Goal: Task Accomplishment & Management: Complete application form

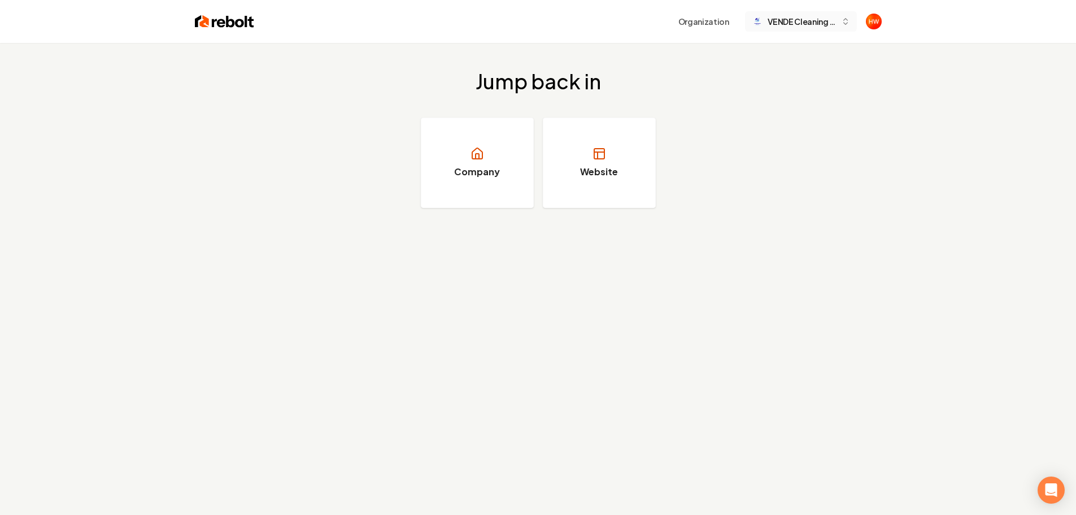
click at [787, 25] on span "VENDE Cleaning Services" at bounding box center [802, 22] width 69 height 12
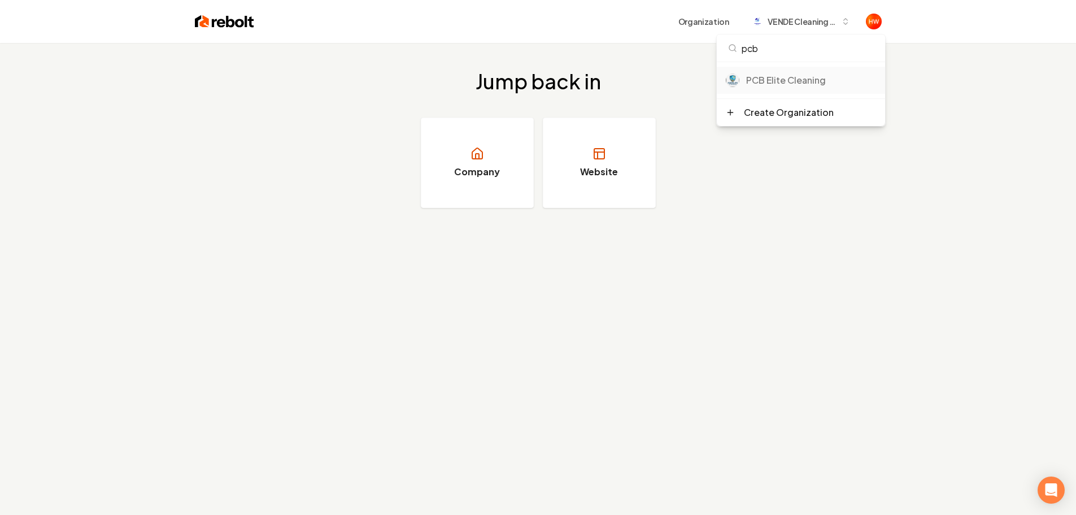
type input "pcb"
click at [797, 77] on div "PCB Elite Cleaning" at bounding box center [811, 80] width 130 height 14
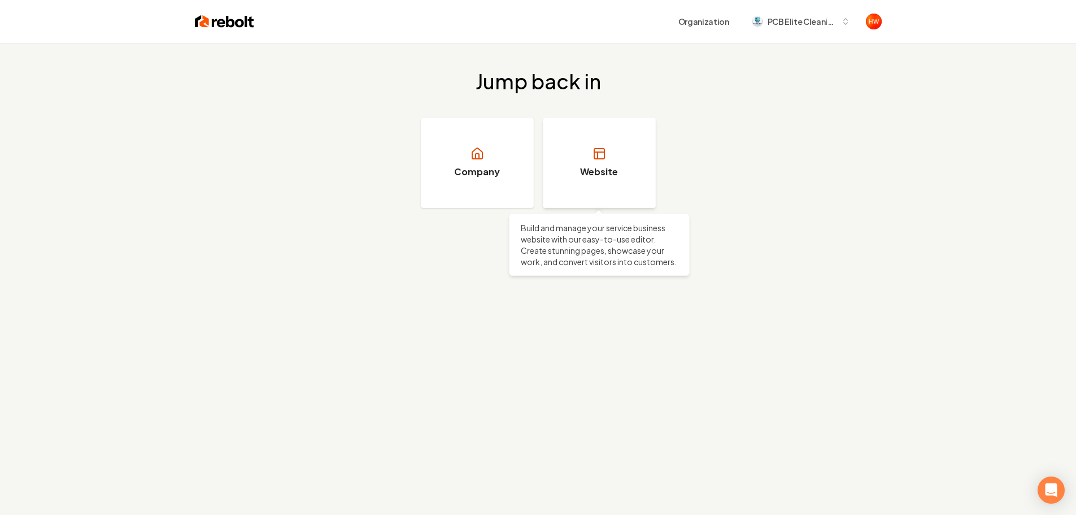
click at [598, 166] on h3 "Website" at bounding box center [599, 172] width 38 height 14
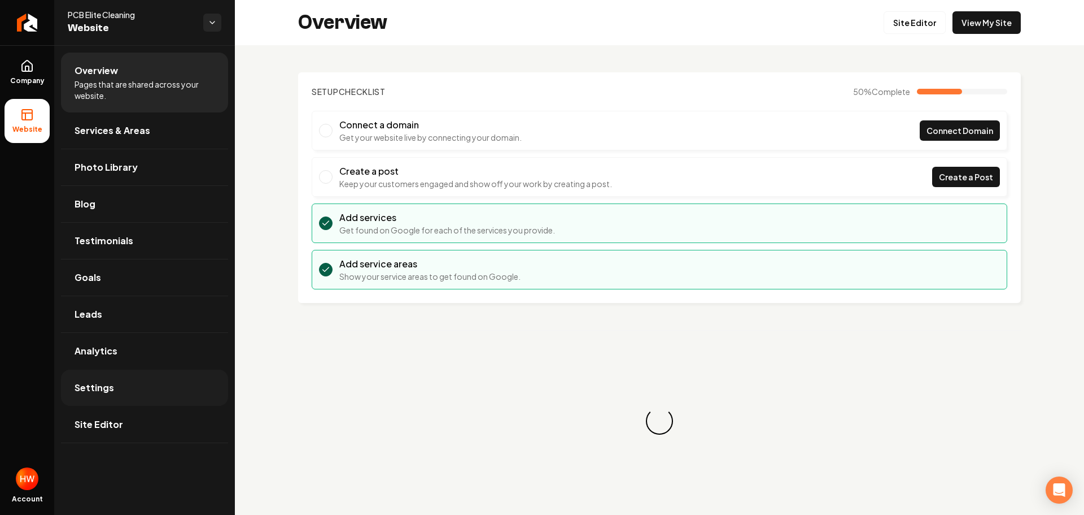
click at [125, 398] on link "Settings" at bounding box center [144, 387] width 167 height 36
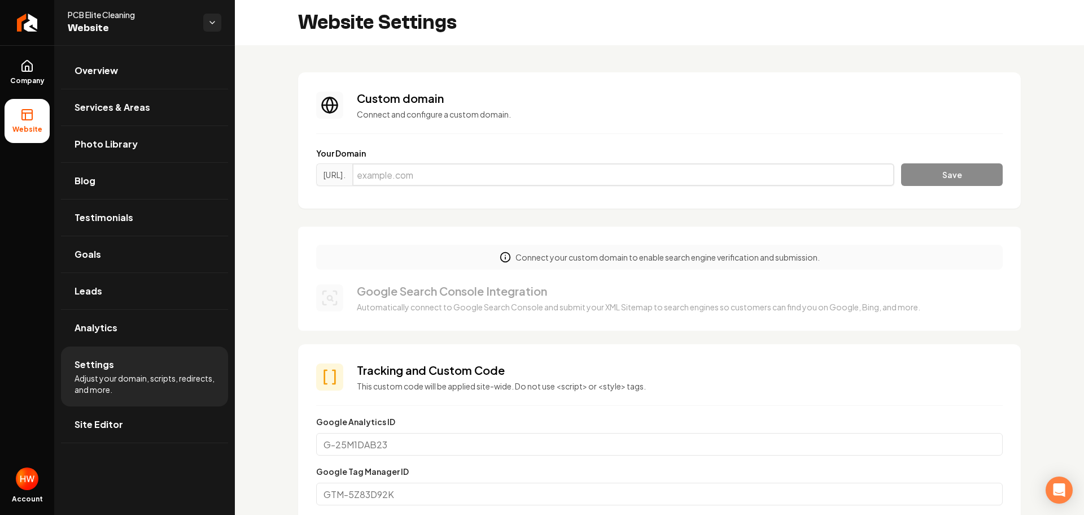
click at [498, 176] on input "Main content area" at bounding box center [623, 174] width 542 height 23
click at [537, 173] on input "Main content area" at bounding box center [623, 174] width 542 height 23
paste input "pcbelitecleaning.com"
type input "pcbelitecleaning.com"
click at [914, 177] on button "Save" at bounding box center [952, 174] width 102 height 23
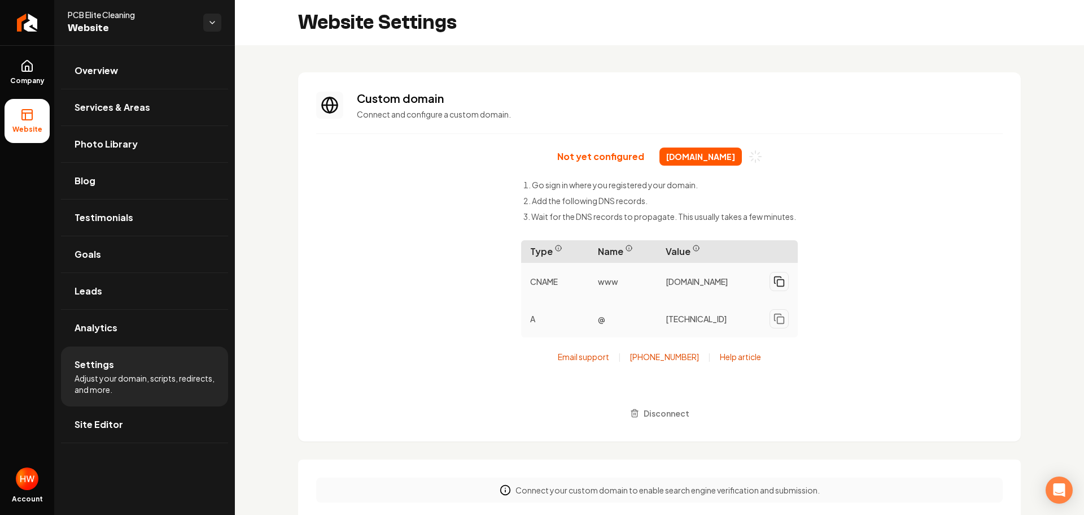
click at [779, 286] on icon "Main content area" at bounding box center [779, 281] width 11 height 11
click at [774, 324] on icon "Main content area" at bounding box center [779, 318] width 11 height 11
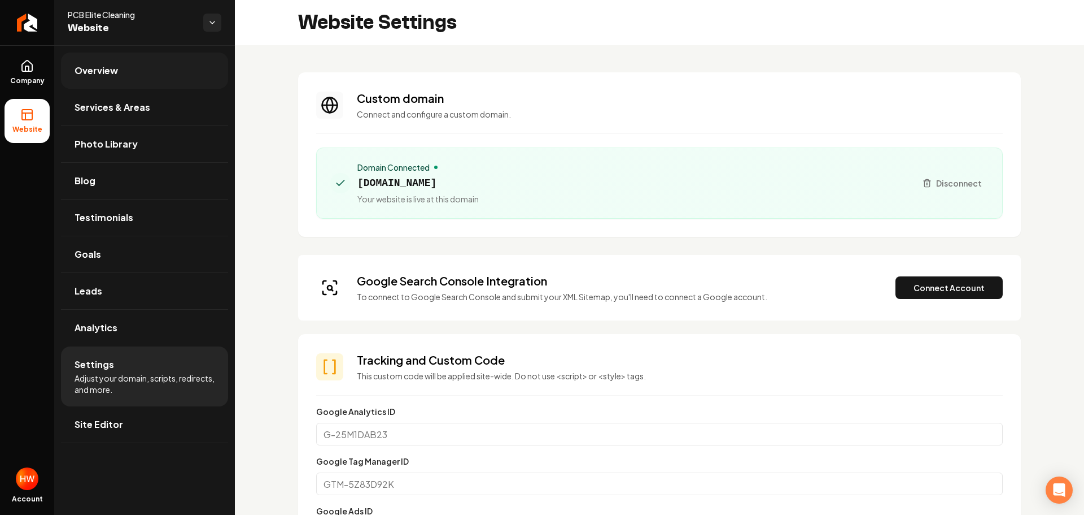
click at [140, 66] on link "Overview" at bounding box center [144, 71] width 167 height 36
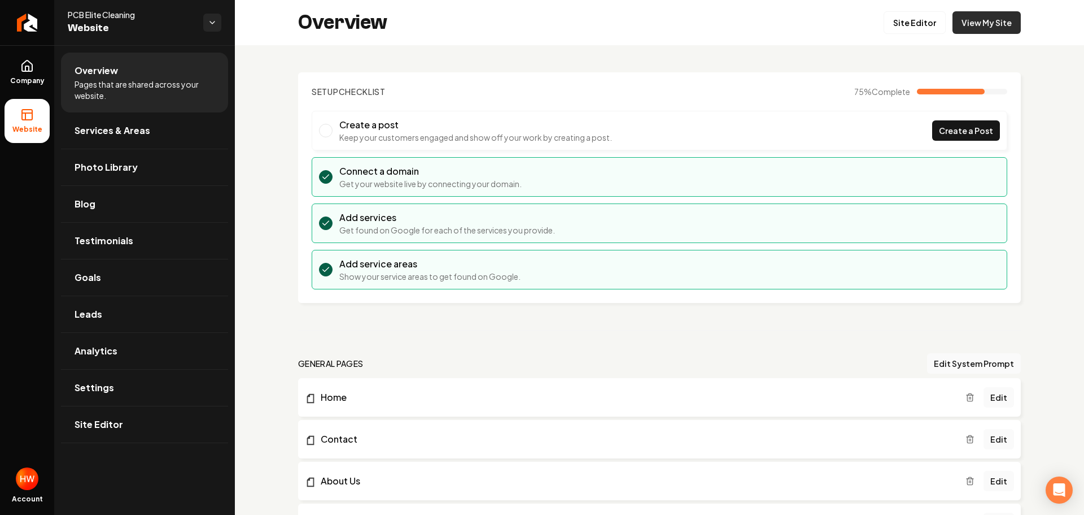
click at [990, 24] on link "View My Site" at bounding box center [987, 22] width 68 height 23
click at [21, 26] on icon "Return to dashboard" at bounding box center [27, 23] width 18 height 18
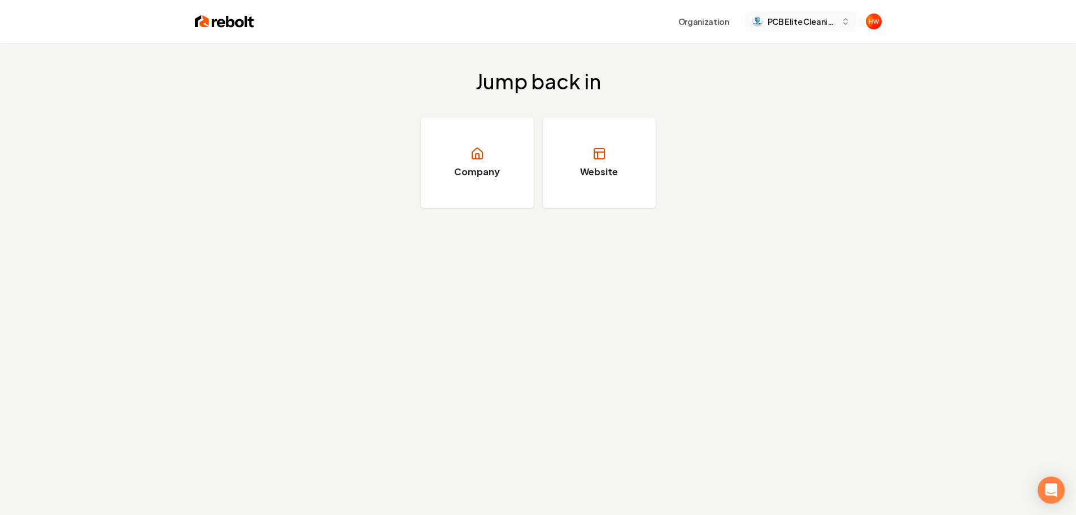
click at [790, 27] on span "PCB Elite Cleaning" at bounding box center [802, 22] width 69 height 12
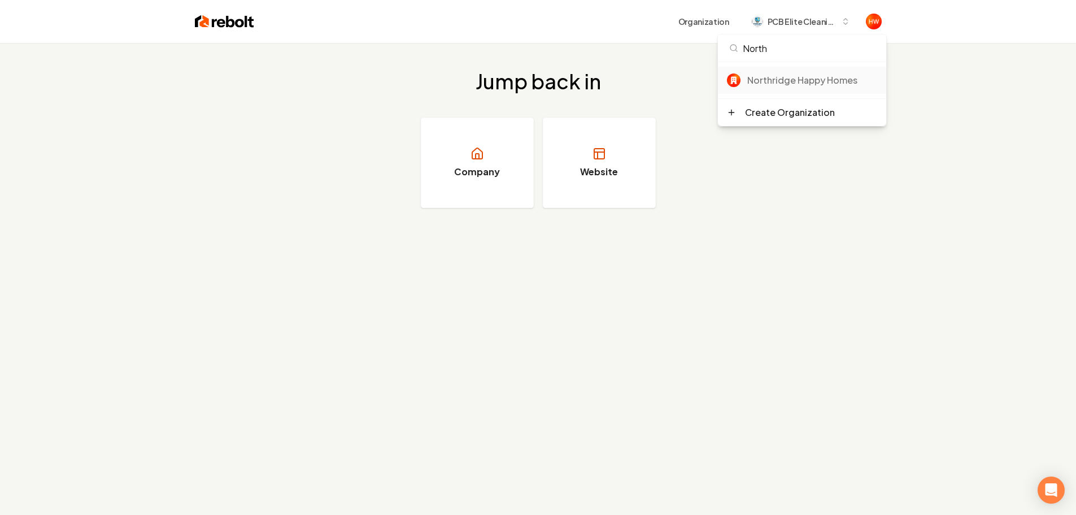
type input "North"
click at [757, 79] on div "Northridge Happy Homes" at bounding box center [812, 80] width 130 height 14
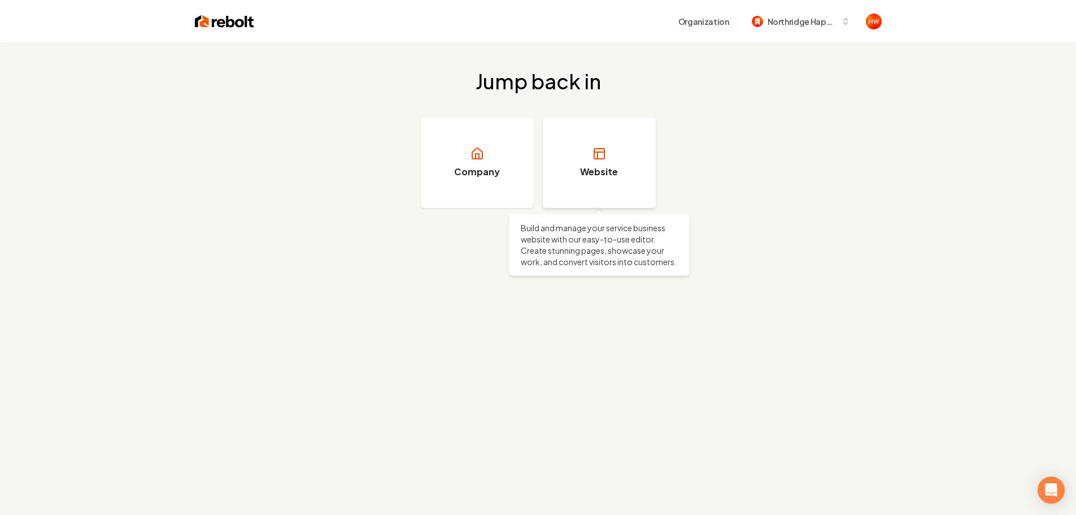
click at [614, 155] on link "Website" at bounding box center [599, 162] width 113 height 90
click at [606, 165] on h3 "Website" at bounding box center [599, 172] width 38 height 14
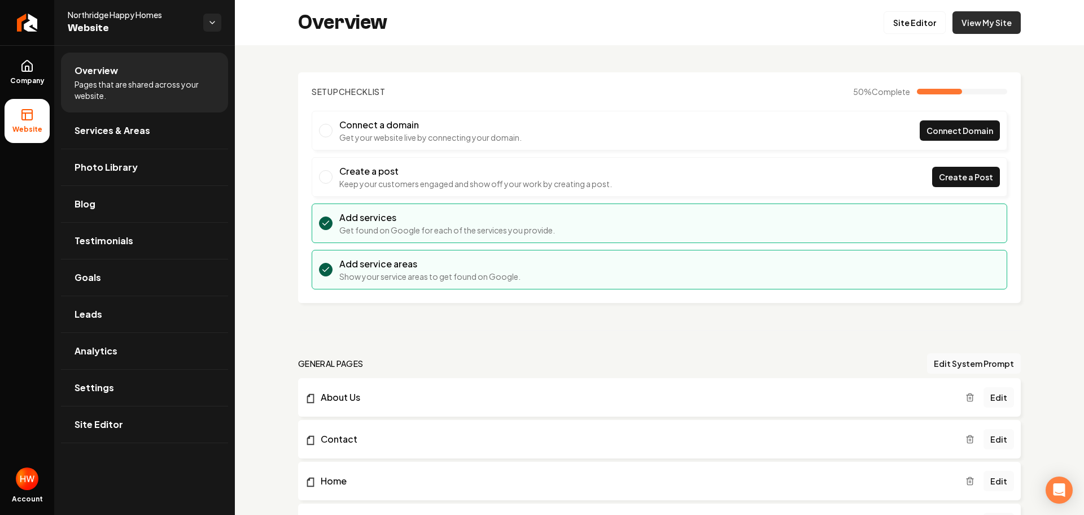
click at [984, 27] on link "View My Site" at bounding box center [987, 22] width 68 height 23
click at [958, 365] on button "Edit System Prompt" at bounding box center [974, 363] width 94 height 20
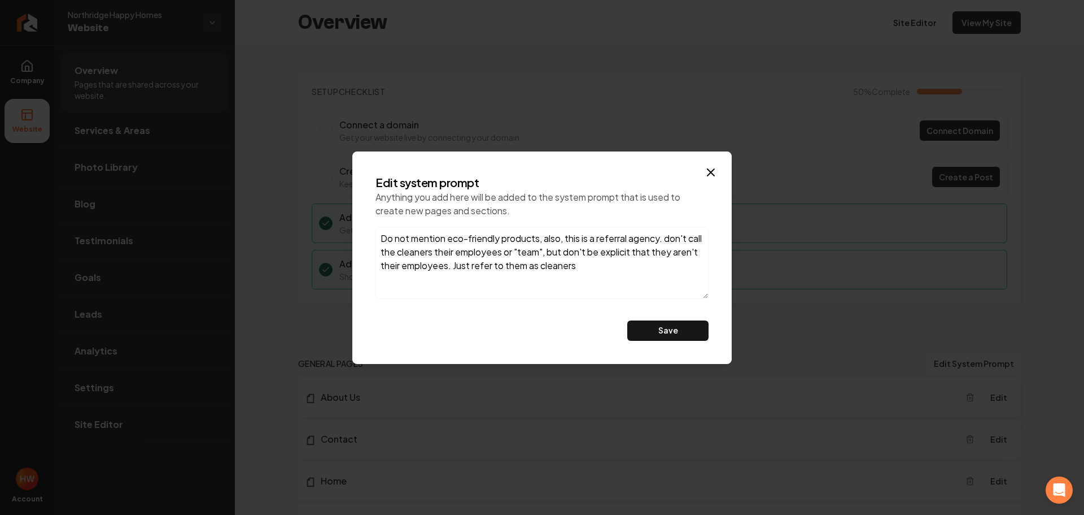
click at [712, 175] on icon "button" at bounding box center [711, 172] width 14 height 14
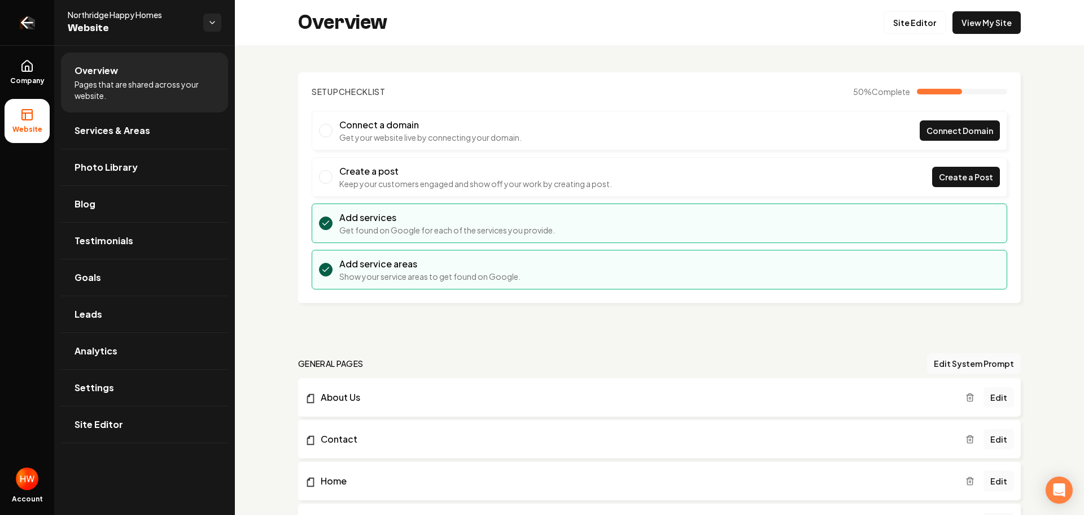
click at [35, 16] on icon "Return to dashboard" at bounding box center [27, 23] width 18 height 18
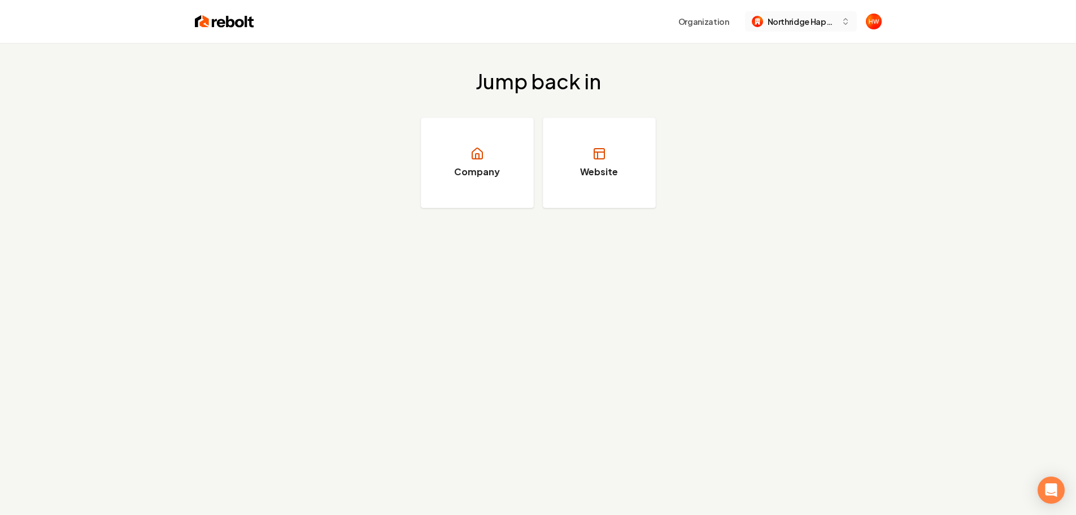
click at [799, 24] on span "Northridge Happy Homes" at bounding box center [802, 22] width 69 height 12
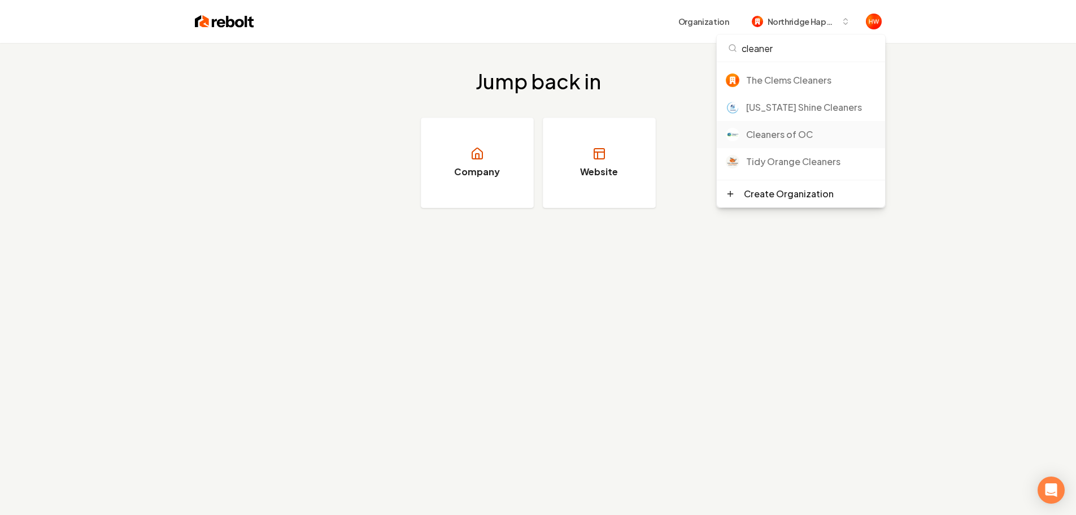
type input "cleaner"
click at [801, 132] on div "Cleaners of OC" at bounding box center [811, 135] width 130 height 14
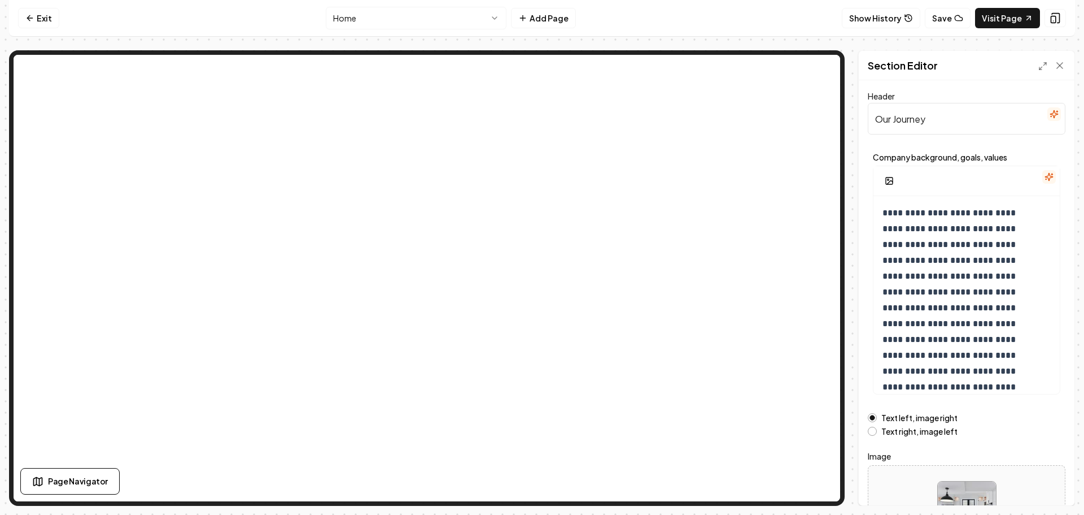
scroll to position [26, 0]
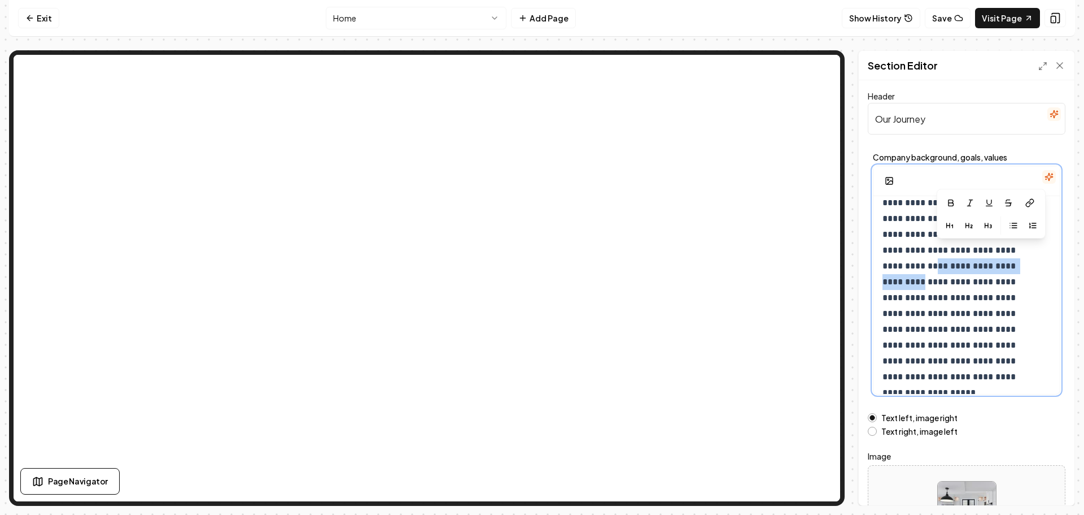
drag, startPoint x: 979, startPoint y: 267, endPoint x: 1003, endPoint y: 258, distance: 25.7
click at [1003, 254] on p "**********" at bounding box center [958, 282] width 151 height 206
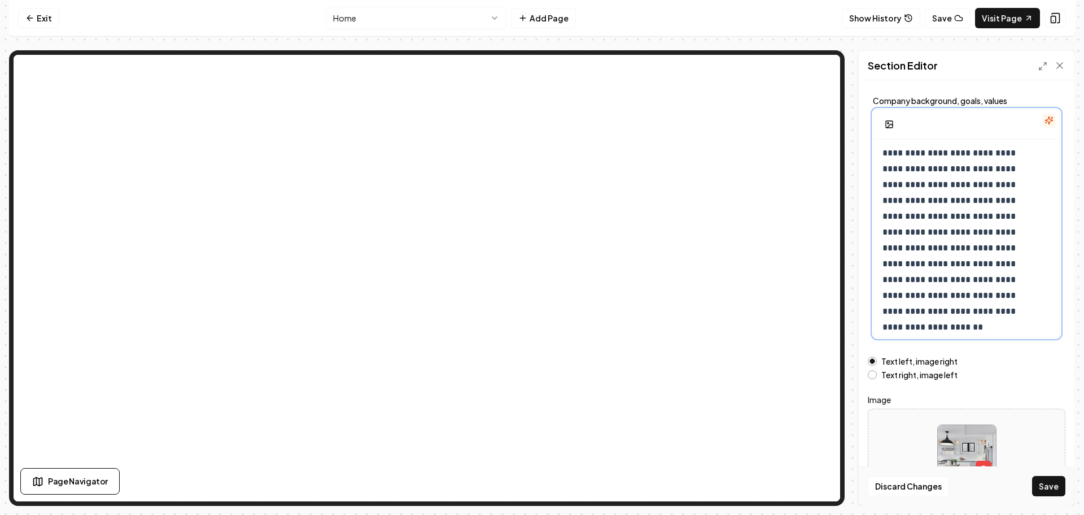
scroll to position [95, 0]
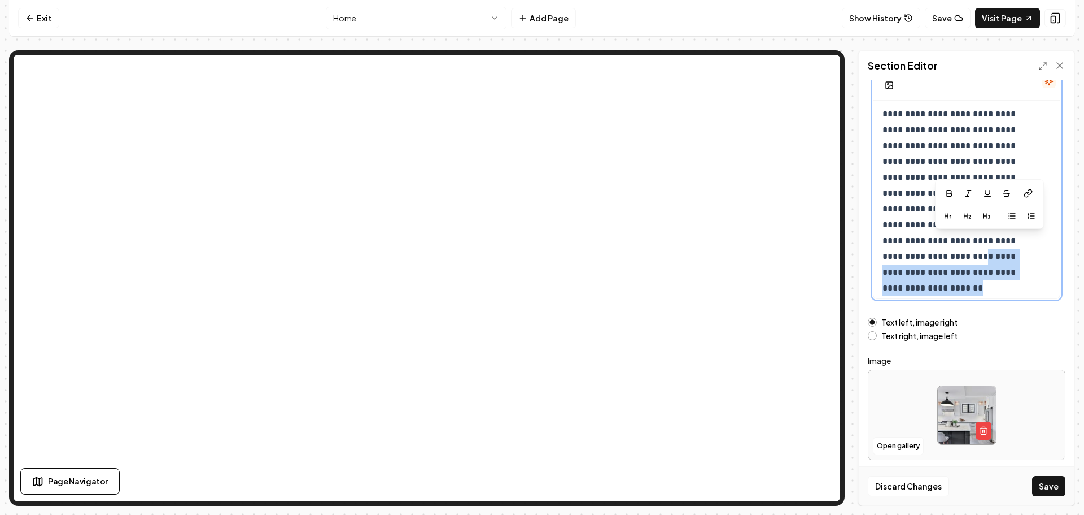
drag, startPoint x: 981, startPoint y: 275, endPoint x: 1005, endPoint y: 245, distance: 38.5
click at [1005, 245] on p "**********" at bounding box center [958, 185] width 151 height 190
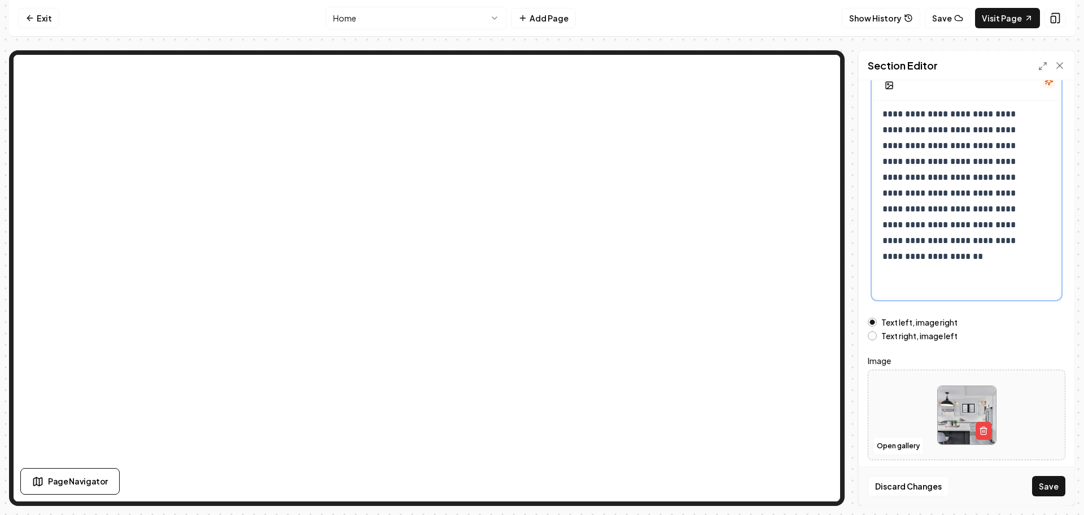
scroll to position [0, 0]
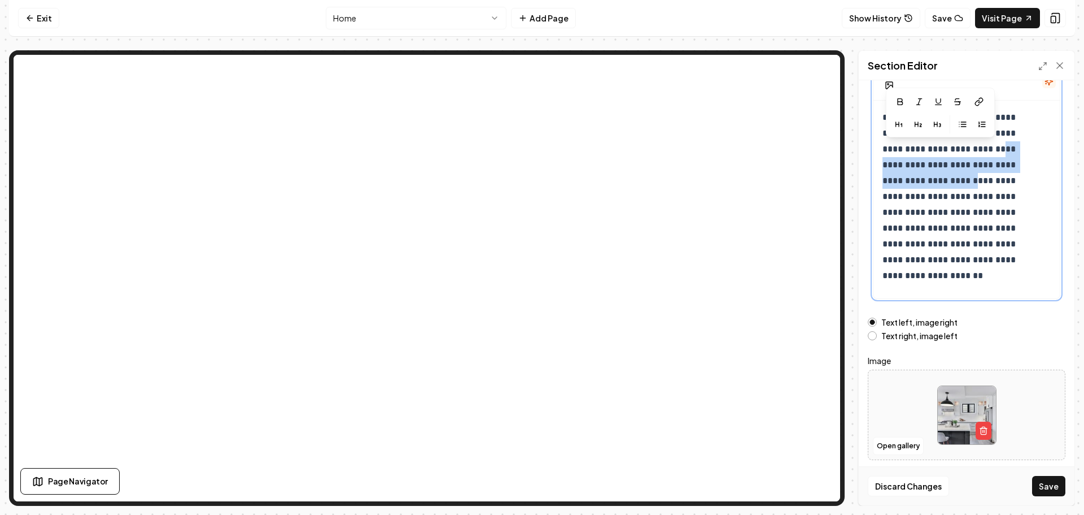
drag, startPoint x: 917, startPoint y: 181, endPoint x: 964, endPoint y: 153, distance: 54.7
click at [964, 153] on p "**********" at bounding box center [958, 189] width 151 height 158
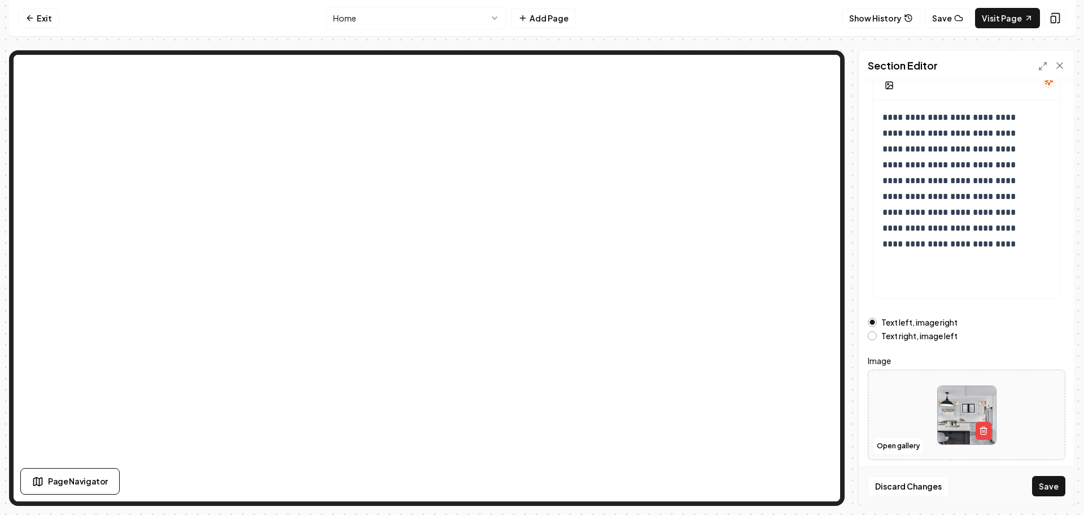
click at [1043, 486] on button "Save" at bounding box center [1049, 486] width 33 height 20
click at [1013, 19] on link "Visit Page" at bounding box center [1007, 18] width 65 height 20
click at [417, 15] on html "**********" at bounding box center [542, 257] width 1084 height 515
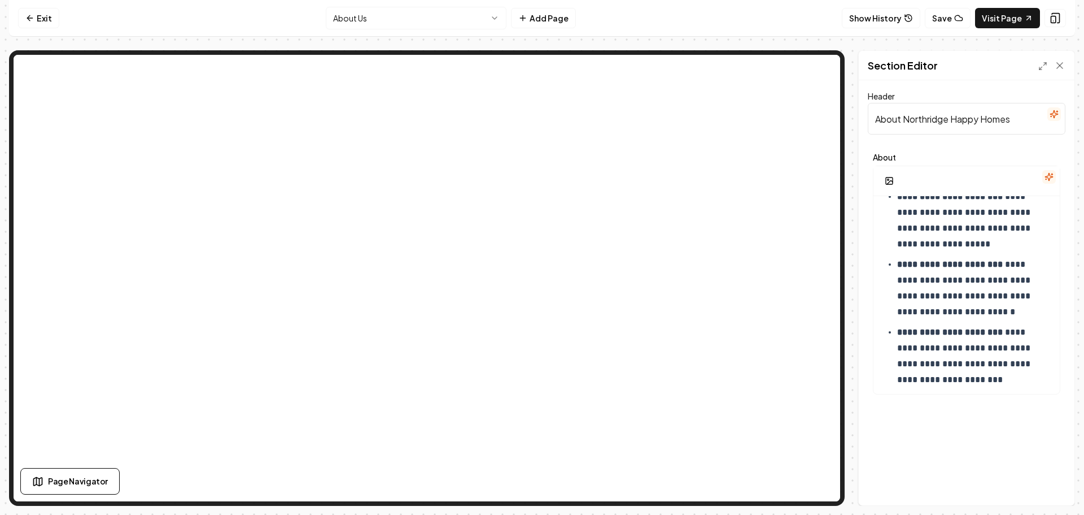
scroll to position [339, 0]
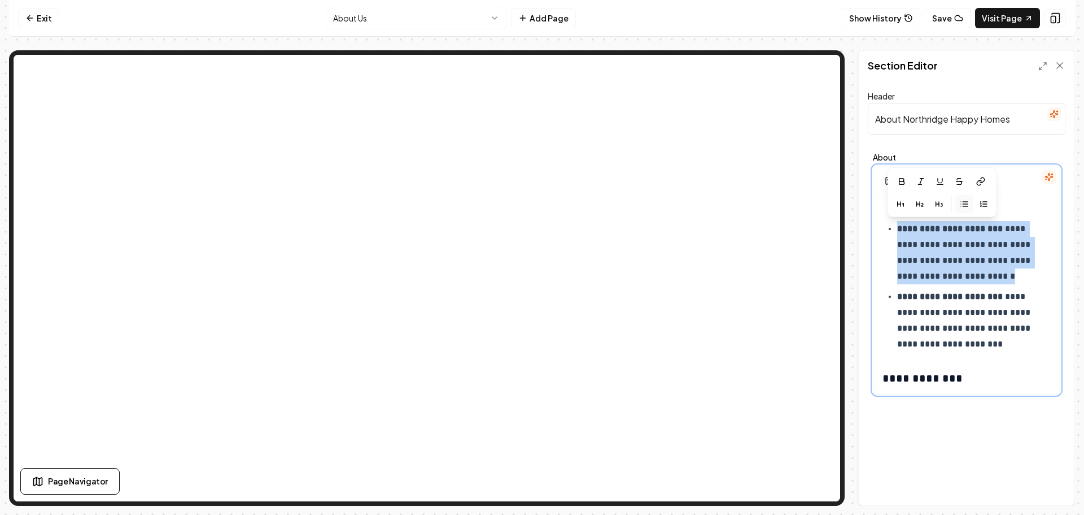
drag, startPoint x: 1000, startPoint y: 272, endPoint x: 891, endPoint y: 225, distance: 117.9
click at [891, 225] on ul "**********" at bounding box center [967, 252] width 168 height 199
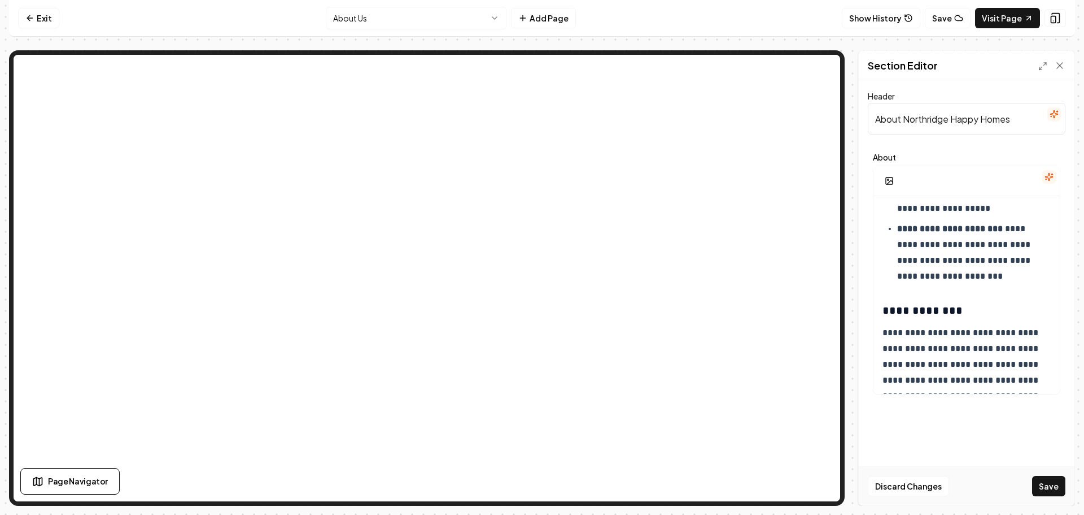
drag, startPoint x: 1058, startPoint y: 489, endPoint x: 1053, endPoint y: 492, distance: 5.8
click at [1056, 491] on button "Save" at bounding box center [1049, 486] width 33 height 20
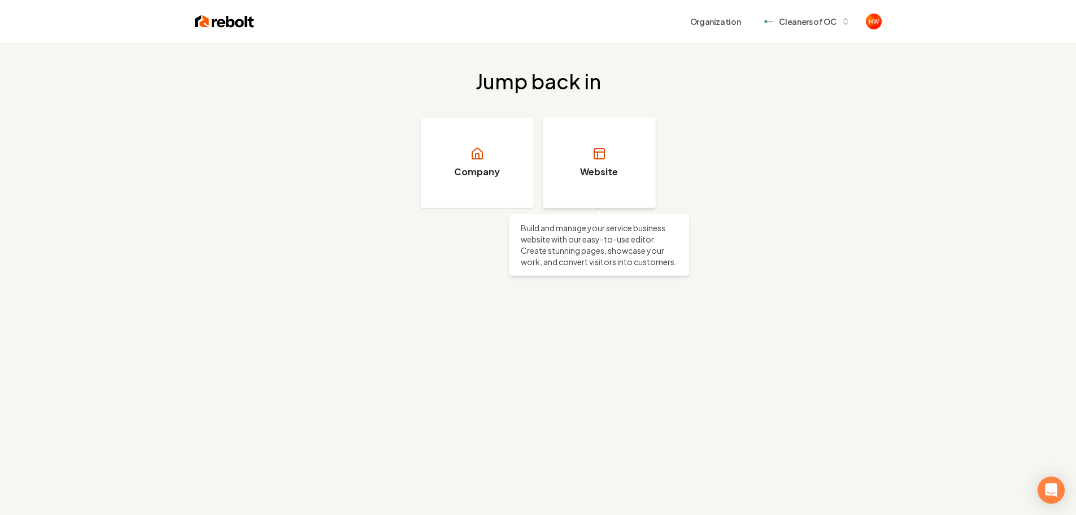
click at [586, 161] on link "Website" at bounding box center [599, 162] width 113 height 90
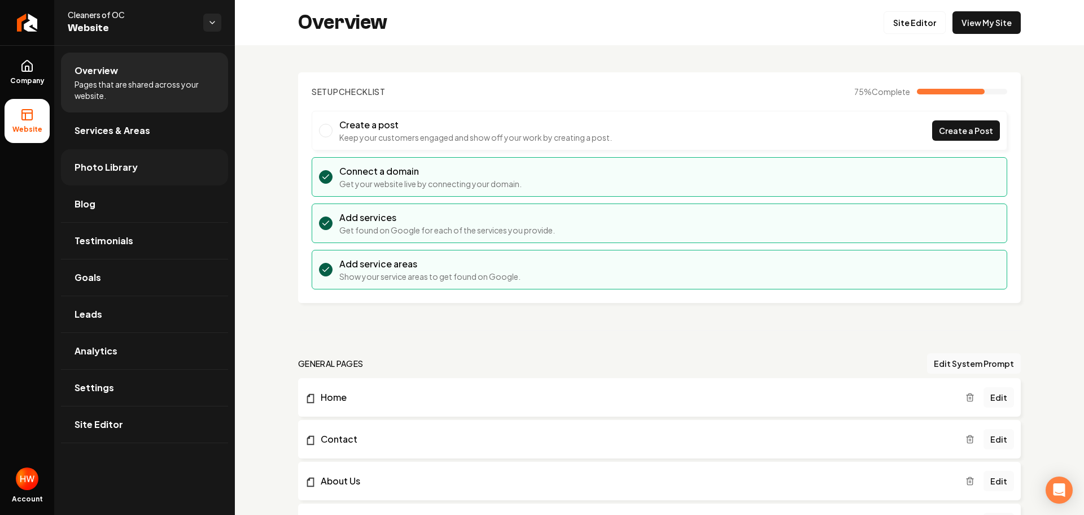
click at [110, 171] on span "Photo Library" at bounding box center [106, 167] width 63 height 14
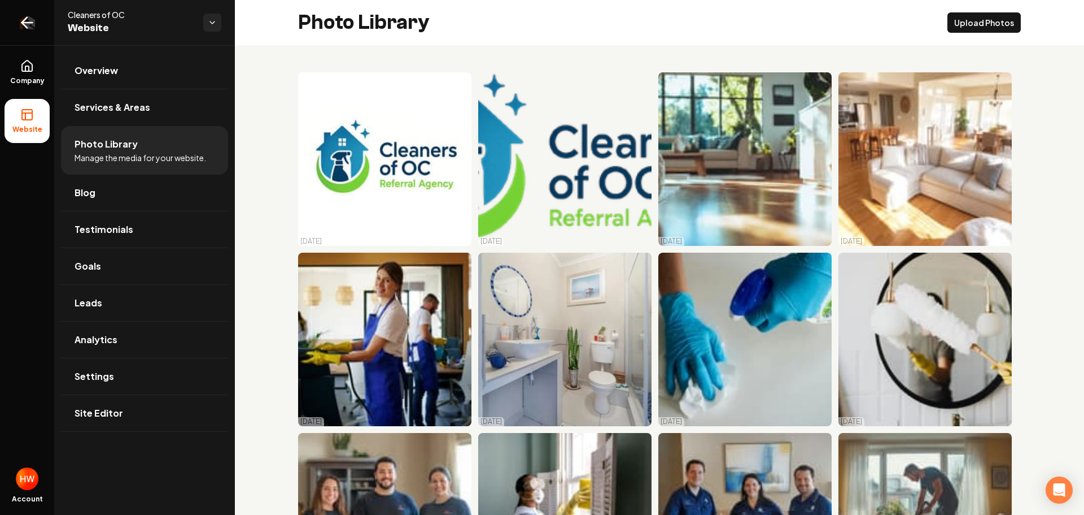
click at [27, 19] on icon "Return to dashboard" at bounding box center [27, 23] width 18 height 18
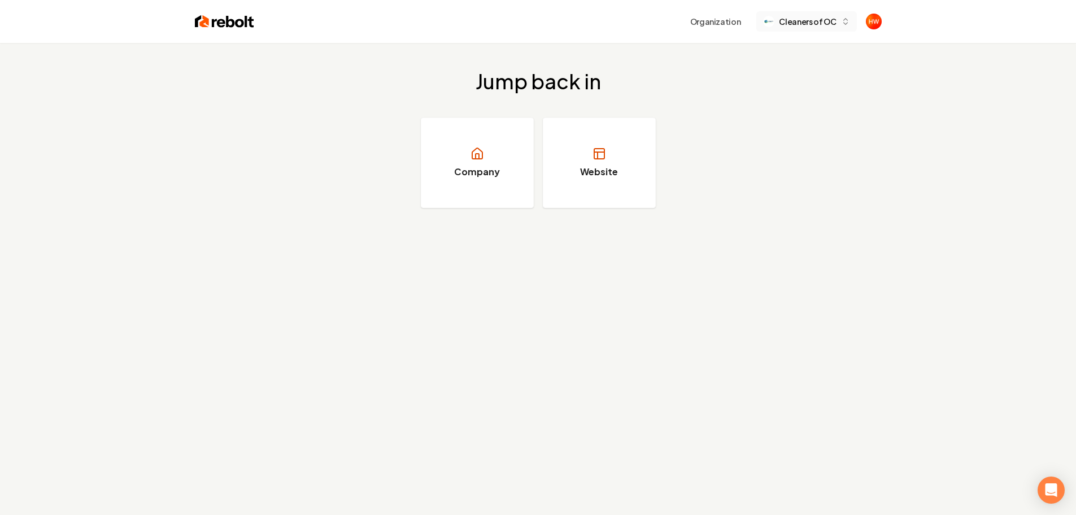
click at [808, 23] on span "Cleaners of OC" at bounding box center [807, 22] width 57 height 12
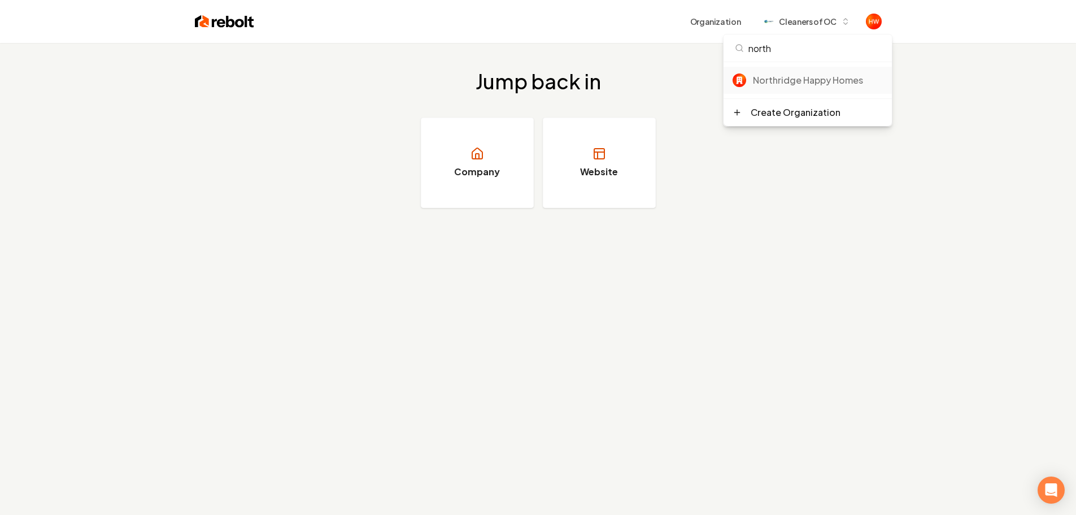
type input "north"
click at [813, 75] on div "Northridge Happy Homes" at bounding box center [818, 80] width 130 height 14
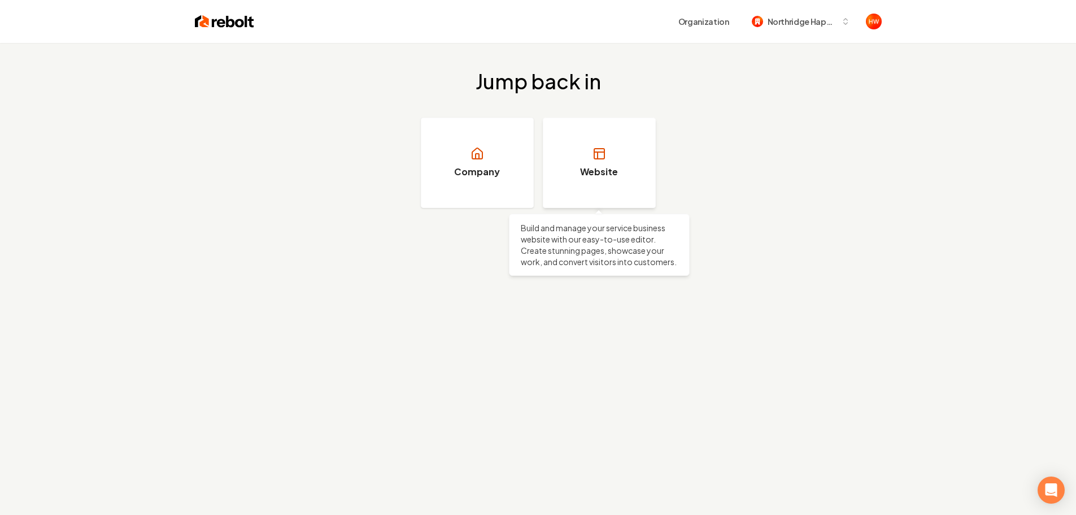
click at [611, 140] on link "Website" at bounding box center [599, 162] width 113 height 90
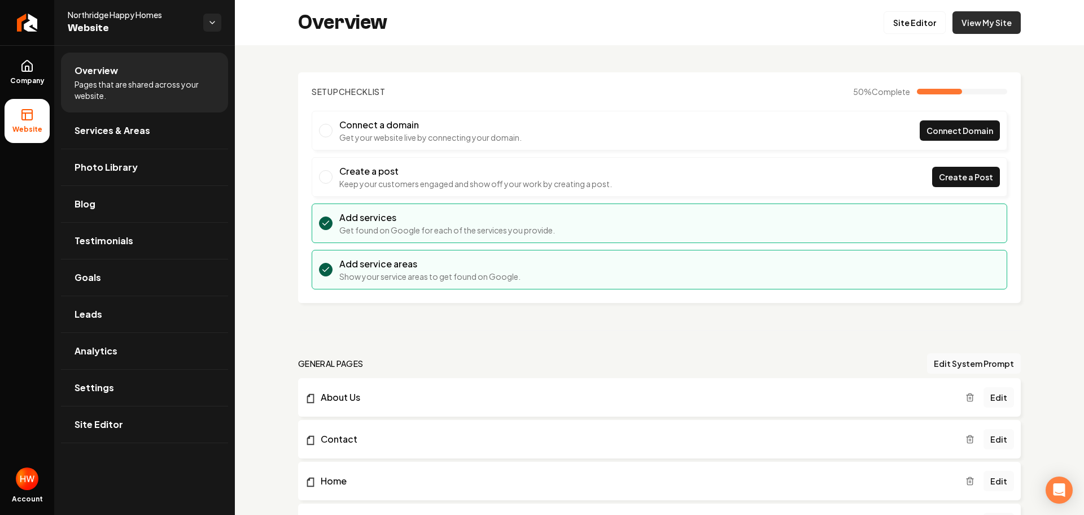
click at [977, 25] on link "View My Site" at bounding box center [987, 22] width 68 height 23
click at [929, 131] on span "Connect Domain" at bounding box center [960, 131] width 67 height 12
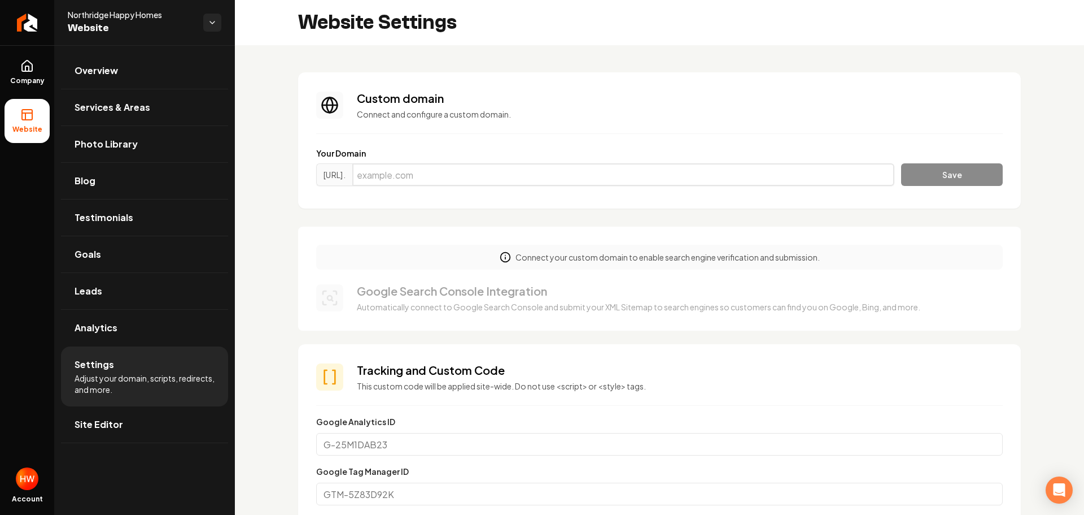
click at [542, 176] on input "Main content area" at bounding box center [623, 174] width 542 height 23
paste input "[DOMAIN_NAME]"
type input "[DOMAIN_NAME]"
click at [943, 184] on button "Save" at bounding box center [952, 174] width 102 height 23
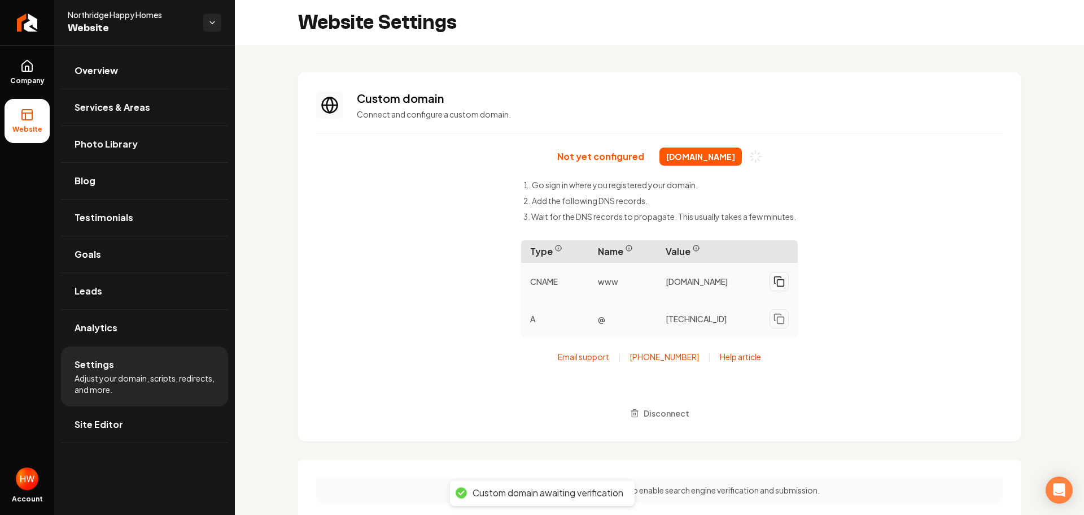
click at [778, 284] on icon "Main content area" at bounding box center [779, 281] width 11 height 11
click at [779, 280] on icon "Main content area" at bounding box center [779, 281] width 11 height 11
click at [774, 324] on icon "Main content area" at bounding box center [779, 318] width 11 height 11
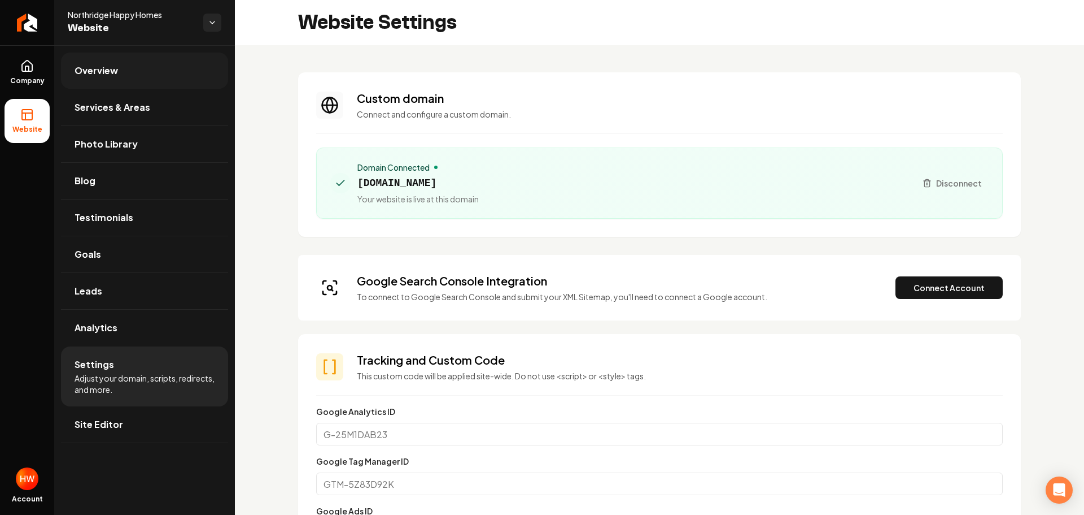
click at [111, 71] on span "Overview" at bounding box center [96, 71] width 43 height 14
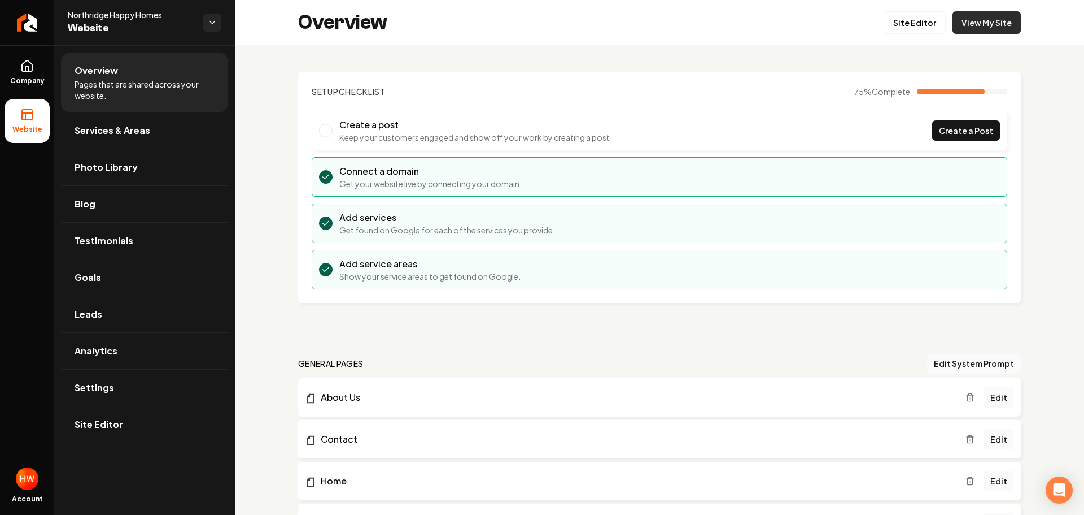
click at [966, 24] on link "View My Site" at bounding box center [987, 22] width 68 height 23
click at [24, 21] on icon "Return to dashboard" at bounding box center [27, 23] width 18 height 18
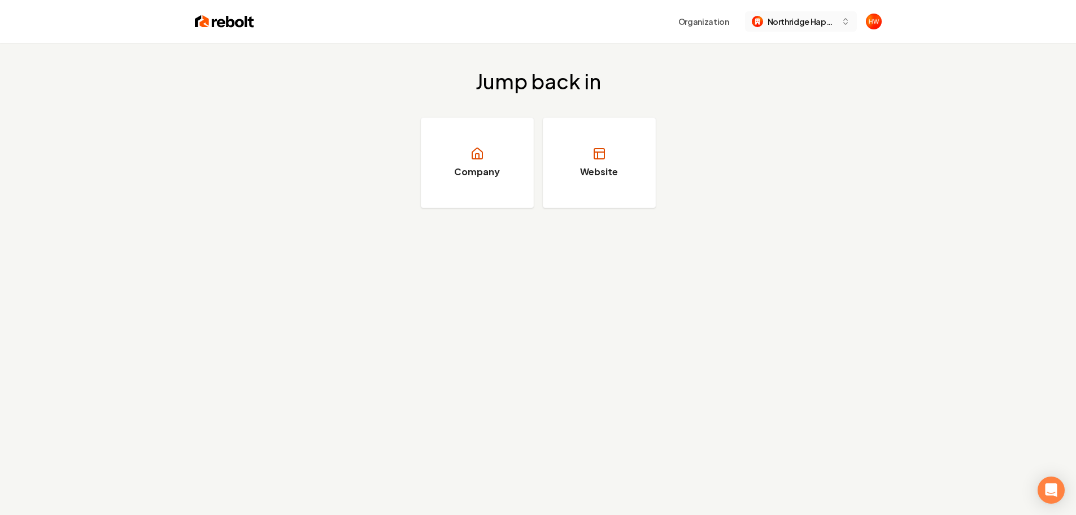
click at [801, 24] on span "Northridge Happy Homes" at bounding box center [802, 22] width 69 height 12
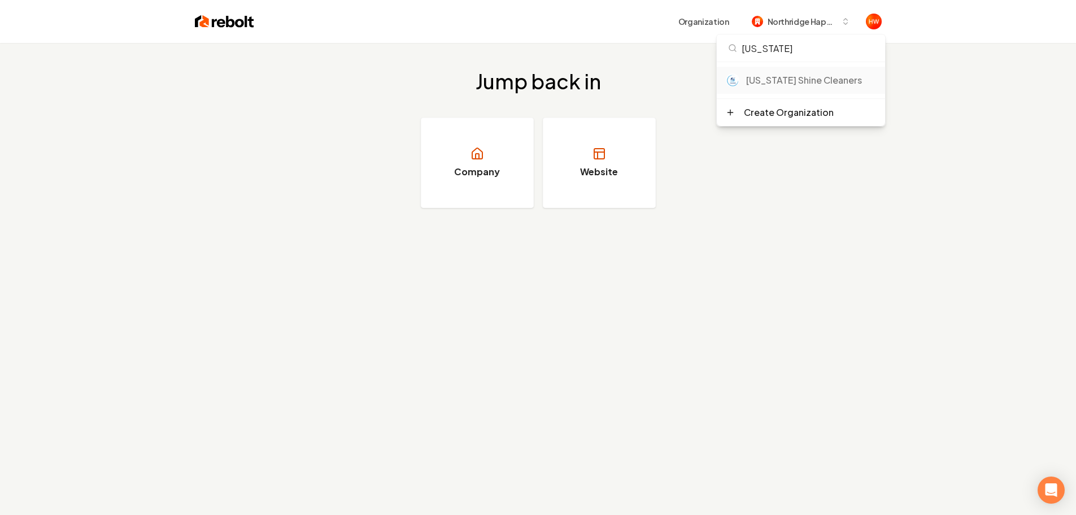
type input "maryland"
click at [792, 83] on div "[US_STATE] Shine Cleaners" at bounding box center [811, 80] width 130 height 14
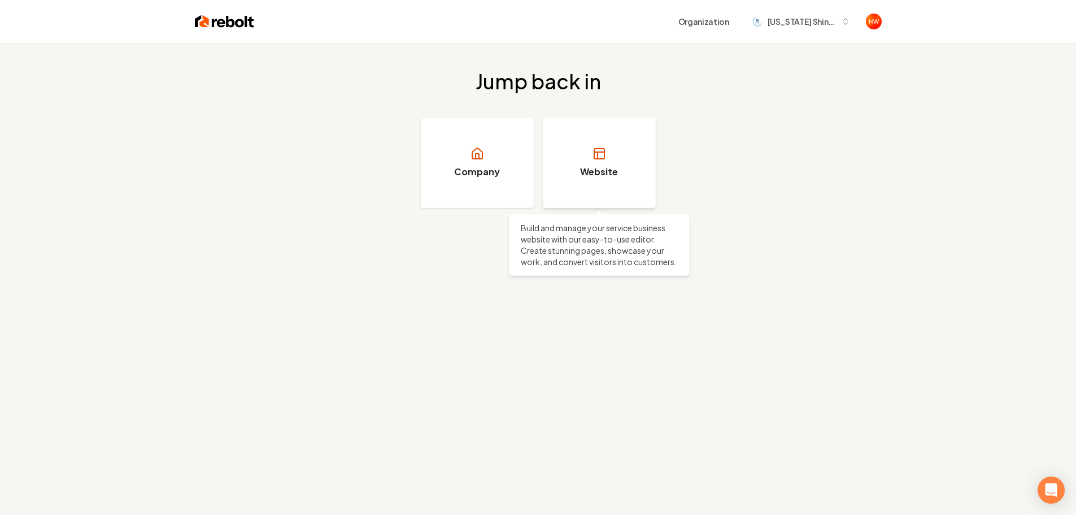
click at [616, 146] on link "Website" at bounding box center [599, 162] width 113 height 90
click at [575, 171] on link "Website" at bounding box center [599, 162] width 113 height 90
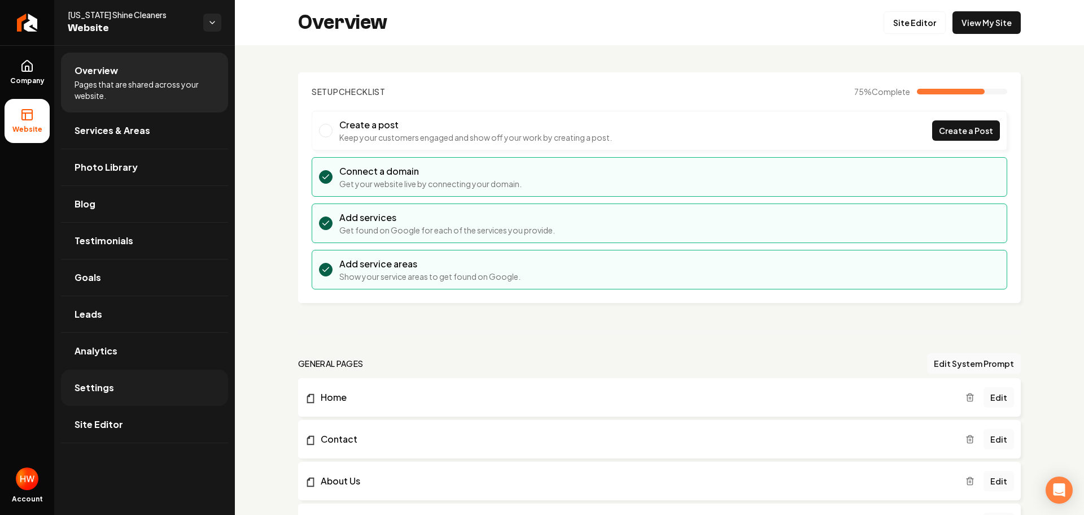
click at [134, 393] on link "Settings" at bounding box center [144, 387] width 167 height 36
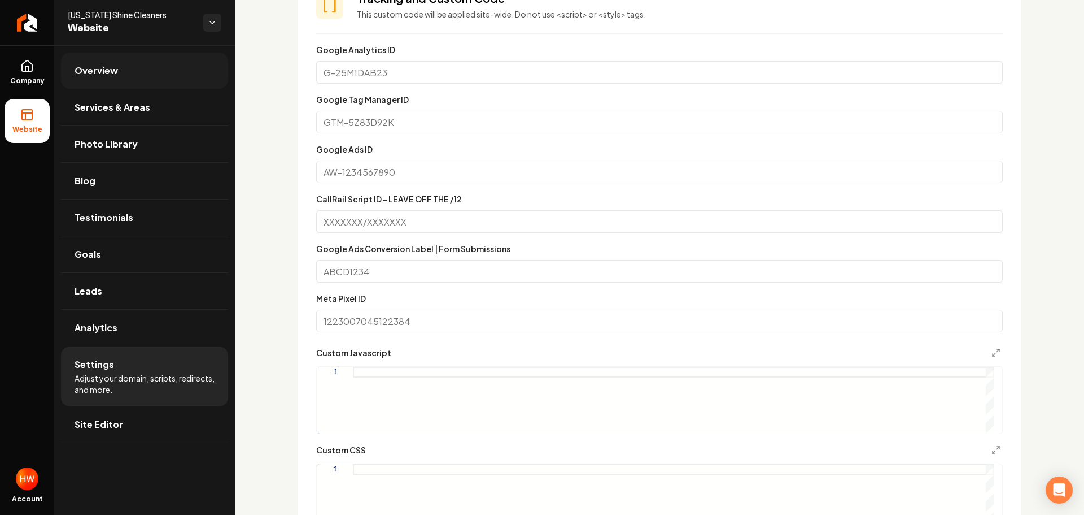
scroll to position [306, 0]
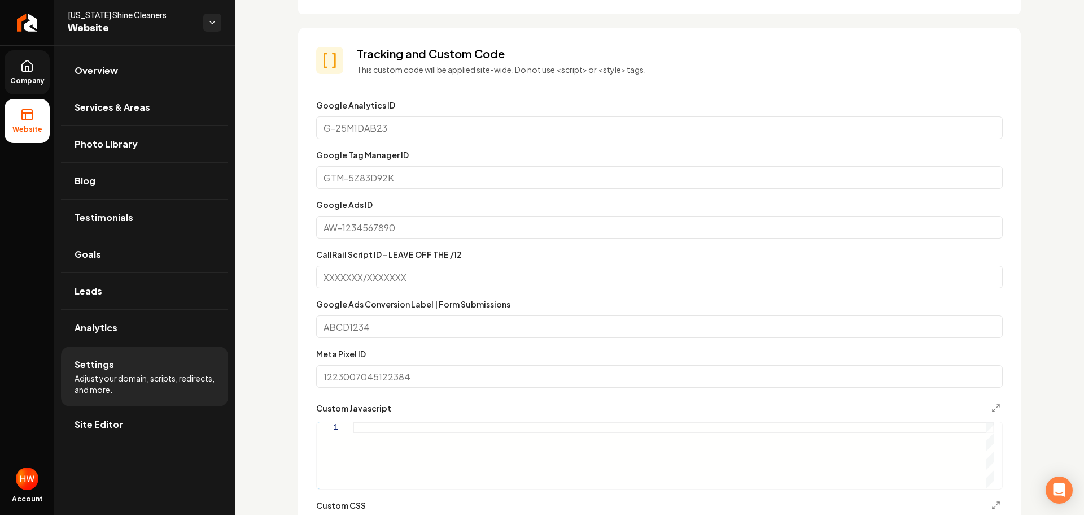
click at [34, 67] on link "Company" at bounding box center [27, 72] width 45 height 44
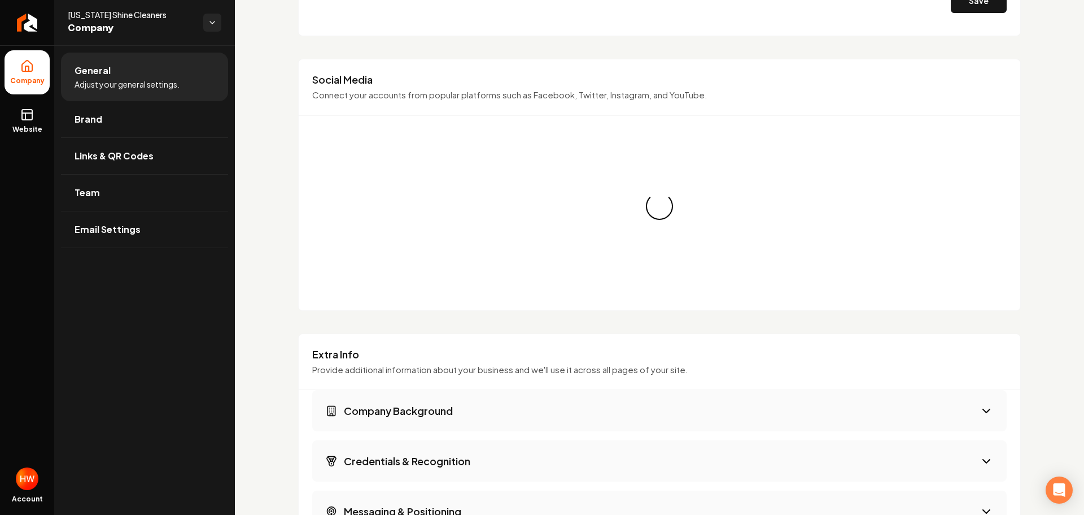
scroll to position [800, 0]
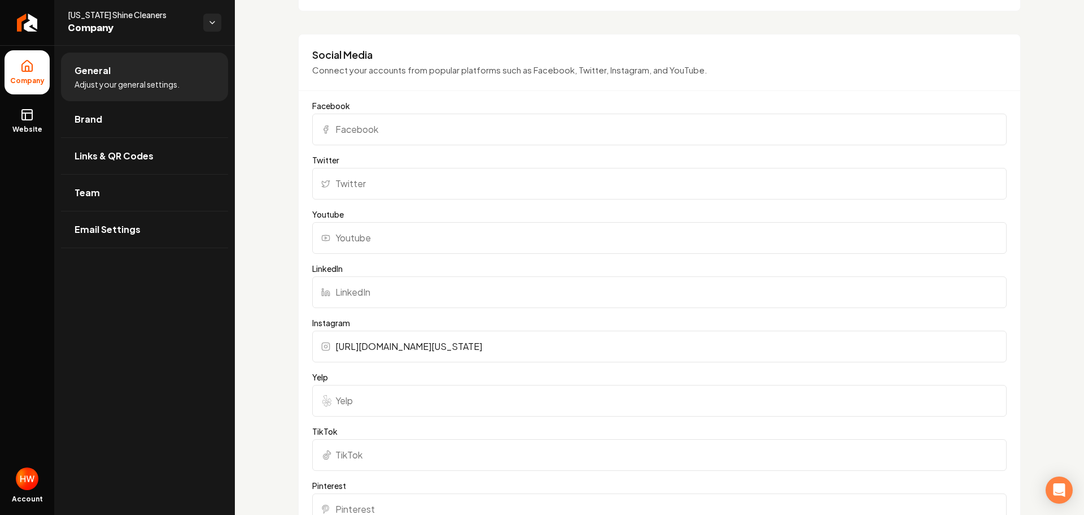
scroll to position [791, 0]
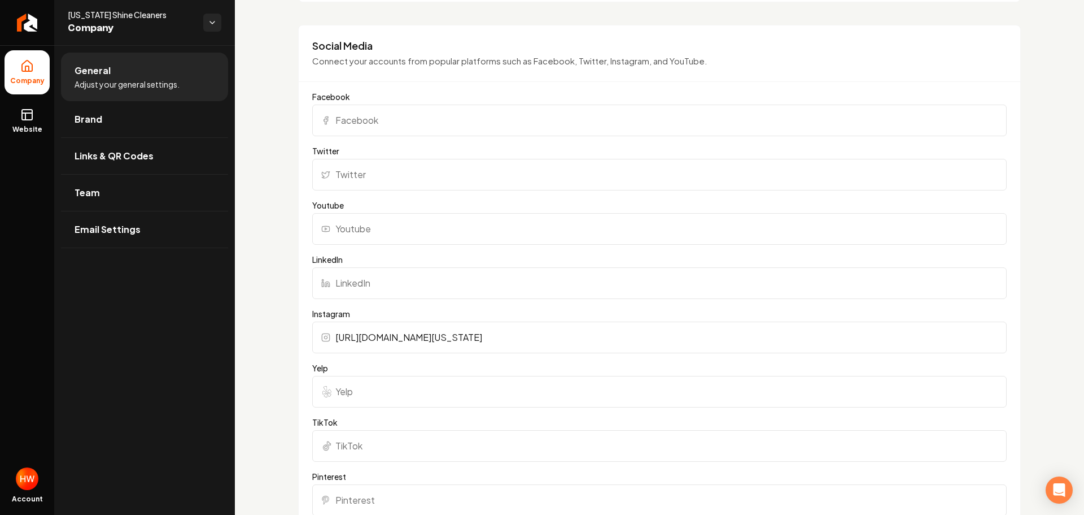
click at [416, 121] on input "Facebook" at bounding box center [659, 120] width 695 height 32
paste input "https://www.facebook.com/profile.php?id=61581576787765"
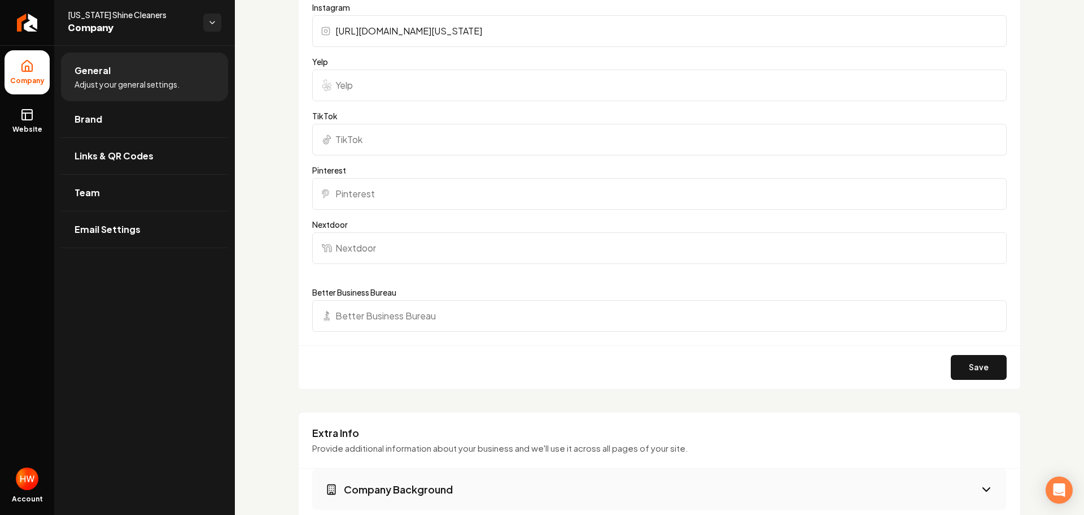
scroll to position [1243, 0]
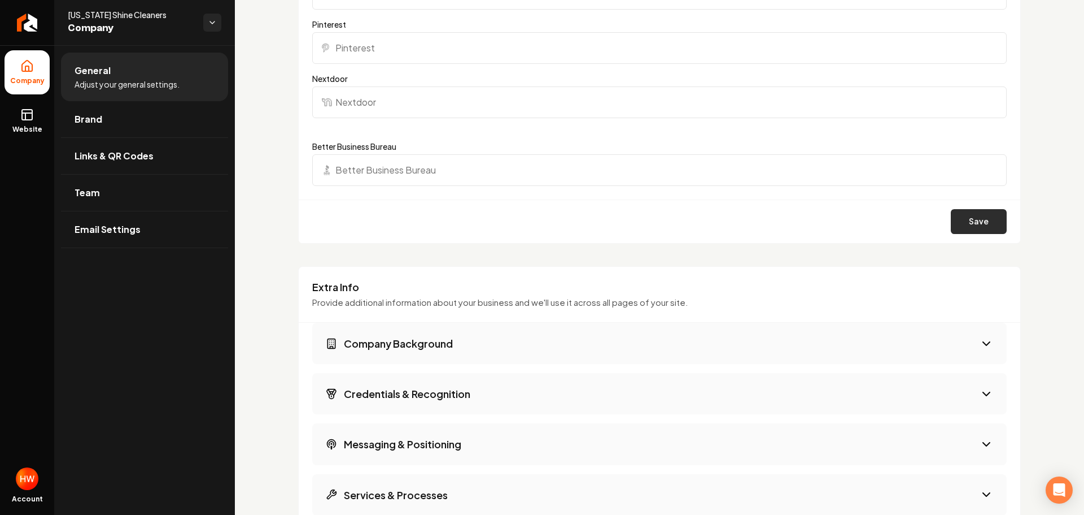
type input "https://www.facebook.com/profile.php?id=61581576787765"
click at [962, 229] on button "Save" at bounding box center [979, 221] width 56 height 25
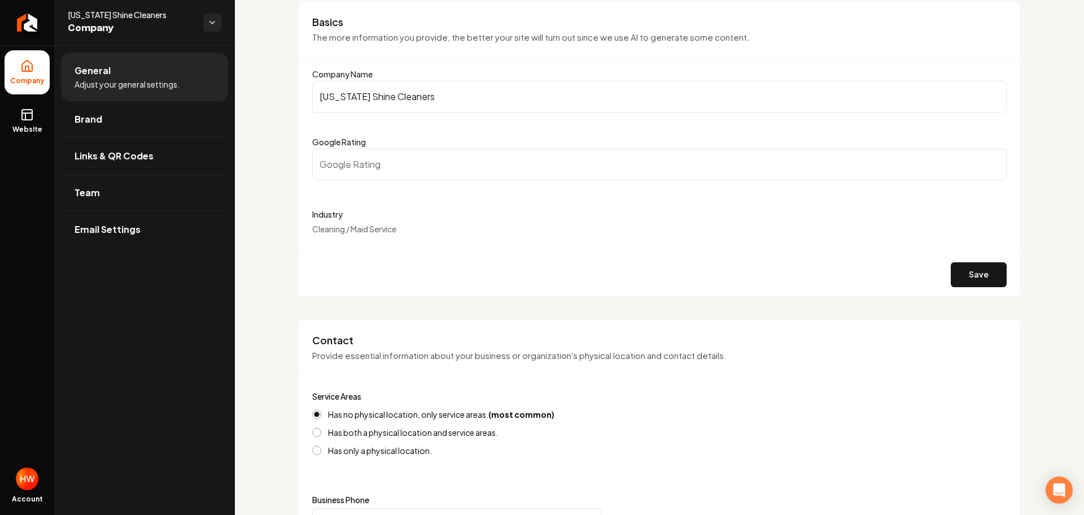
scroll to position [0, 0]
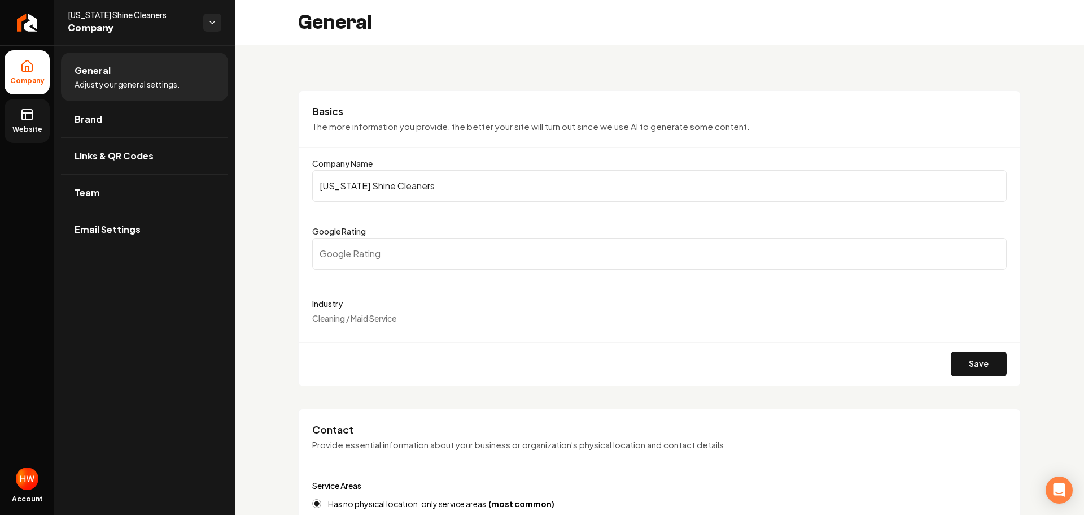
click at [16, 110] on link "Website" at bounding box center [27, 121] width 45 height 44
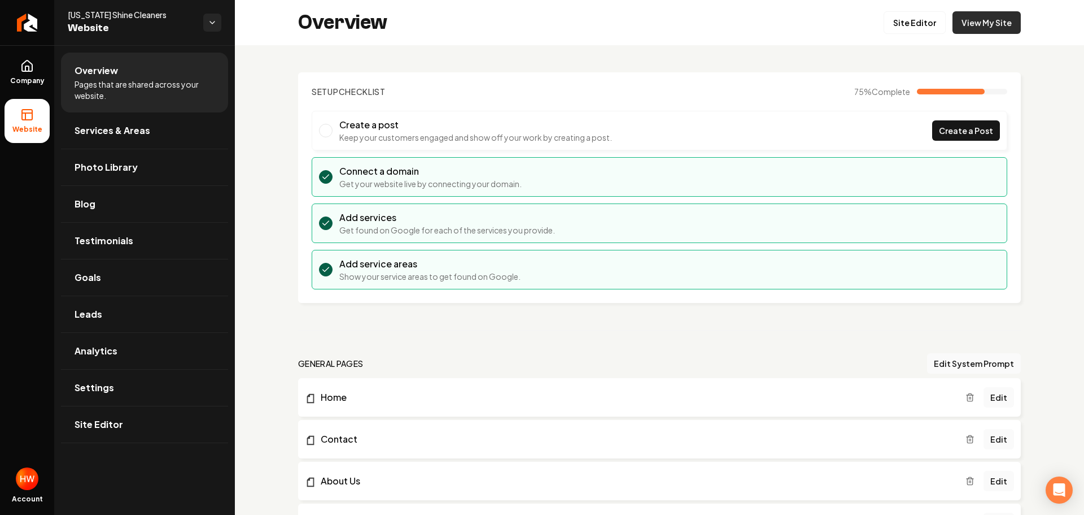
click at [975, 23] on link "View My Site" at bounding box center [987, 22] width 68 height 23
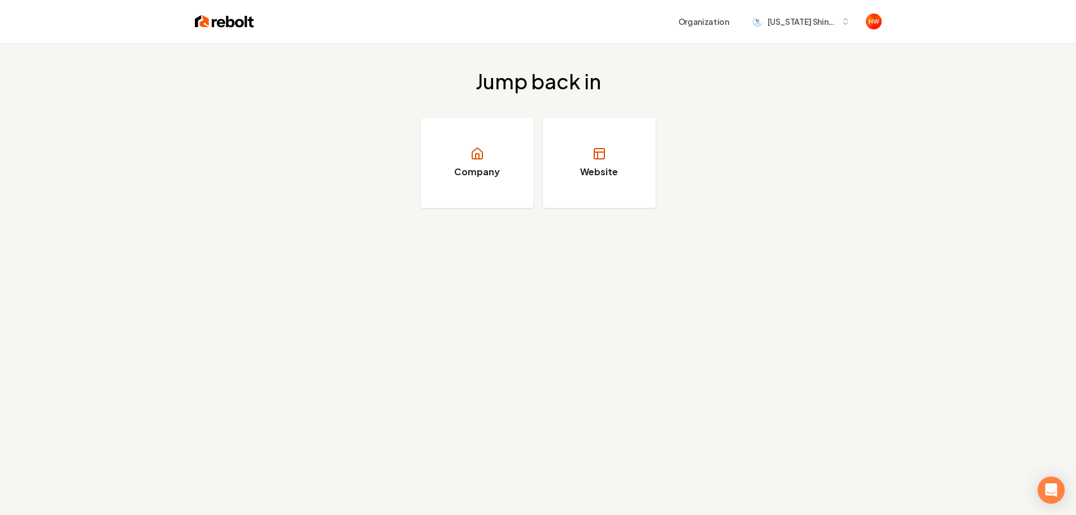
click at [814, 189] on div "Jump back in Company Website" at bounding box center [538, 139] width 1076 height 192
click at [811, 24] on span "[US_STATE] Shine Cleaners" at bounding box center [802, 22] width 69 height 12
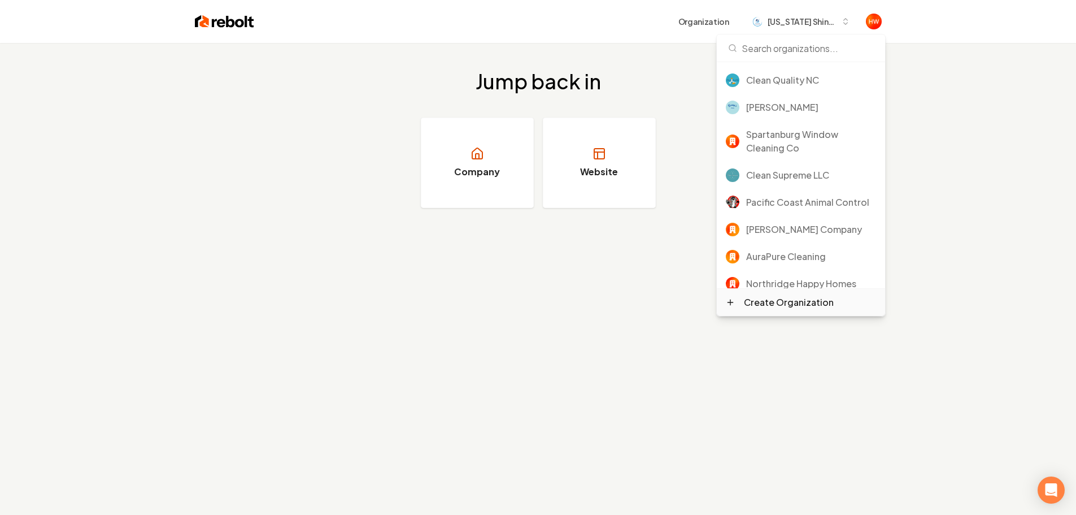
click at [794, 304] on div "Create Organization" at bounding box center [789, 302] width 90 height 14
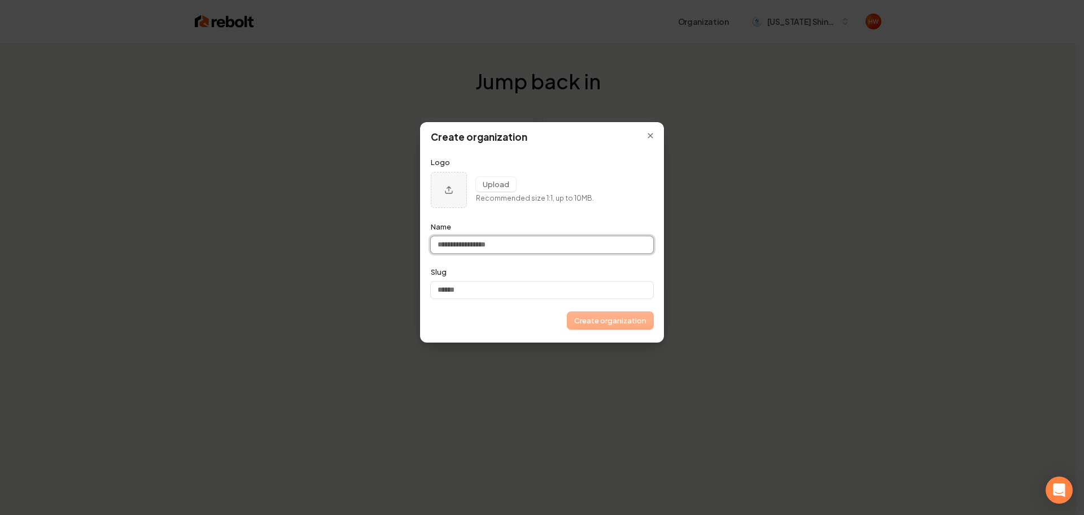
click at [509, 241] on input "Name" at bounding box center [542, 244] width 223 height 17
paste input "**********"
type input "**********"
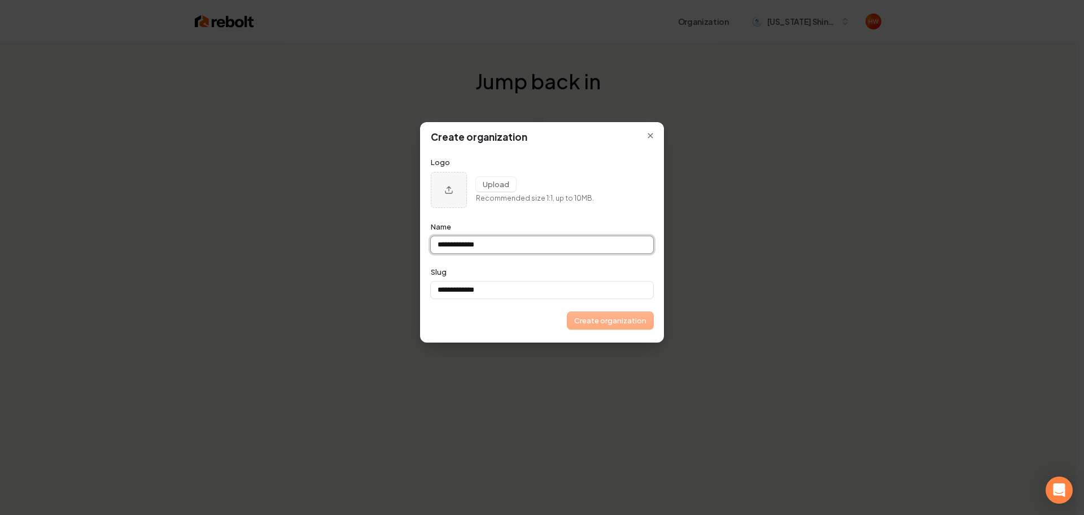
type input "**********"
click at [447, 192] on icon "Upload organization logo" at bounding box center [448, 190] width 11 height 11
type input "**********"
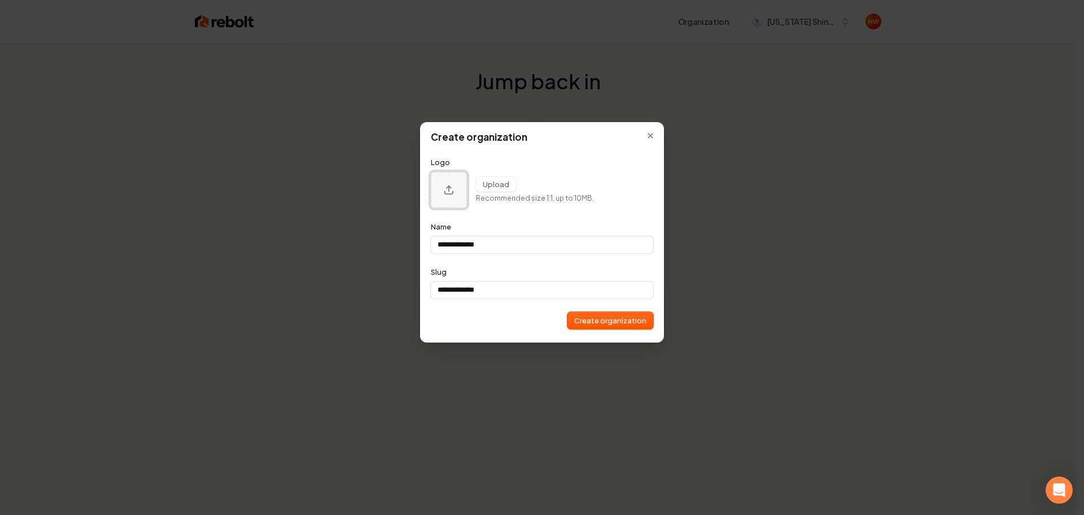
type input "**********"
click at [625, 324] on button "Create organization" at bounding box center [611, 320] width 86 height 17
type input "**********"
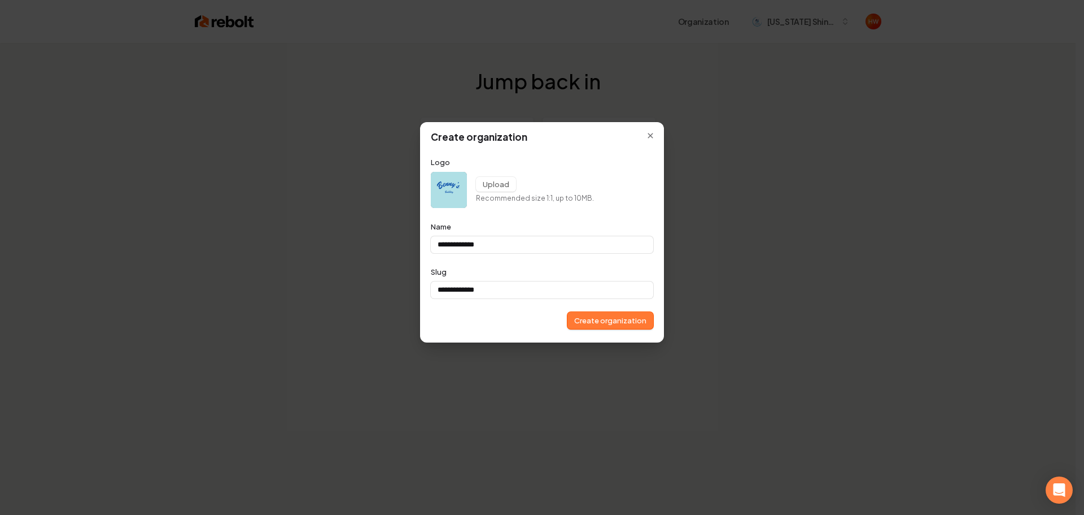
type input "**********"
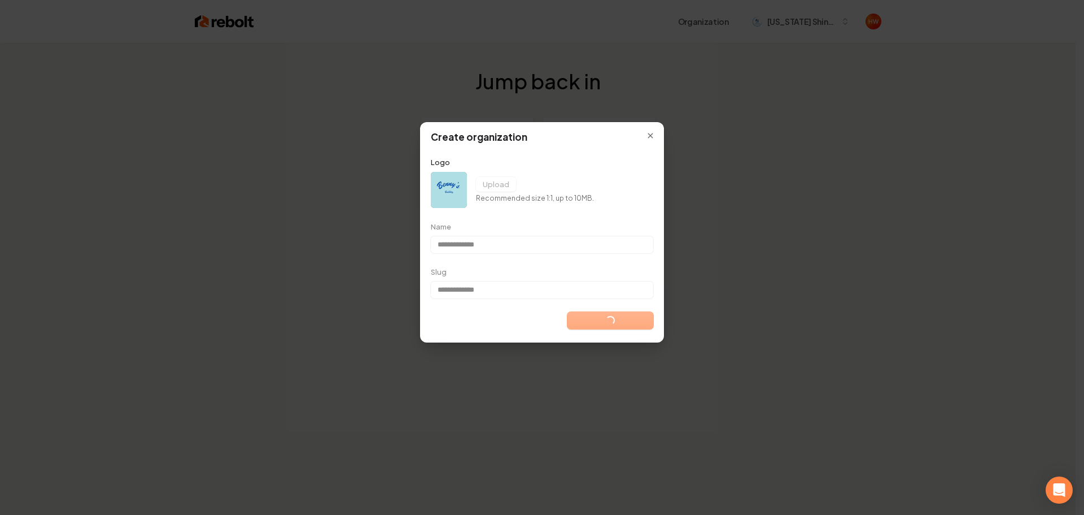
type input "**********"
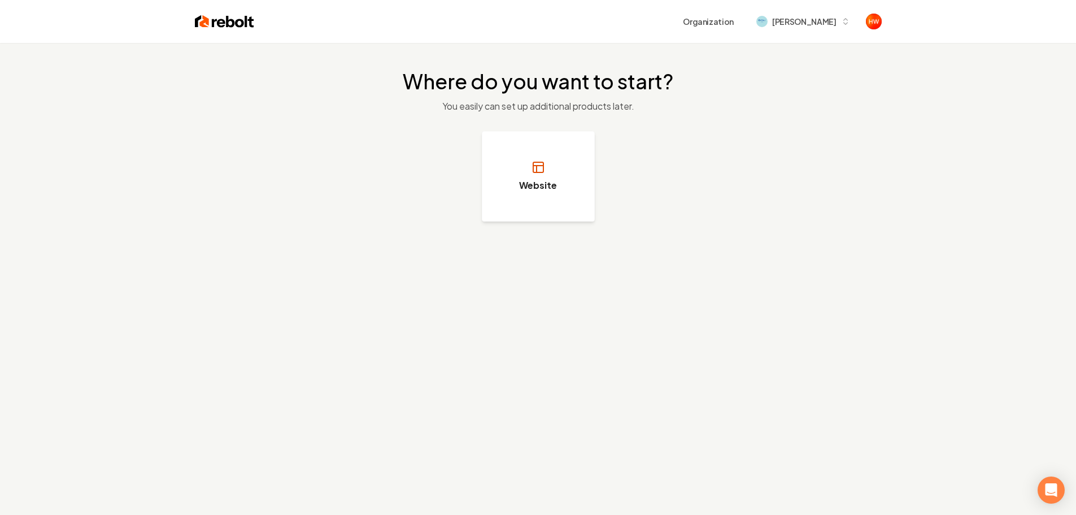
click at [539, 183] on h3 "Website" at bounding box center [538, 185] width 38 height 14
click at [557, 172] on button "Website" at bounding box center [538, 176] width 113 height 90
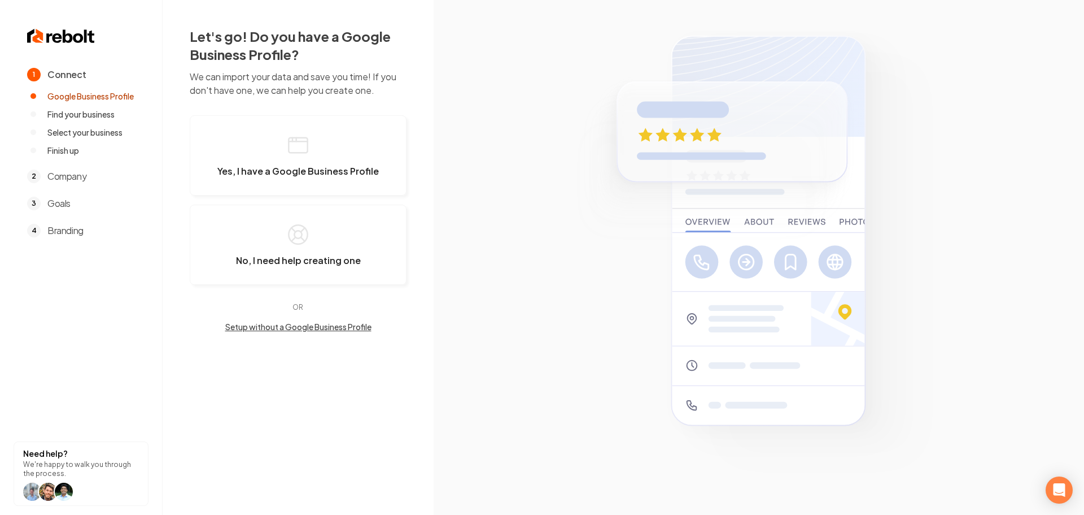
click at [339, 325] on button "Setup without a Google Business Profile" at bounding box center [298, 326] width 217 height 11
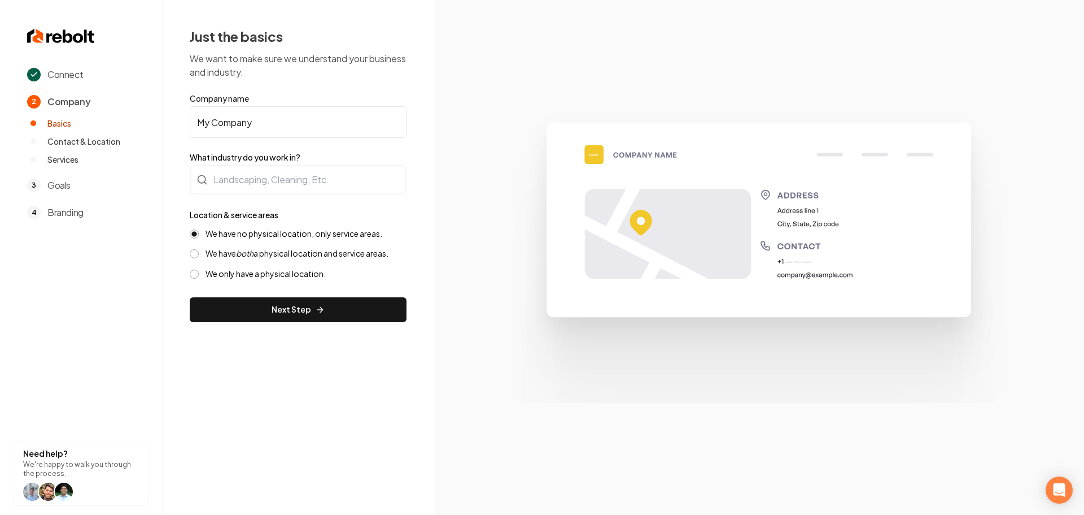
click at [269, 123] on input "My Company" at bounding box center [298, 122] width 217 height 32
paste input "Bennys Bubble"
type input "Bennys Bubble"
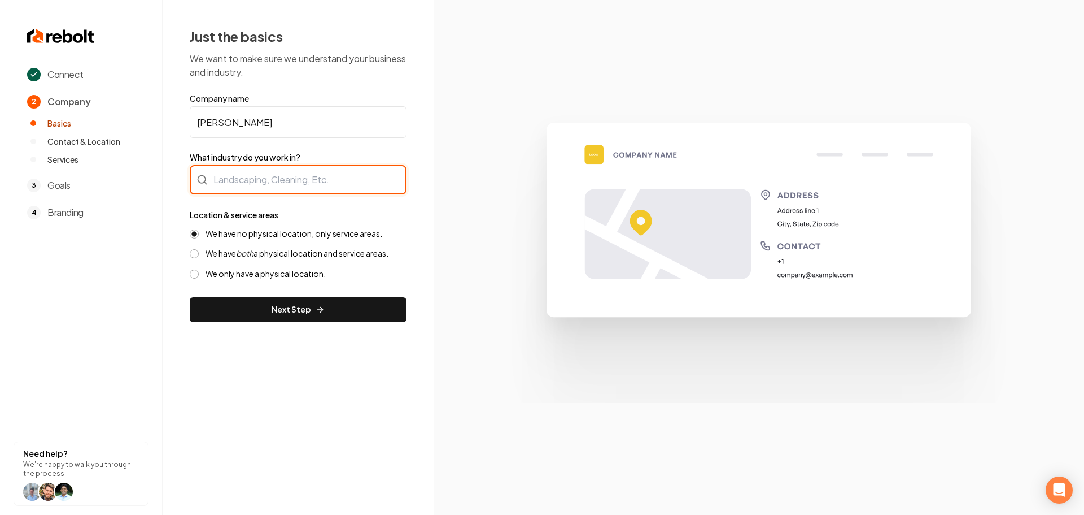
click at [277, 180] on div at bounding box center [298, 179] width 217 height 29
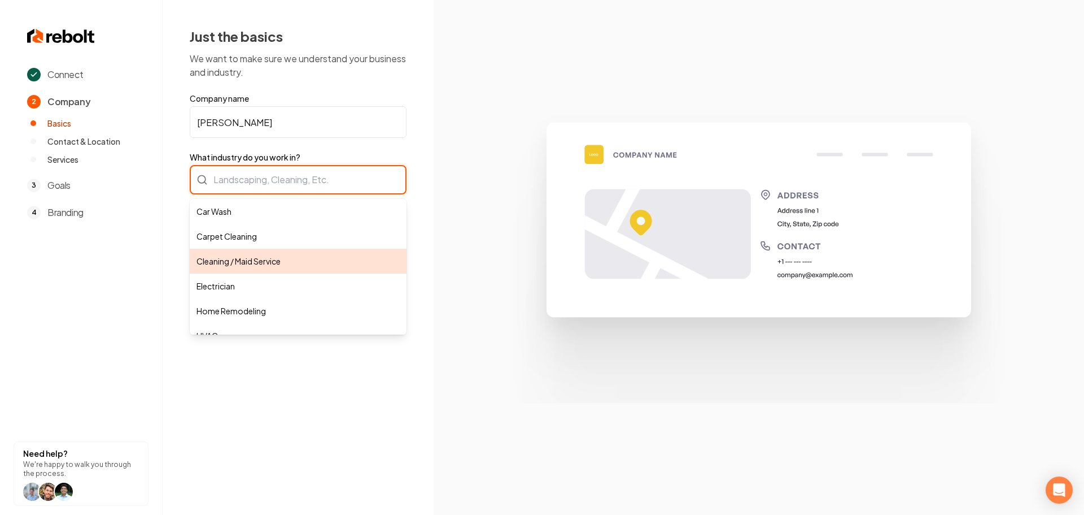
type input "Cleaning / Maid Service"
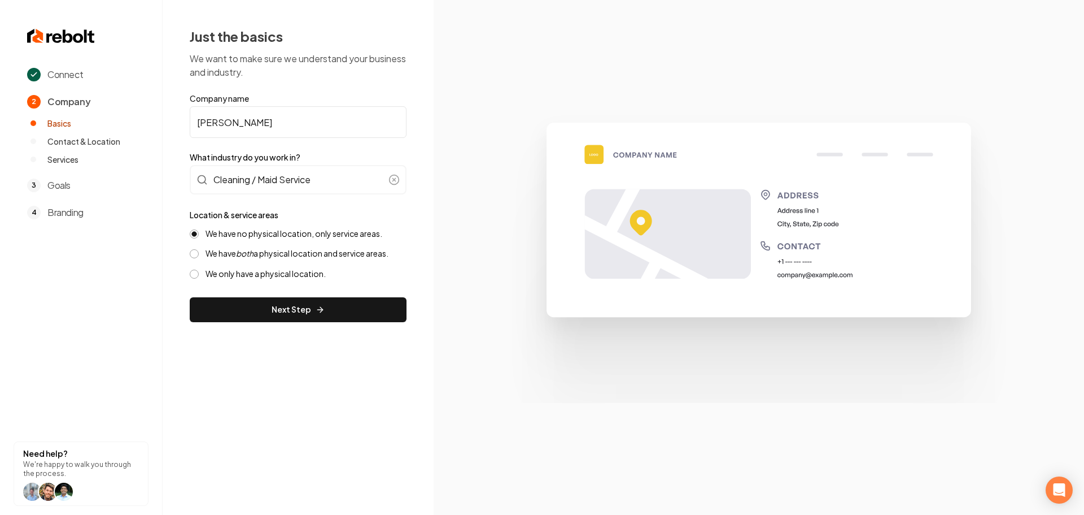
click at [273, 304] on button "Next Step" at bounding box center [298, 309] width 217 height 25
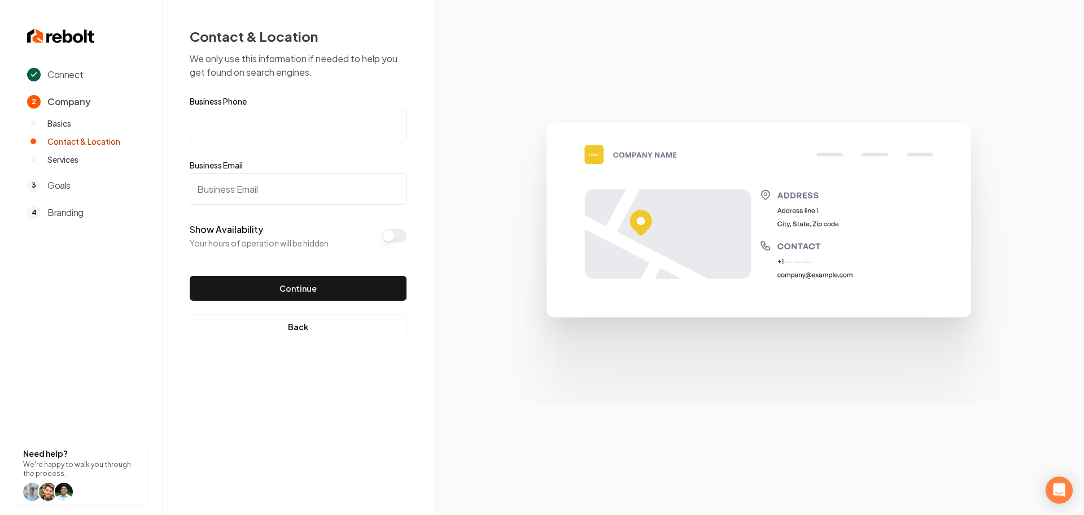
click at [254, 121] on input "Business Phone" at bounding box center [298, 126] width 217 height 32
paste input "(909) 270-0208"
type input "(909) 270-0208"
click at [210, 190] on input "Business Email" at bounding box center [298, 189] width 217 height 32
click at [256, 185] on input "Business Email" at bounding box center [298, 189] width 217 height 32
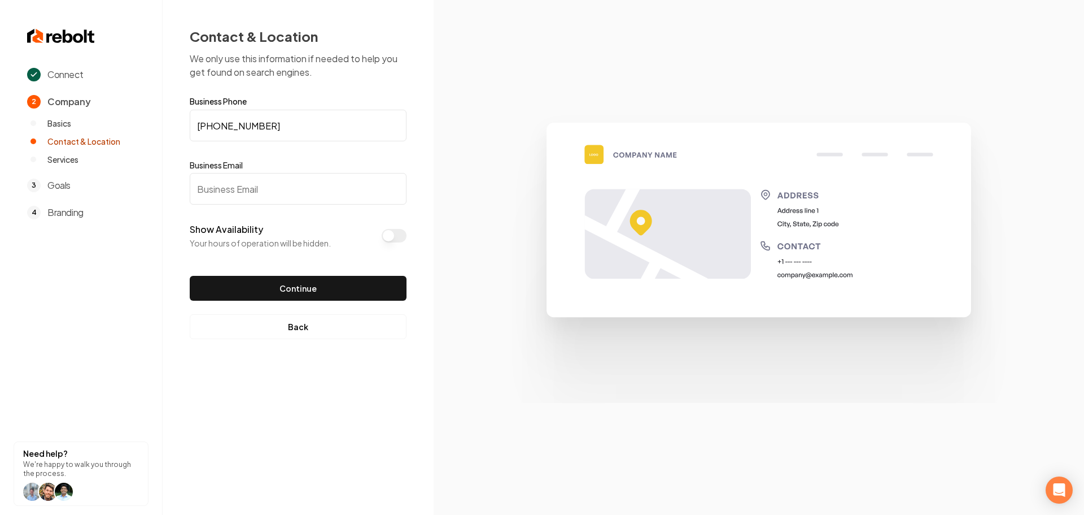
paste input "bennysbubblez@gmail.com"
type input "bennysbubblez@gmail.com"
click at [271, 278] on button "Continue" at bounding box center [298, 288] width 217 height 25
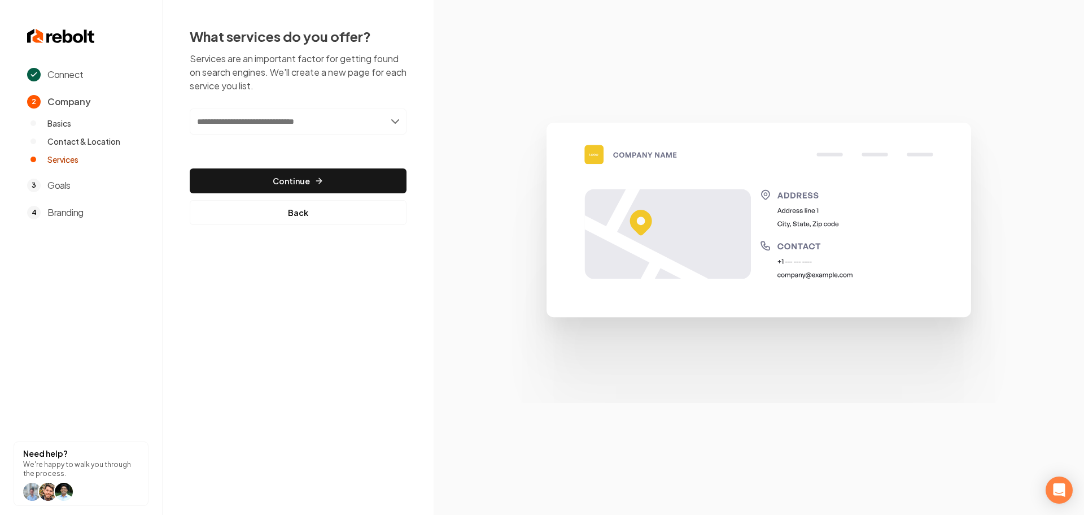
click at [312, 123] on input "text" at bounding box center [298, 121] width 217 height 26
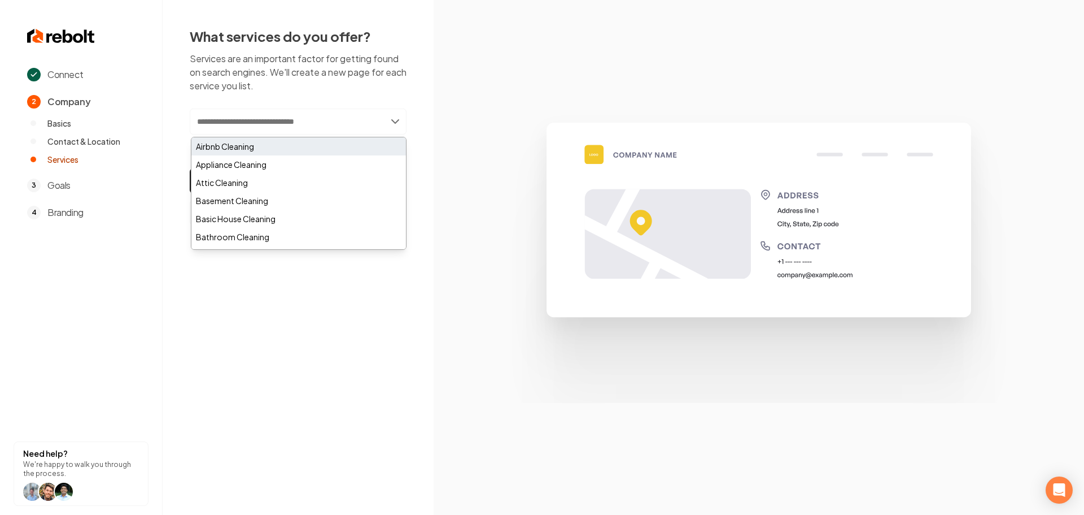
click at [278, 147] on div "Airbnb Cleaning" at bounding box center [298, 146] width 215 height 18
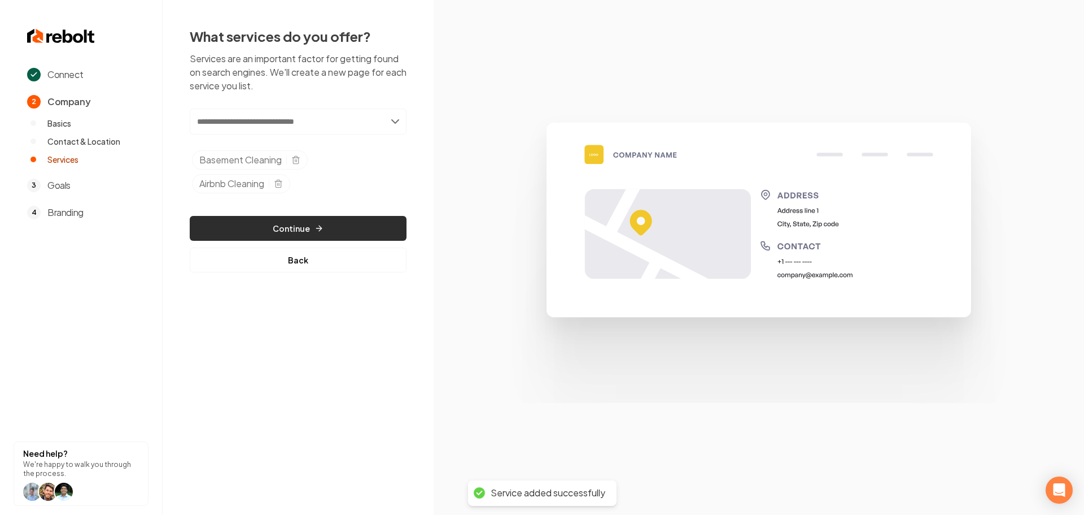
click at [318, 228] on icon "button" at bounding box center [319, 228] width 9 height 9
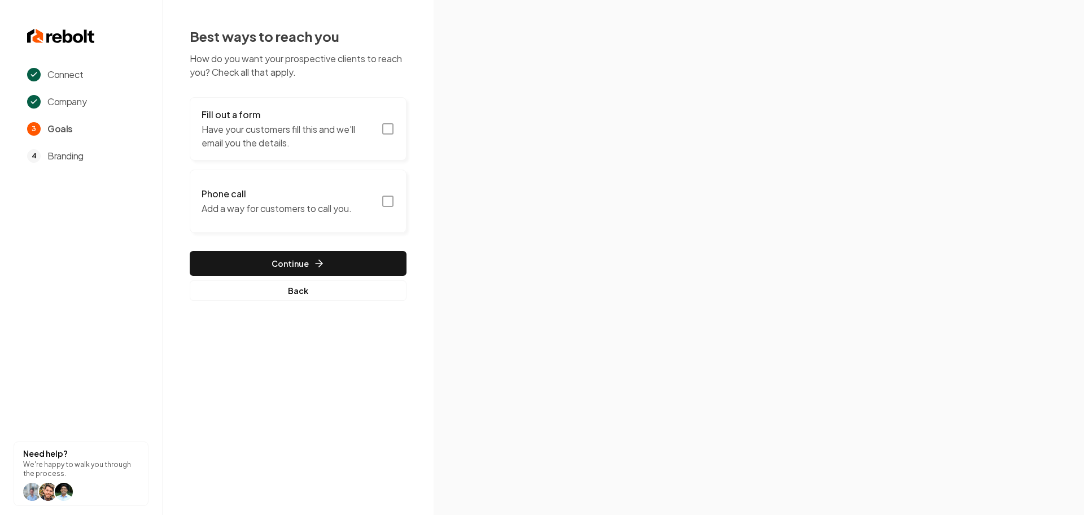
click at [390, 128] on icon "button" at bounding box center [388, 129] width 14 height 14
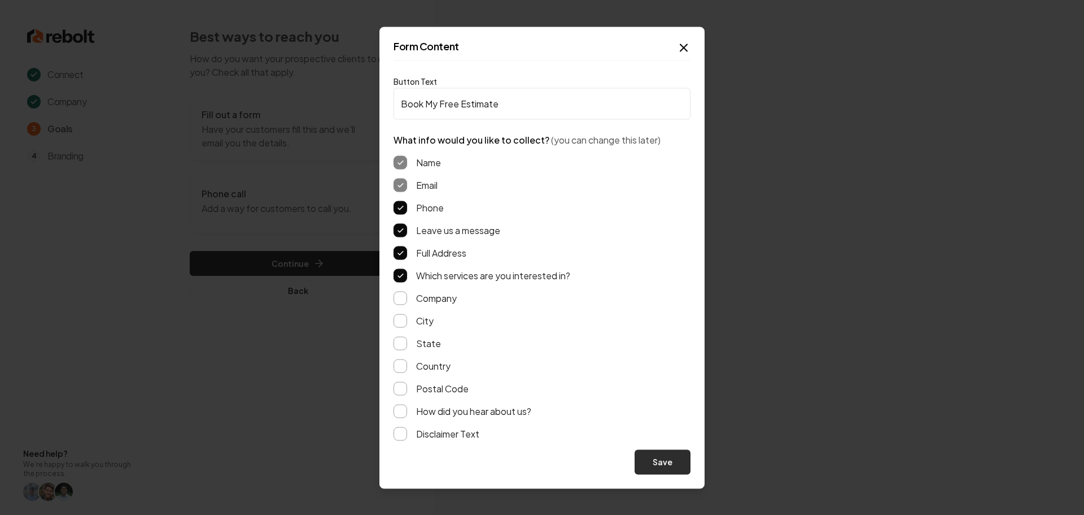
click at [682, 461] on button "Save" at bounding box center [663, 461] width 56 height 25
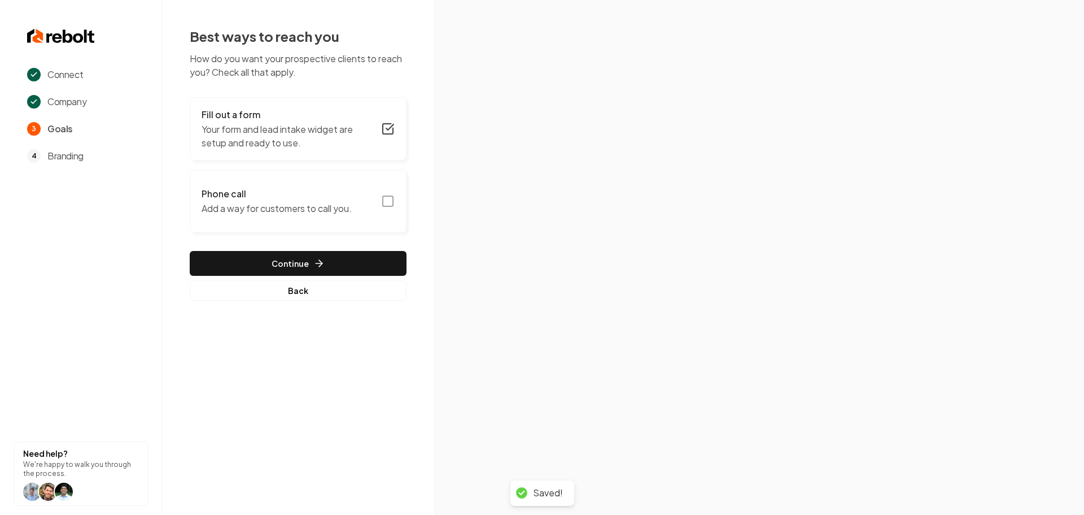
click at [386, 202] on icon "button" at bounding box center [388, 201] width 14 height 14
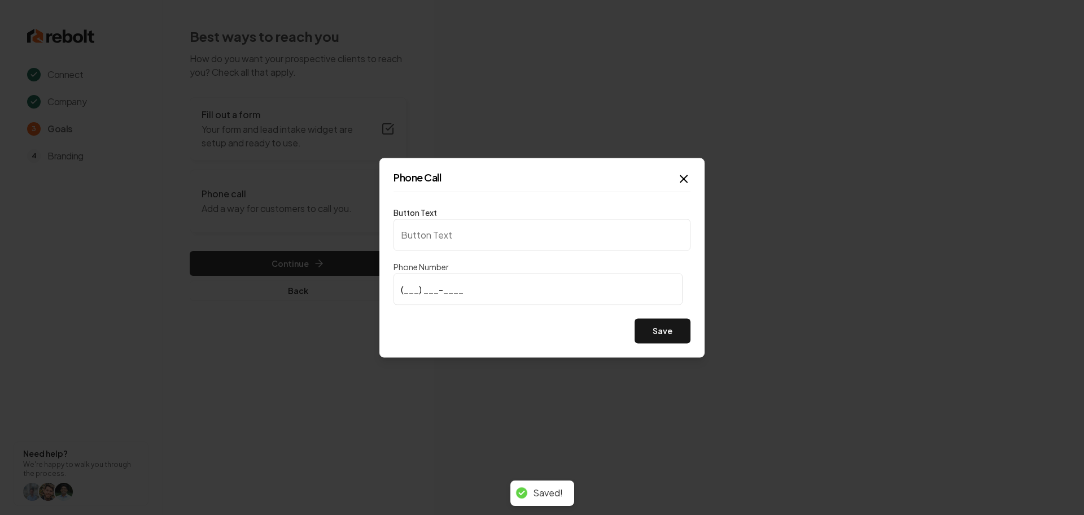
type input "Call us"
type input "(909) 270-0208"
click at [528, 328] on div "Save" at bounding box center [542, 330] width 297 height 25
click at [482, 291] on input "(909) 270-0208" at bounding box center [538, 289] width 289 height 32
click at [482, 290] on input "(909) 270-0208" at bounding box center [538, 289] width 289 height 32
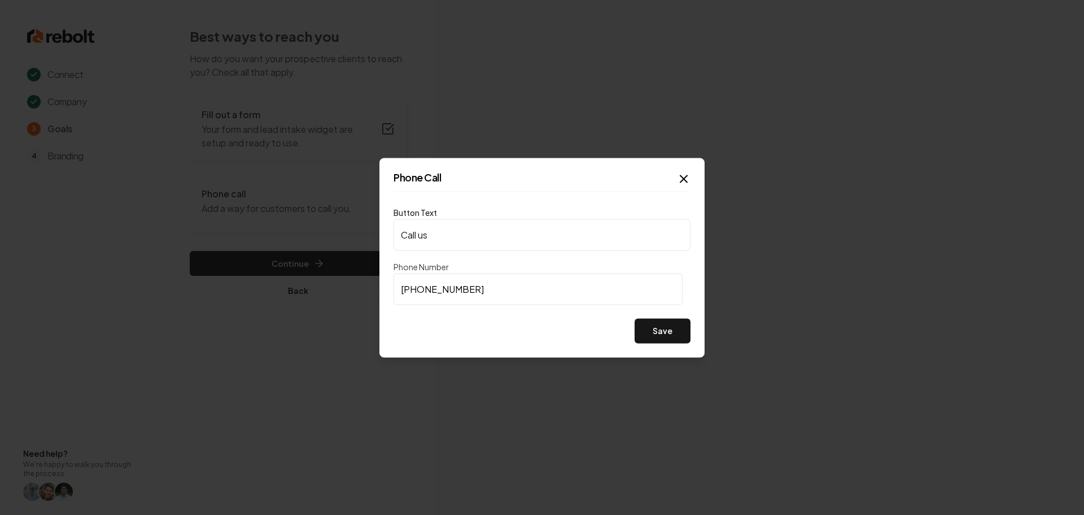
click at [482, 290] on input "(909) 270-0208" at bounding box center [538, 289] width 289 height 32
click at [464, 243] on input "Call us" at bounding box center [542, 235] width 297 height 32
click at [464, 242] on input "Call us" at bounding box center [542, 235] width 297 height 32
paste input "(909) 270-0208"
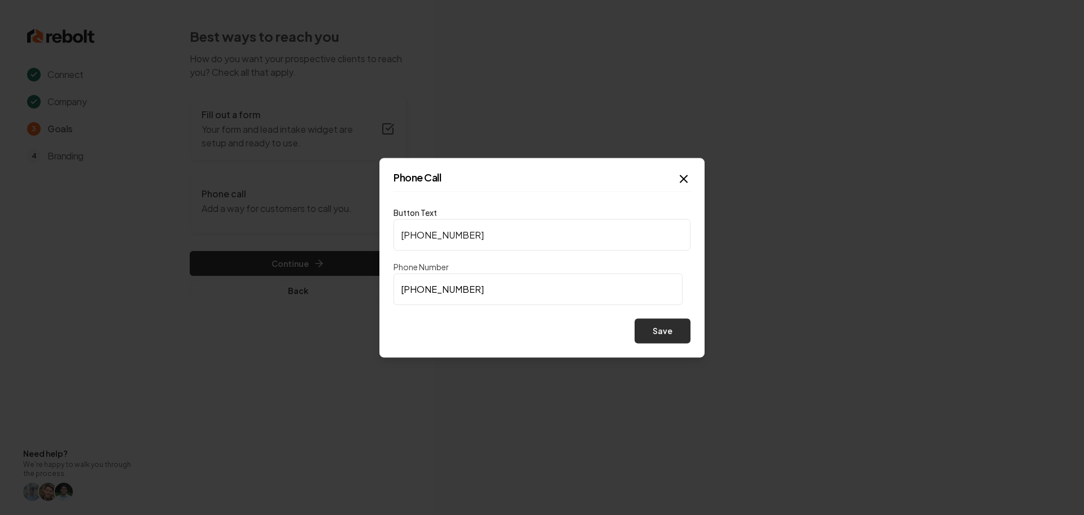
type input "(909) 270-0208"
click at [642, 329] on button "Save" at bounding box center [663, 330] width 56 height 25
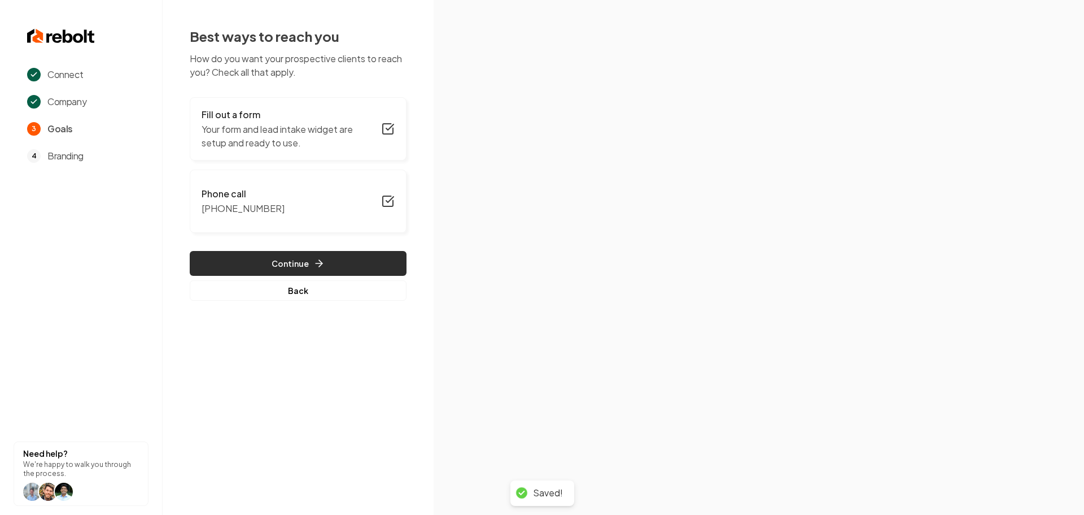
click at [315, 263] on icon "button" at bounding box center [318, 263] width 11 height 11
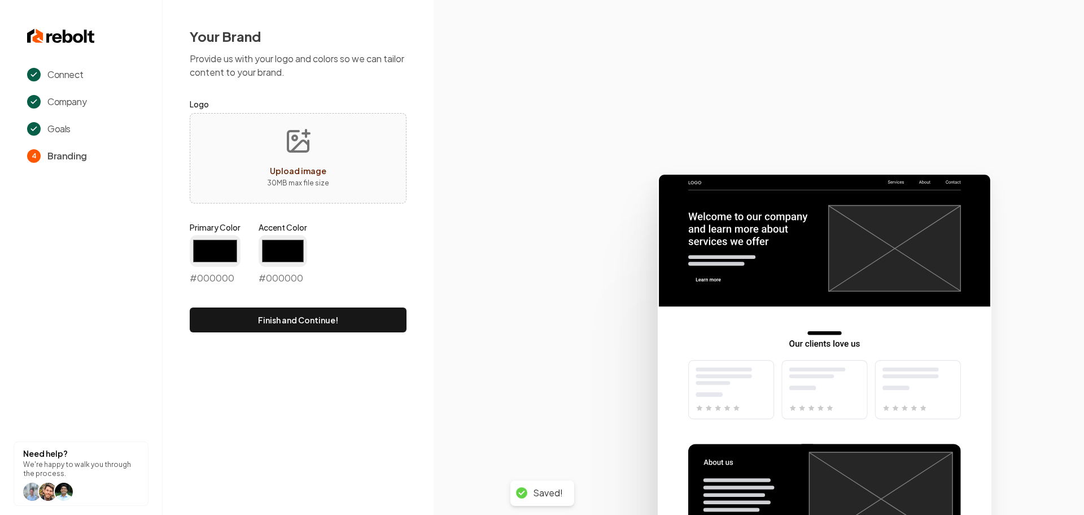
type input "#194d33"
type input "#70be00"
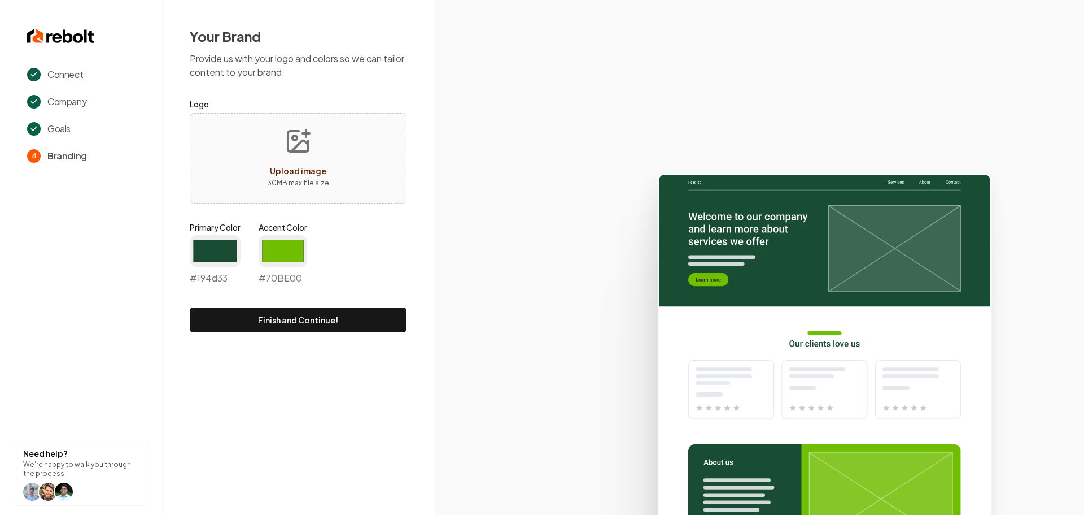
click at [299, 147] on icon "Upload image" at bounding box center [298, 141] width 27 height 27
type input "**********"
click at [204, 255] on input "#194d33" at bounding box center [215, 251] width 51 height 32
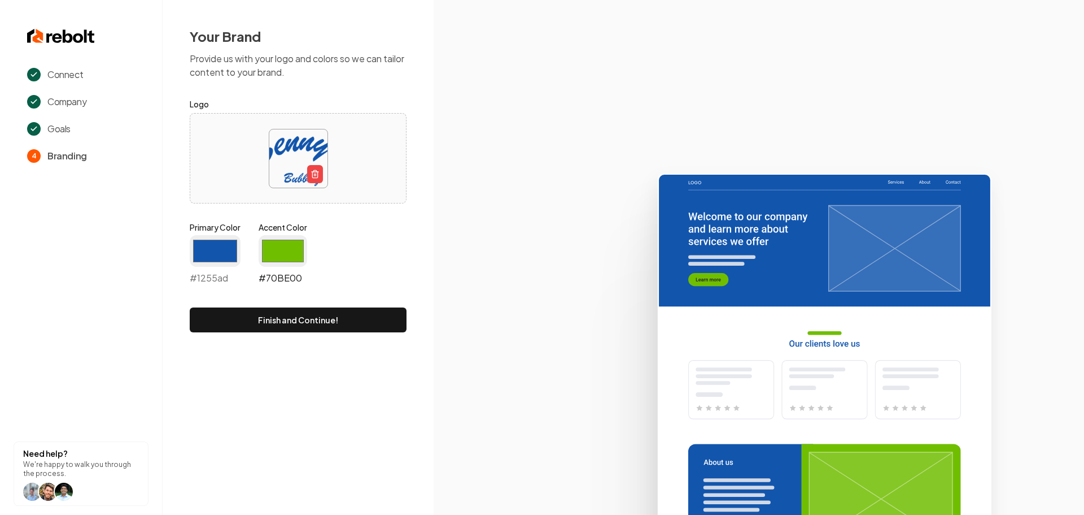
type input "#1255ad"
click at [281, 246] on input "#70be00" at bounding box center [283, 251] width 49 height 32
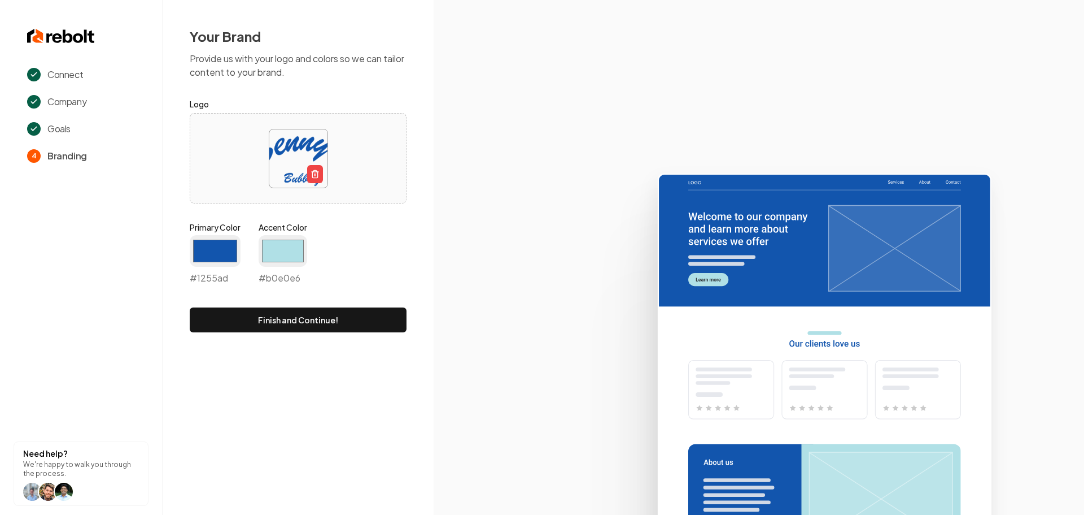
type input "#b0e0e6"
click at [474, 182] on icon at bounding box center [759, 339] width 651 height 351
click at [323, 316] on button "Finish and Continue!" at bounding box center [298, 319] width 217 height 25
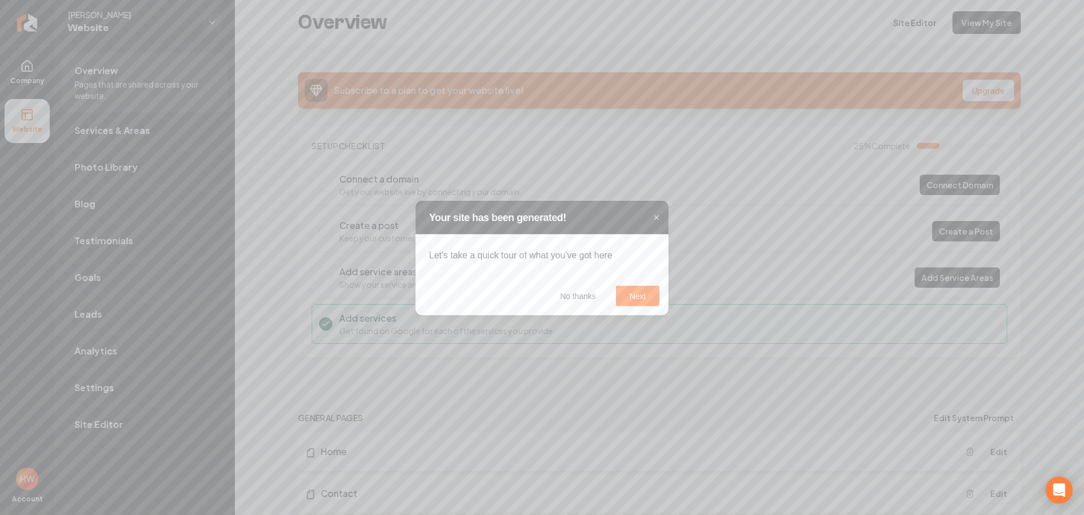
click at [652, 217] on h3 "Your site has been generated!" at bounding box center [542, 217] width 226 height 16
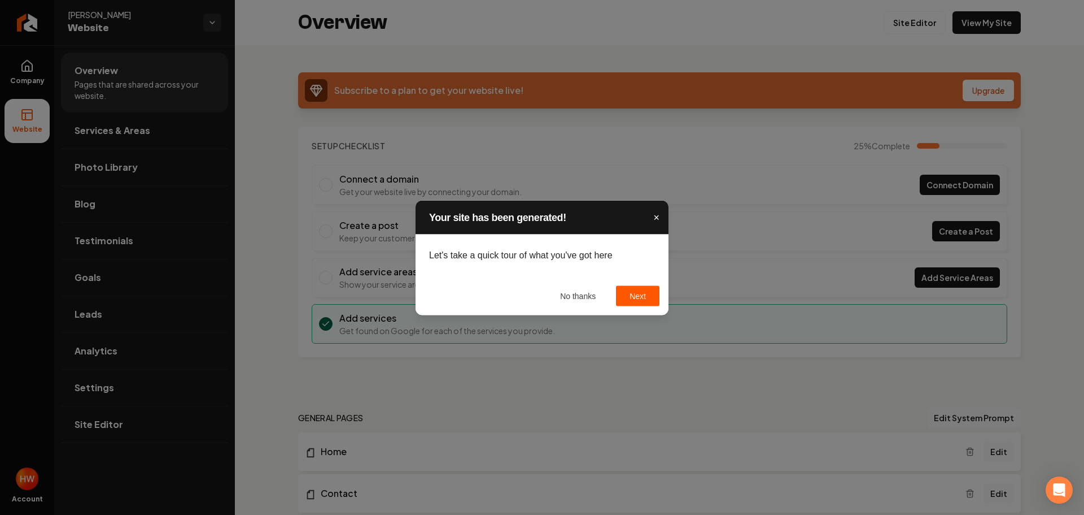
click at [656, 218] on span "×" at bounding box center [657, 216] width 6 height 11
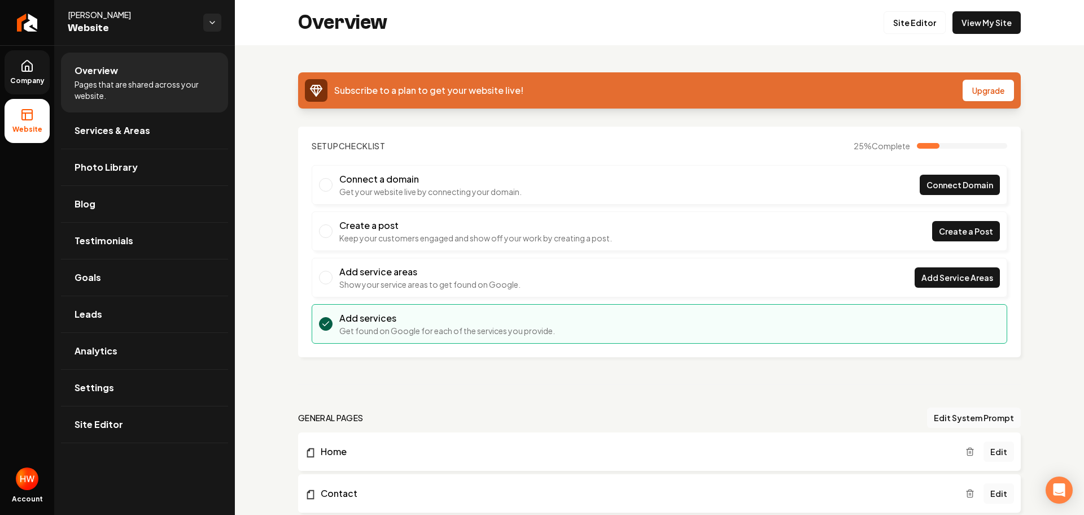
click at [34, 73] on link "Company" at bounding box center [27, 72] width 45 height 44
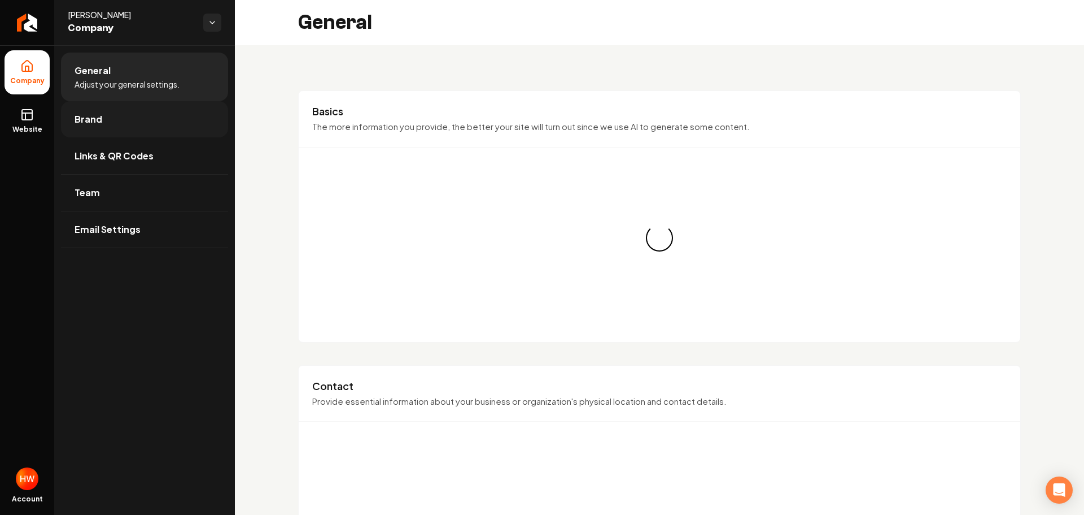
click at [106, 115] on link "Brand" at bounding box center [144, 119] width 167 height 36
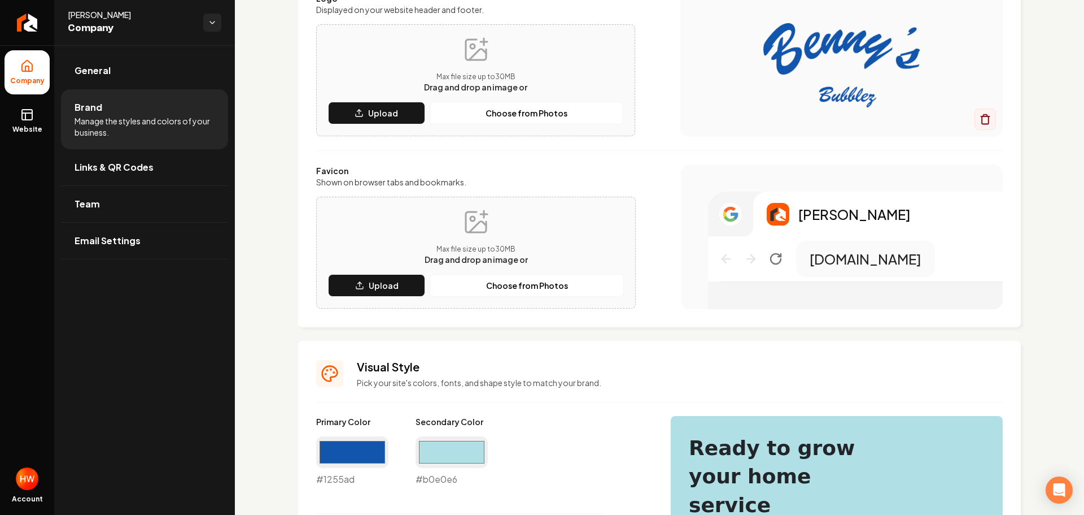
scroll to position [113, 0]
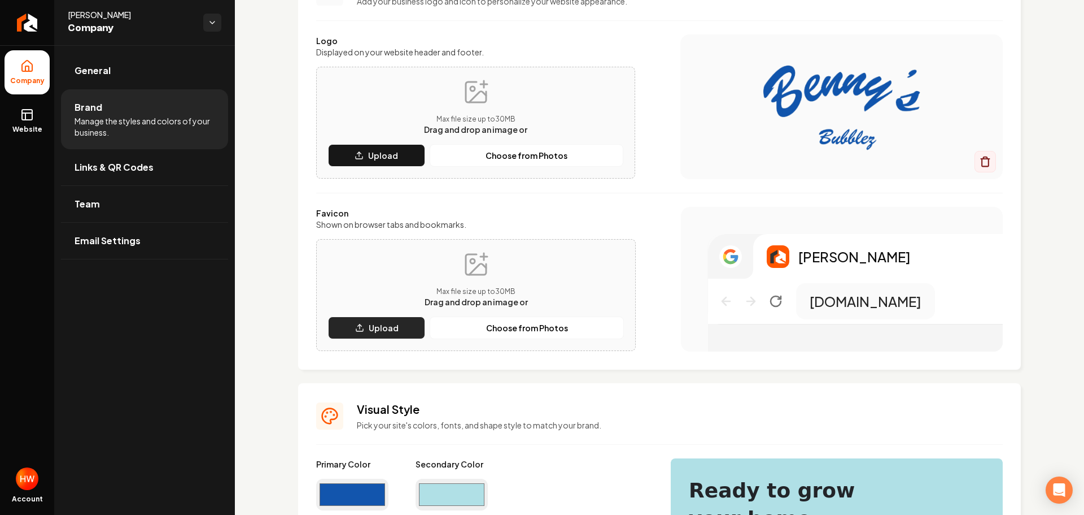
click at [393, 323] on p "Upload" at bounding box center [384, 327] width 30 height 11
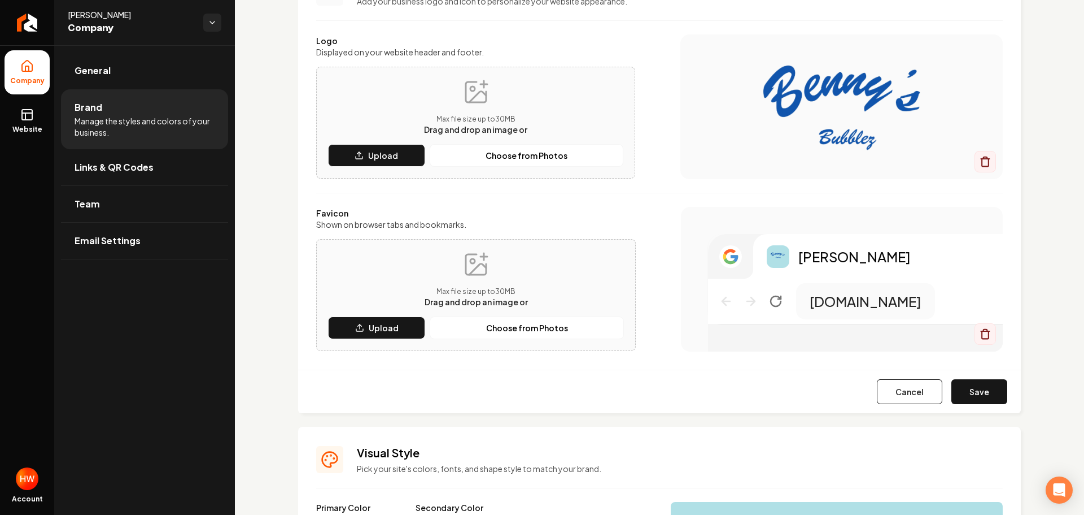
click at [970, 382] on button "Save" at bounding box center [980, 391] width 56 height 25
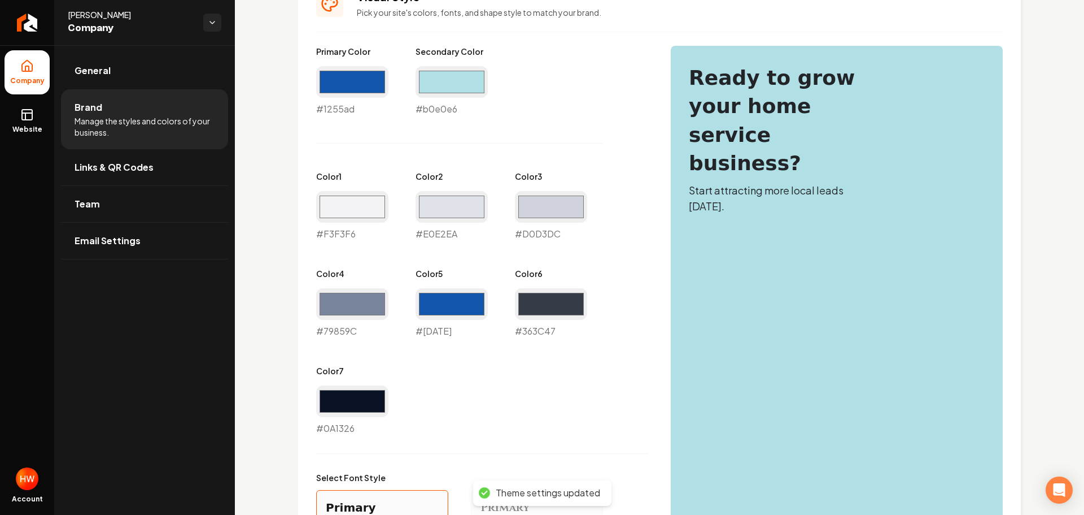
scroll to position [791, 0]
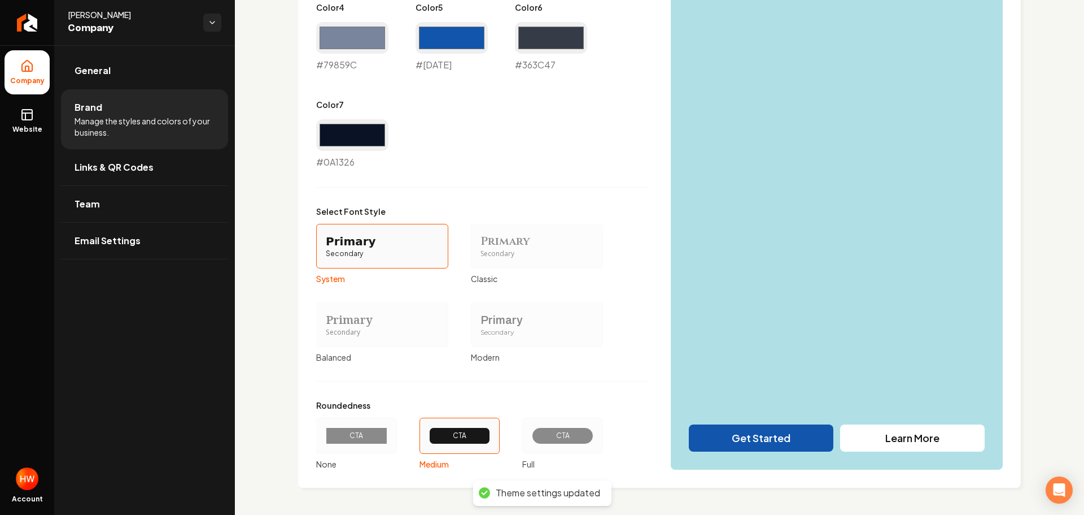
click at [563, 431] on div "CTA" at bounding box center [563, 435] width 42 height 9
click at [531, 431] on button "CTA Full" at bounding box center [526, 435] width 9 height 9
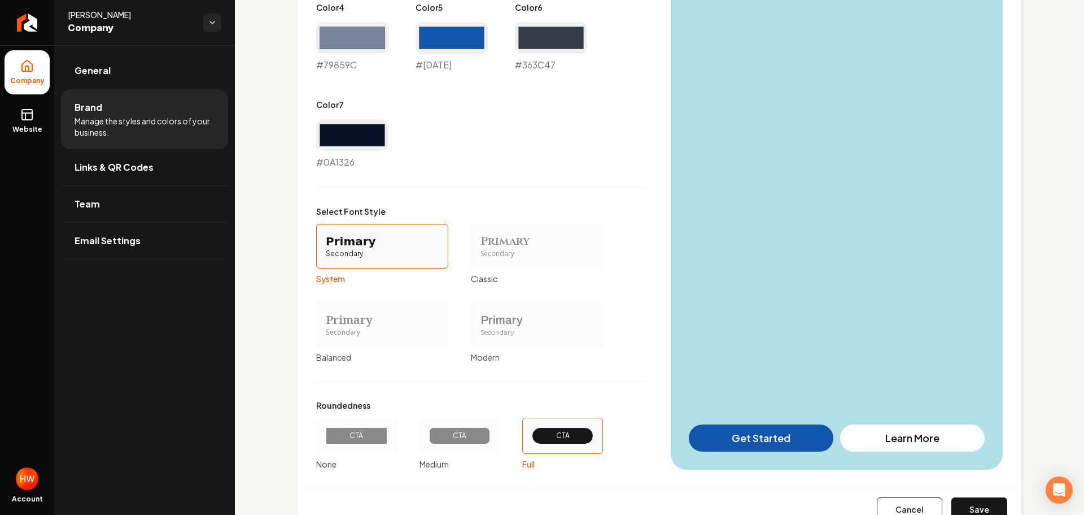
click at [972, 508] on button "Save" at bounding box center [980, 509] width 56 height 25
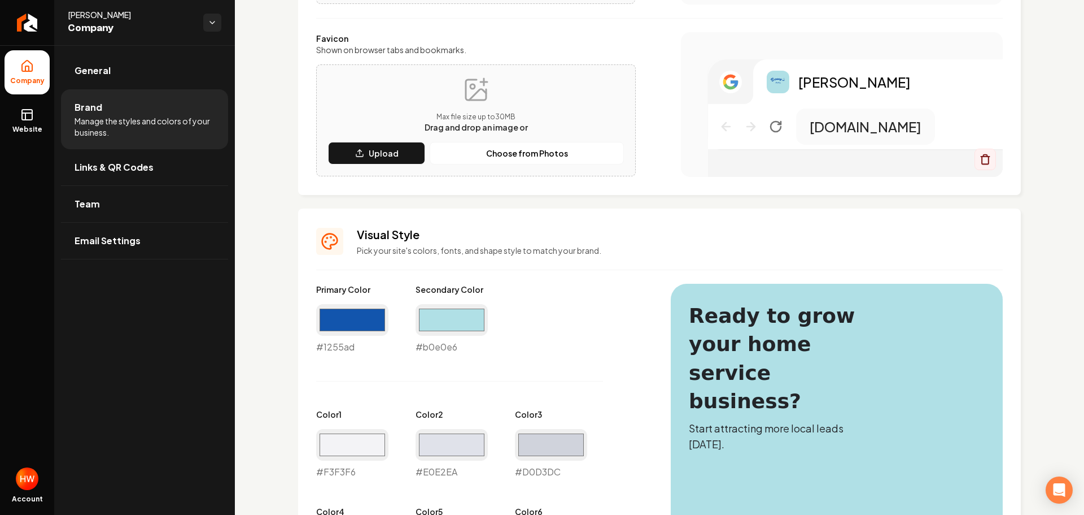
type input "#f3f3f6"
type input "#e0e2ea"
type input "#d0d3dc"
type input "#79859c"
type input "#1255ad"
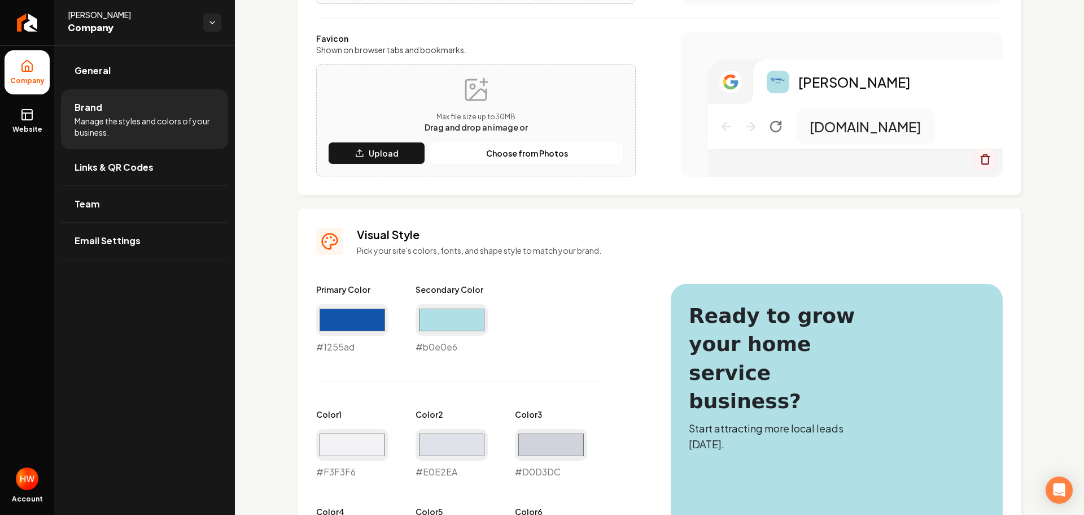
type input "#363c47"
type input "#0a1326"
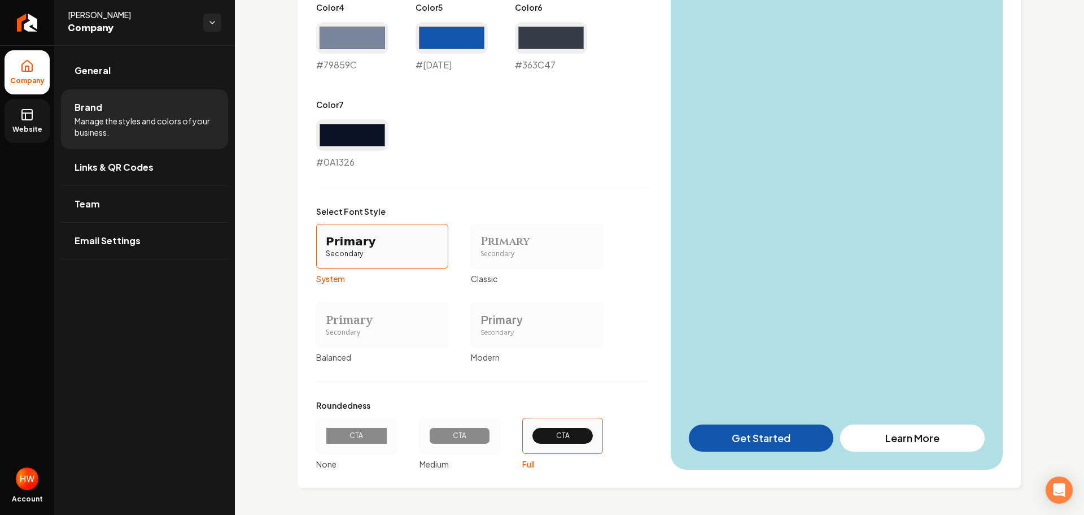
click at [37, 124] on link "Website" at bounding box center [27, 121] width 45 height 44
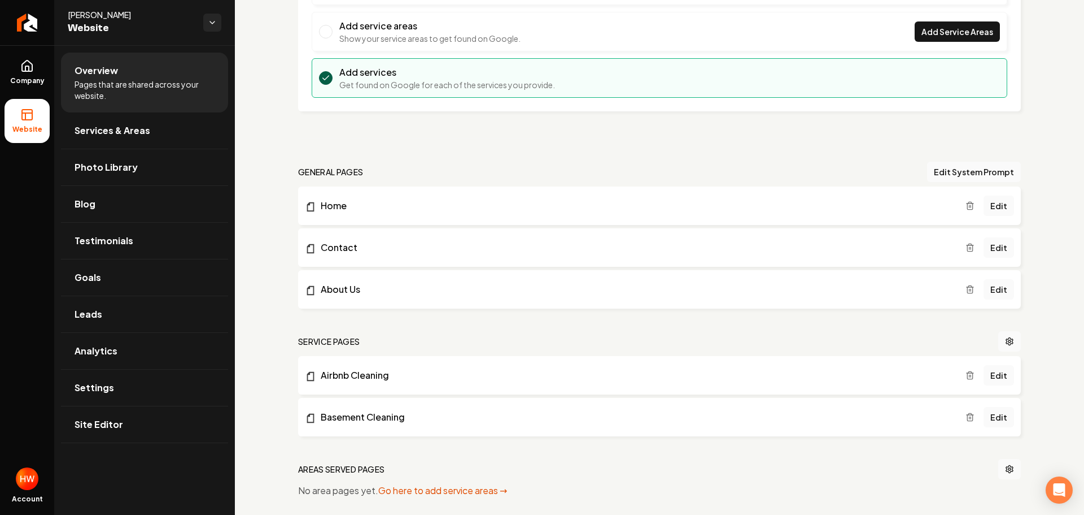
scroll to position [368, 0]
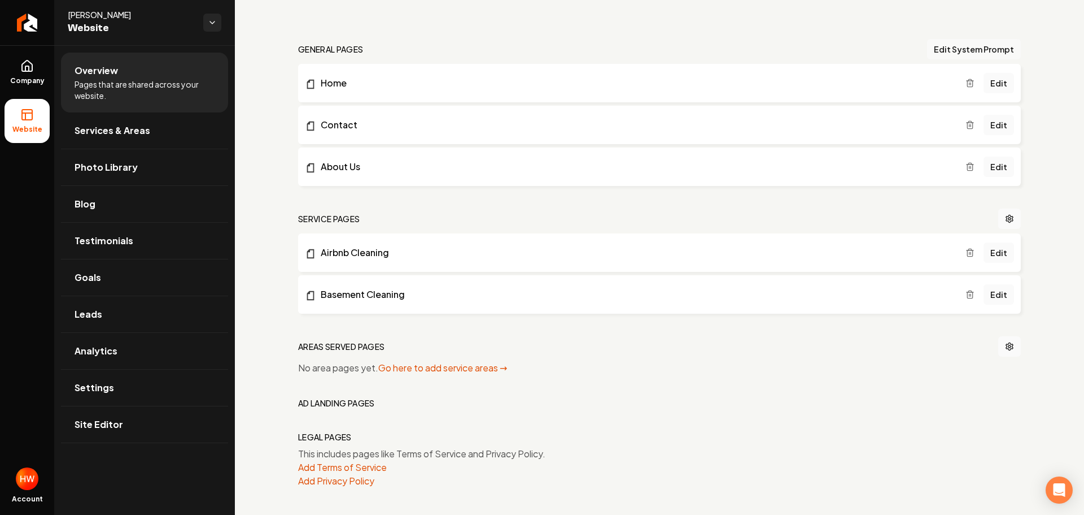
click at [948, 49] on button "Edit System Prompt" at bounding box center [974, 49] width 94 height 20
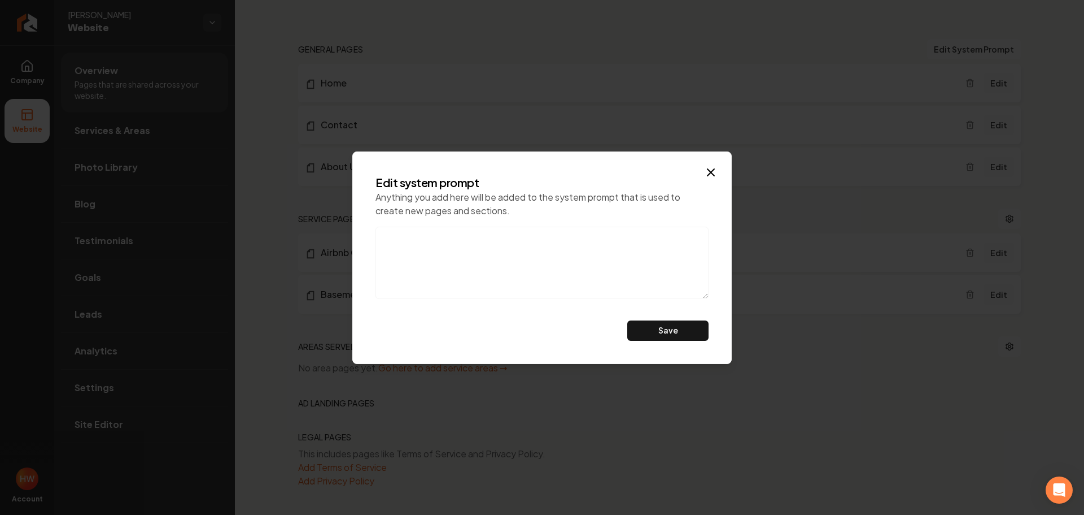
click at [476, 264] on textarea at bounding box center [542, 262] width 333 height 72
paste textarea "Do not mention eco-friendly products, also, this is a referral agency. don't ca…"
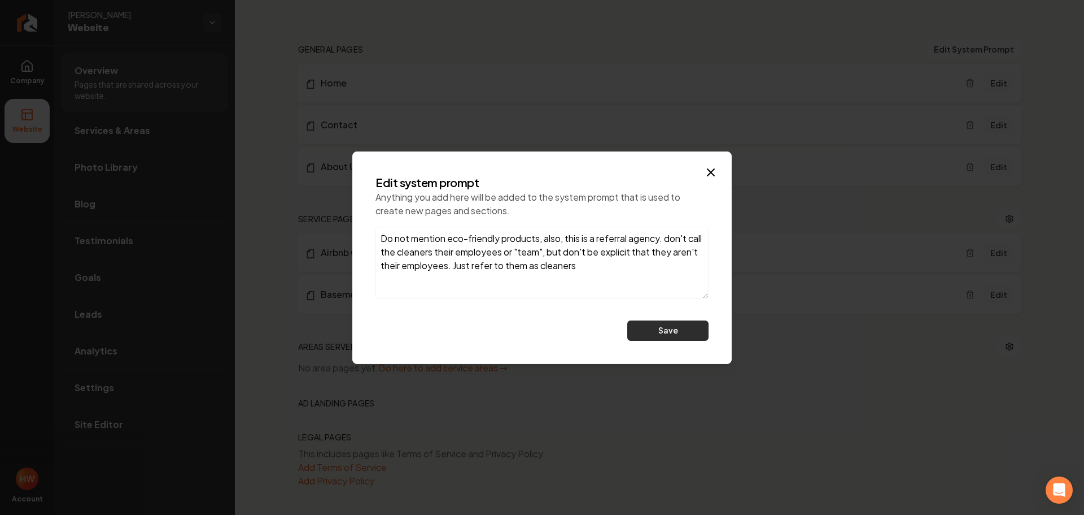
type textarea "Do not mention eco-friendly products, also, this is a referral agency. don't ca…"
click at [638, 330] on button "Save" at bounding box center [668, 330] width 81 height 20
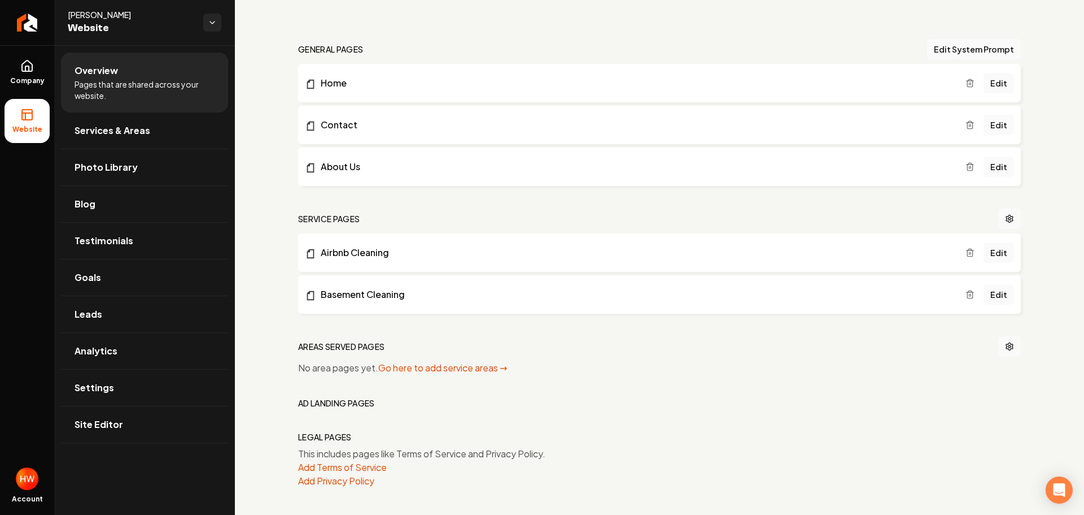
click at [966, 255] on icon "Main content area" at bounding box center [970, 252] width 9 height 9
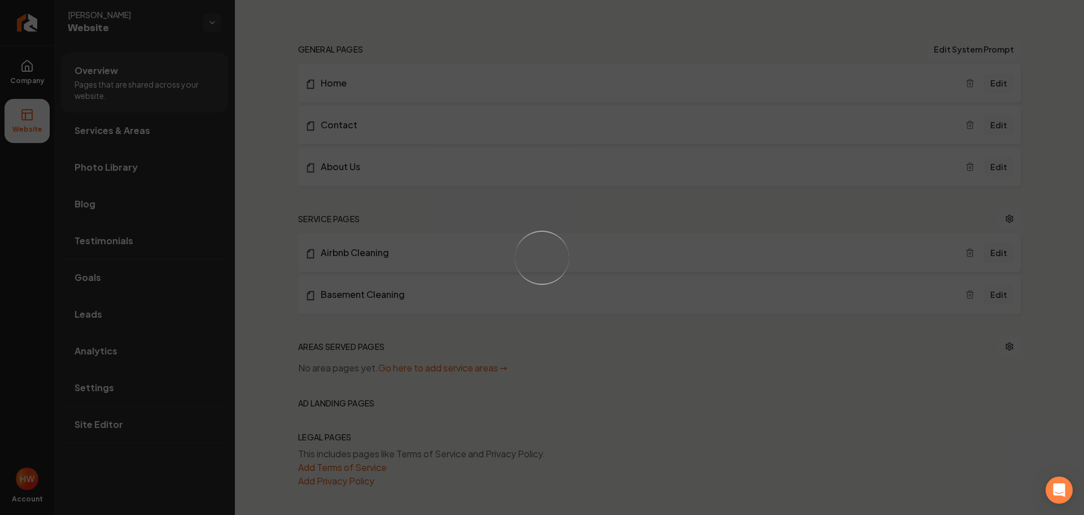
scroll to position [326, 0]
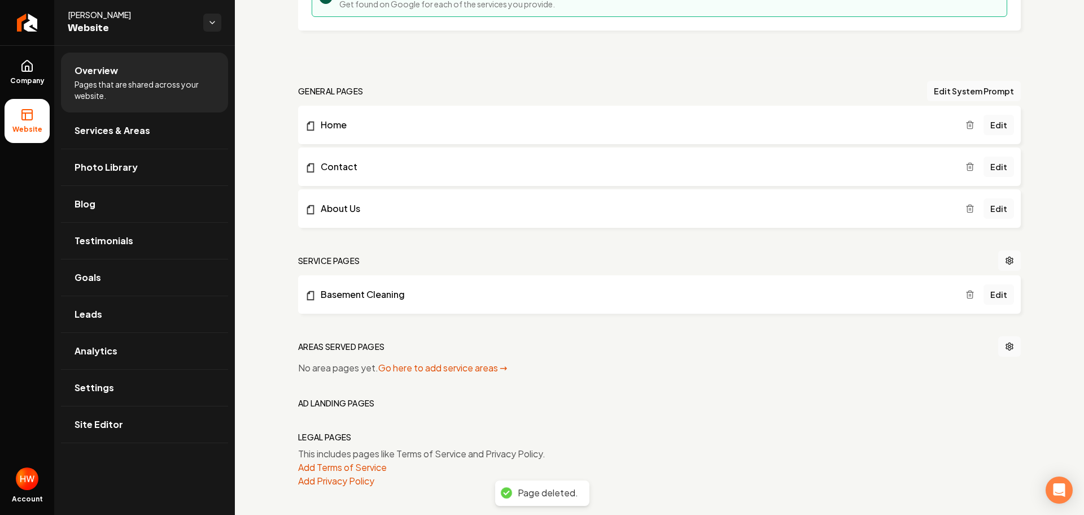
click at [966, 297] on icon "Main content area" at bounding box center [970, 294] width 9 height 9
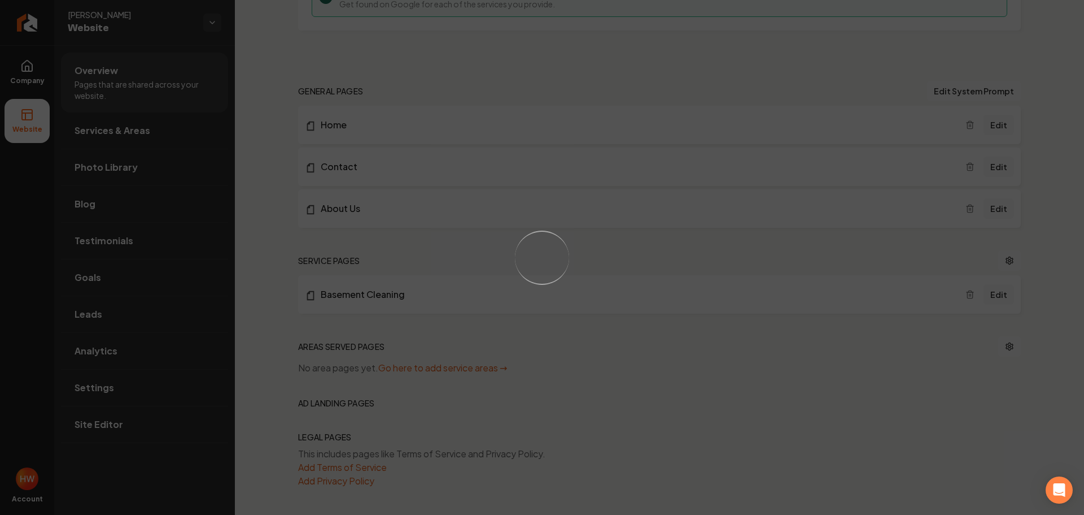
scroll to position [302, 0]
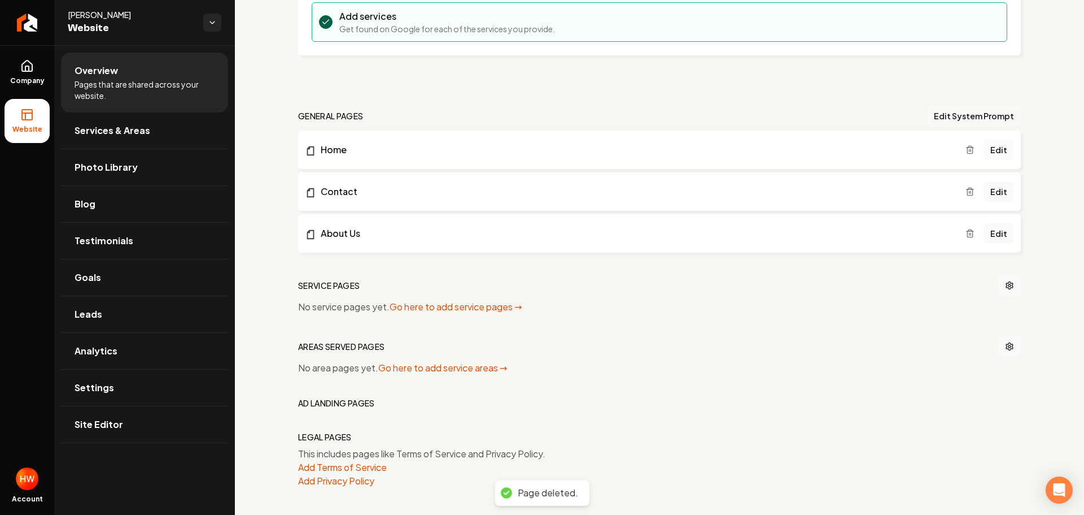
click at [938, 115] on button "Edit System Prompt" at bounding box center [974, 116] width 94 height 20
click at [373, 466] on button "Add Terms of Service" at bounding box center [342, 467] width 89 height 14
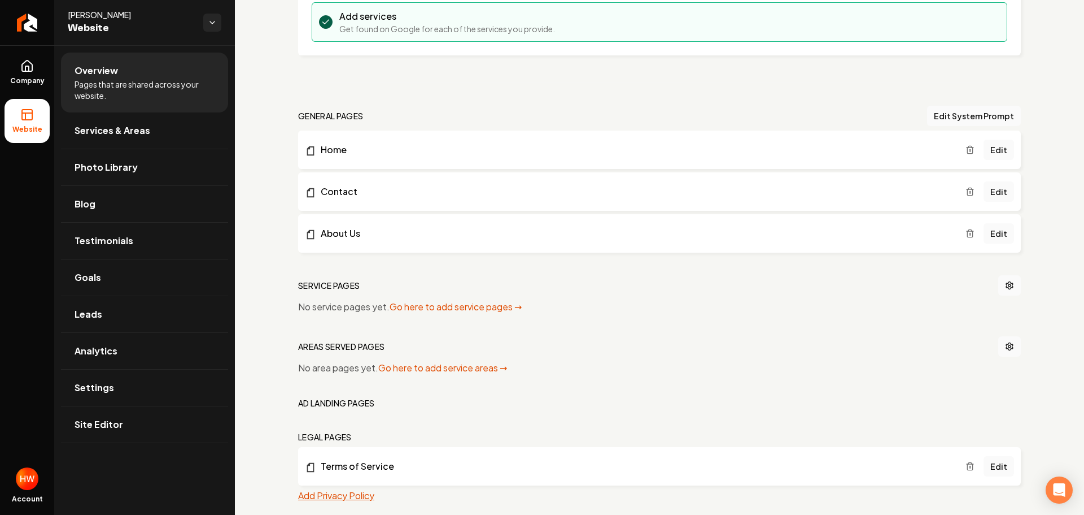
click at [352, 493] on button "Add Privacy Policy" at bounding box center [336, 496] width 76 height 14
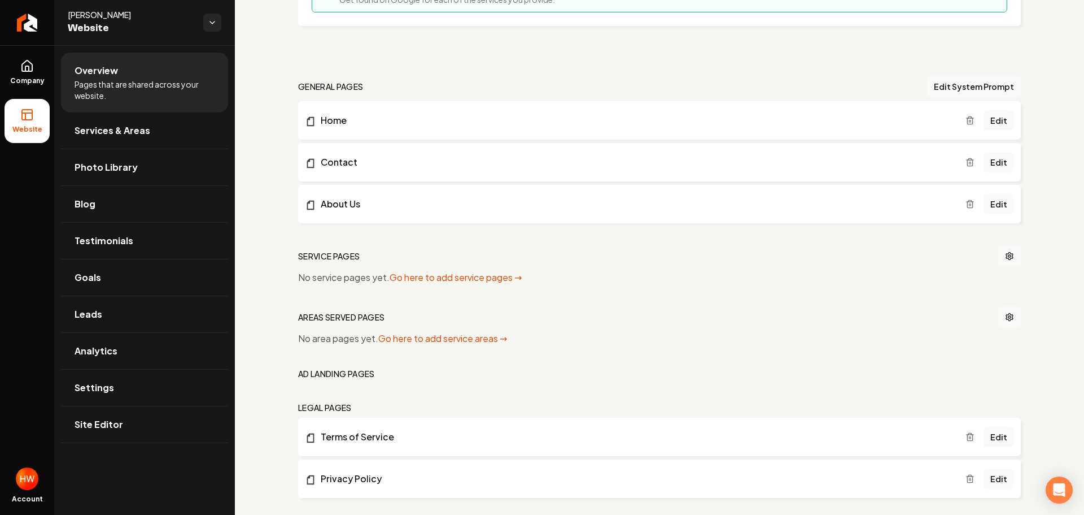
scroll to position [345, 0]
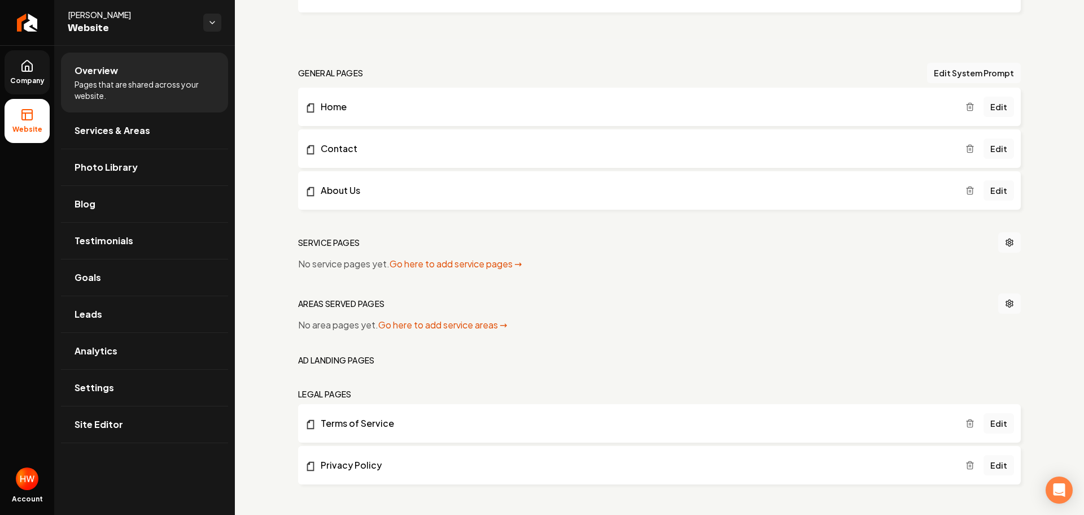
click at [28, 79] on span "Company" at bounding box center [27, 80] width 43 height 9
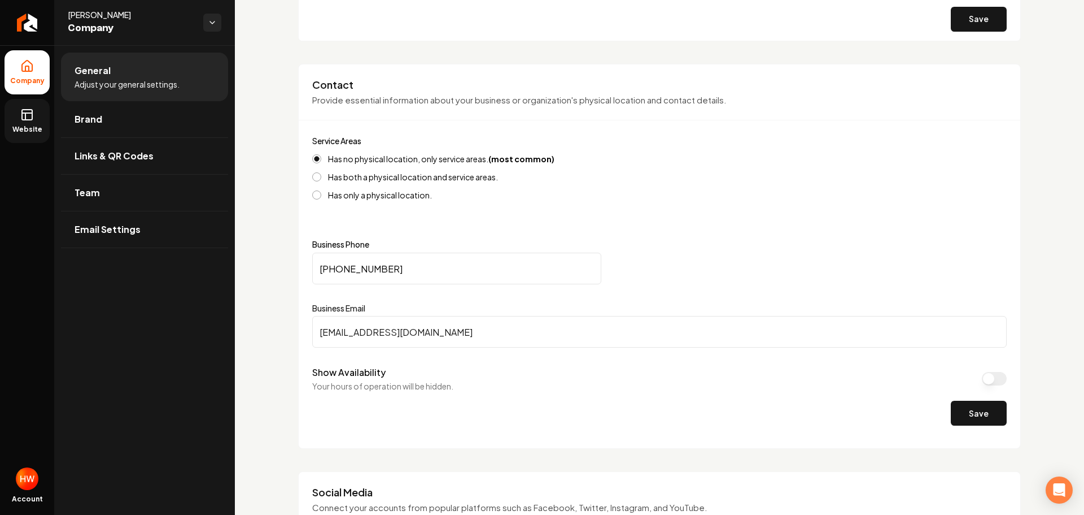
click at [25, 118] on icon at bounding box center [25, 116] width 0 height 7
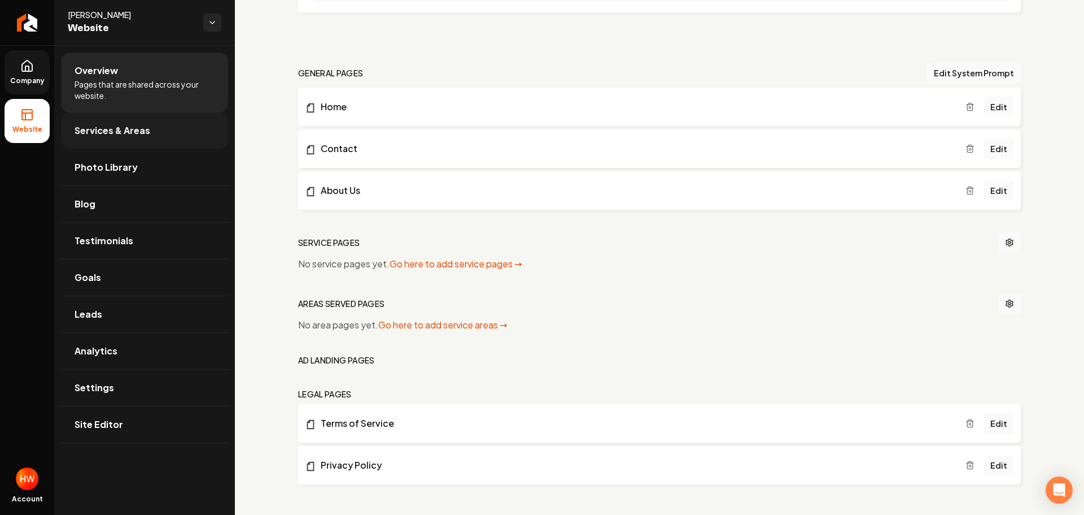
click at [150, 132] on link "Services & Areas" at bounding box center [144, 130] width 167 height 36
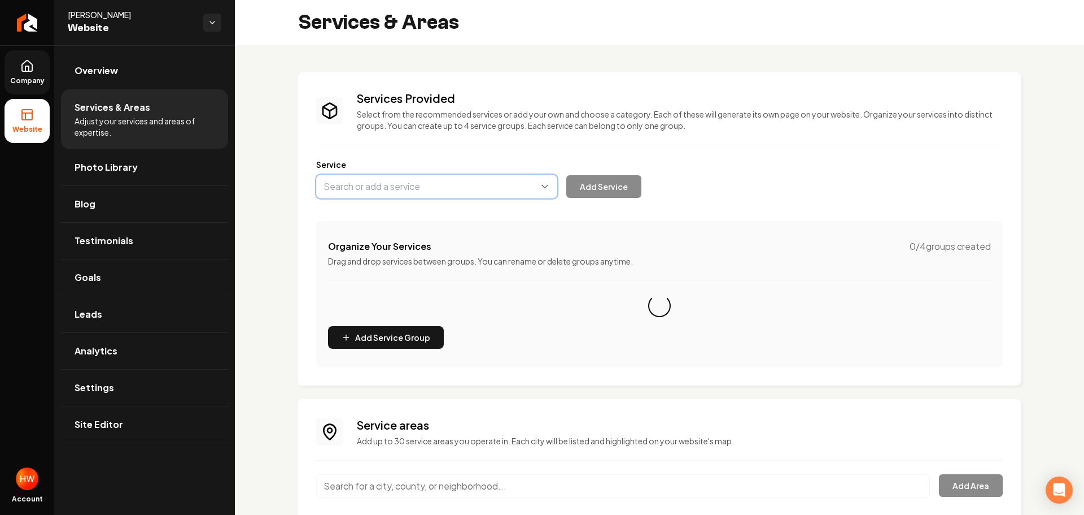
click at [406, 191] on button "Main content area" at bounding box center [436, 187] width 241 height 24
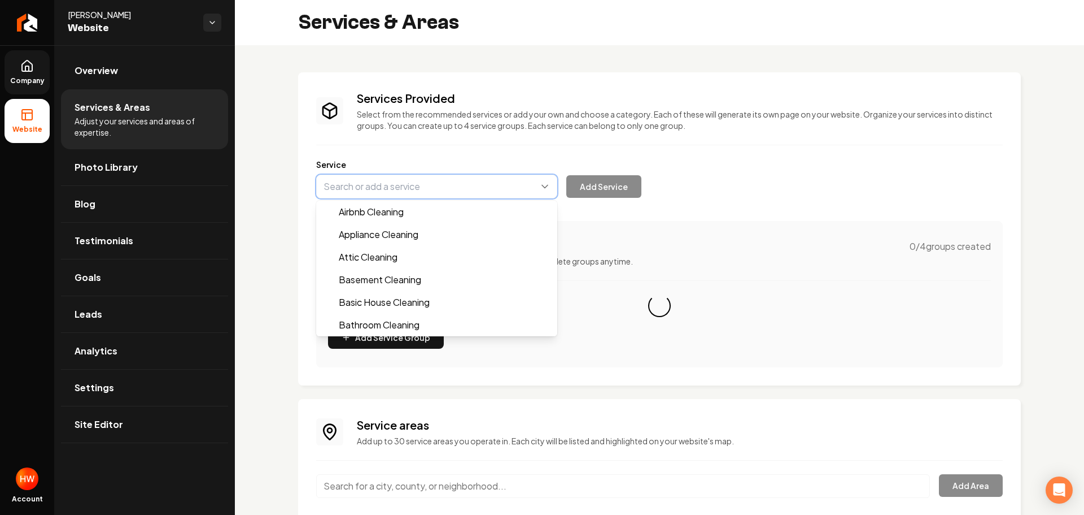
paste input "Basic House Cleaning"
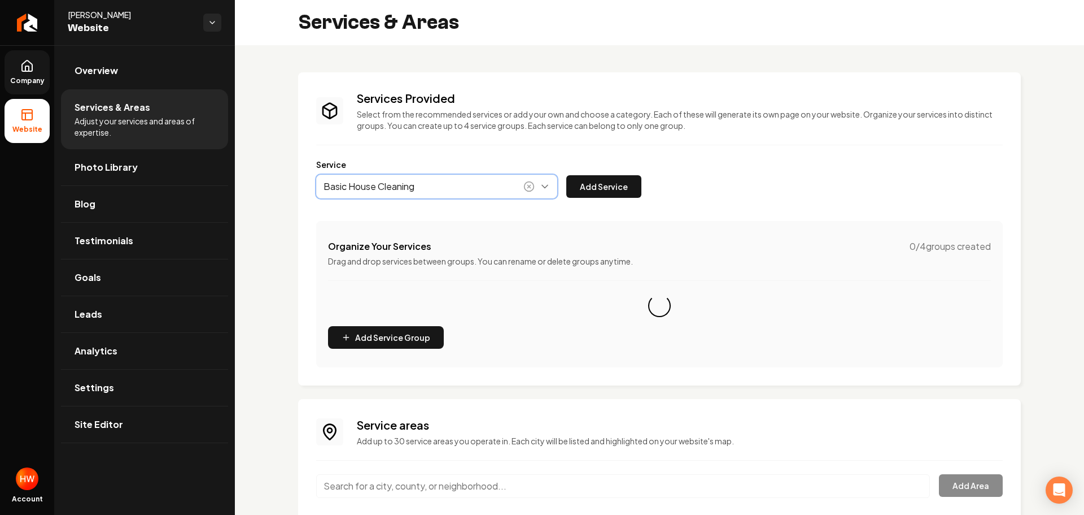
drag, startPoint x: 407, startPoint y: 208, endPoint x: 559, endPoint y: 191, distance: 152.9
type input "Basic House Cleaning"
drag, startPoint x: 587, startPoint y: 188, endPoint x: 1075, endPoint y: 115, distance: 493.4
click at [588, 188] on button "Add Service" at bounding box center [604, 186] width 75 height 23
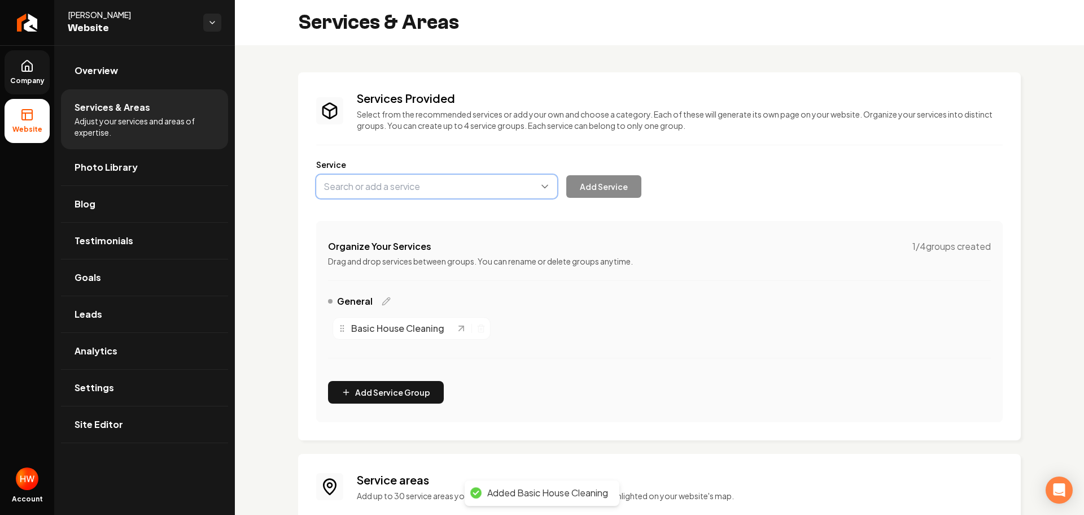
click at [416, 188] on button "Main content area" at bounding box center [436, 187] width 241 height 24
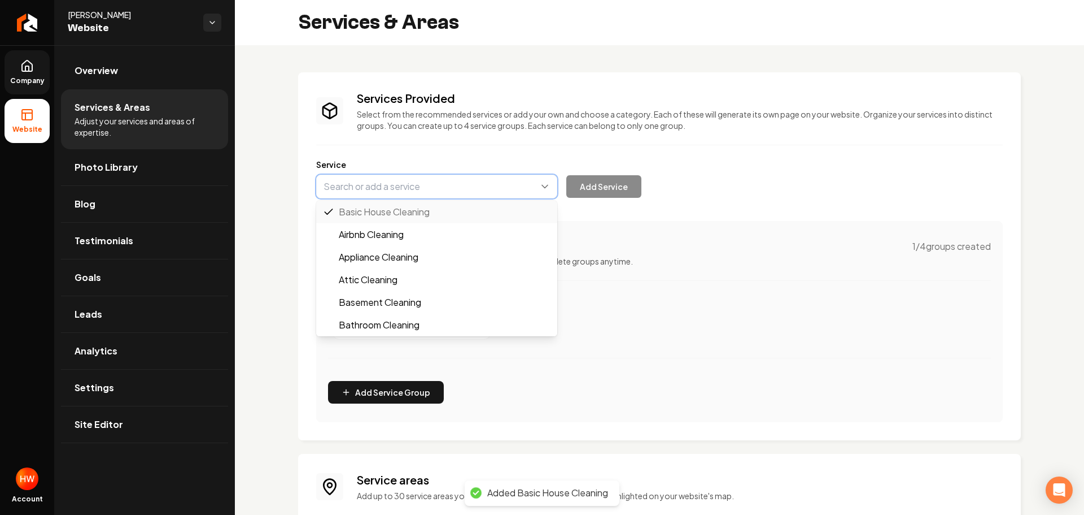
paste input "Deep House Cleaning"
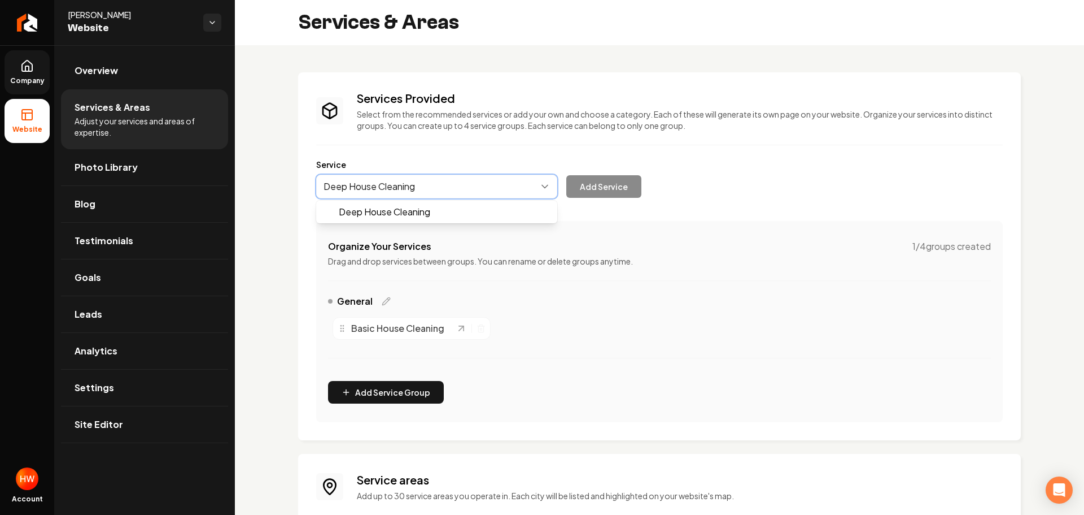
drag, startPoint x: 417, startPoint y: 208, endPoint x: 445, endPoint y: 207, distance: 27.7
type input "Deep House Cleaning"
click at [606, 190] on button "Add Service" at bounding box center [604, 186] width 75 height 23
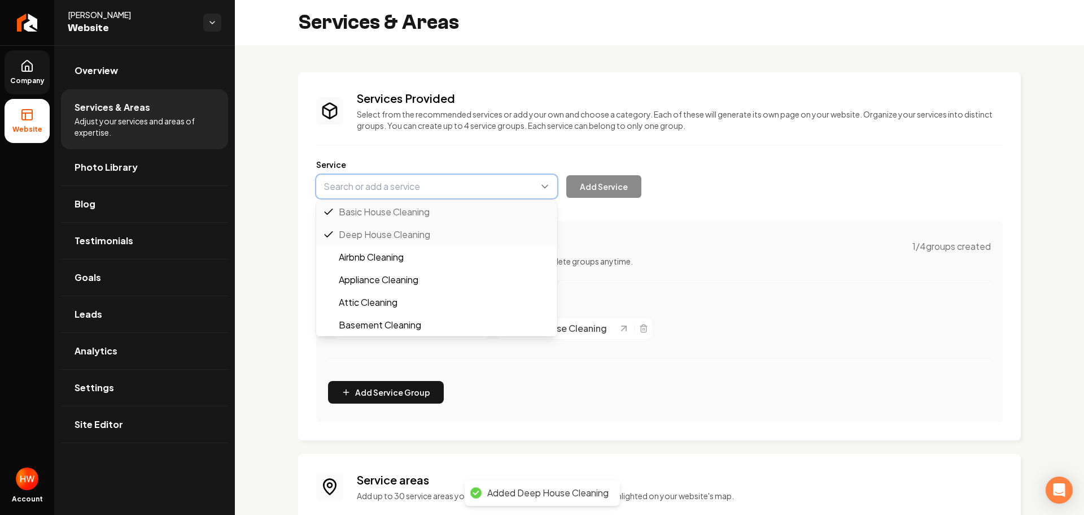
click at [398, 190] on button "Main content area" at bounding box center [436, 187] width 241 height 24
paste input "Move-In/Move-Out Cleaning"
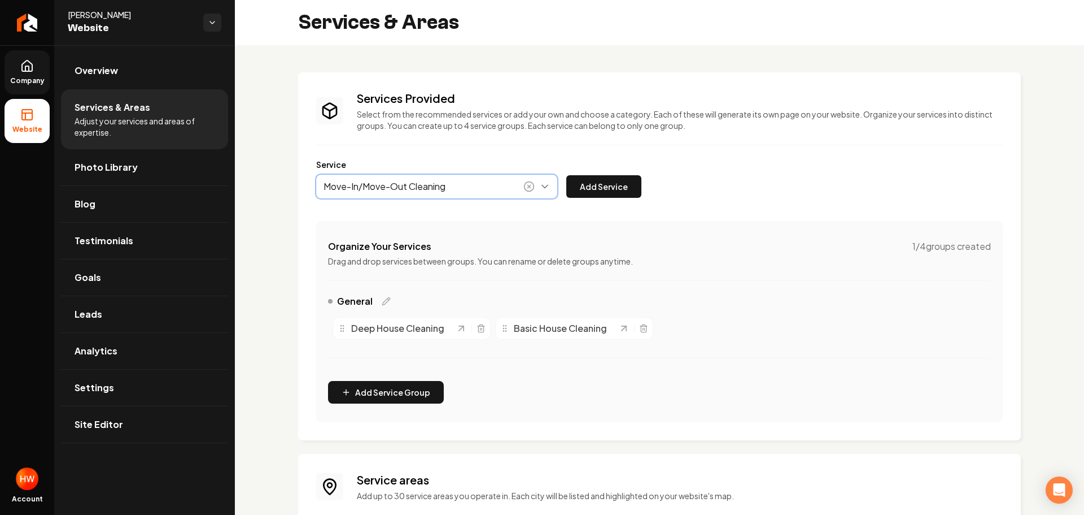
drag, startPoint x: 406, startPoint y: 210, endPoint x: 631, endPoint y: 207, distance: 224.8
type input "Move-In/Move-Out Cleaning"
click at [626, 185] on button "Add Service" at bounding box center [604, 186] width 75 height 23
click at [397, 188] on button "Main content area" at bounding box center [436, 187] width 241 height 24
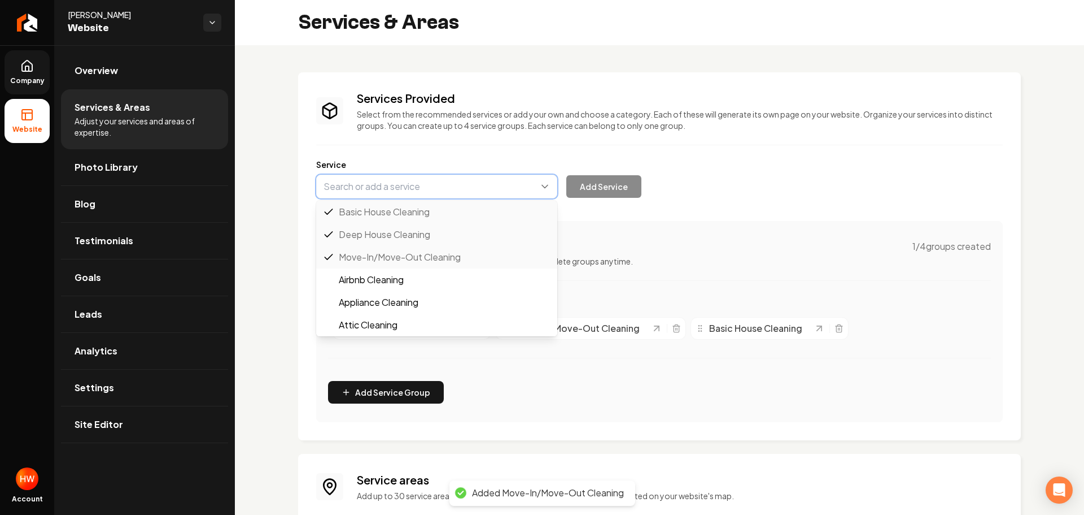
paste input "Recurring Maid Services"
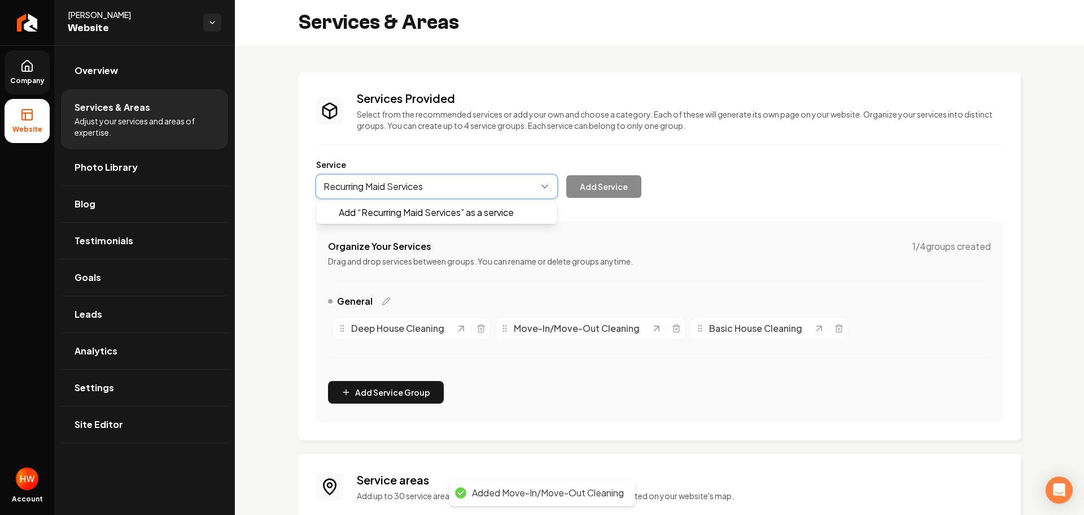
drag, startPoint x: 415, startPoint y: 212, endPoint x: 492, endPoint y: 211, distance: 76.8
type input "Recurring Maid Services"
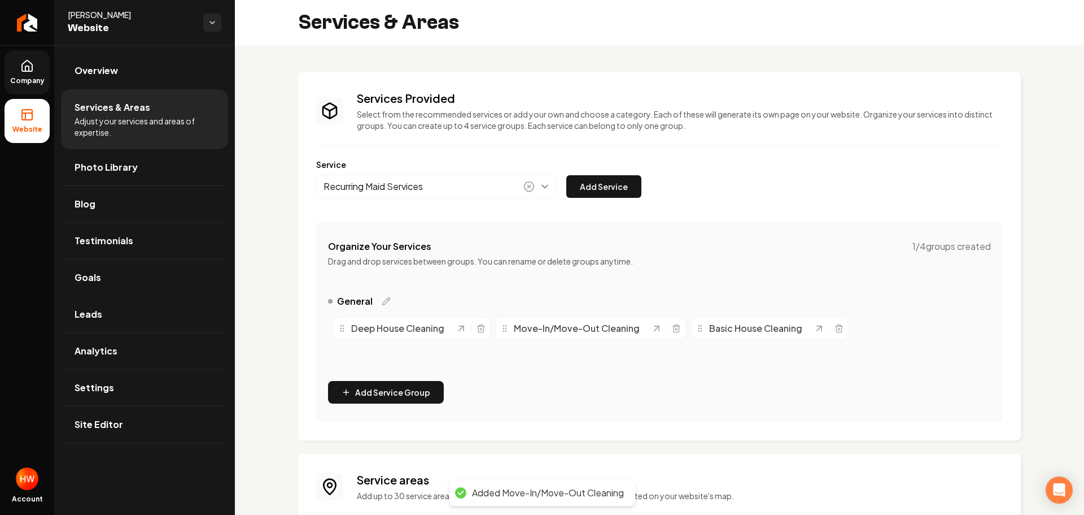
drag, startPoint x: 611, startPoint y: 186, endPoint x: 619, endPoint y: 186, distance: 7.9
click at [611, 185] on button "Add Service" at bounding box center [604, 186] width 75 height 23
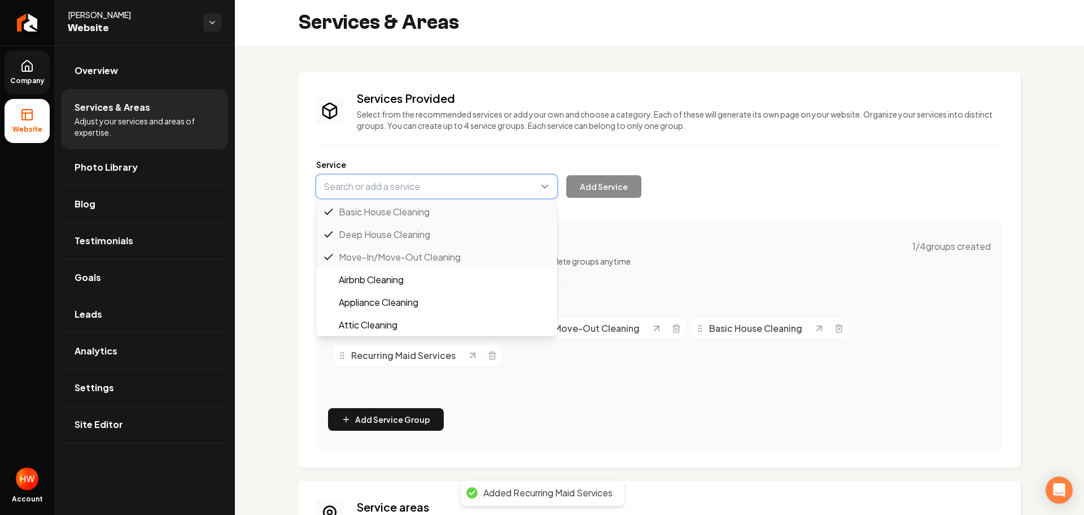
click at [421, 186] on button "Main content area" at bounding box center [436, 187] width 241 height 24
paste input "Airbnb Cleaning"
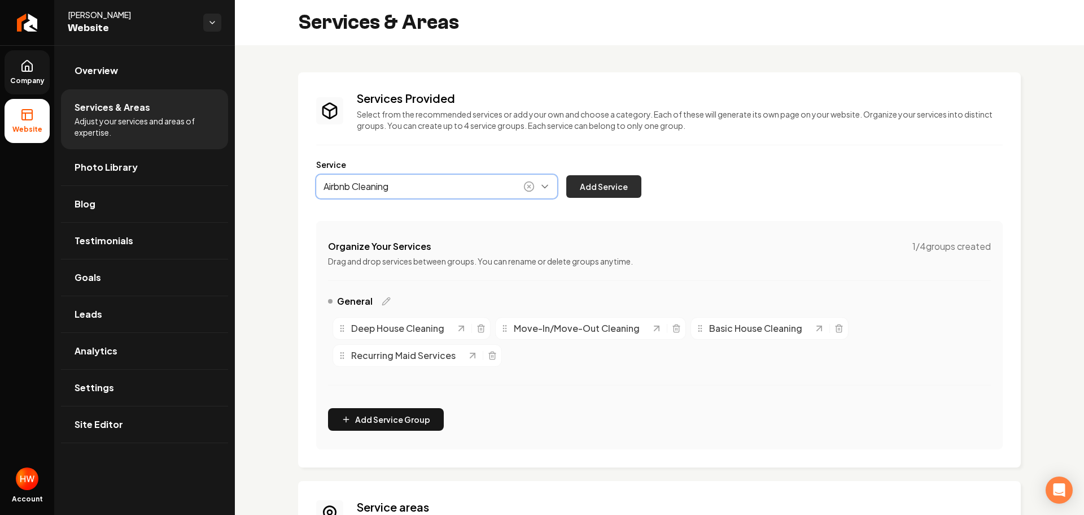
type input "Airbnb Cleaning"
drag, startPoint x: 598, startPoint y: 186, endPoint x: 605, endPoint y: 191, distance: 9.1
click at [598, 186] on button "Add Service" at bounding box center [604, 186] width 75 height 23
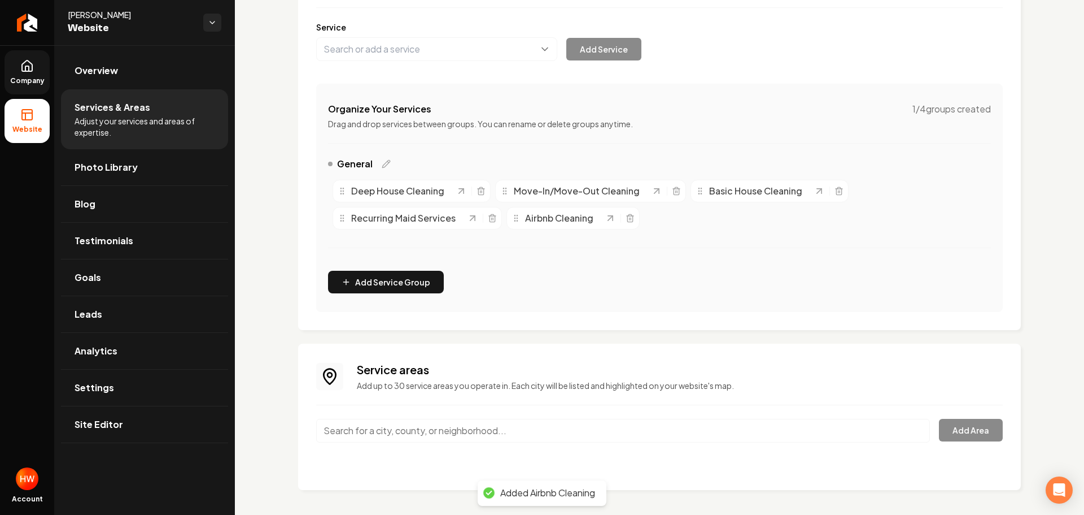
scroll to position [140, 0]
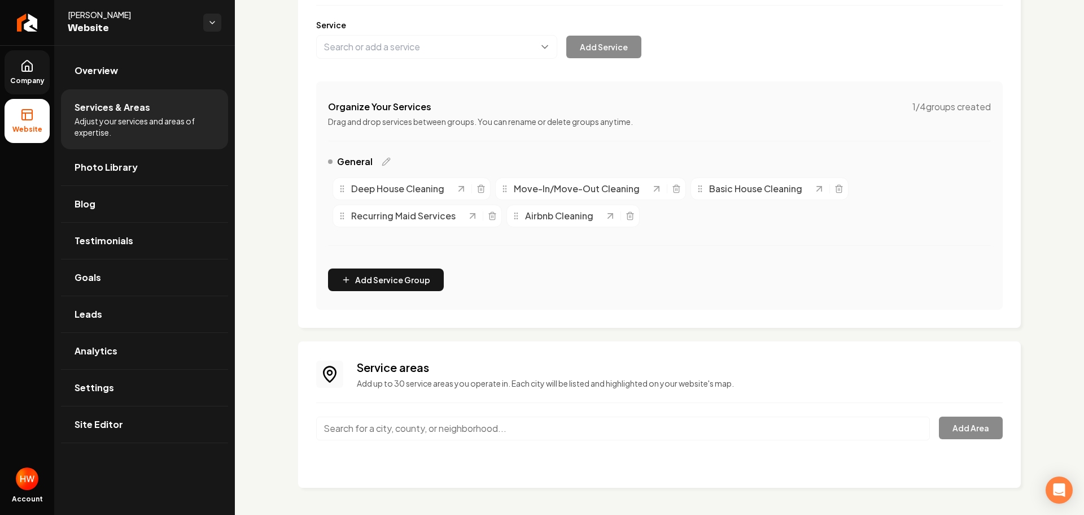
click at [568, 434] on input "Main content area" at bounding box center [623, 428] width 614 height 24
click at [433, 421] on input "Main content area" at bounding box center [623, 428] width 614 height 24
paste input "Riverside"
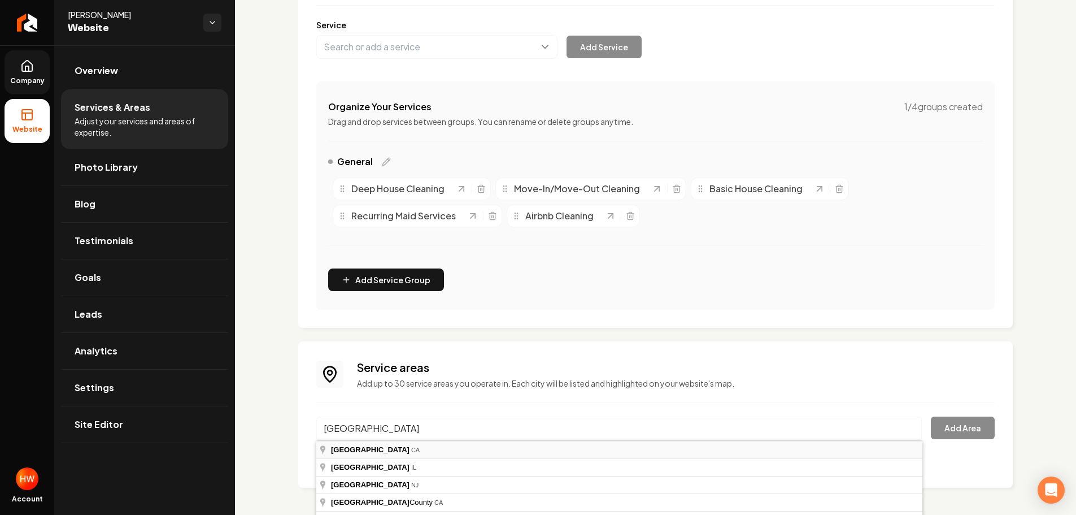
type input "[GEOGRAPHIC_DATA], [GEOGRAPHIC_DATA]"
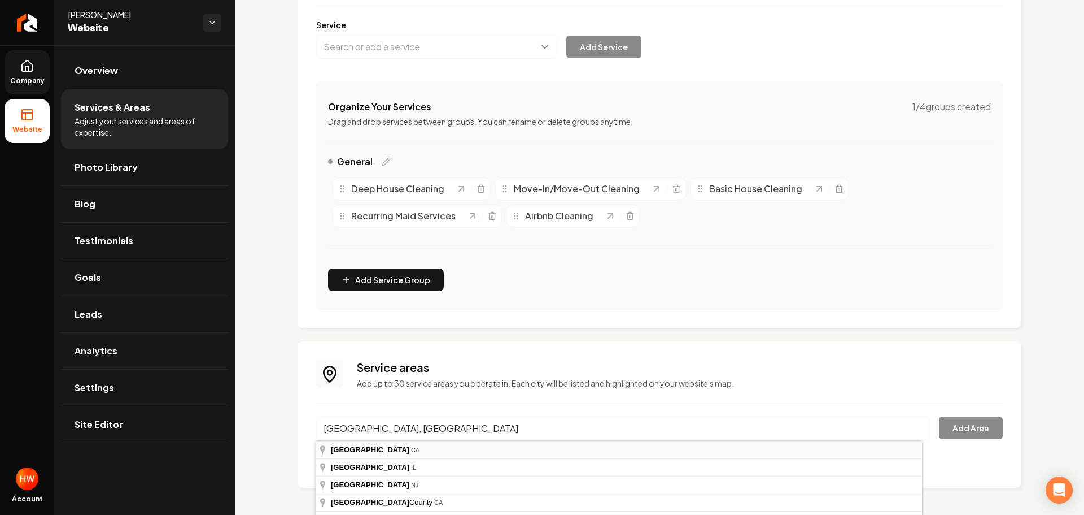
drag, startPoint x: 399, startPoint y: 446, endPoint x: 424, endPoint y: 447, distance: 25.4
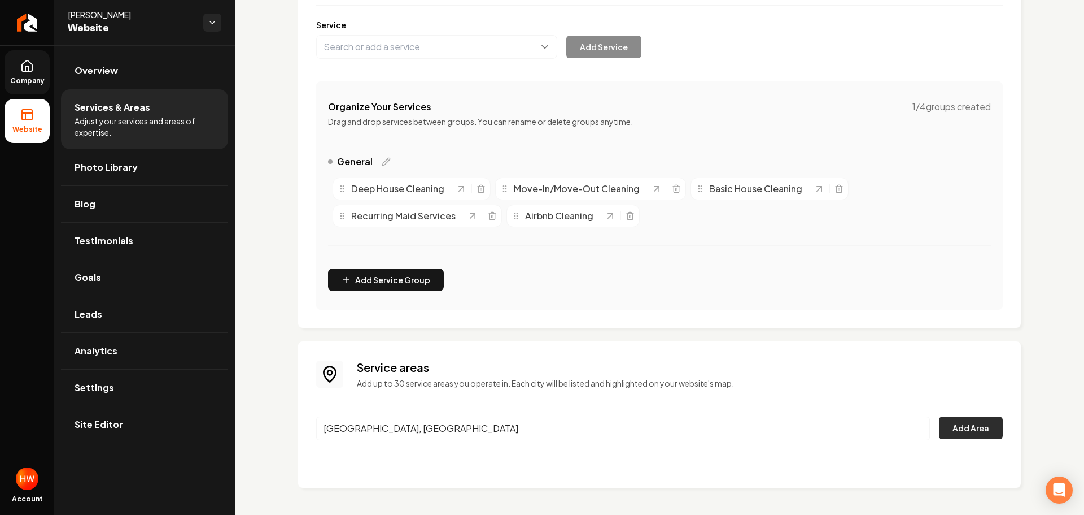
click at [943, 422] on button "Add Area" at bounding box center [971, 427] width 64 height 23
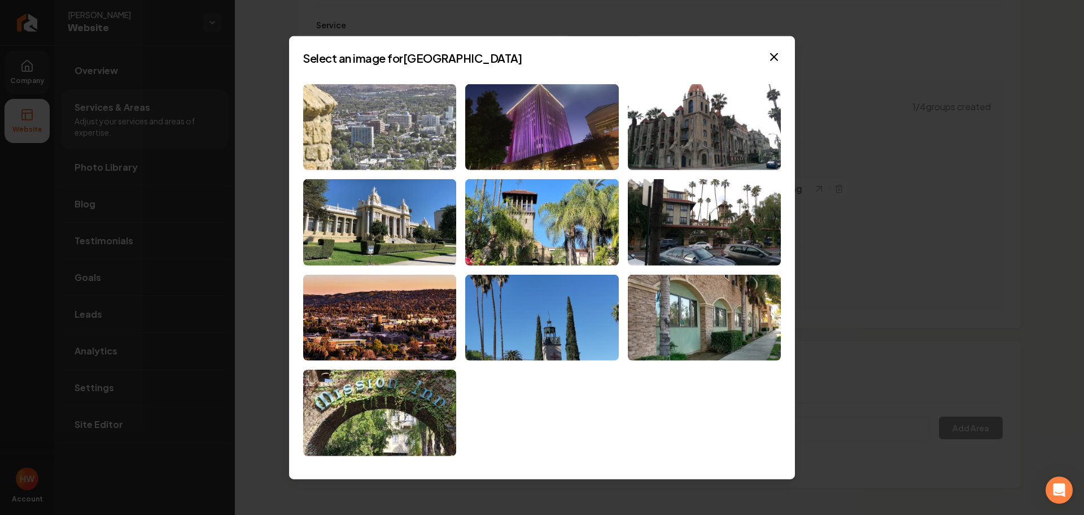
click at [389, 133] on img at bounding box center [379, 127] width 153 height 86
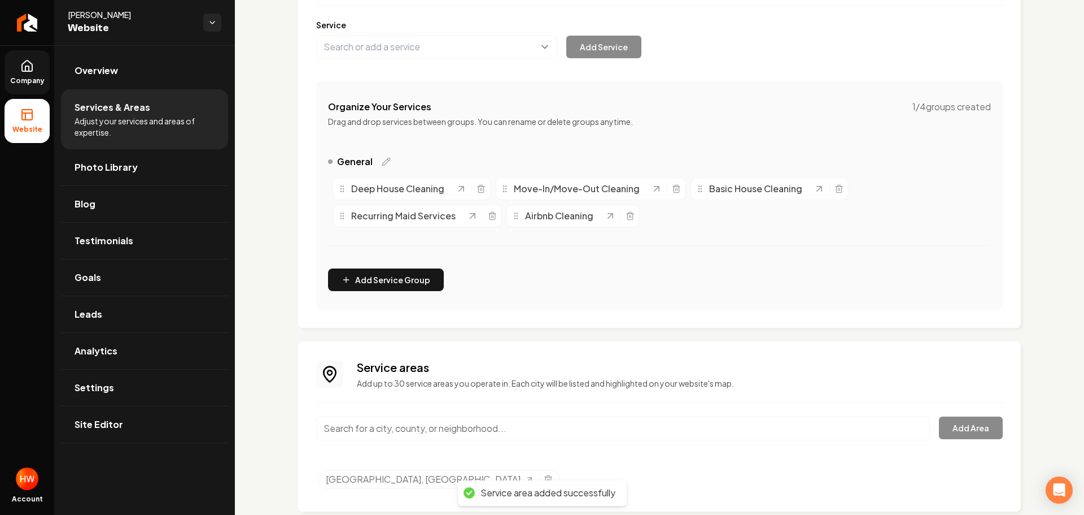
click at [412, 426] on input "Main content area" at bounding box center [623, 428] width 614 height 24
paste input "Corona"
type input "[GEOGRAPHIC_DATA], [GEOGRAPHIC_DATA]"
click at [968, 427] on button "Add Area" at bounding box center [971, 427] width 64 height 23
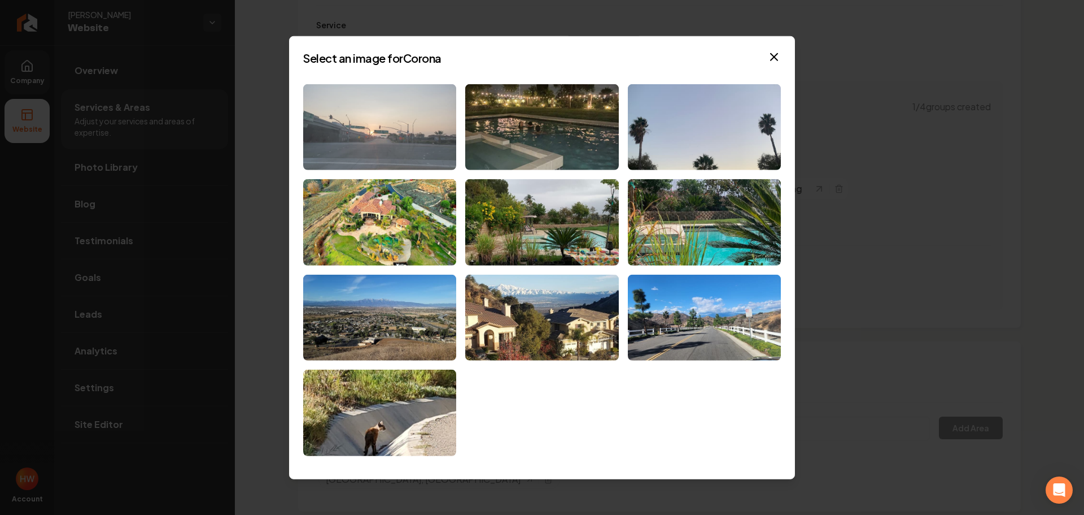
click at [384, 150] on img at bounding box center [379, 127] width 153 height 86
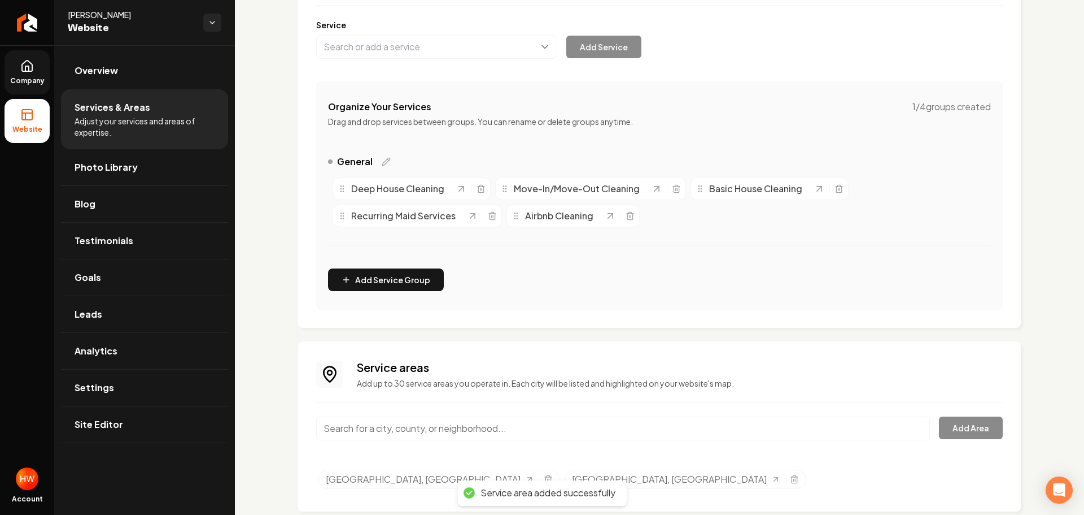
click at [513, 424] on input "Main content area" at bounding box center [623, 428] width 614 height 24
paste input "jurupa balkey"
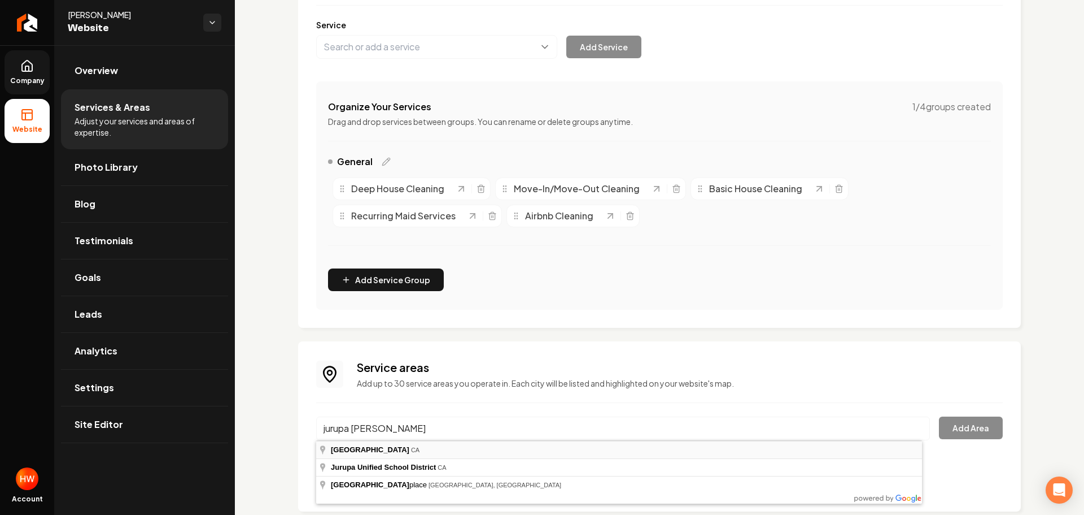
type input "[GEOGRAPHIC_DATA], [GEOGRAPHIC_DATA]"
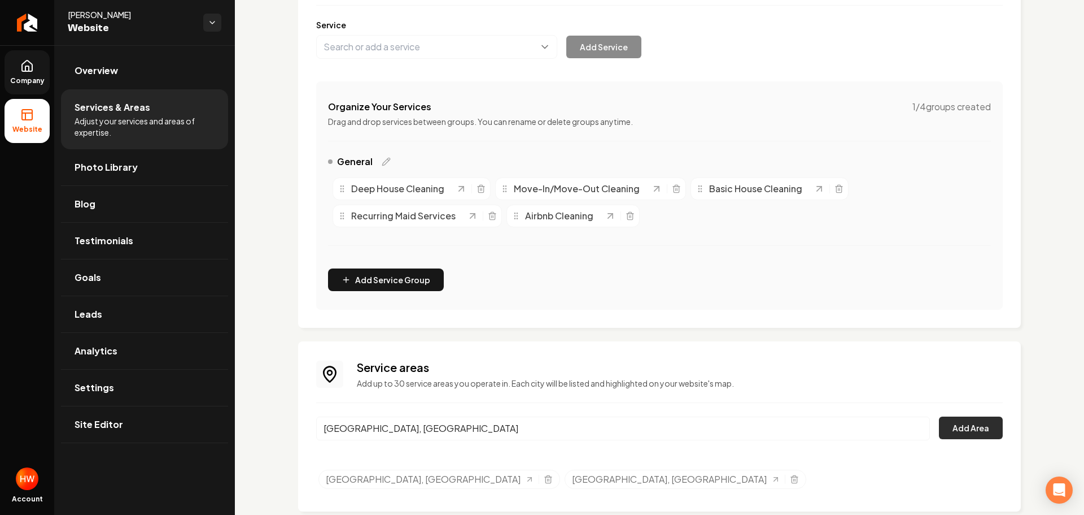
click at [964, 425] on button "Add Area" at bounding box center [971, 427] width 64 height 23
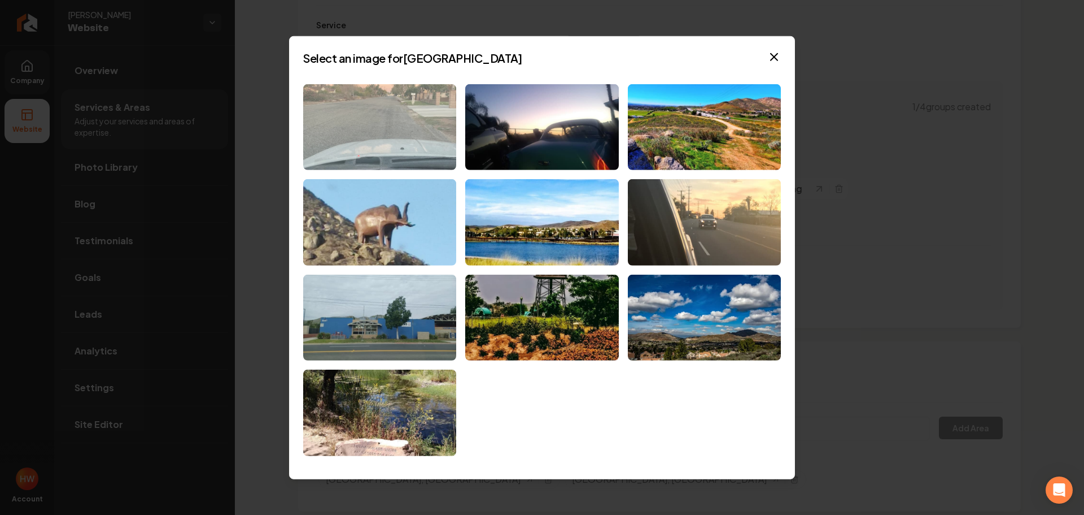
click at [421, 135] on img at bounding box center [379, 127] width 153 height 86
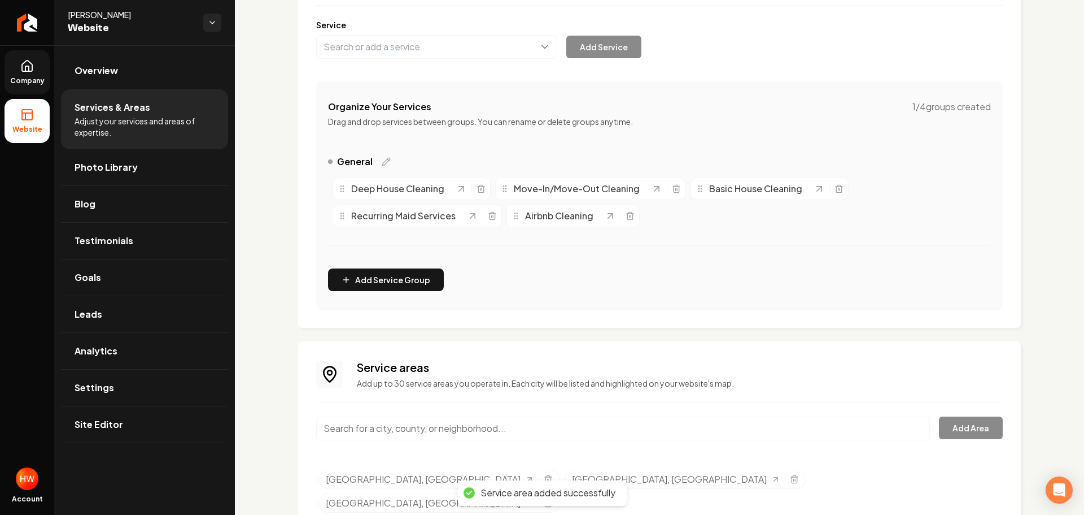
click at [473, 428] on input "Main content area" at bounding box center [623, 428] width 614 height 24
paste input "Eastvale"
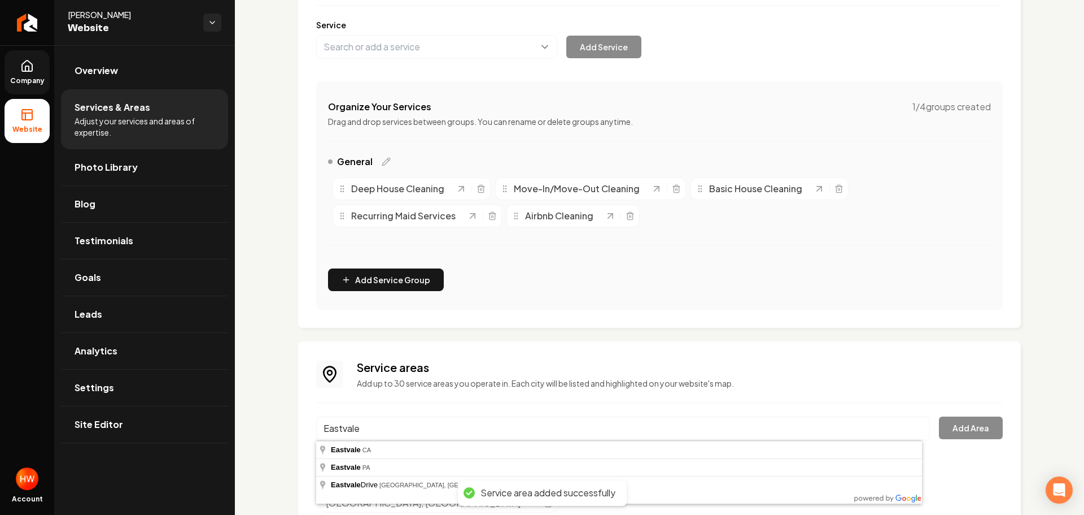
type input "[GEOGRAPHIC_DATA], [GEOGRAPHIC_DATA]"
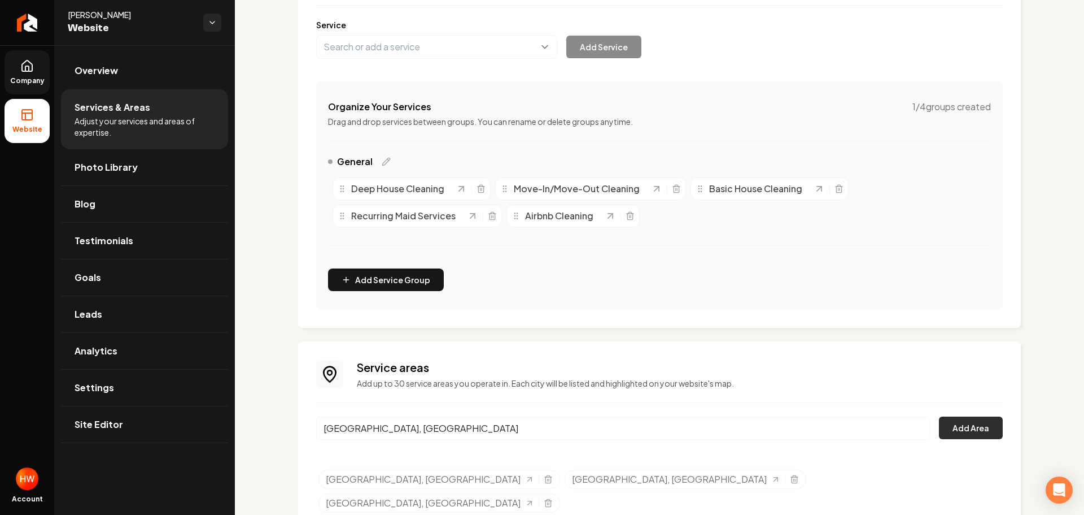
click at [951, 429] on button "Add Area" at bounding box center [971, 427] width 64 height 23
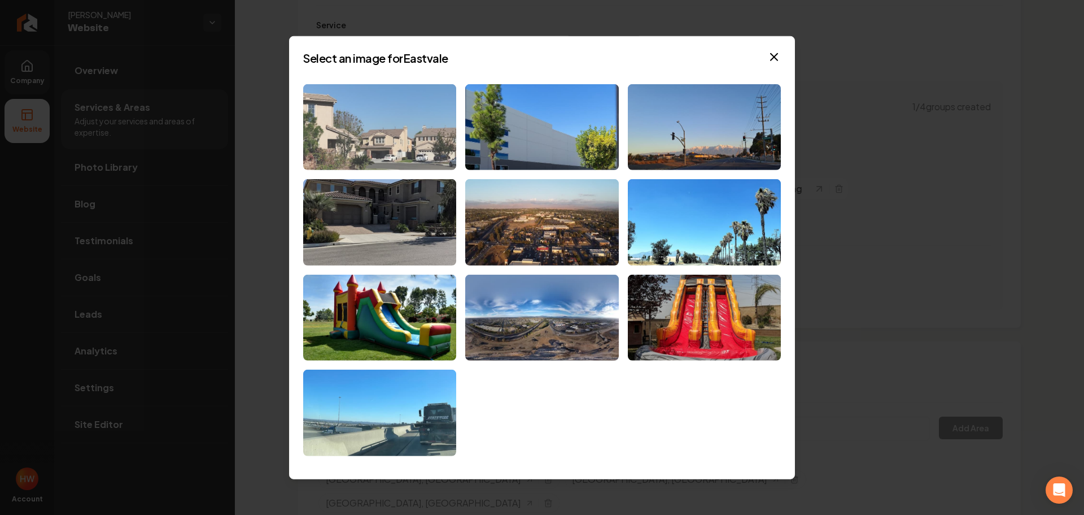
click at [381, 137] on img at bounding box center [379, 127] width 153 height 86
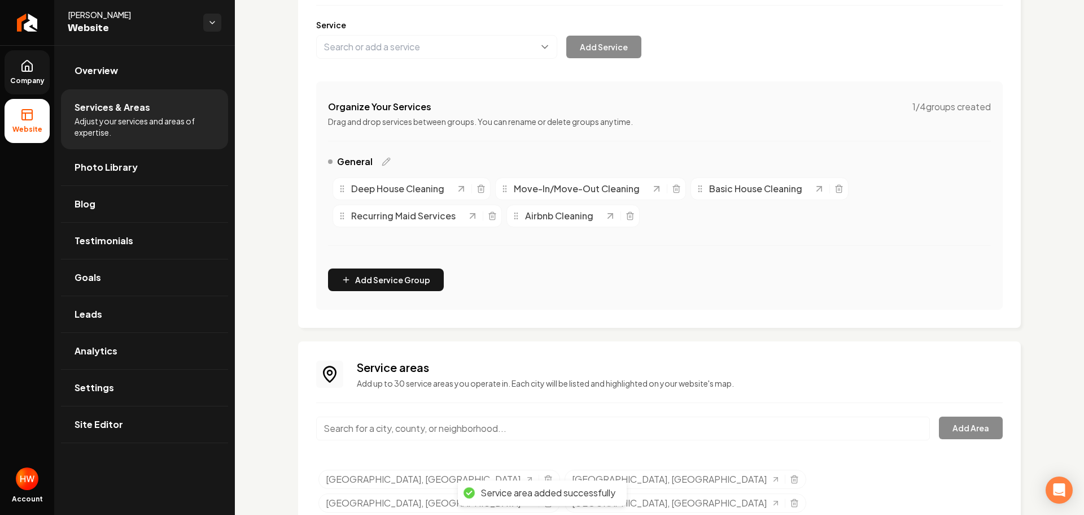
click at [468, 436] on input "Main content area" at bounding box center [623, 428] width 614 height 24
paste input "Ontario"
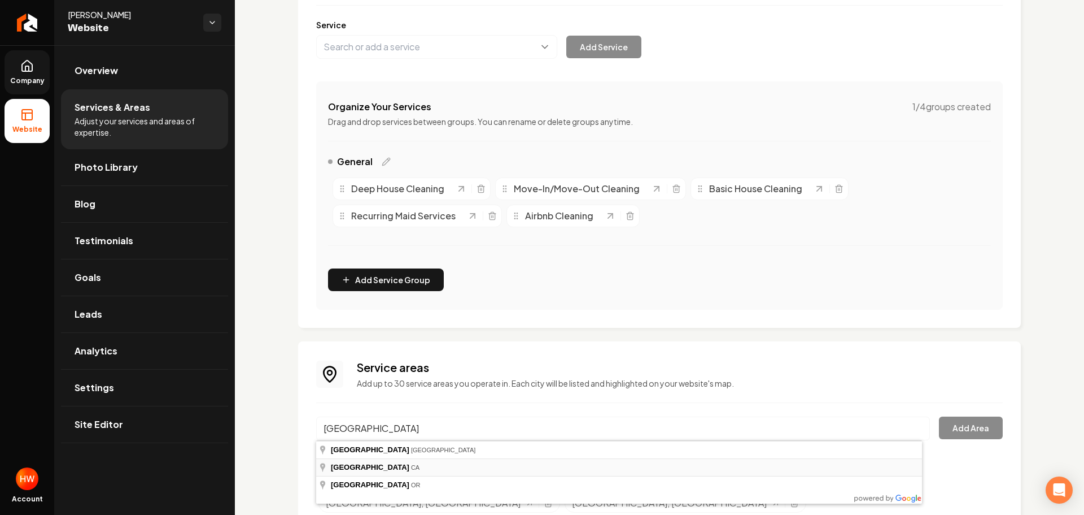
type input "[GEOGRAPHIC_DATA], [GEOGRAPHIC_DATA]"
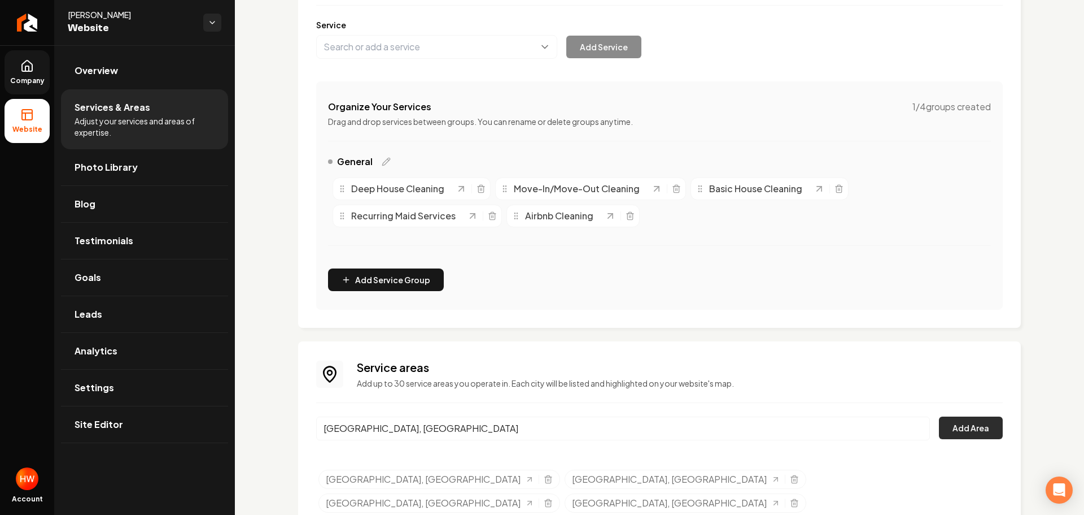
click at [966, 422] on button "Add Area" at bounding box center [971, 427] width 64 height 23
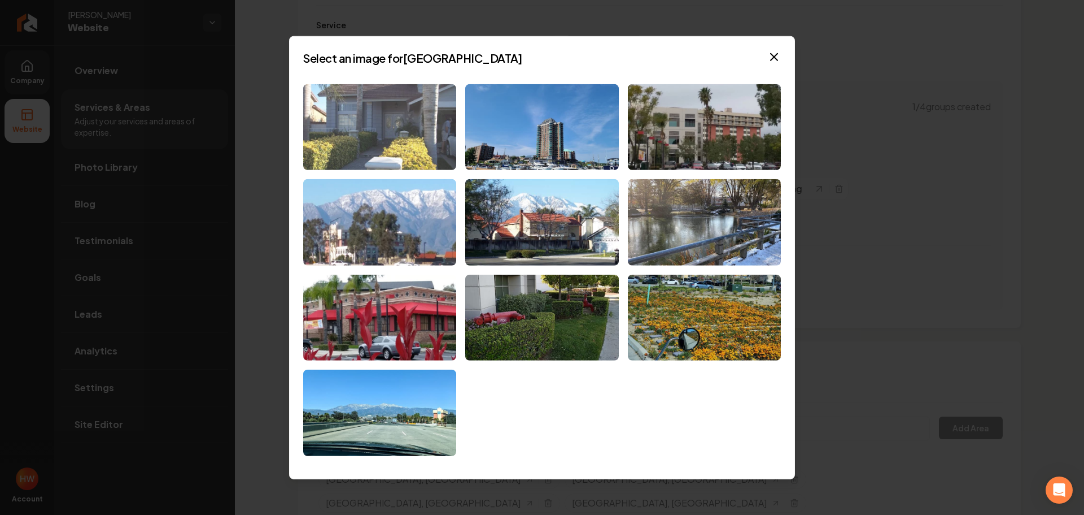
click at [371, 143] on img at bounding box center [379, 127] width 153 height 86
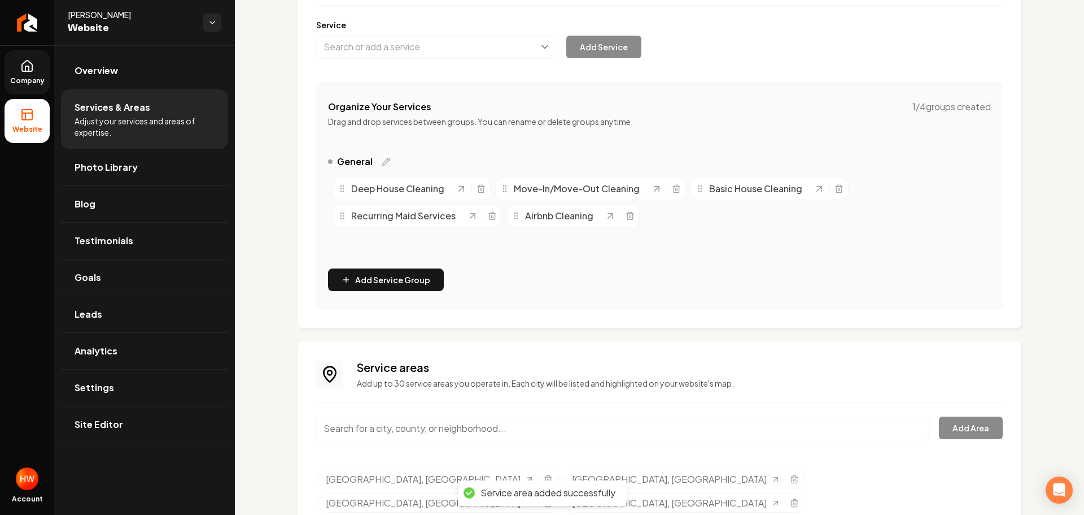
click at [584, 433] on input "Main content area" at bounding box center [623, 428] width 614 height 24
paste input "chino"
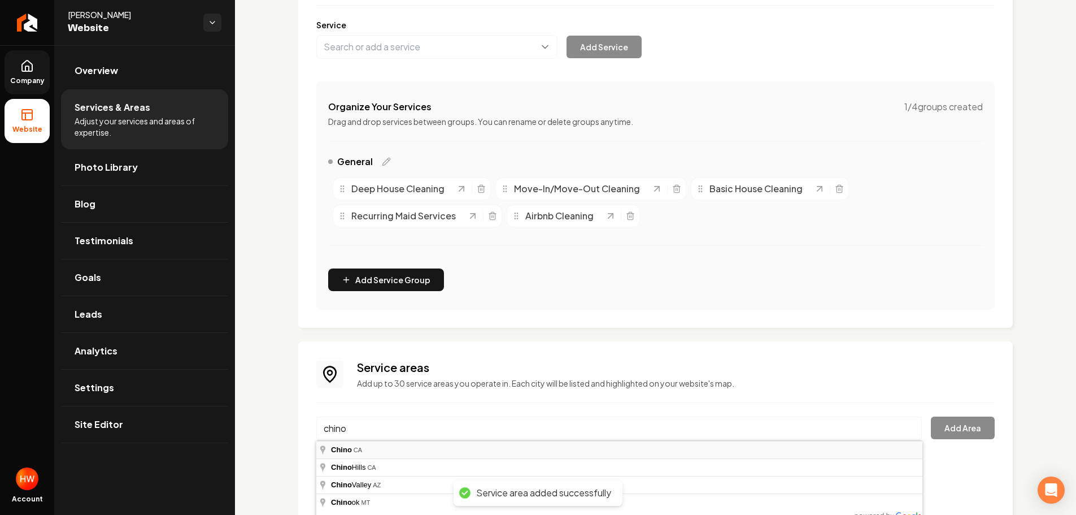
type input "Chino, [GEOGRAPHIC_DATA]"
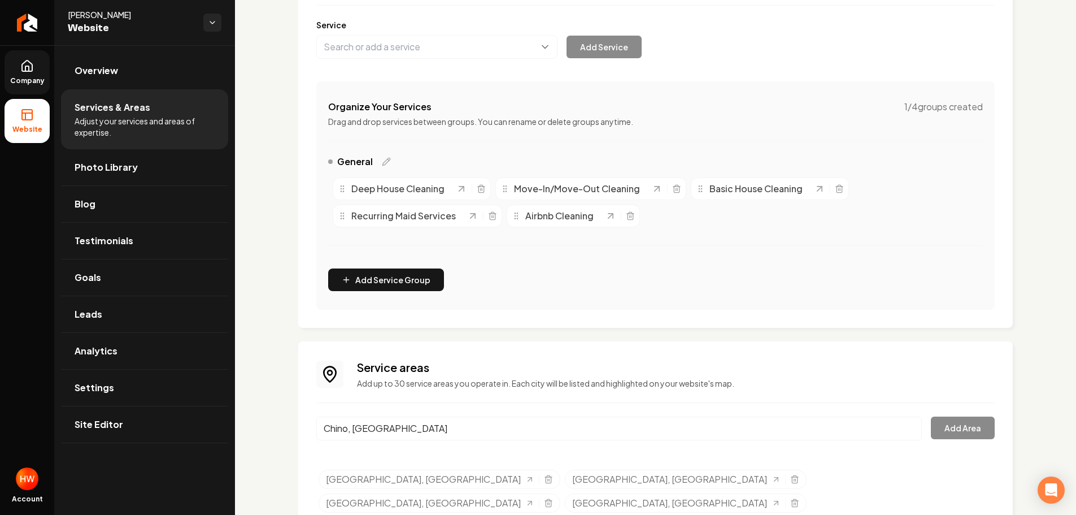
drag, startPoint x: 518, startPoint y: 447, endPoint x: 528, endPoint y: 446, distance: 10.2
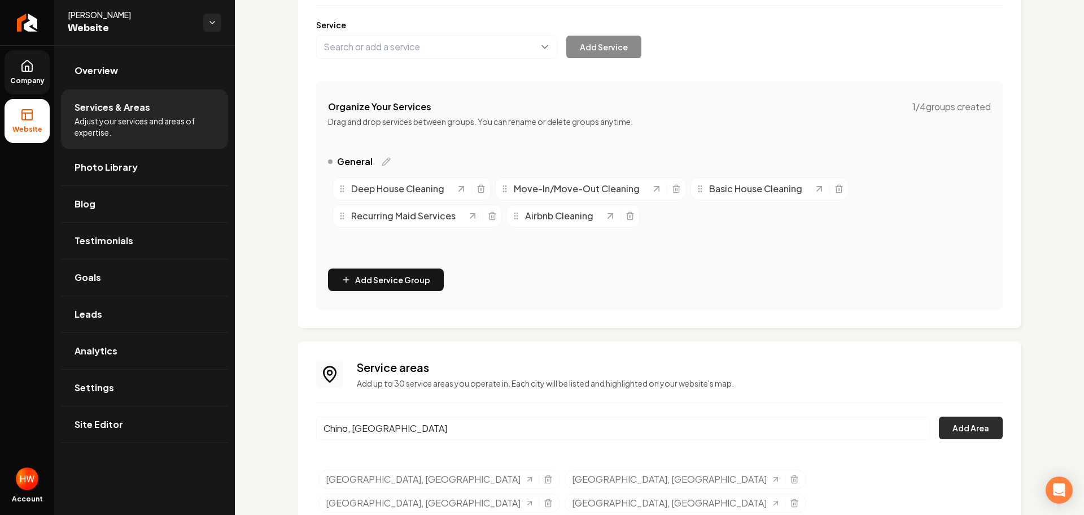
click at [964, 422] on button "Add Area" at bounding box center [971, 427] width 64 height 23
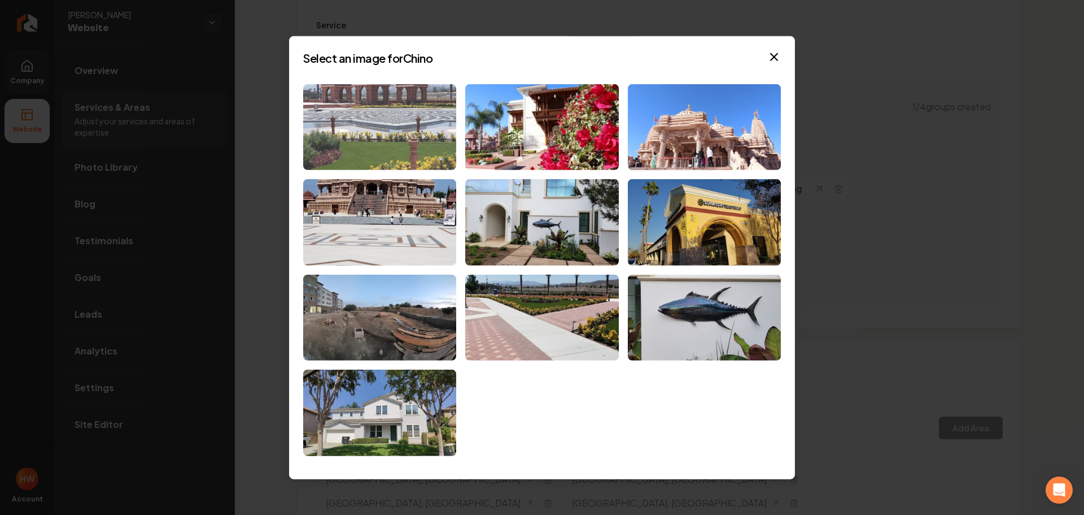
click at [429, 143] on img at bounding box center [379, 127] width 153 height 86
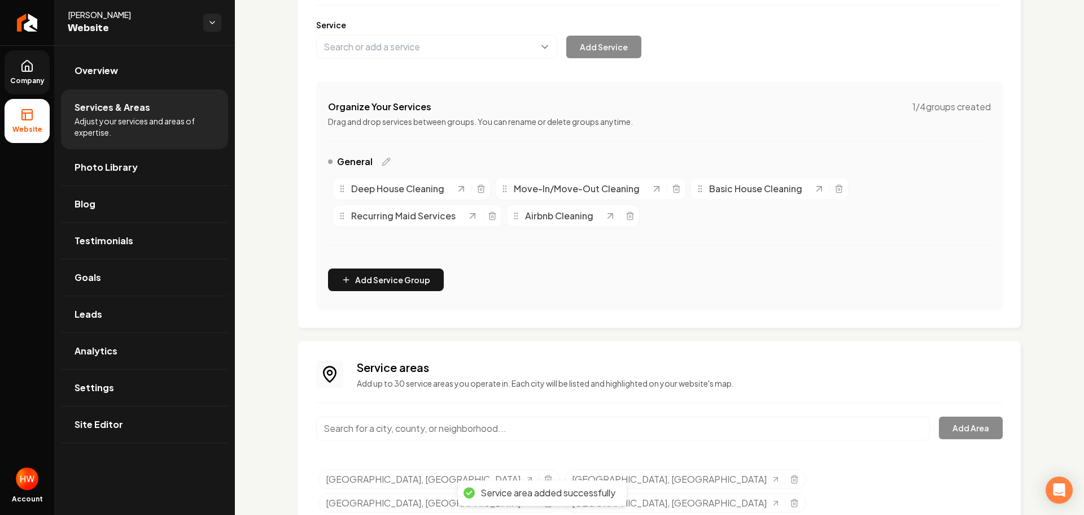
click at [564, 428] on input "Main content area" at bounding box center [623, 428] width 614 height 24
paste input "chino hills"
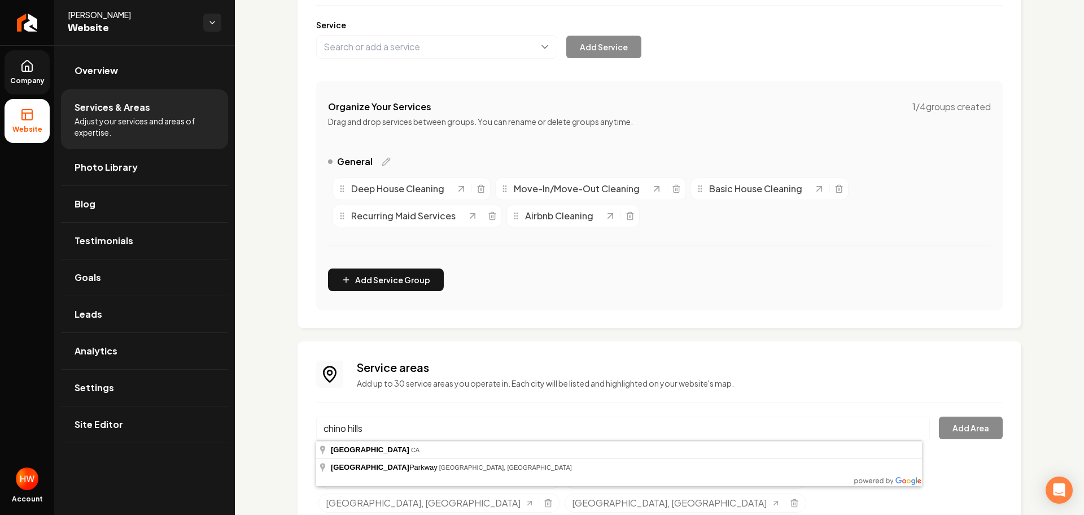
type input "[GEOGRAPHIC_DATA], [GEOGRAPHIC_DATA]"
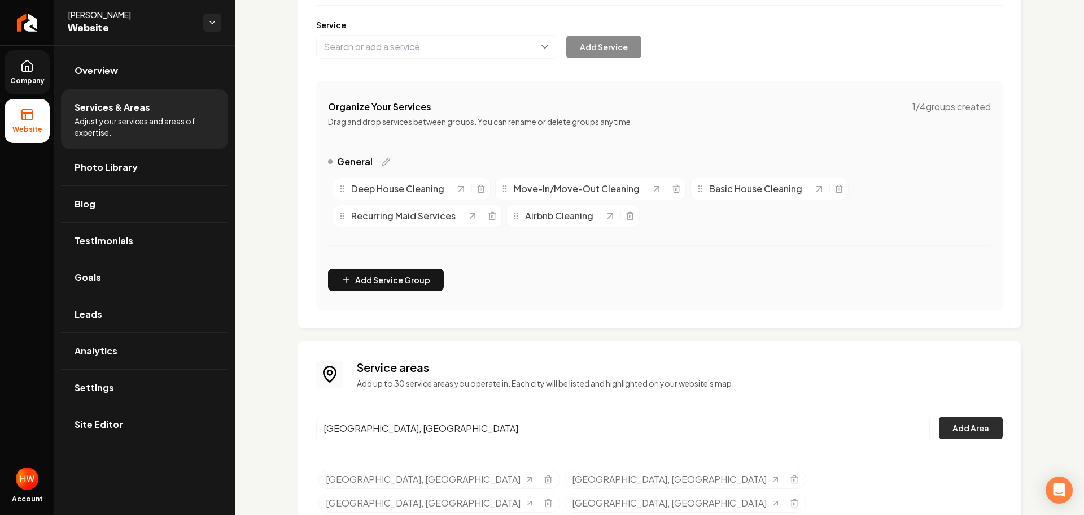
click at [950, 425] on button "Add Area" at bounding box center [971, 427] width 64 height 23
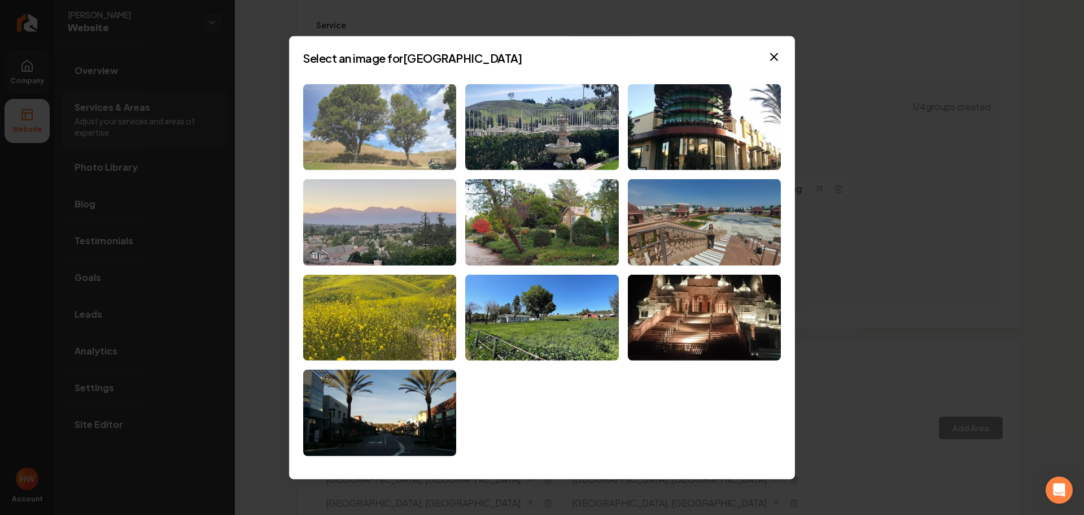
click at [382, 120] on img at bounding box center [379, 127] width 153 height 86
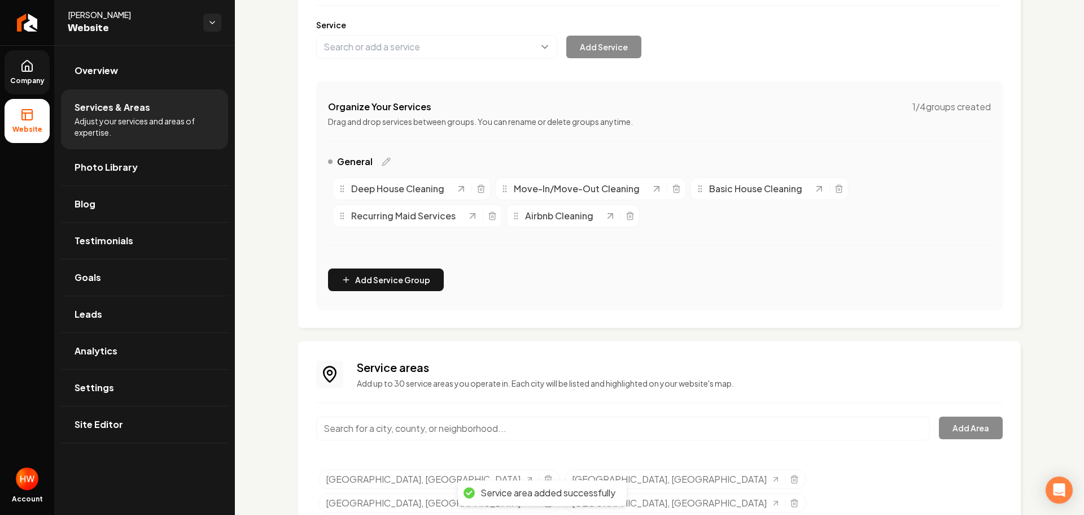
click at [641, 384] on p "Add up to 30 service areas you operate in. Each city will be listed and highlig…" at bounding box center [680, 382] width 646 height 11
click at [595, 425] on input "Main content area" at bounding box center [623, 428] width 614 height 24
paste input "Rancho Cucamonga"
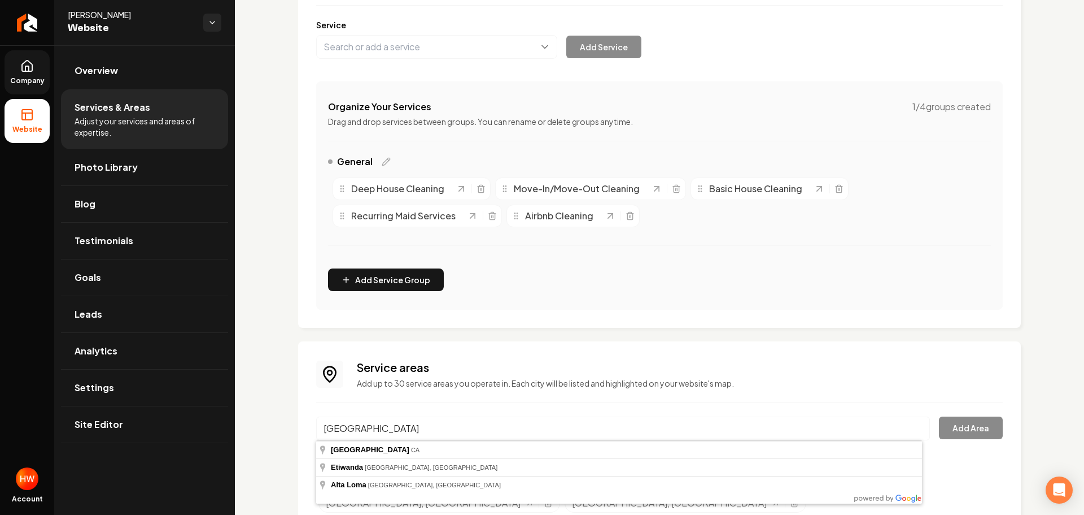
type input "[GEOGRAPHIC_DATA], [GEOGRAPHIC_DATA]"
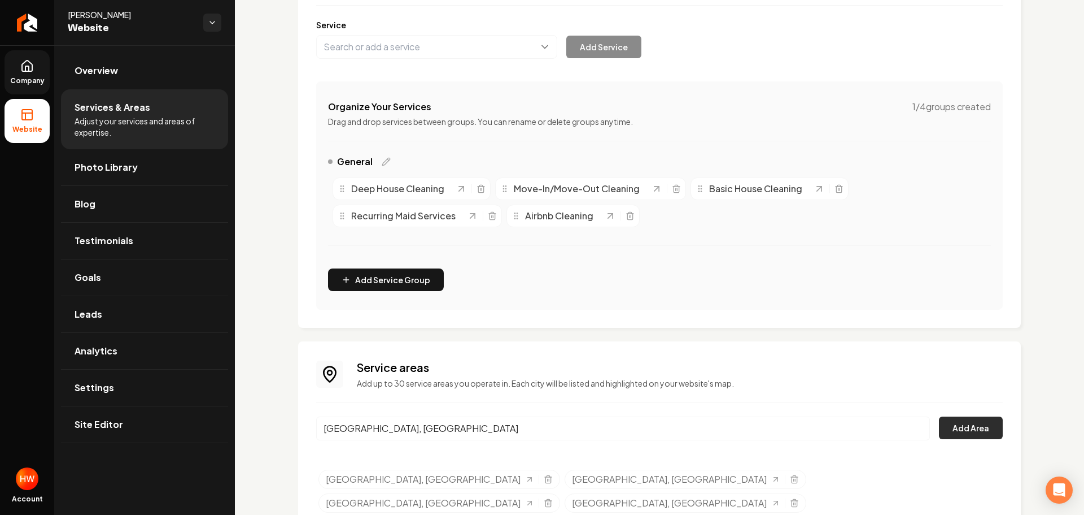
click at [966, 430] on button "Add Area" at bounding box center [971, 427] width 64 height 23
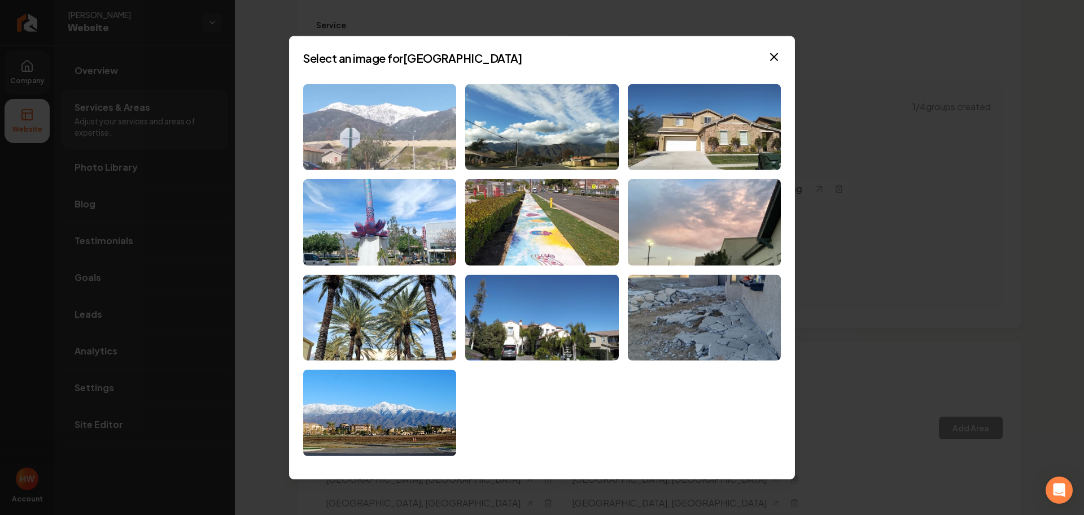
click at [380, 142] on img at bounding box center [379, 127] width 153 height 86
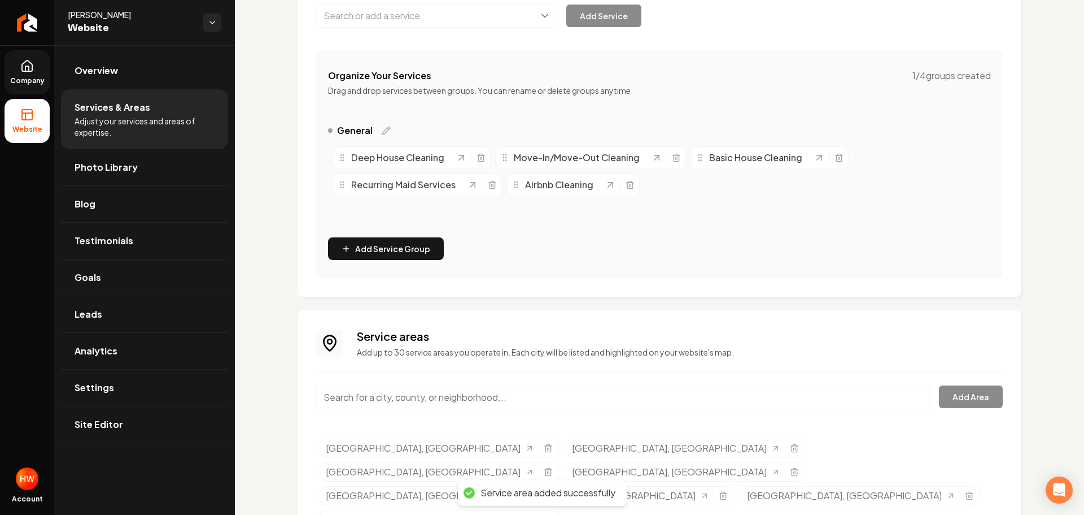
scroll to position [187, 0]
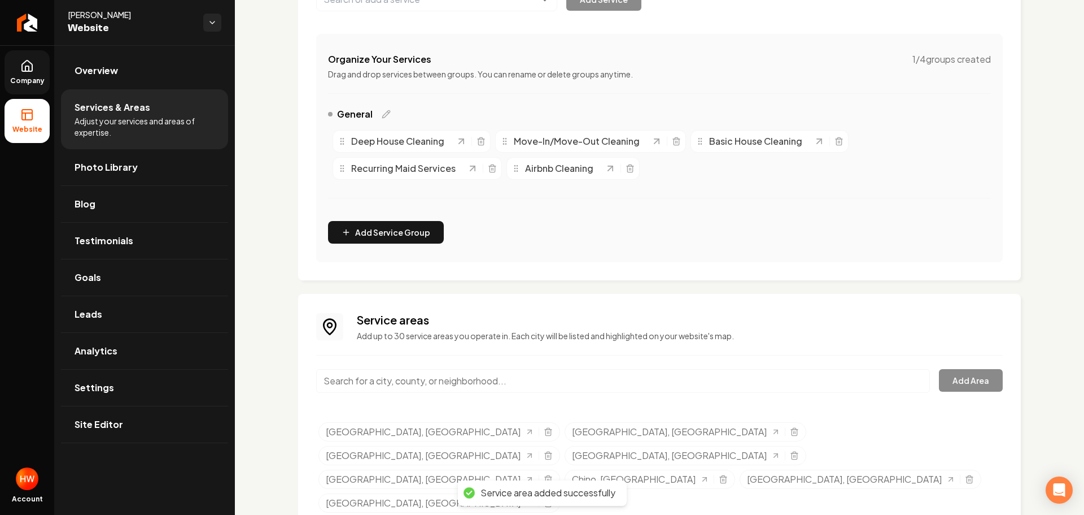
click at [543, 384] on input "Main content area" at bounding box center [623, 381] width 614 height 24
paste input "upland"
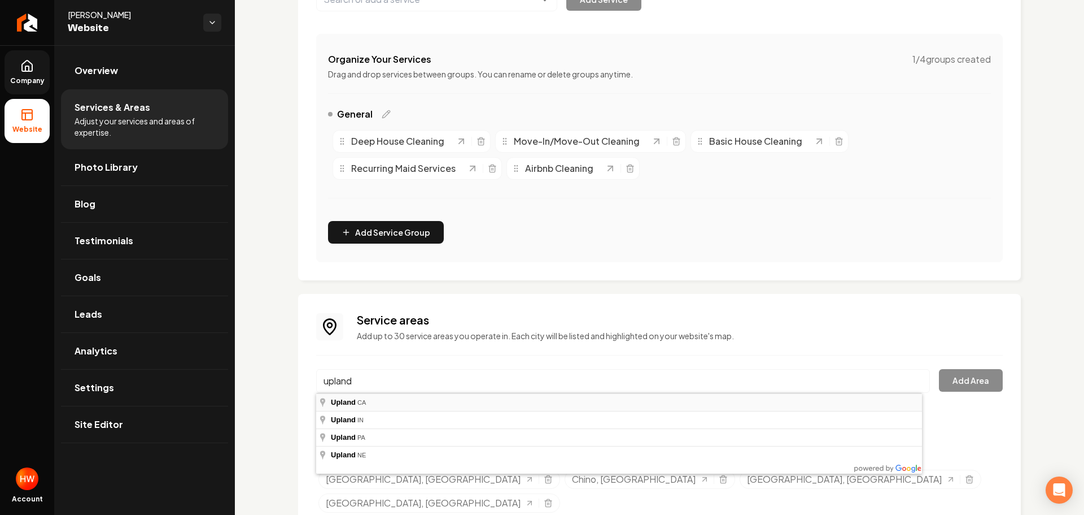
type input "[GEOGRAPHIC_DATA], [GEOGRAPHIC_DATA]"
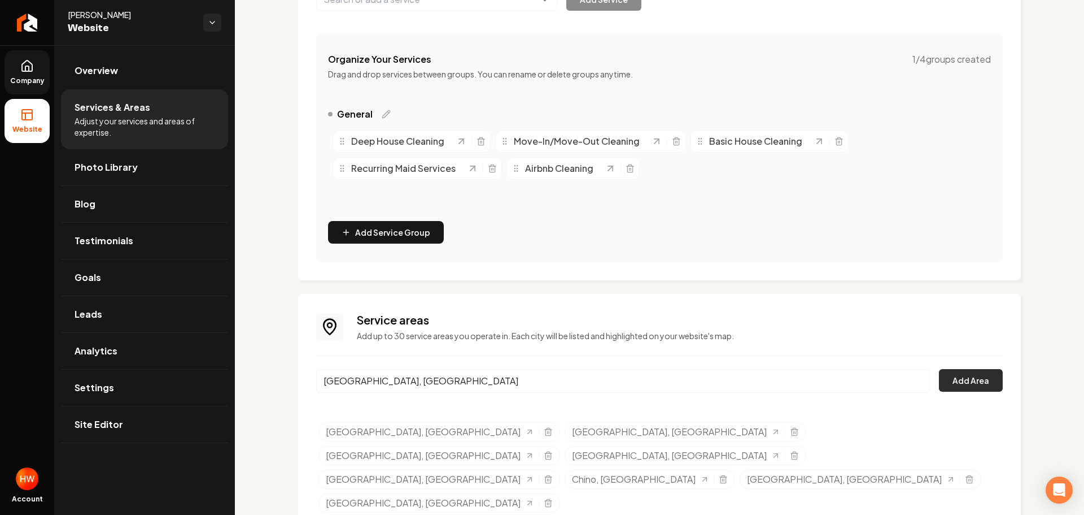
click at [982, 378] on button "Add Area" at bounding box center [971, 380] width 64 height 23
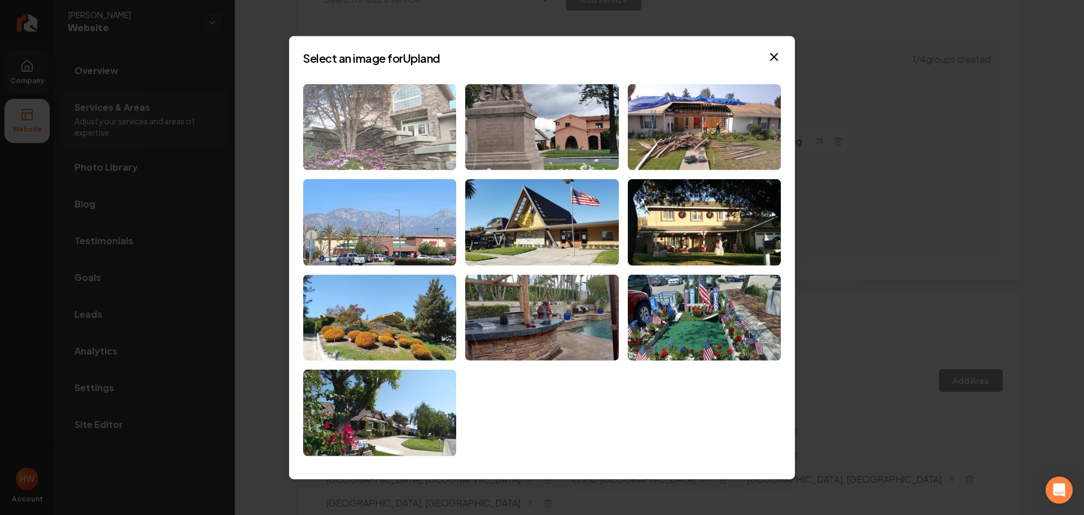
click at [428, 117] on img at bounding box center [379, 127] width 153 height 86
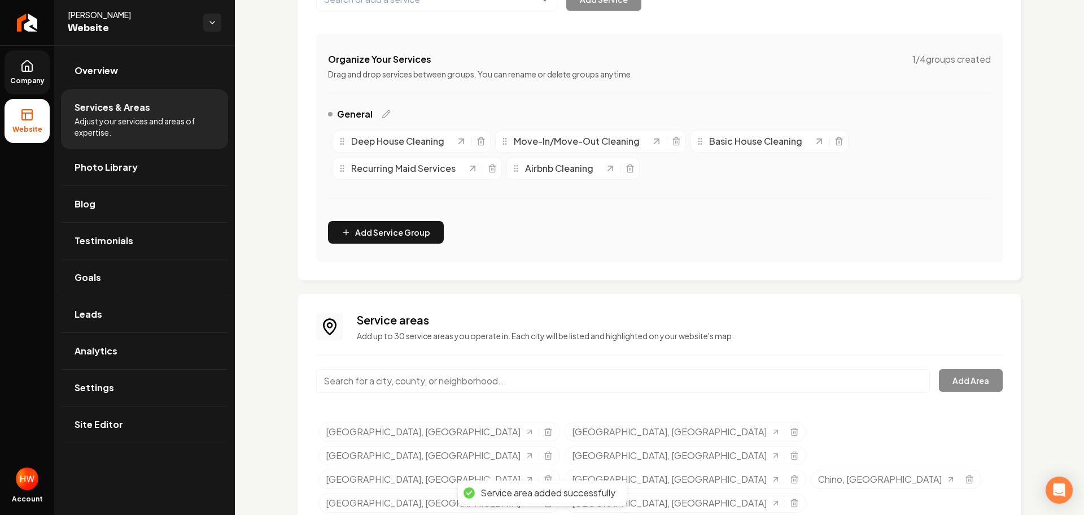
click at [447, 382] on input "Main content area" at bounding box center [623, 381] width 614 height 24
paste input "Fontana"
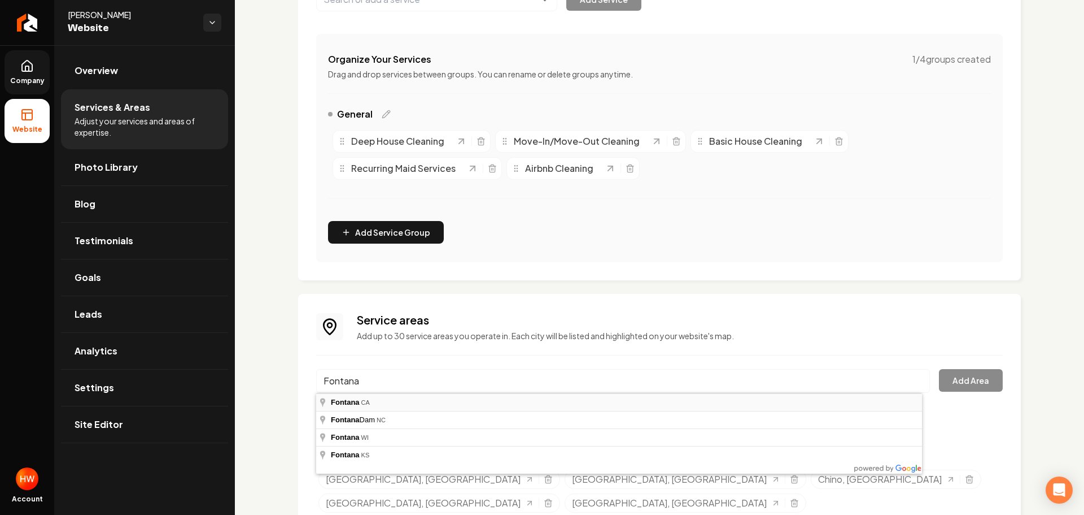
type input "Fontana, [GEOGRAPHIC_DATA]"
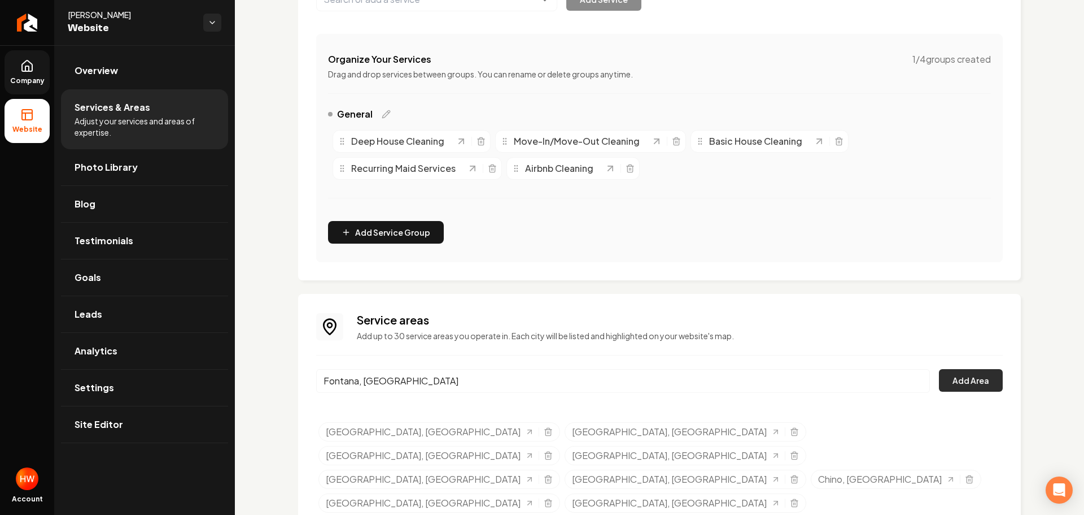
click at [962, 380] on button "Add Area" at bounding box center [971, 380] width 64 height 23
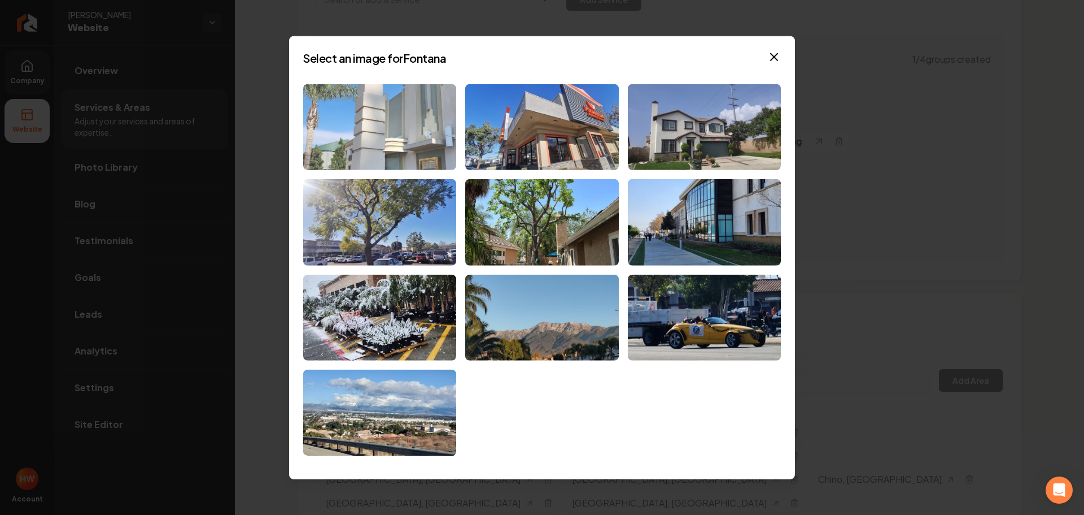
click at [406, 143] on img at bounding box center [379, 127] width 153 height 86
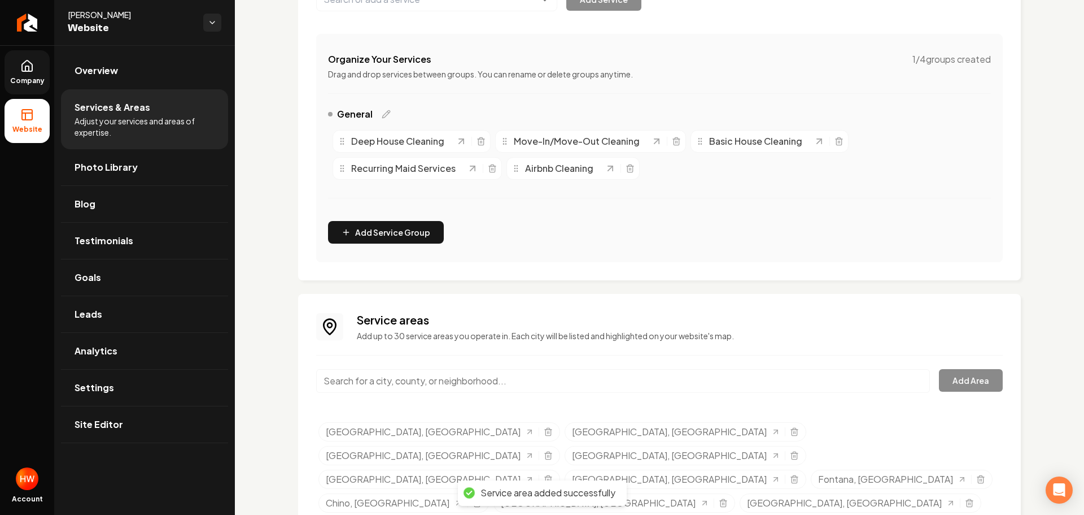
click at [548, 380] on input "Main content area" at bounding box center [623, 381] width 614 height 24
paste input "wood crest"
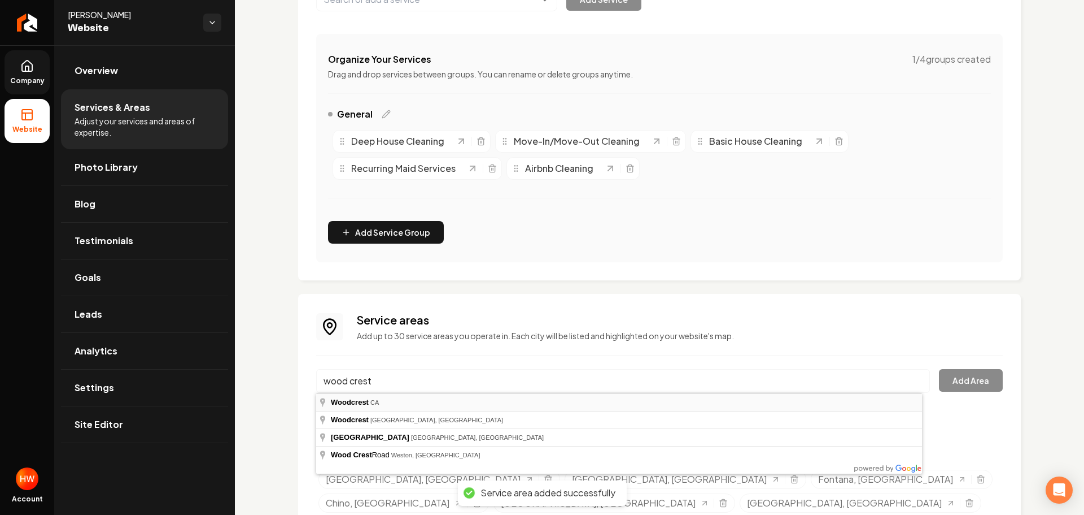
type input "Woodcrest, [GEOGRAPHIC_DATA]"
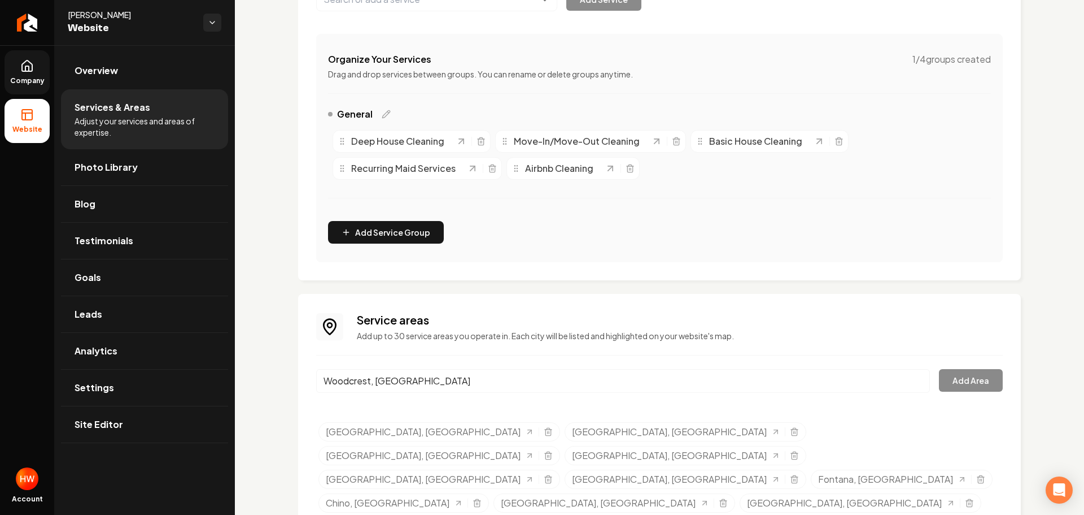
drag, startPoint x: 439, startPoint y: 403, endPoint x: 472, endPoint y: 400, distance: 32.9
click at [954, 385] on button "Add Area" at bounding box center [971, 380] width 64 height 23
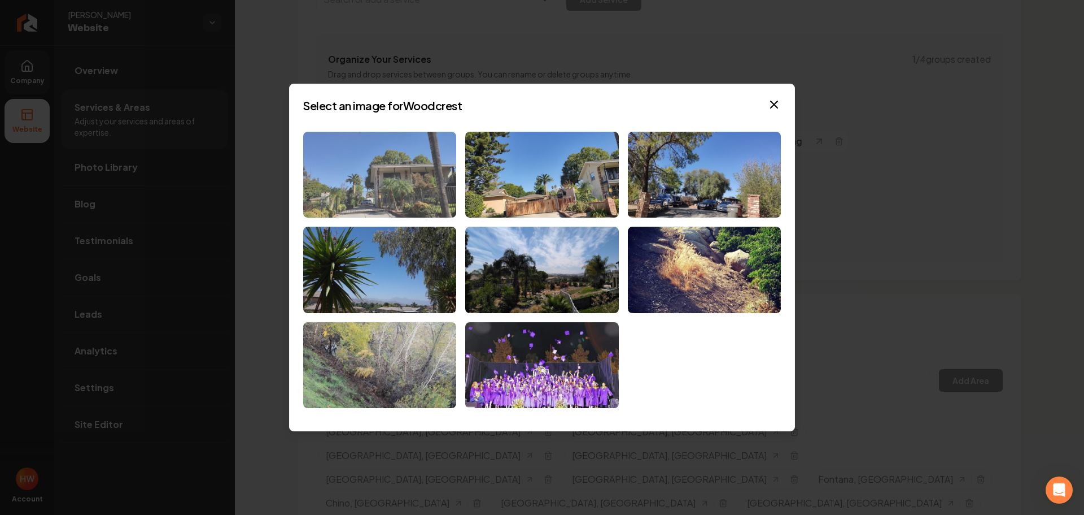
click at [320, 183] on img at bounding box center [379, 175] width 153 height 86
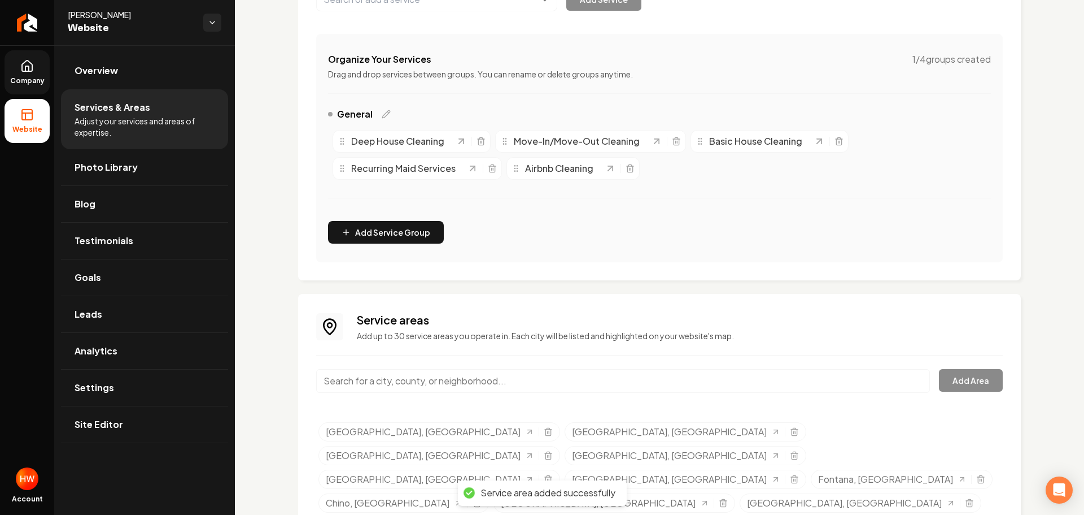
click at [551, 381] on input "Main content area" at bounding box center [623, 381] width 614 height 24
paste input "Rialto"
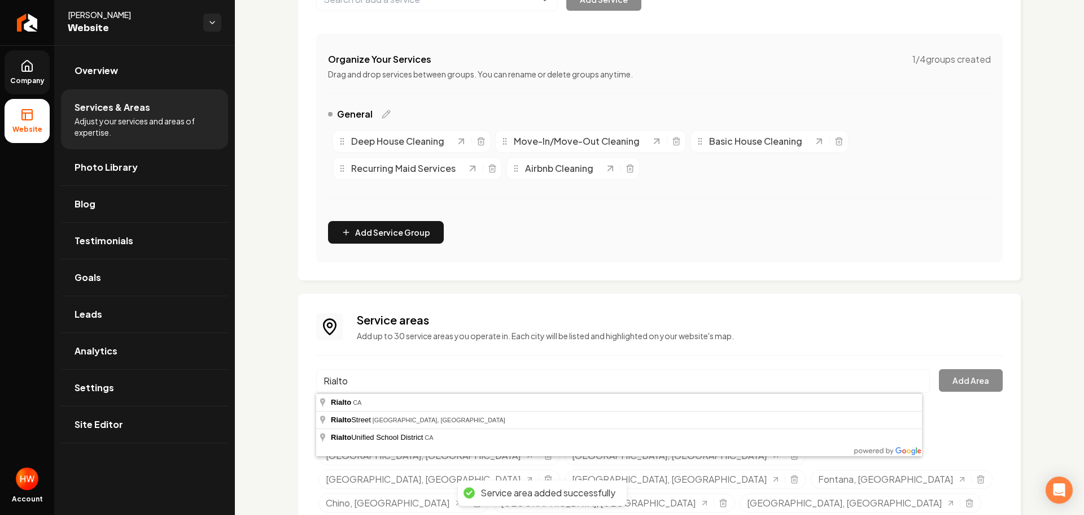
type input "[GEOGRAPHIC_DATA], [GEOGRAPHIC_DATA]"
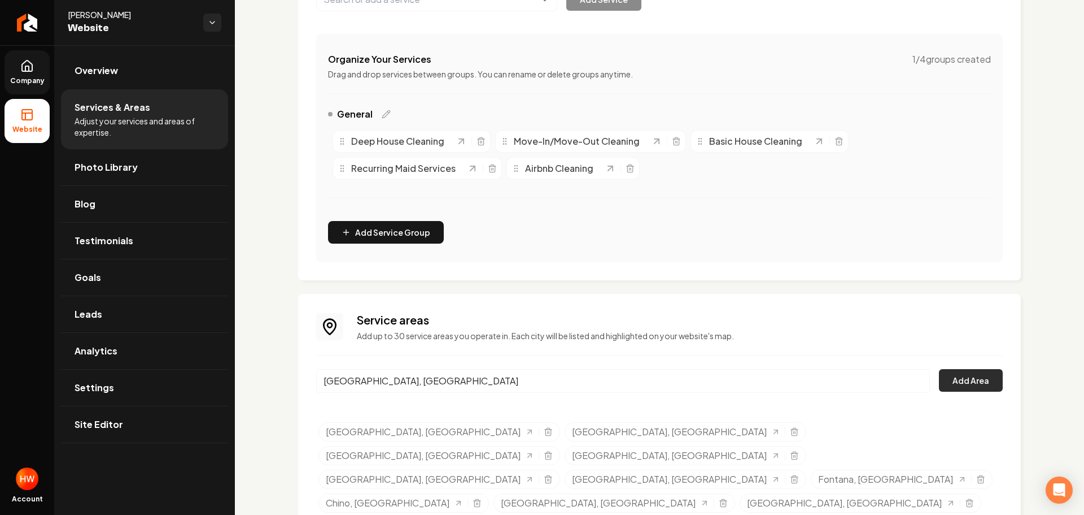
click at [957, 386] on button "Add Area" at bounding box center [971, 380] width 64 height 23
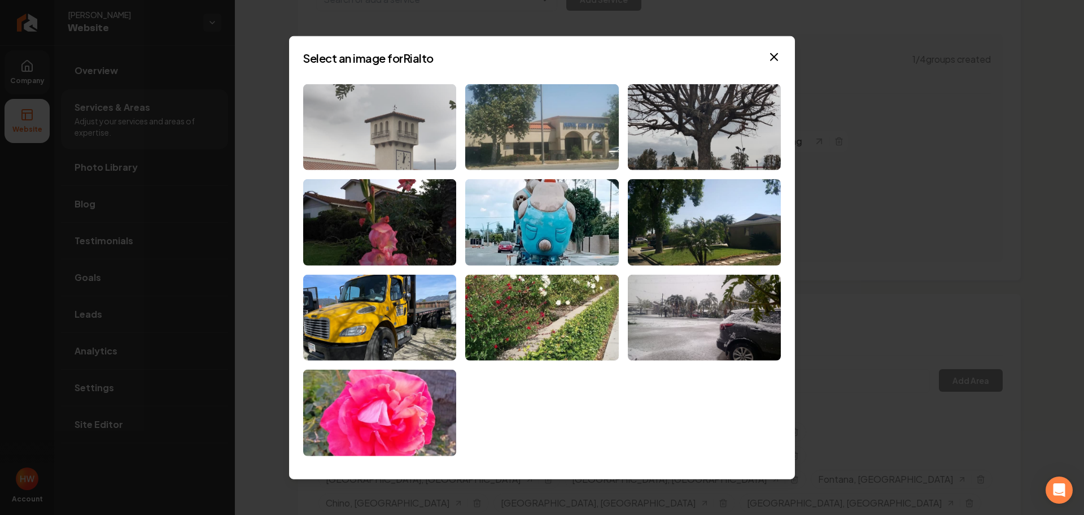
click at [354, 130] on img at bounding box center [379, 127] width 153 height 86
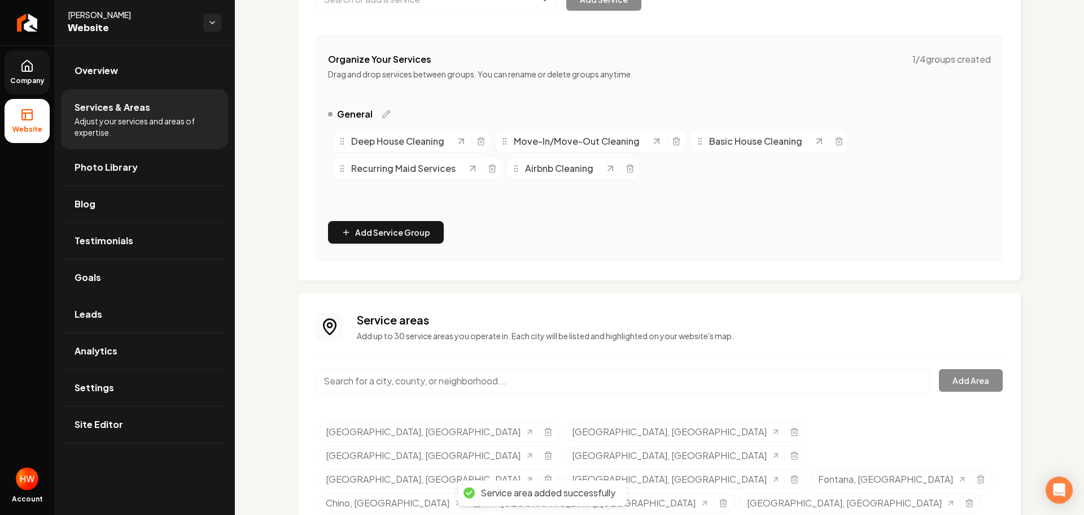
click at [30, 72] on icon at bounding box center [27, 66] width 14 height 14
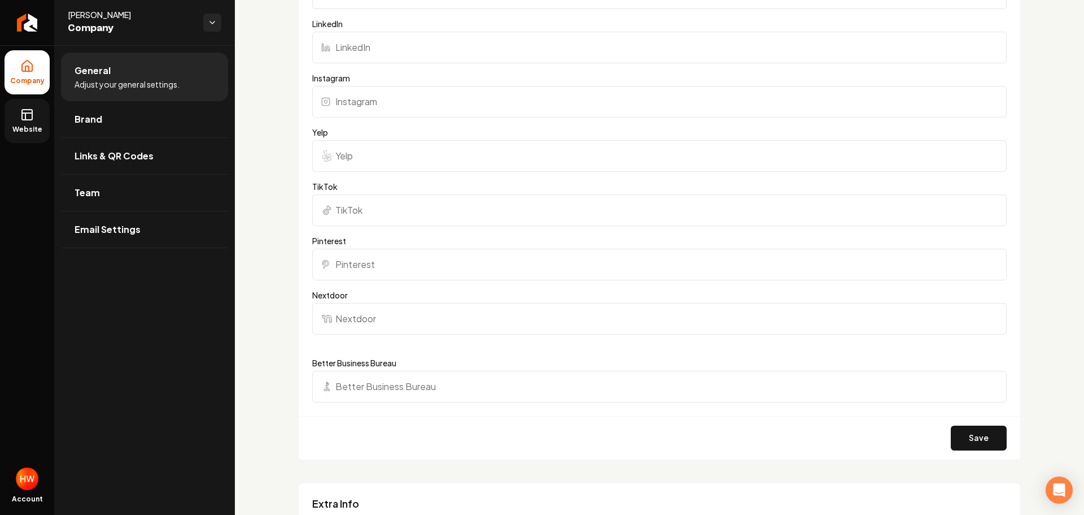
scroll to position [978, 0]
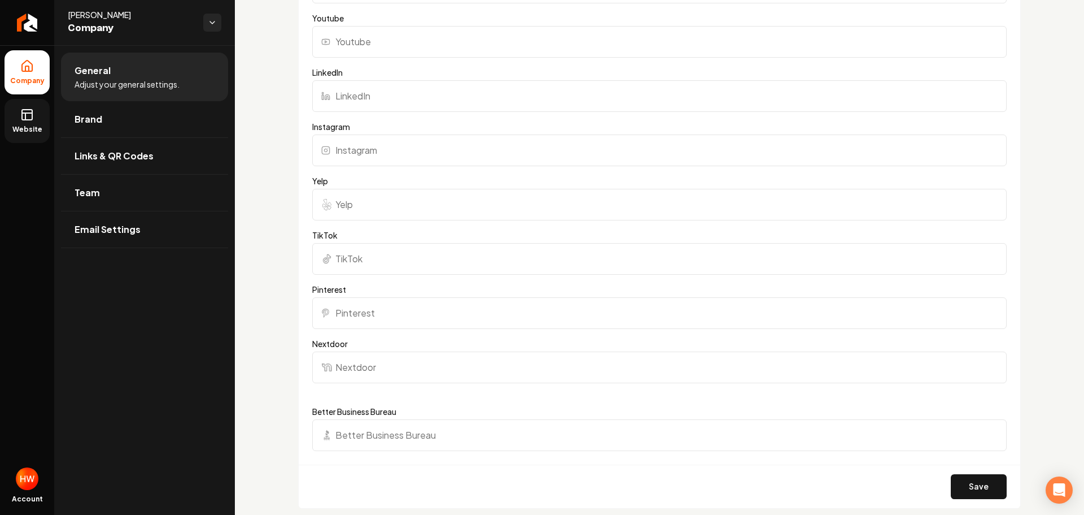
click at [433, 160] on input "Instagram" at bounding box center [659, 150] width 695 height 32
paste input "https://www.instagram.com/bennysbubblez?igsh=NTc4MTIwNjQ2YQ%3D%3D&utm_source=qr"
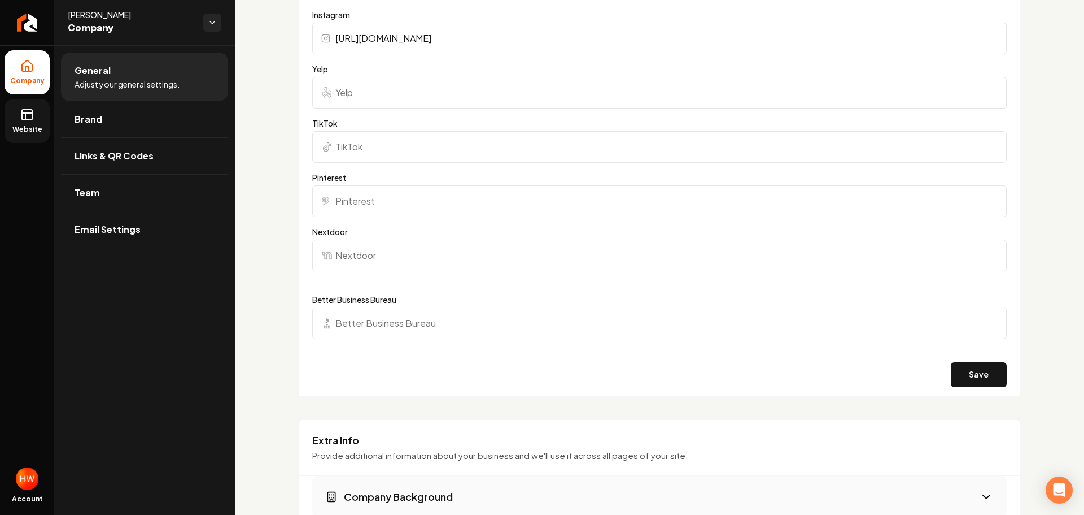
scroll to position [1091, 0]
type input "https://www.instagram.com/bennysbubblez?igsh=NTc4MTIwNjQ2YQ%3D%3D&utm_source=qr"
click at [966, 372] on button "Save" at bounding box center [979, 373] width 56 height 25
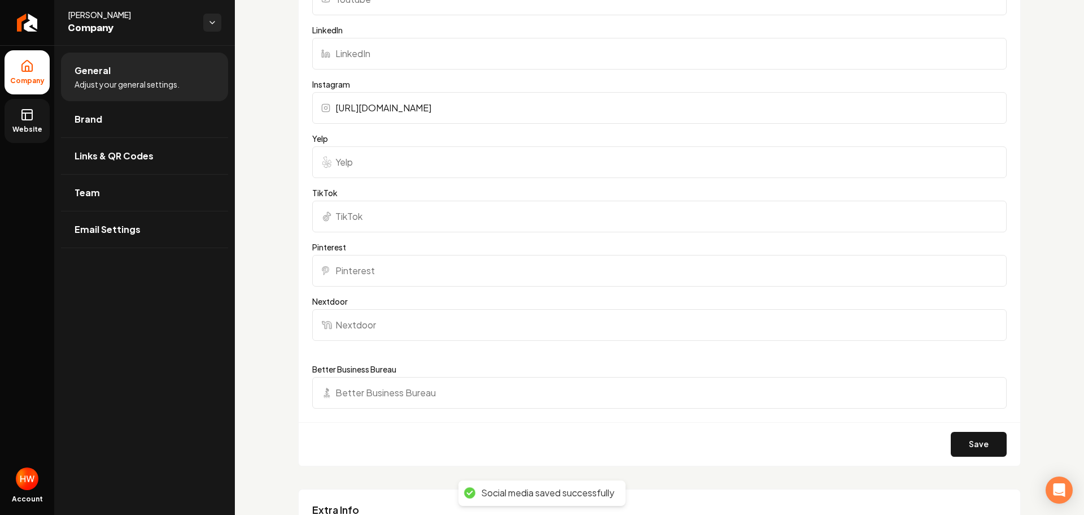
scroll to position [921, 0]
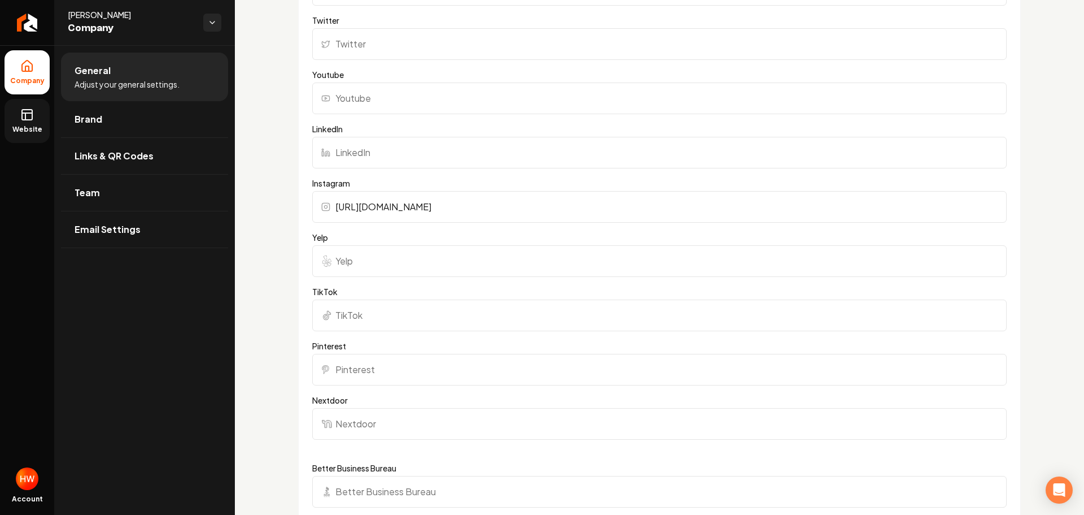
click at [31, 119] on icon at bounding box center [27, 115] width 14 height 14
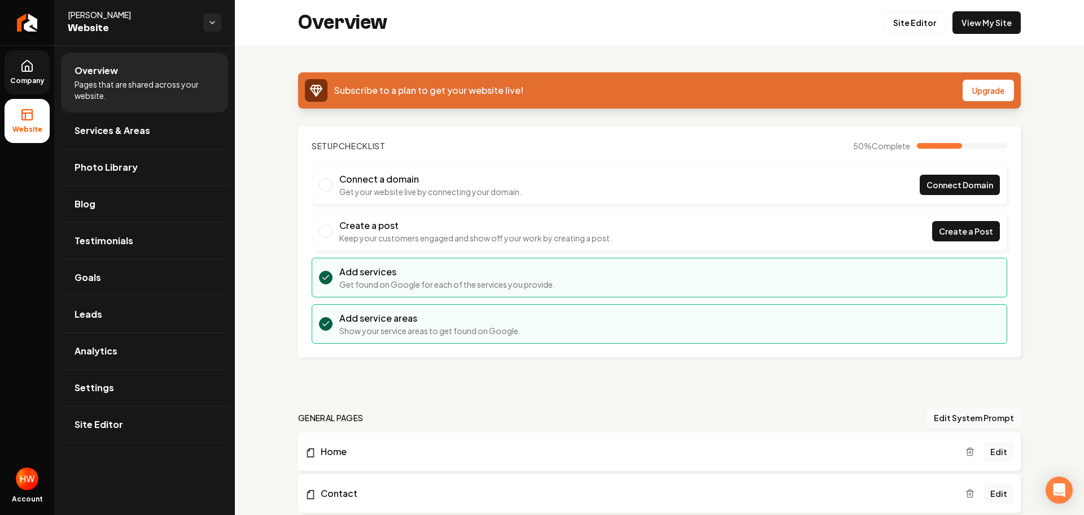
click at [37, 67] on link "Company" at bounding box center [27, 72] width 45 height 44
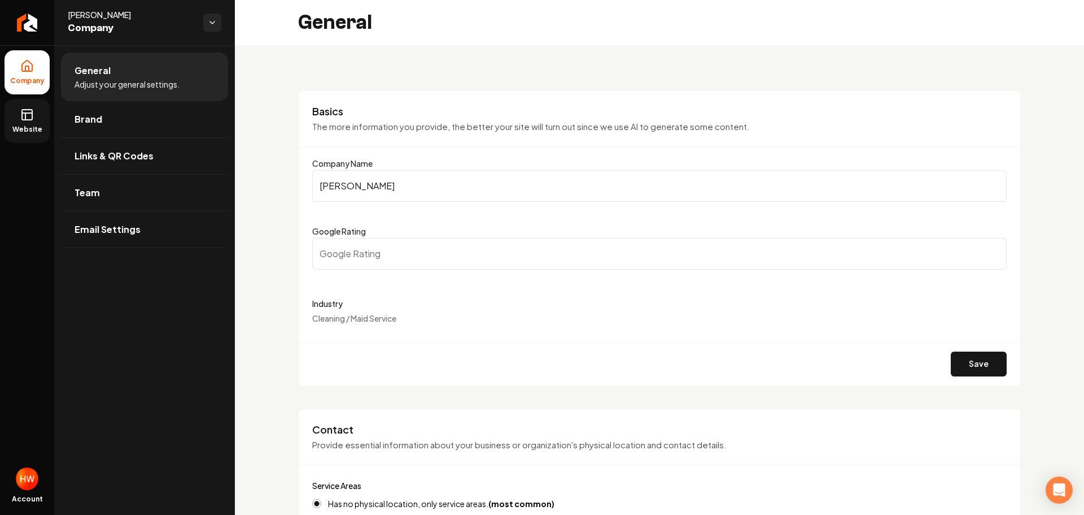
click at [411, 189] on input "Bennys Bubble" at bounding box center [659, 186] width 695 height 32
click at [411, 188] on input "Bennys Bubble" at bounding box center [659, 186] width 695 height 32
click at [23, 115] on rect at bounding box center [27, 115] width 10 height 10
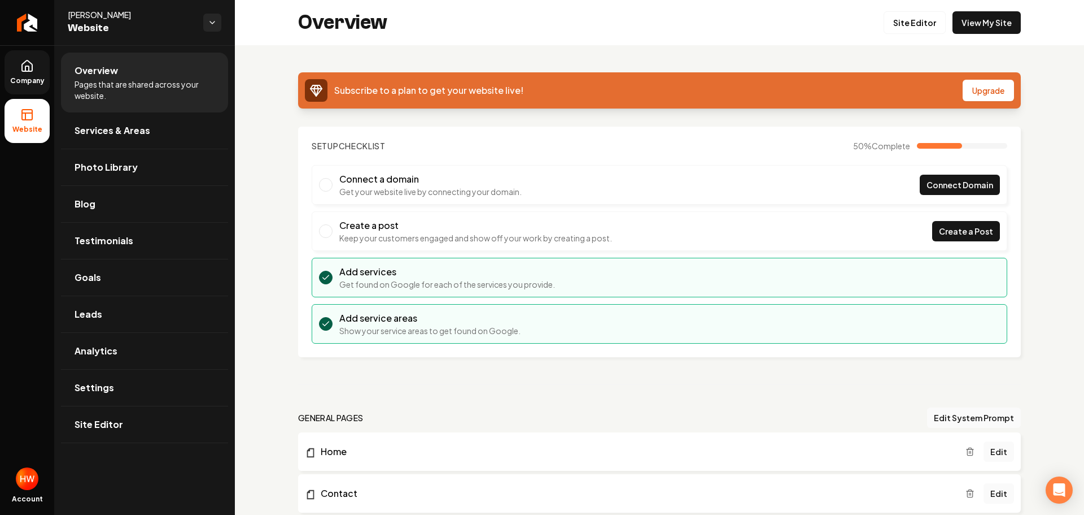
click at [28, 78] on span "Company" at bounding box center [27, 80] width 43 height 9
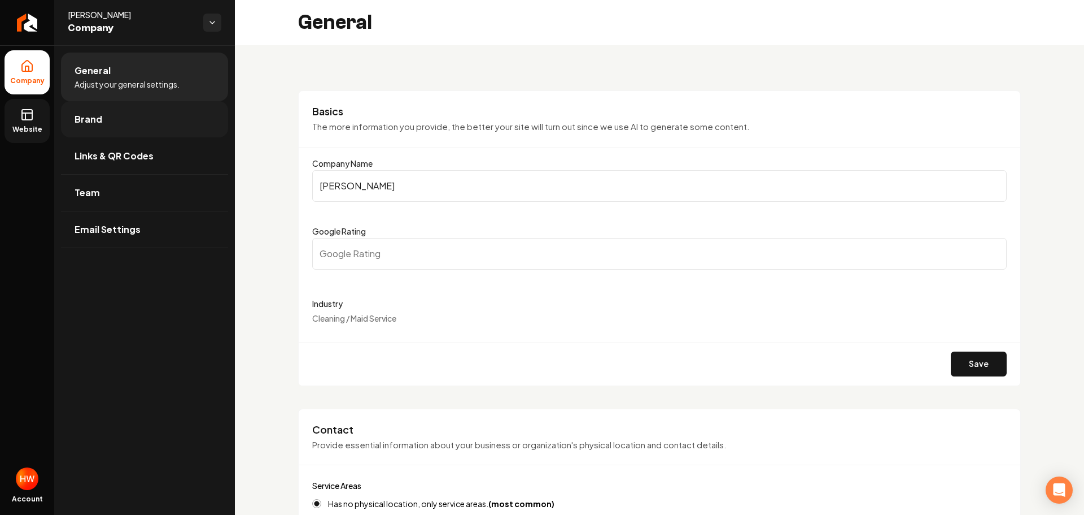
click at [114, 120] on link "Brand" at bounding box center [144, 119] width 167 height 36
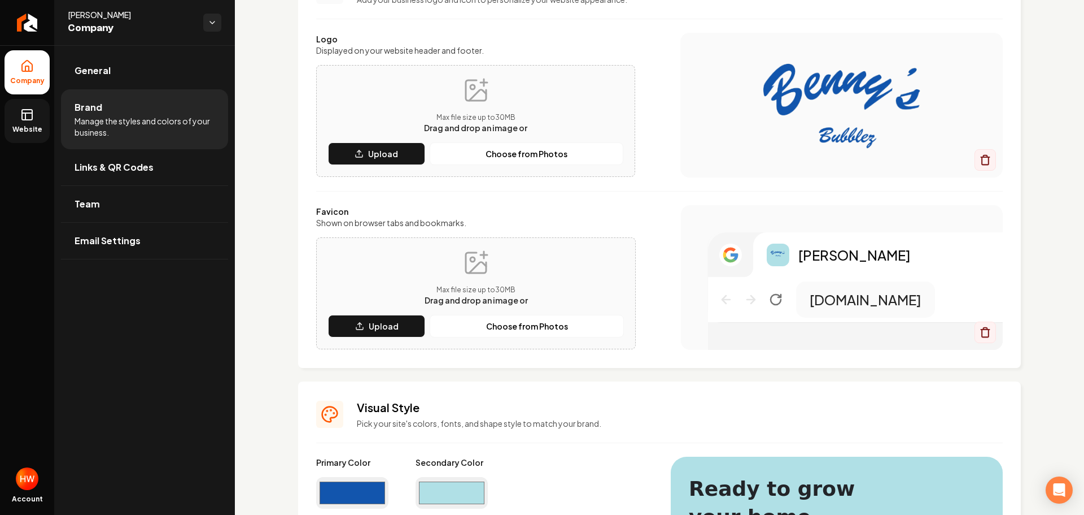
scroll to position [282, 0]
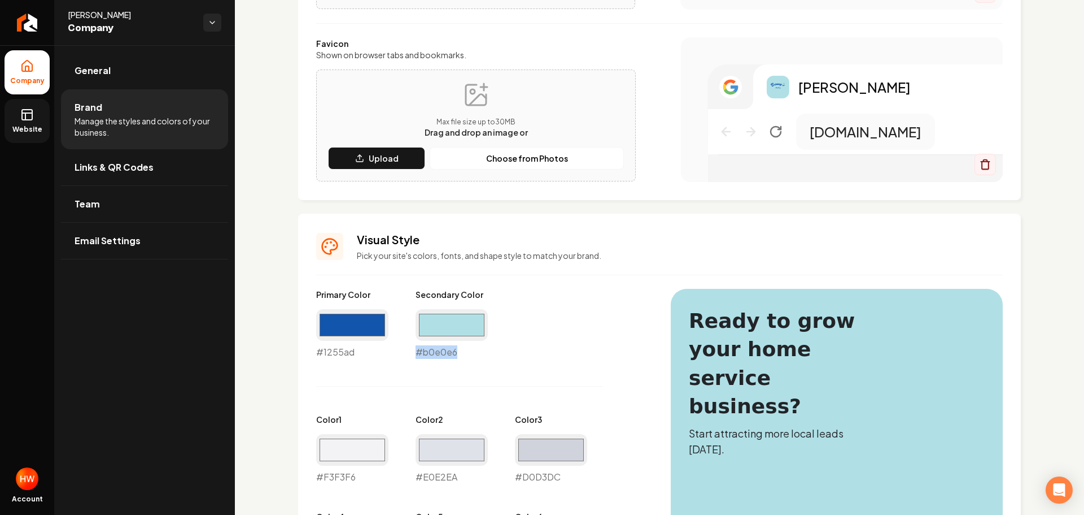
drag, startPoint x: 465, startPoint y: 351, endPoint x: 412, endPoint y: 354, distance: 52.6
click at [413, 354] on div "Primary Color #1255ad #1255ad Secondary Color #b0e0e6 #b0e0e6 Color 1 #f3f3f6 #…" at bounding box center [482, 483] width 332 height 389
copy div "#b0e0e6"
click at [87, 75] on span "General" at bounding box center [93, 71] width 36 height 14
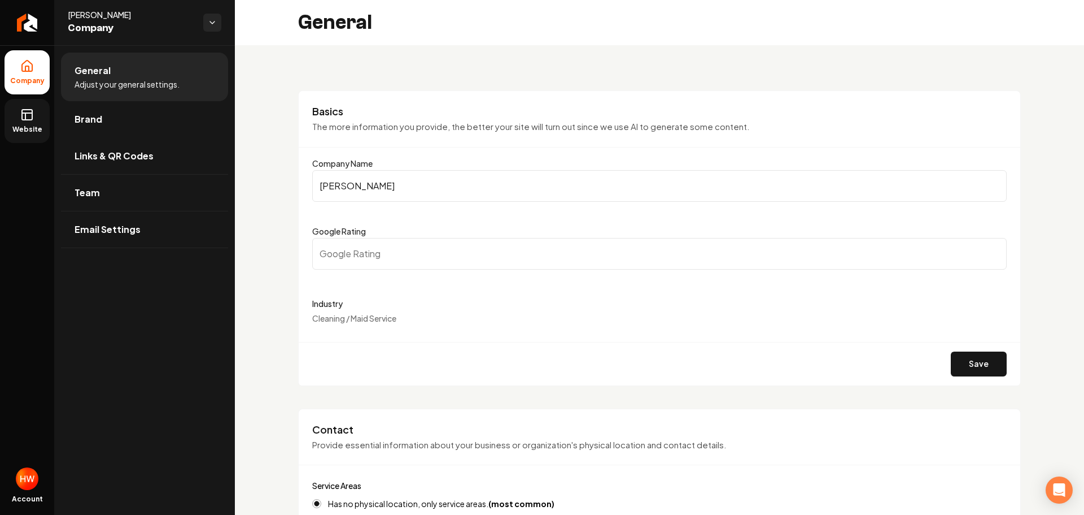
click at [399, 178] on input "Bennys Bubble" at bounding box center [659, 186] width 695 height 32
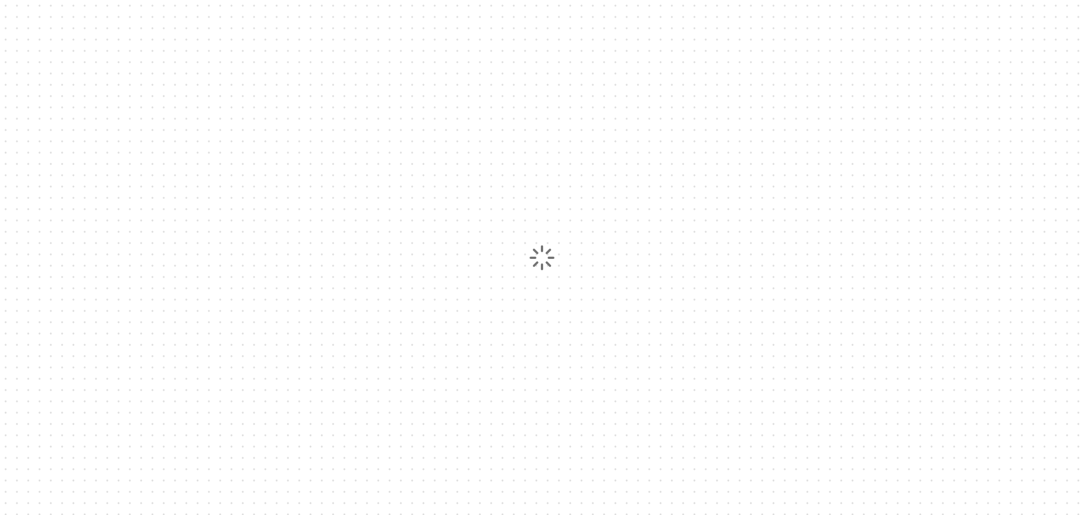
click at [361, 374] on div at bounding box center [542, 257] width 1084 height 515
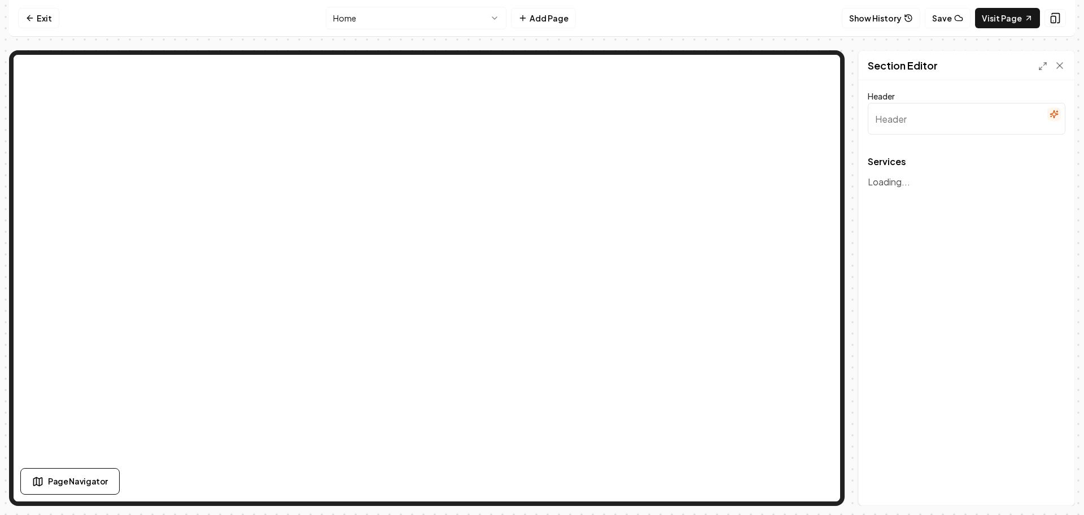
type input "Our Cleaning Services"
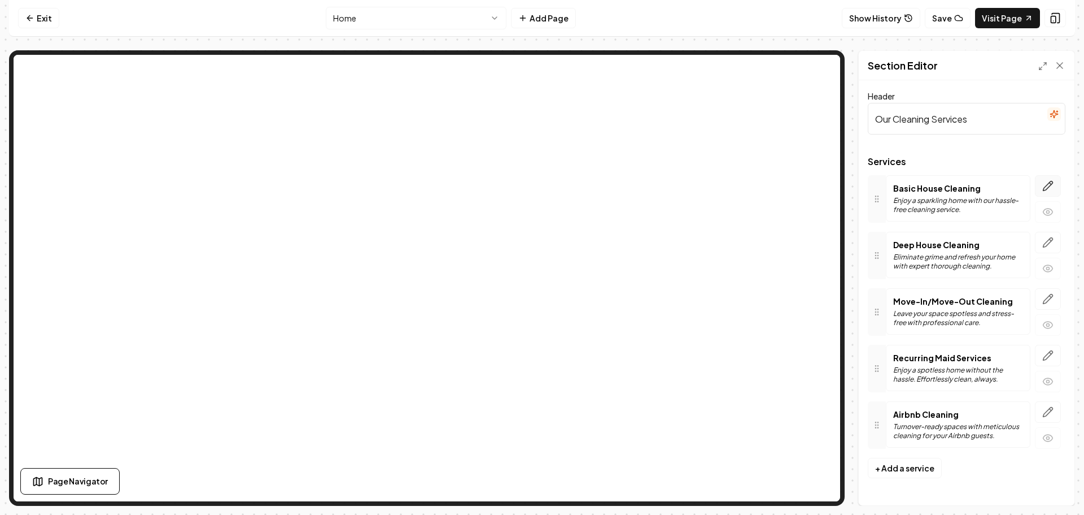
click at [1046, 184] on icon "button" at bounding box center [1048, 185] width 11 height 11
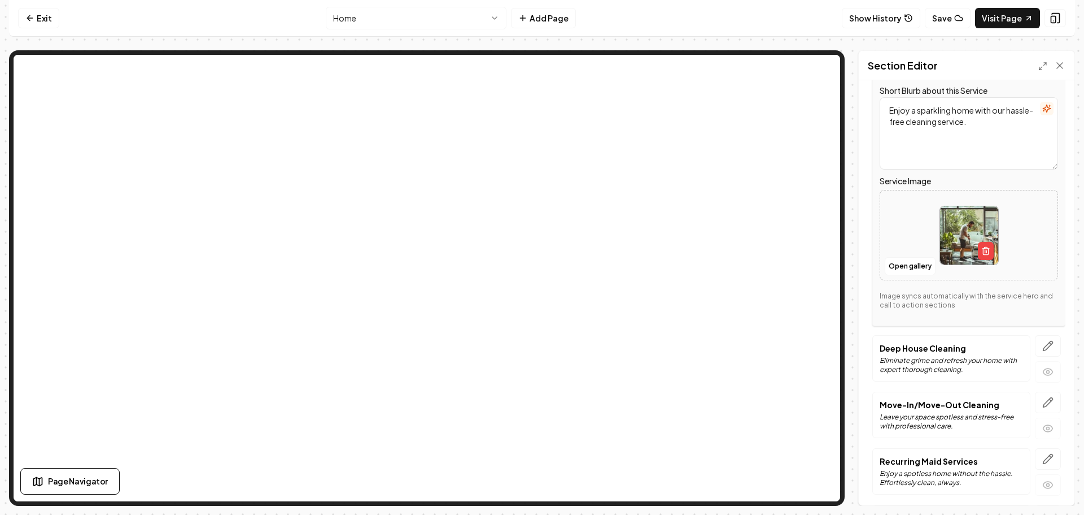
scroll to position [169, 0]
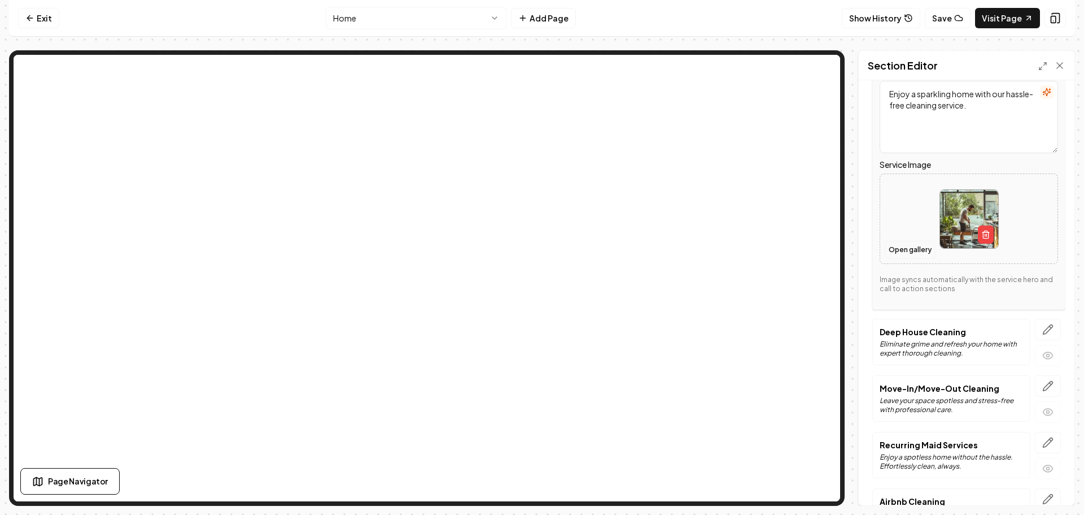
click at [907, 247] on button "Open gallery" at bounding box center [910, 250] width 51 height 18
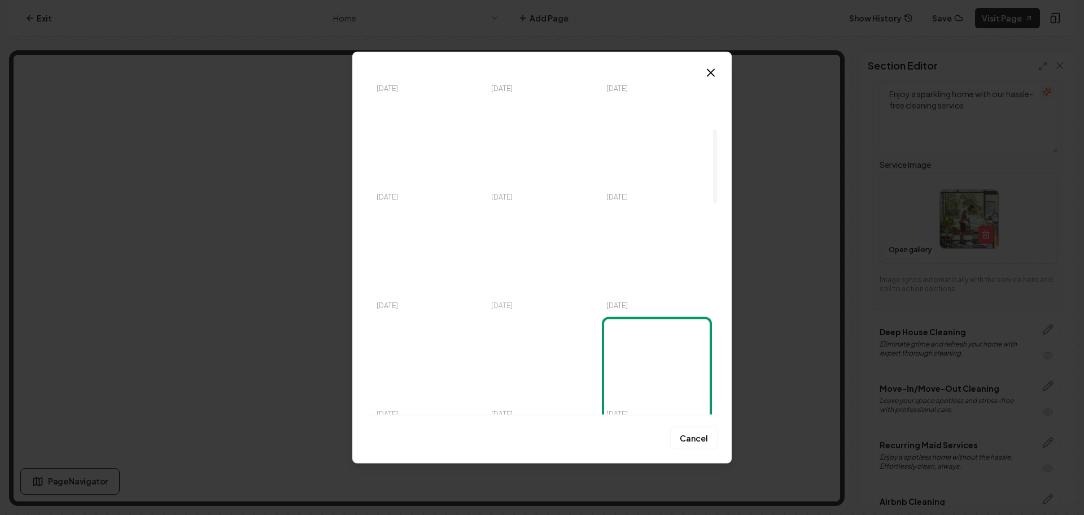
scroll to position [339, 0]
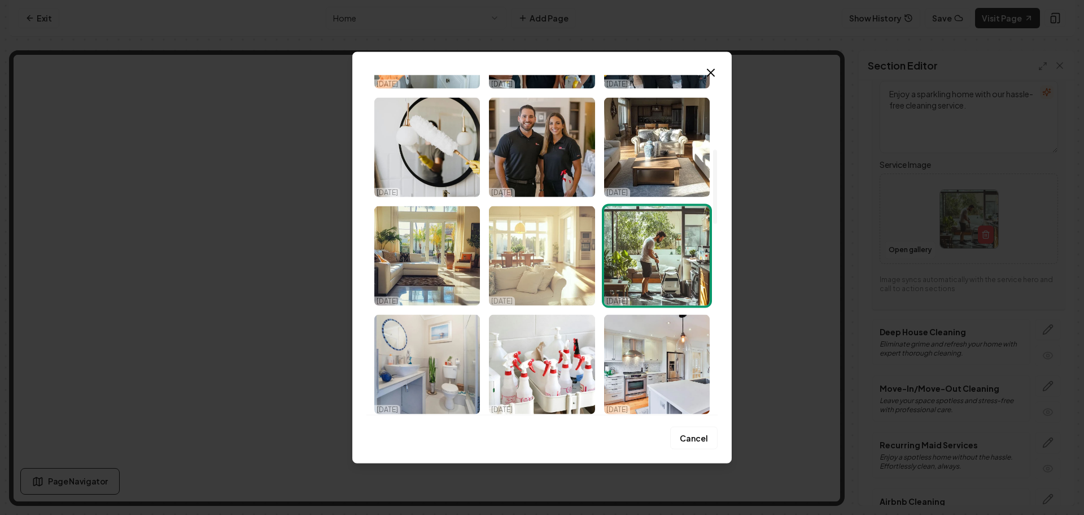
click at [532, 267] on img "Select image image_68ece0375c7cd75eb811d06f.png" at bounding box center [542, 255] width 106 height 99
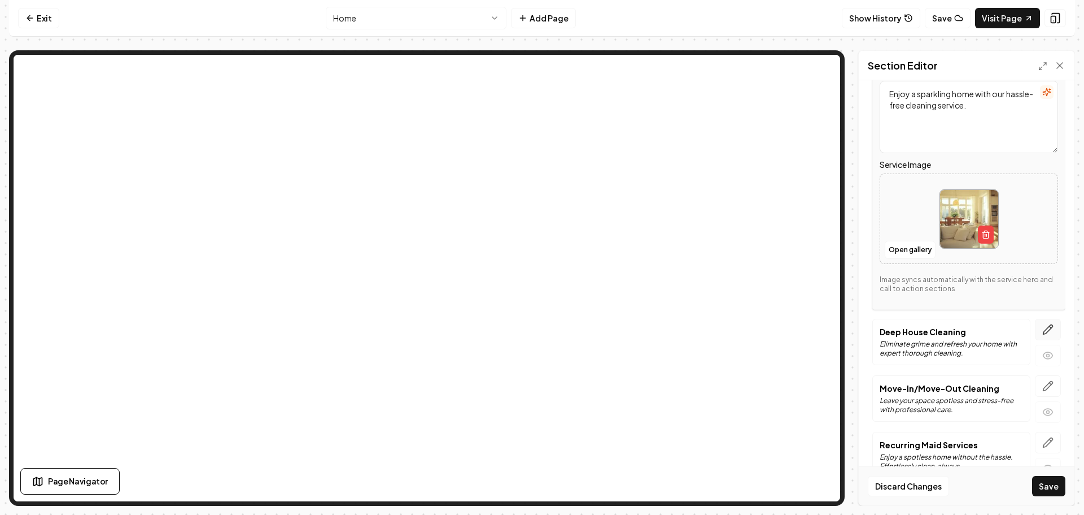
click at [1043, 326] on icon "button" at bounding box center [1048, 329] width 11 height 11
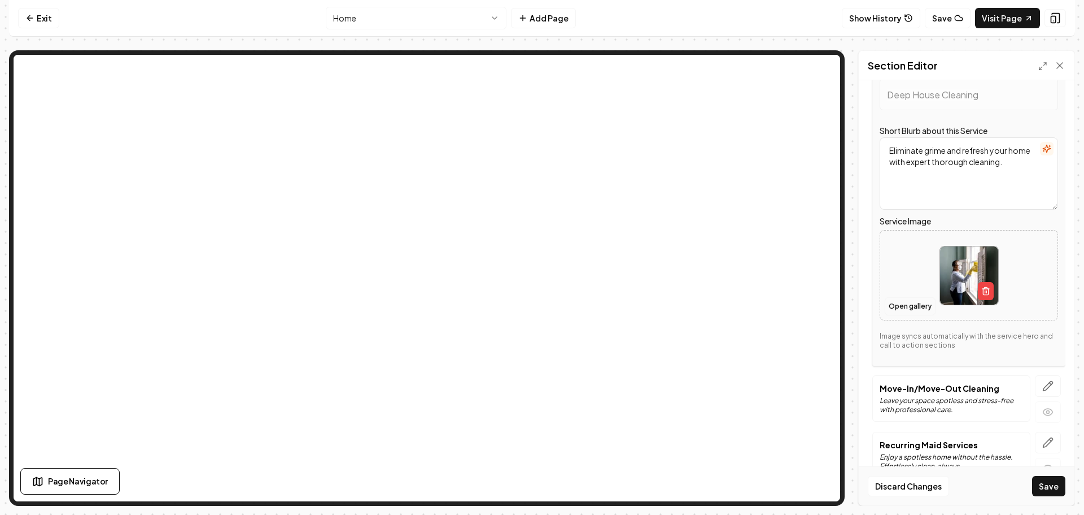
click at [904, 302] on button "Open gallery" at bounding box center [910, 306] width 51 height 18
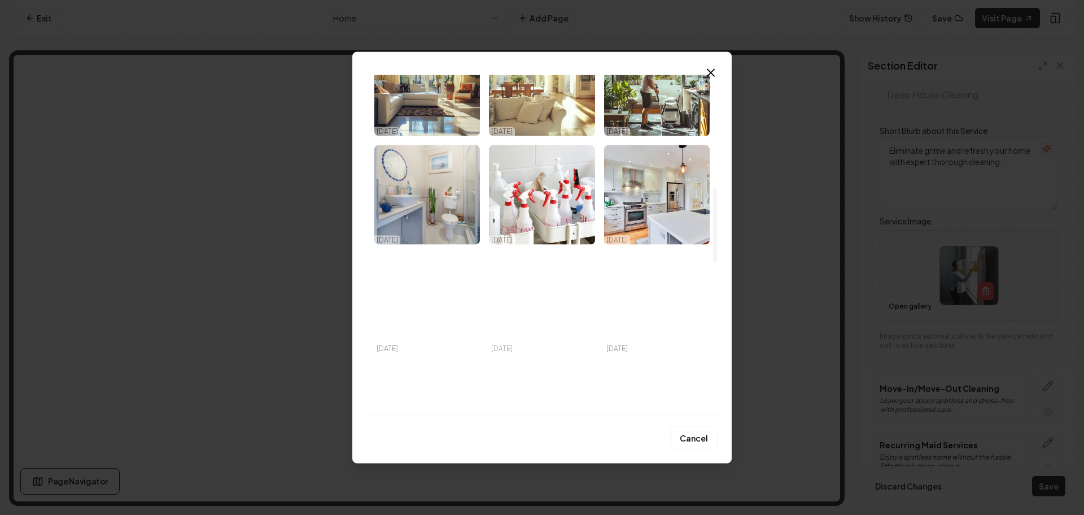
scroll to position [565, 0]
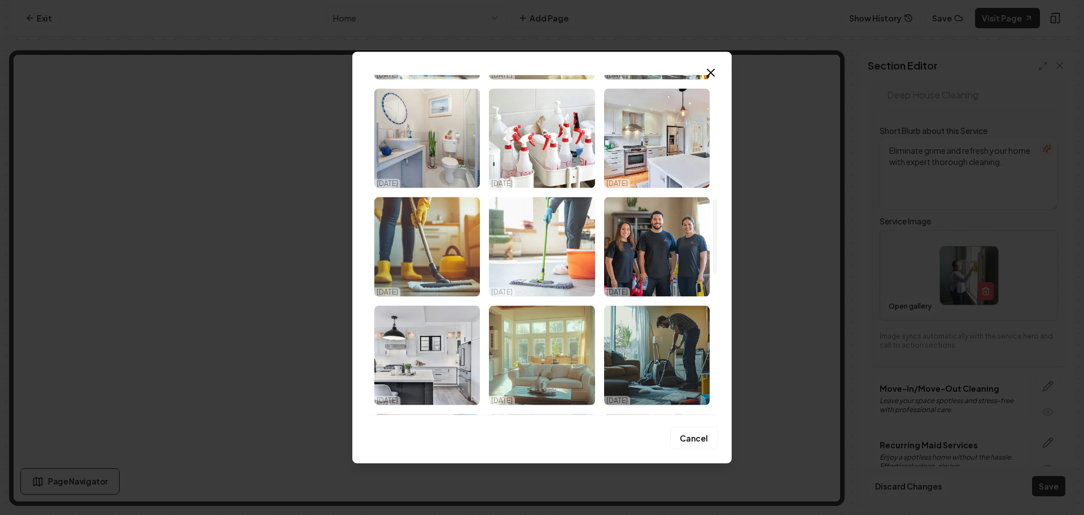
click at [530, 252] on img "Select image image_68ece0365c7cd75eb811c97b.jpeg" at bounding box center [542, 246] width 106 height 99
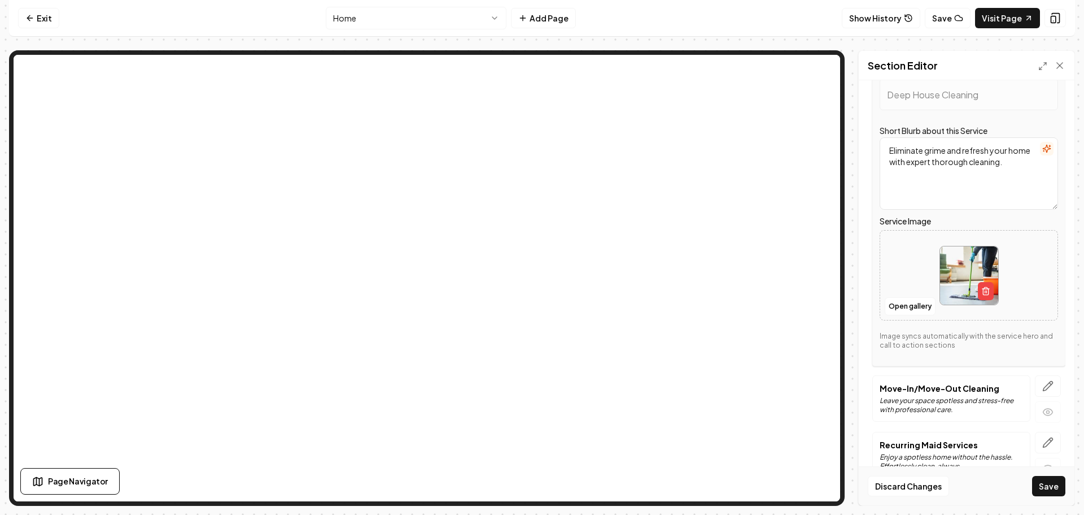
scroll to position [252, 0]
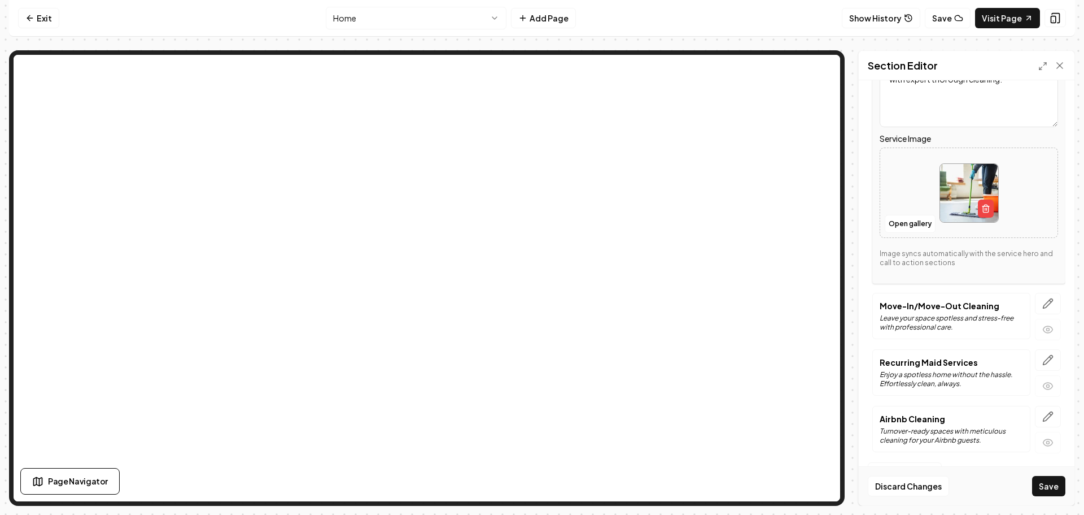
click at [1043, 299] on icon "button" at bounding box center [1048, 303] width 11 height 11
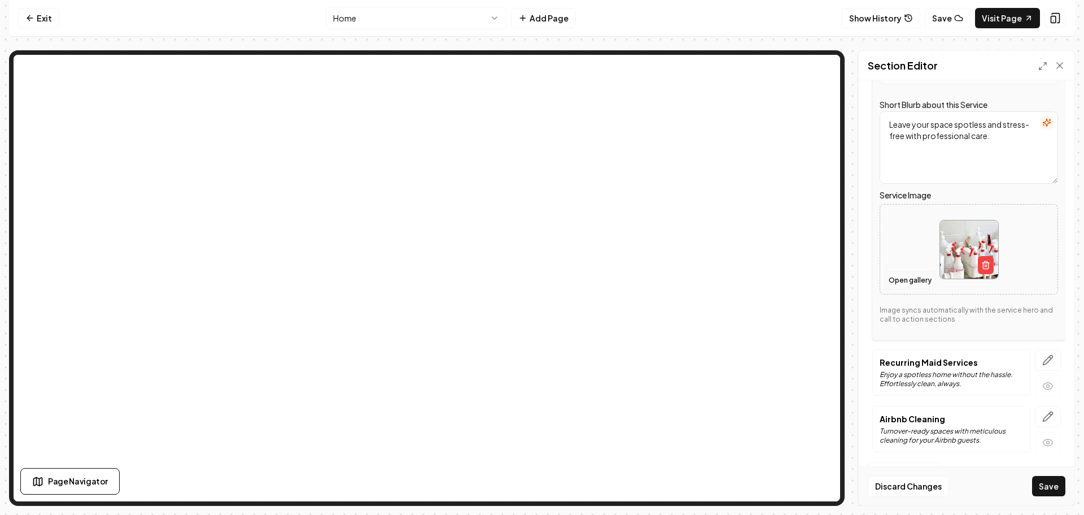
click at [896, 280] on button "Open gallery" at bounding box center [910, 280] width 51 height 18
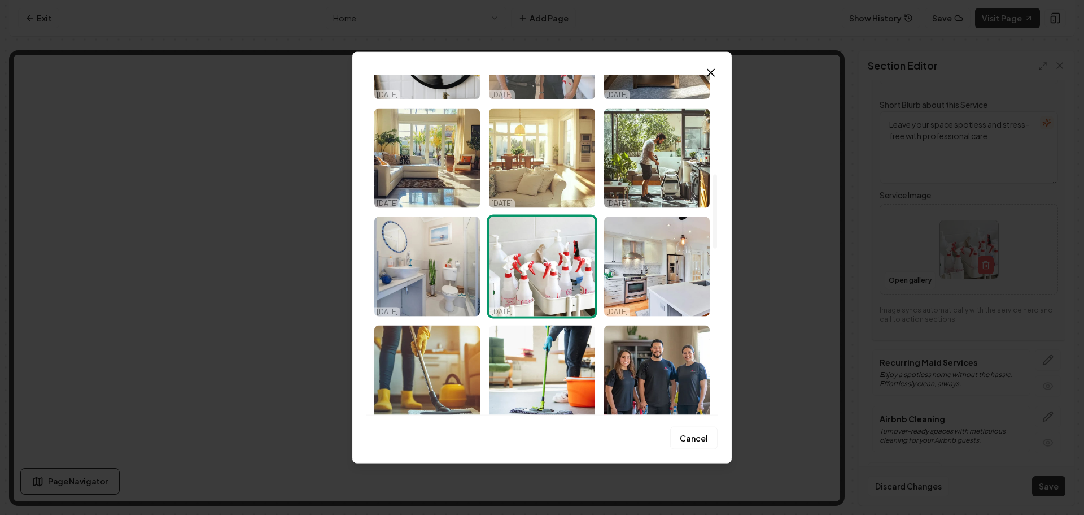
scroll to position [452, 0]
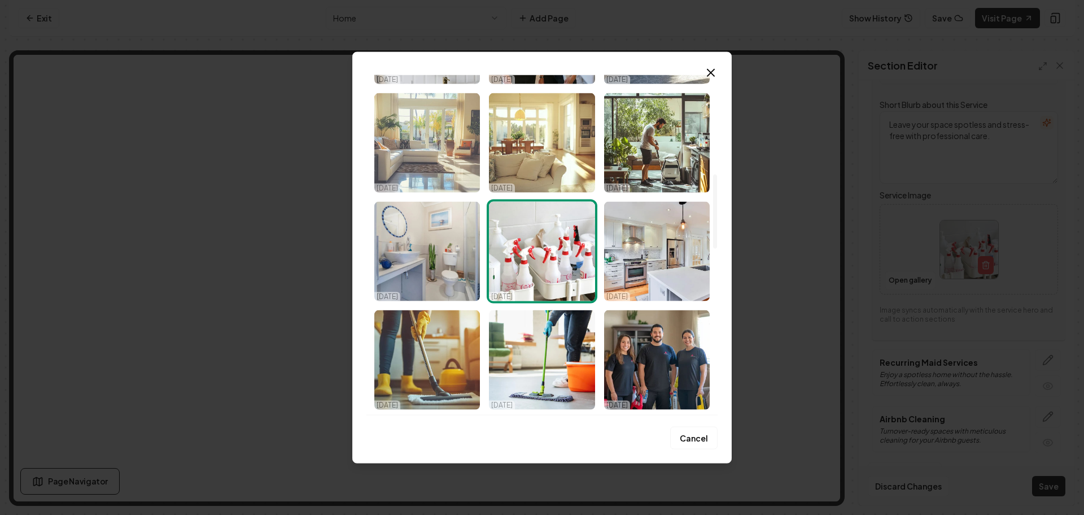
click at [420, 145] on img "Select image image_68ece0375c7cd75eb811cfee.png" at bounding box center [427, 142] width 106 height 99
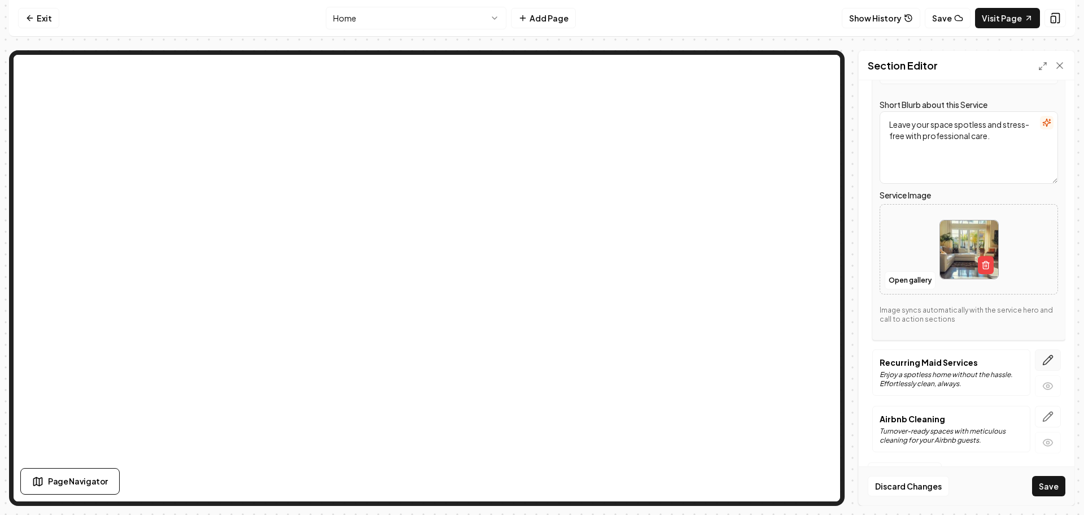
click at [1043, 355] on icon "button" at bounding box center [1048, 359] width 11 height 11
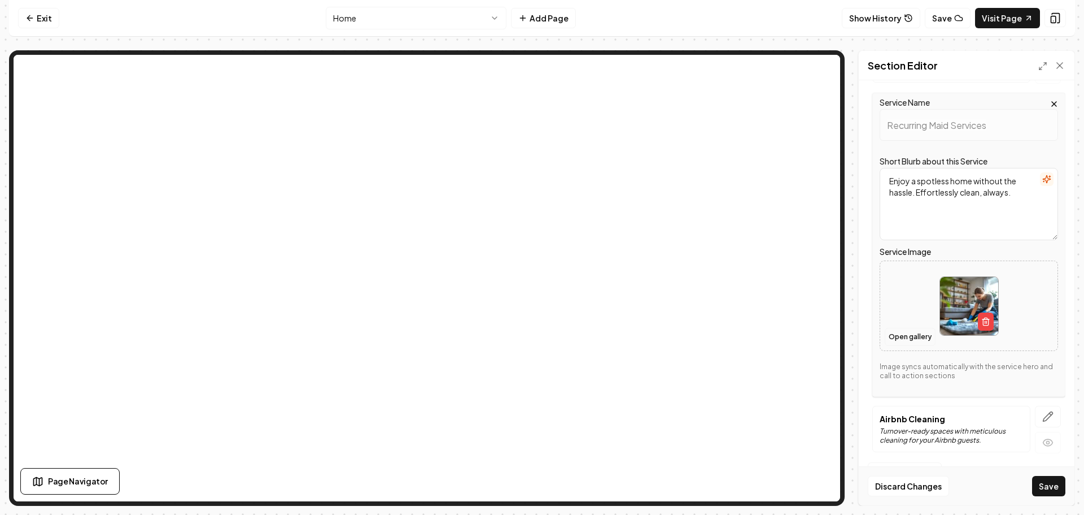
click at [903, 337] on button "Open gallery" at bounding box center [910, 337] width 51 height 18
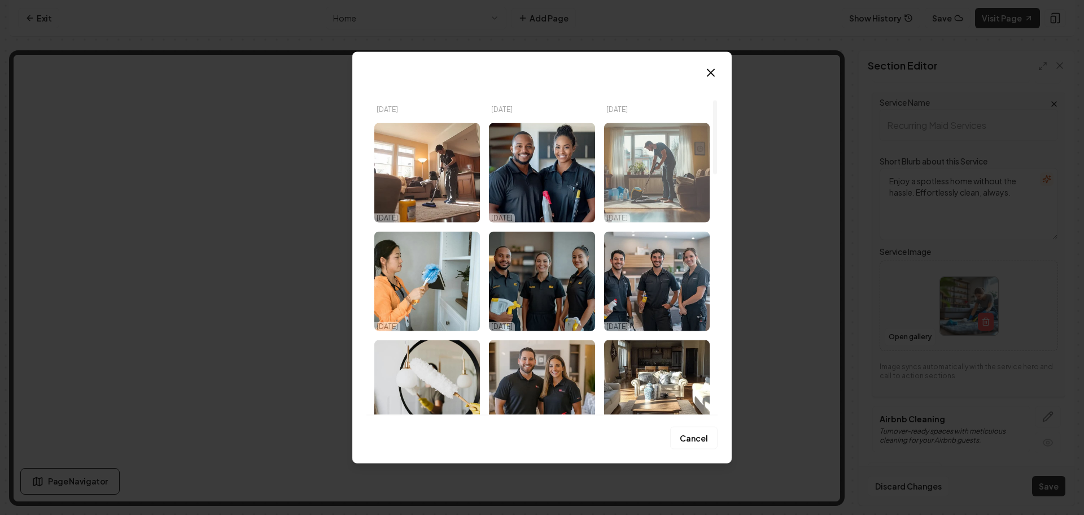
scroll to position [113, 0]
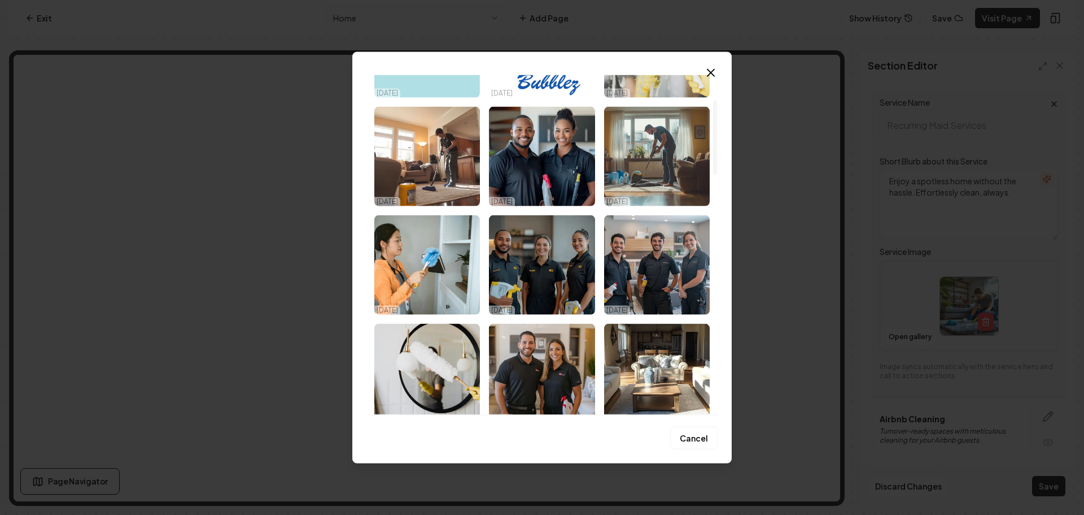
click at [641, 97] on img "Select image image_68ece0375c7cd75eb811d1ff.jpeg" at bounding box center [657, 47] width 106 height 99
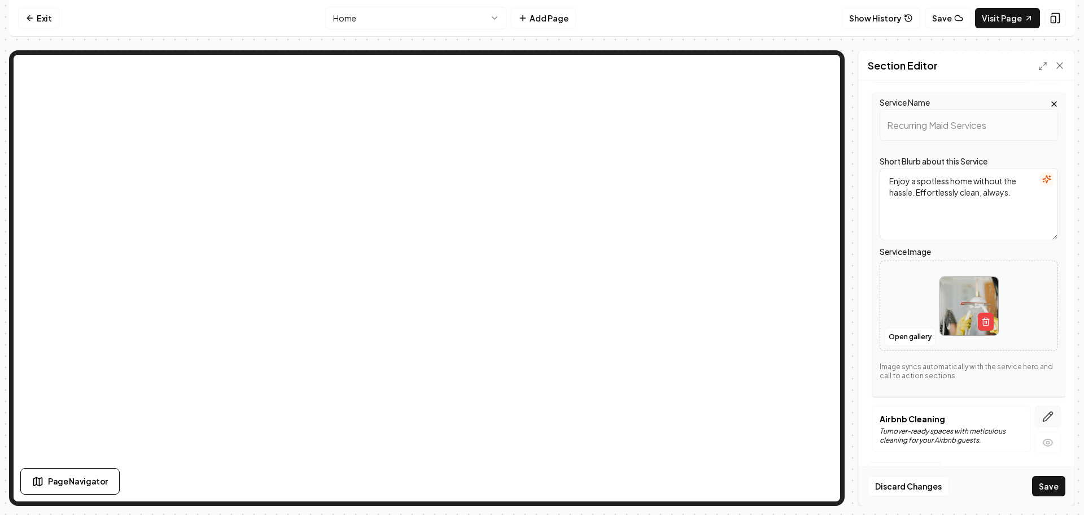
click at [1043, 412] on icon "button" at bounding box center [1048, 416] width 11 height 11
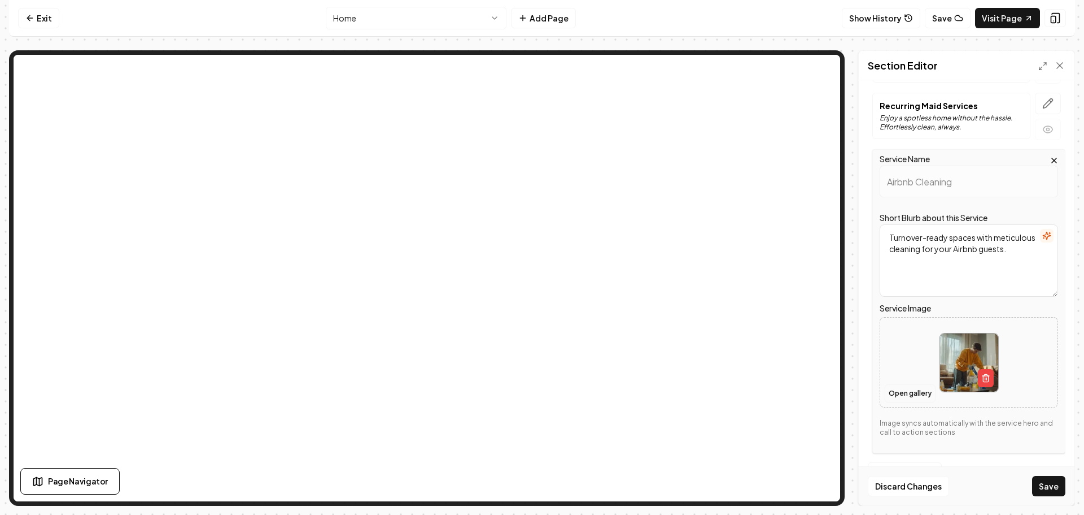
click at [906, 390] on button "Open gallery" at bounding box center [910, 393] width 51 height 18
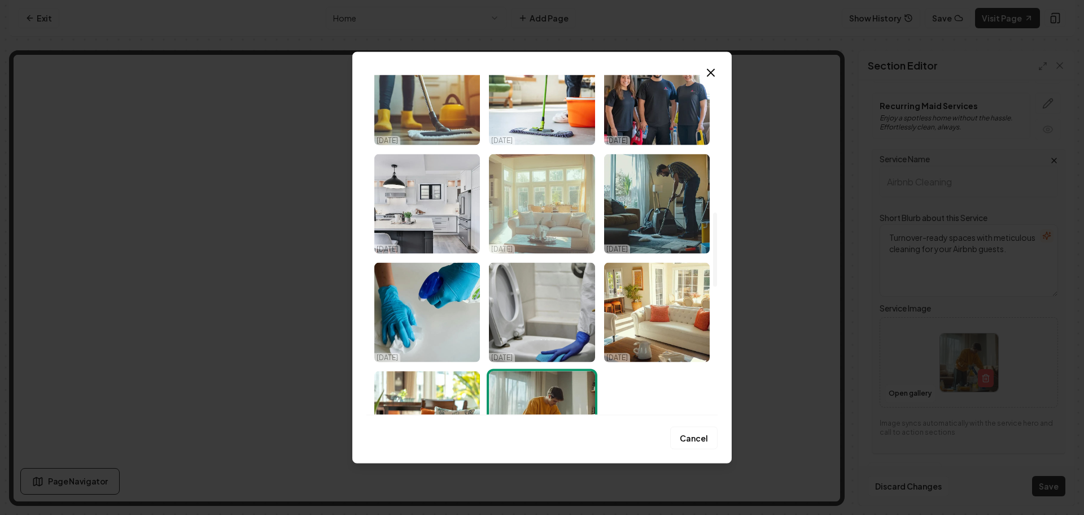
scroll to position [621, 0]
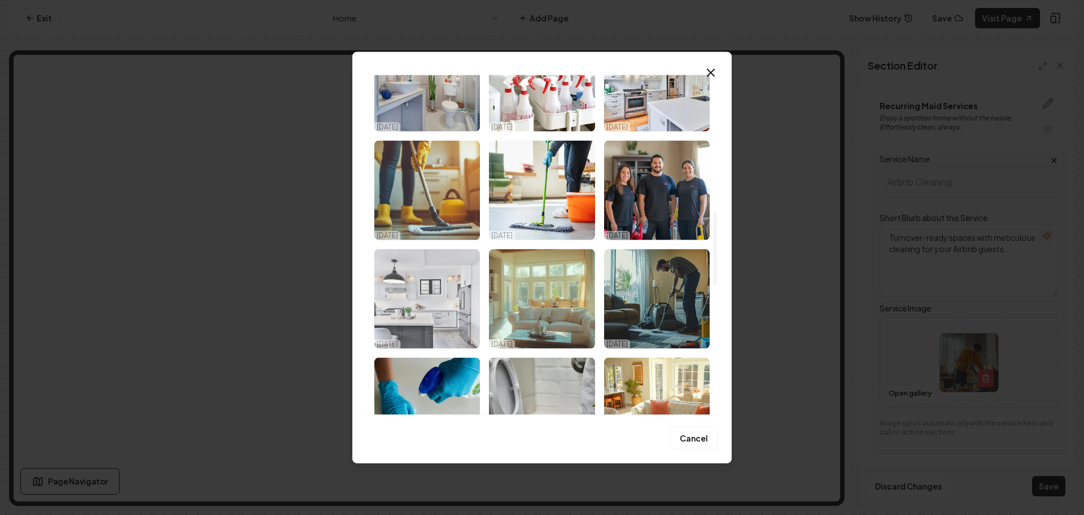
click at [433, 278] on img "Select image image_68ece0365c7cd75eb811cad0.jpeg" at bounding box center [427, 298] width 106 height 99
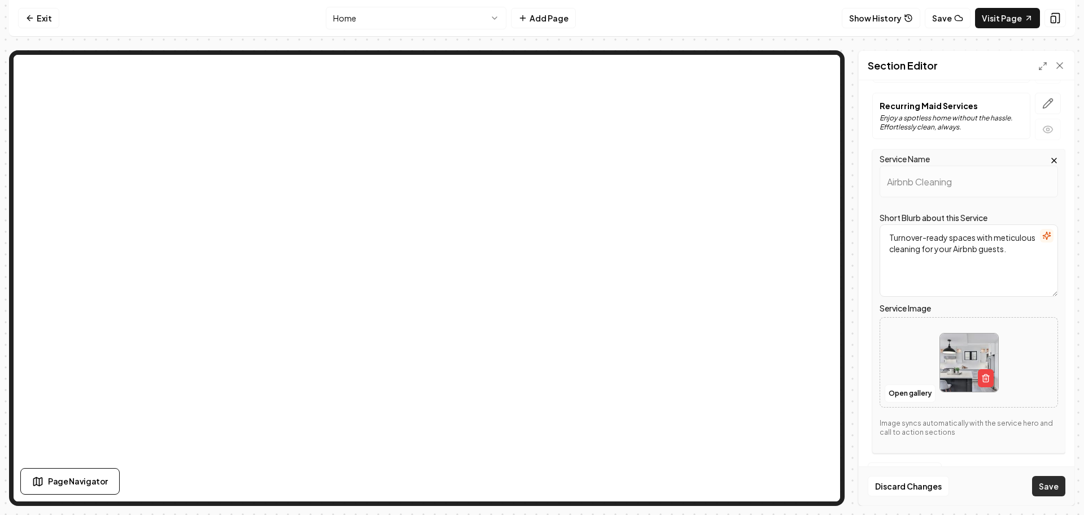
click at [1052, 493] on button "Save" at bounding box center [1049, 486] width 33 height 20
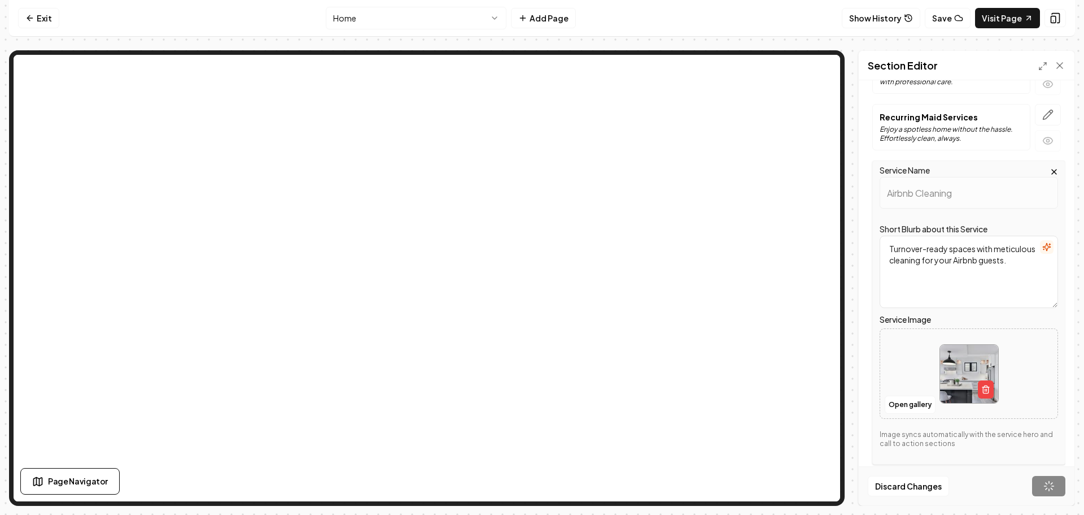
scroll to position [252, 0]
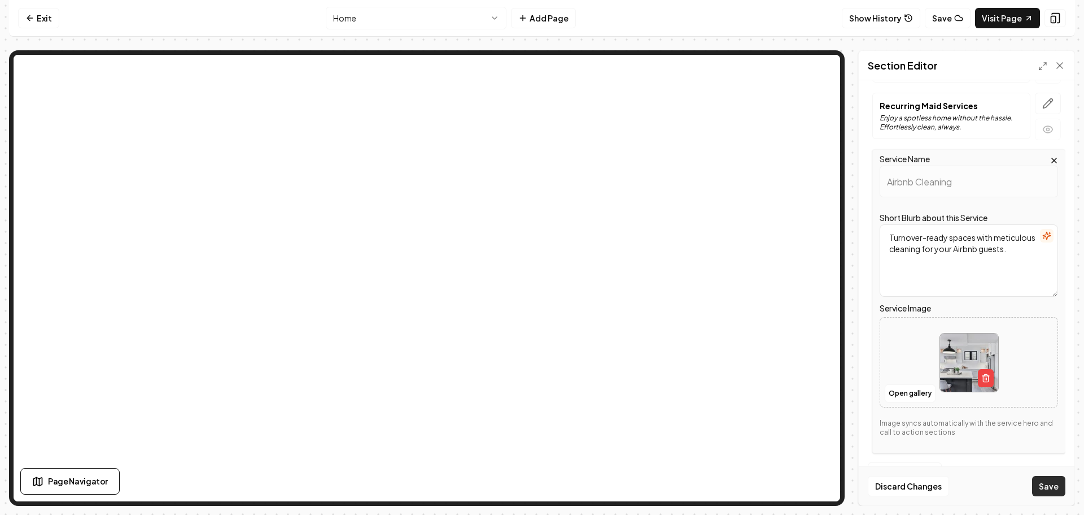
click at [1049, 487] on button "Save" at bounding box center [1049, 486] width 33 height 20
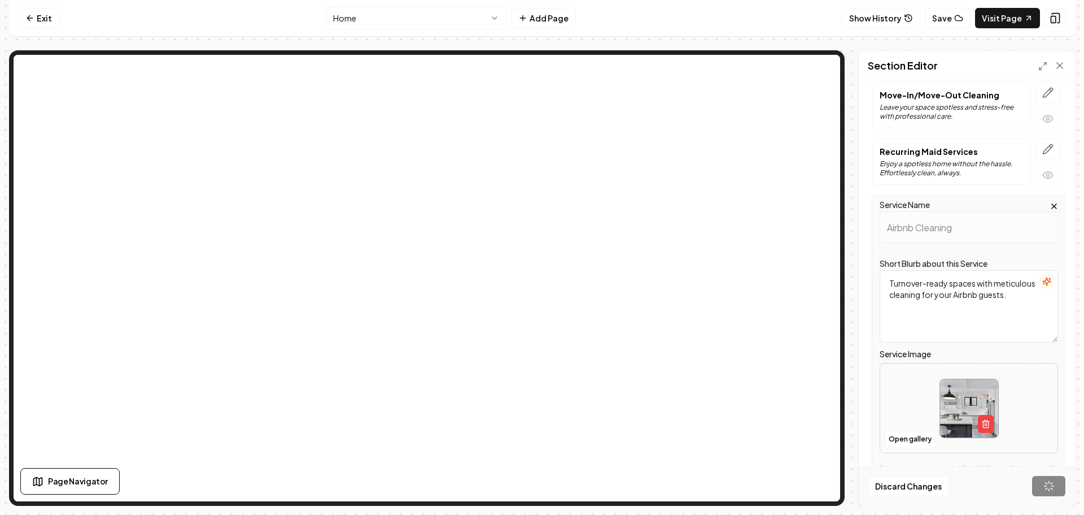
scroll to position [128, 0]
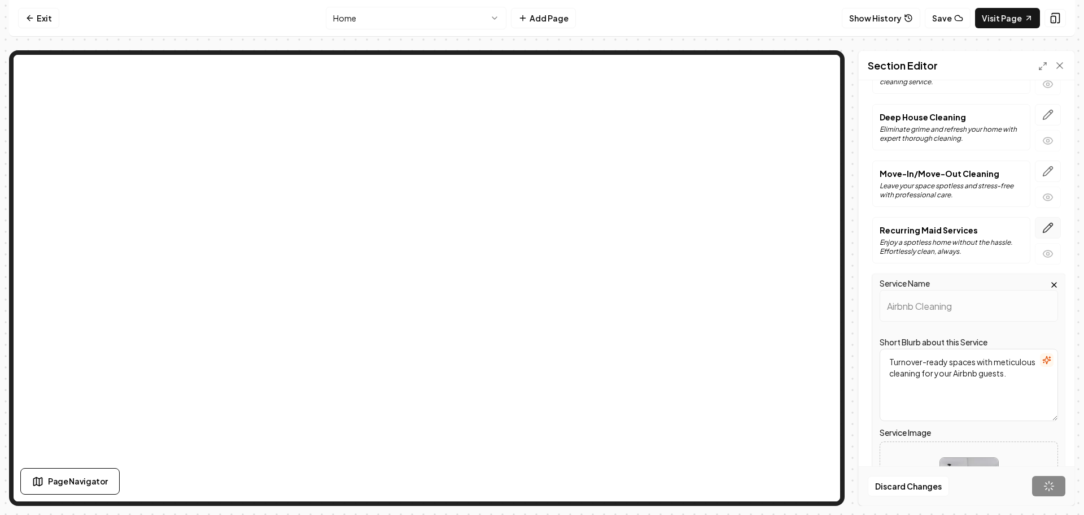
click at [1043, 229] on icon "button" at bounding box center [1048, 227] width 11 height 11
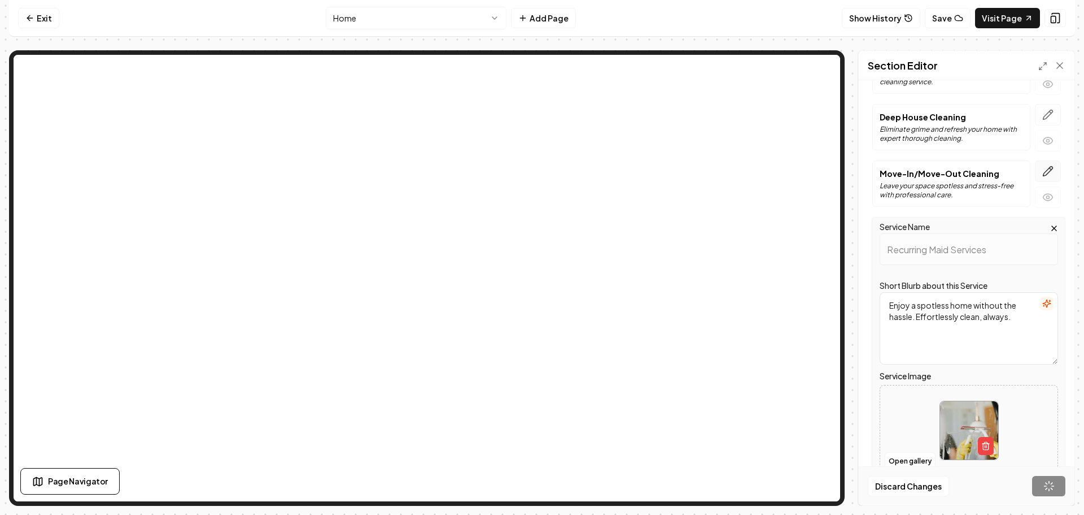
click at [1044, 169] on icon "button" at bounding box center [1048, 170] width 11 height 11
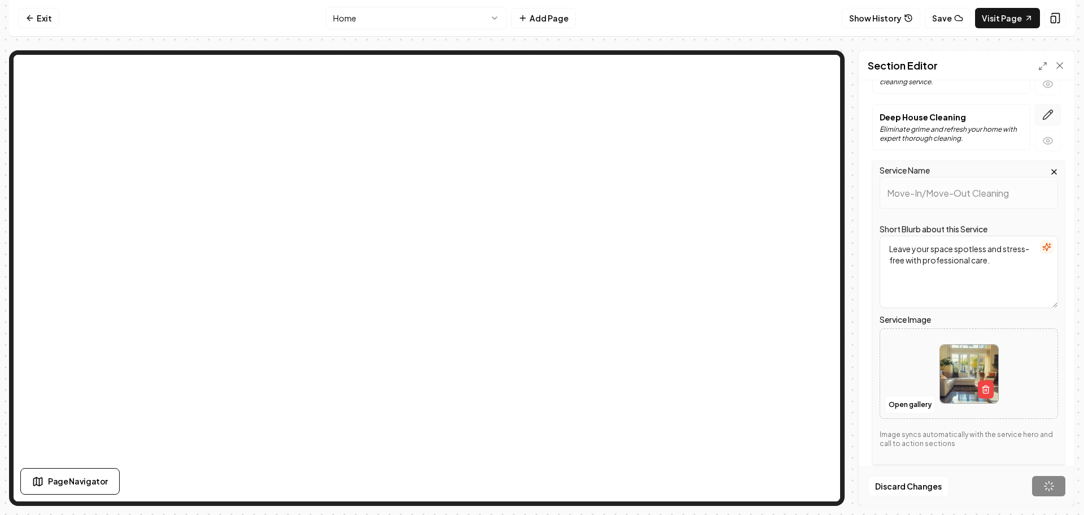
scroll to position [71, 0]
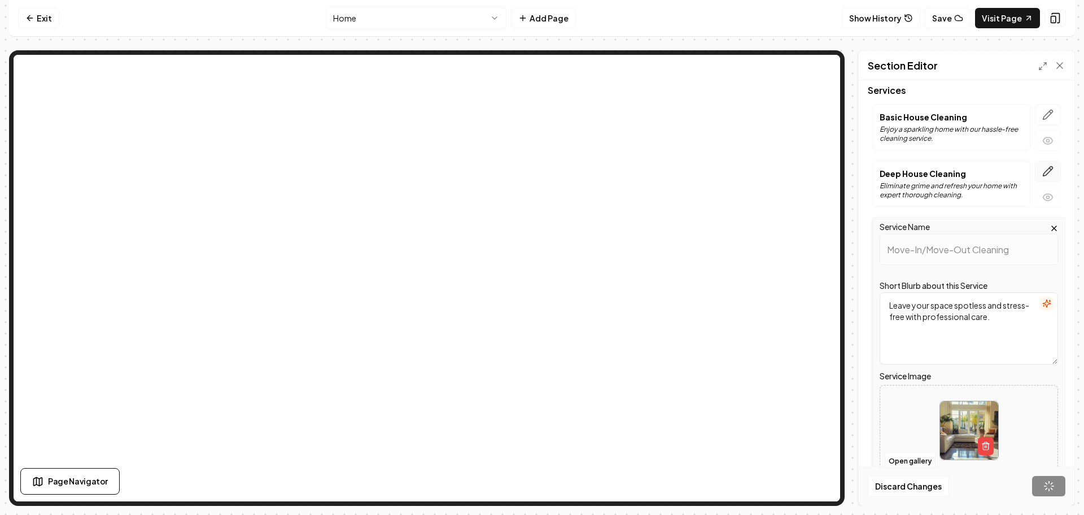
click at [1043, 169] on icon "button" at bounding box center [1048, 170] width 11 height 11
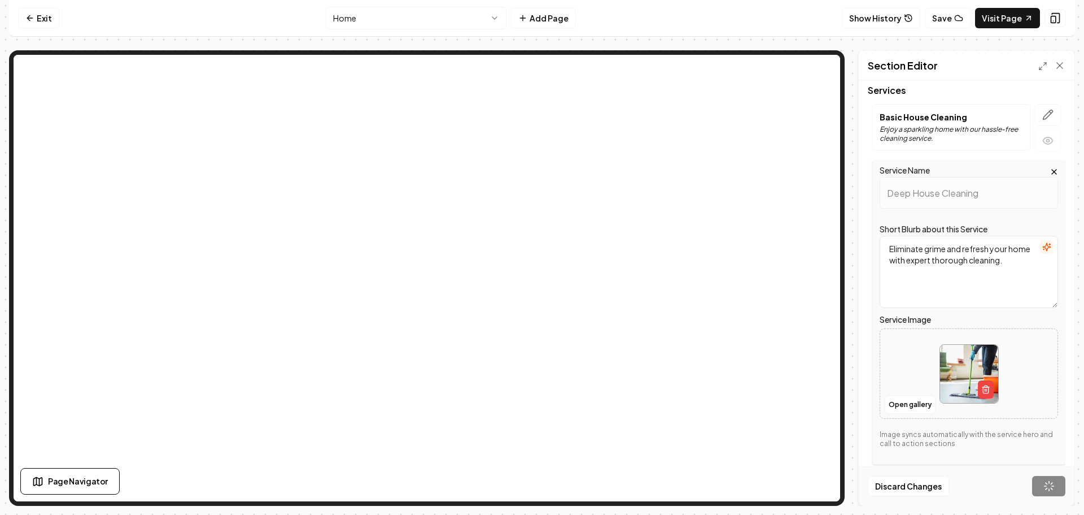
scroll to position [15, 0]
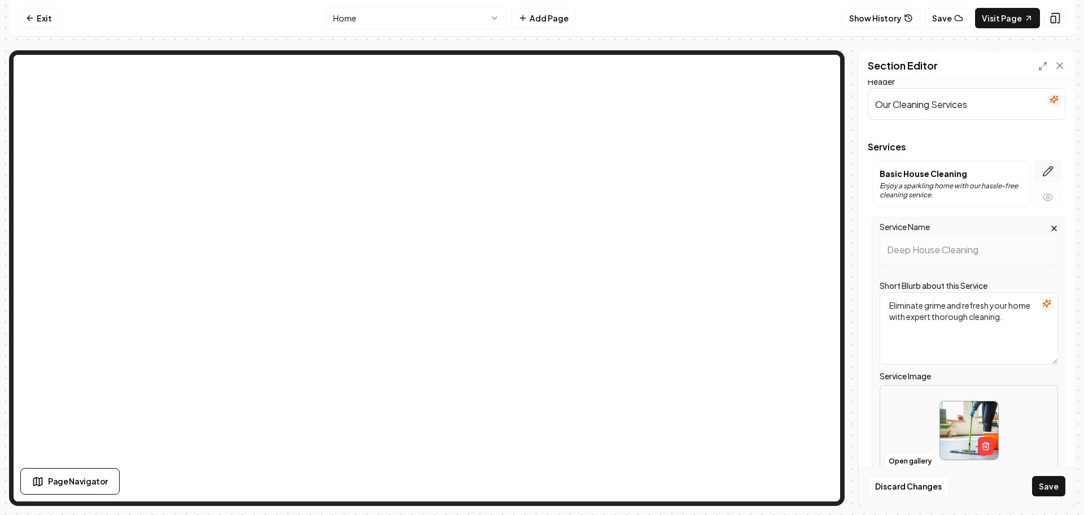
click at [1043, 175] on icon "button" at bounding box center [1048, 170] width 11 height 11
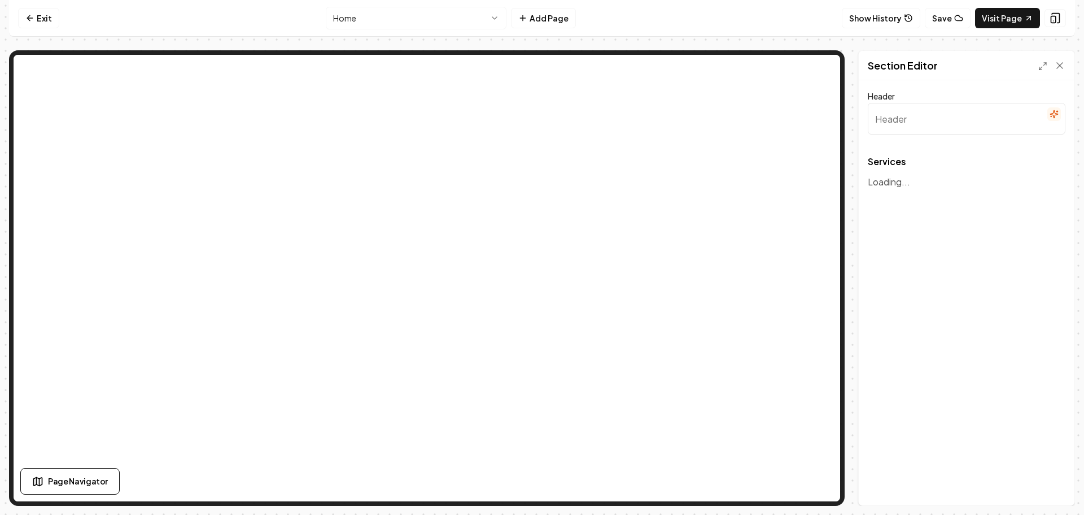
type input "Our Cleaning Services"
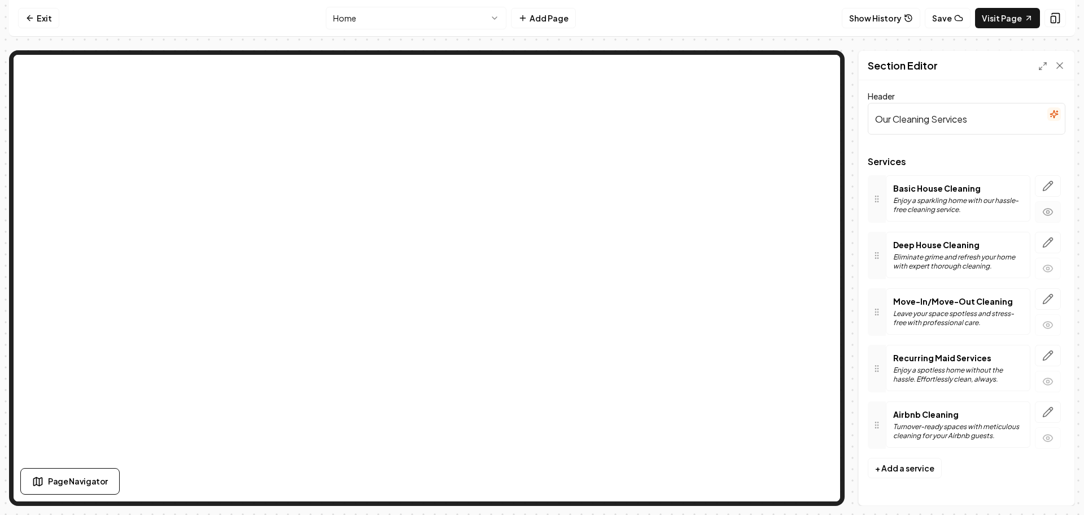
click at [1052, 212] on icon "button" at bounding box center [1048, 211] width 11 height 11
click at [1049, 212] on circle "button" at bounding box center [1048, 212] width 3 height 3
click at [1046, 182] on icon "button" at bounding box center [1048, 185] width 11 height 11
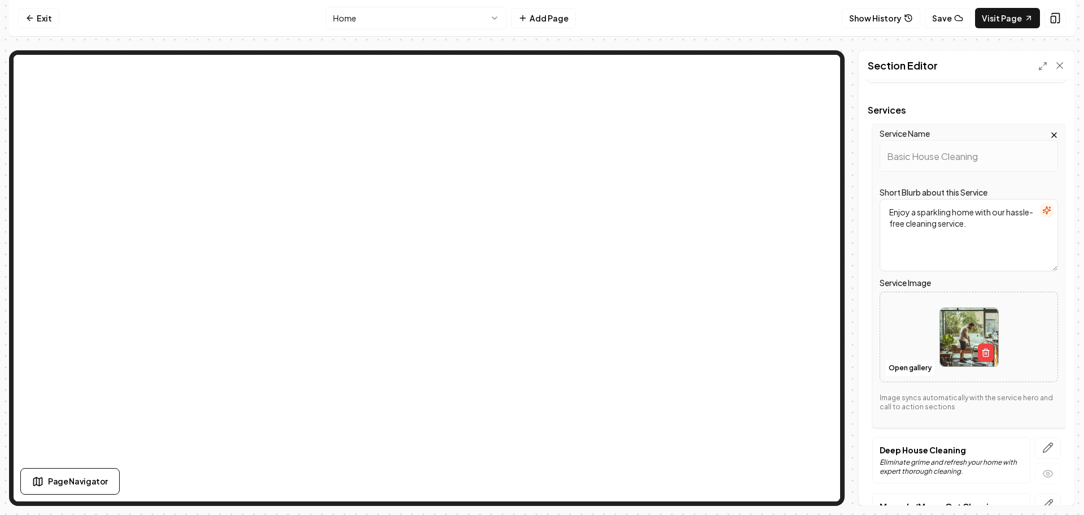
scroll to position [113, 0]
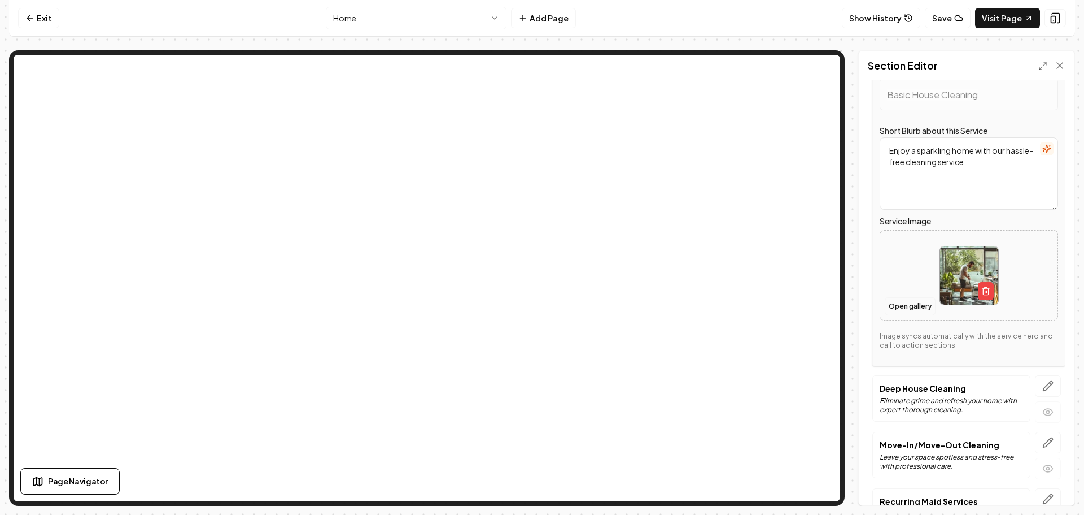
click at [915, 303] on button "Open gallery" at bounding box center [910, 306] width 51 height 18
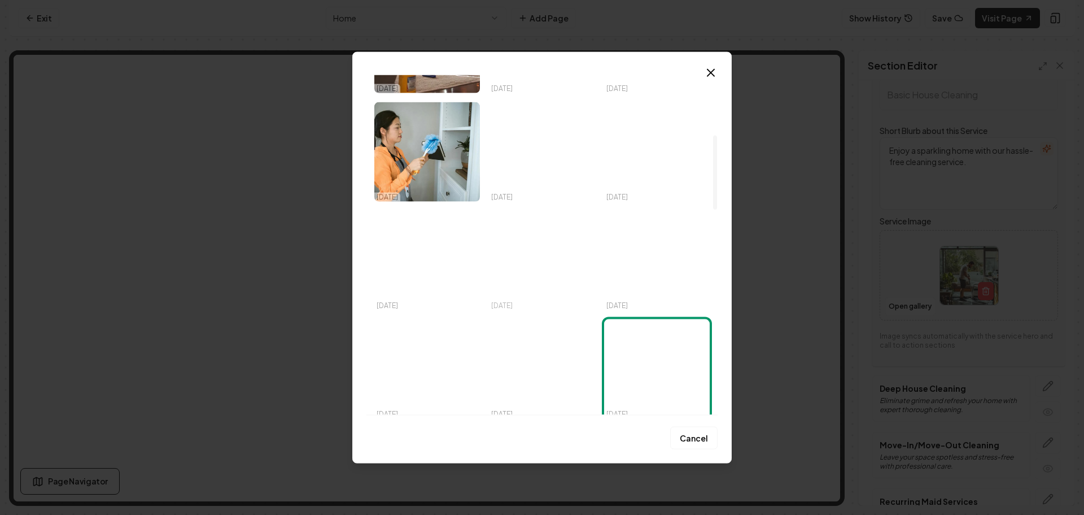
scroll to position [395, 0]
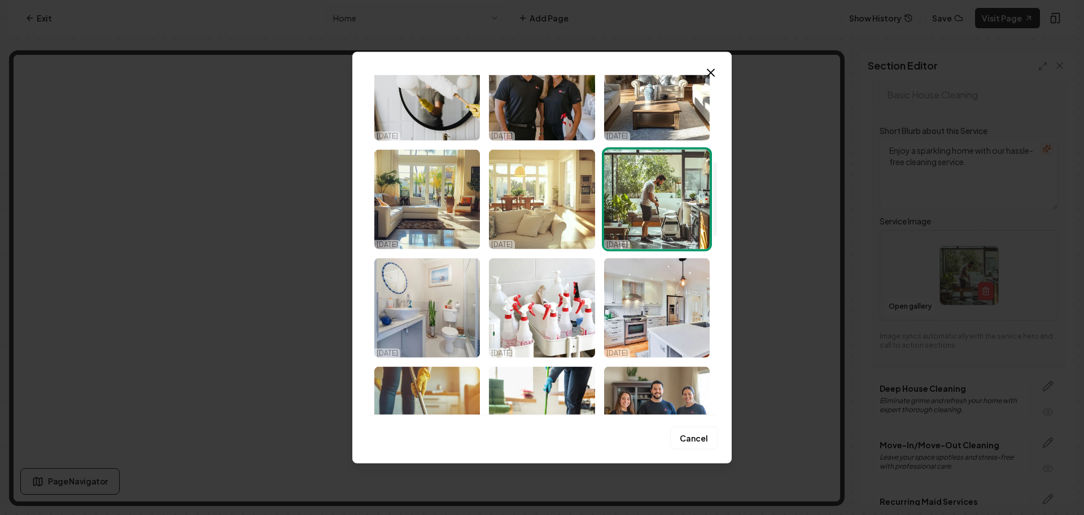
click at [539, 215] on img "Select image image_68ece0375c7cd75eb811d06f.png" at bounding box center [542, 198] width 106 height 99
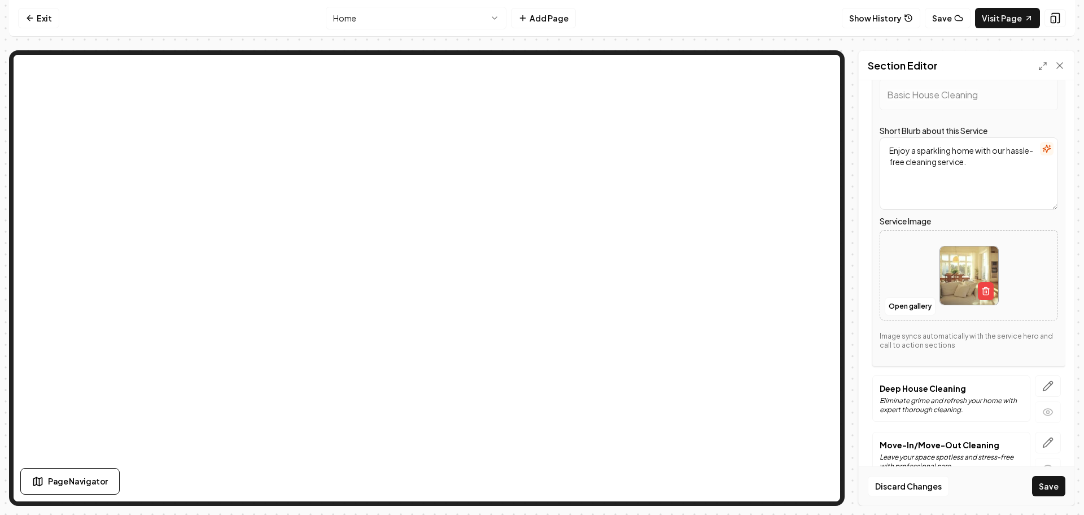
click at [1050, 485] on button "Save" at bounding box center [1049, 486] width 33 height 20
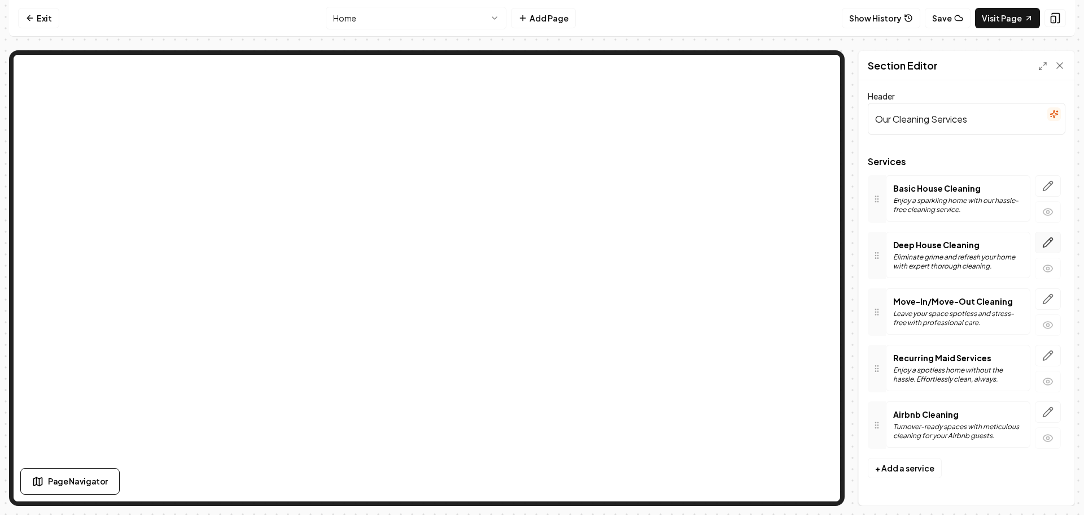
click at [1047, 241] on icon "button" at bounding box center [1048, 242] width 11 height 11
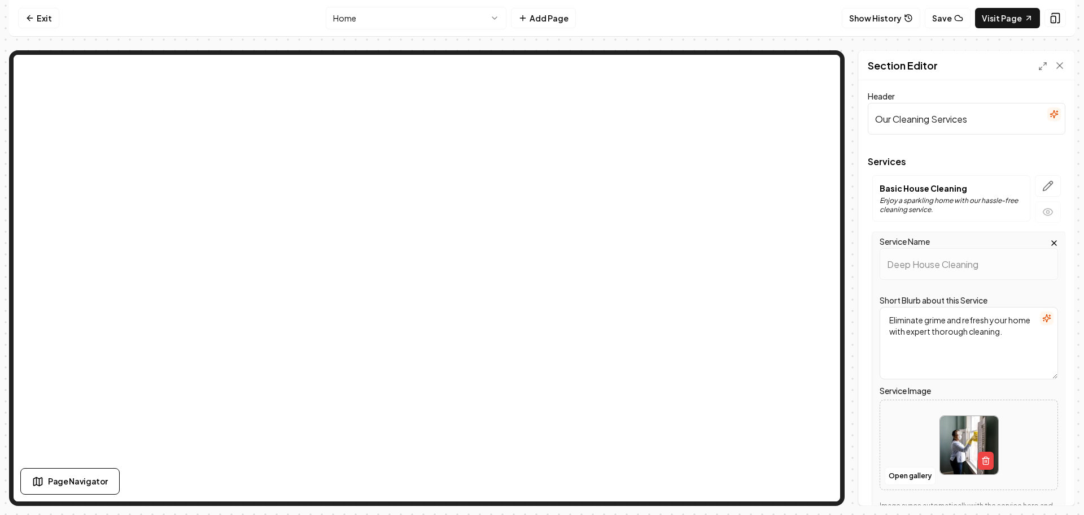
scroll to position [113, 0]
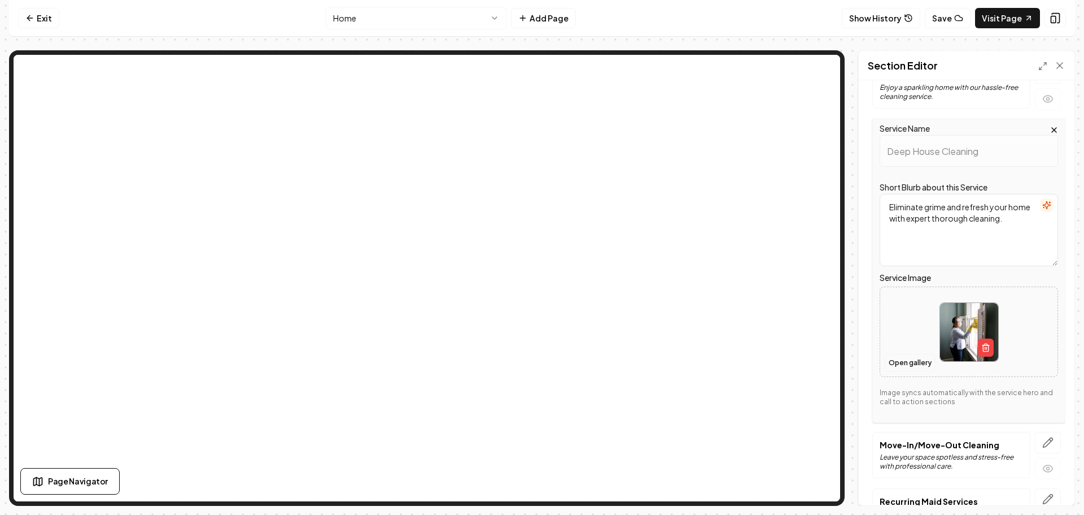
click at [924, 358] on button "Open gallery" at bounding box center [910, 363] width 51 height 18
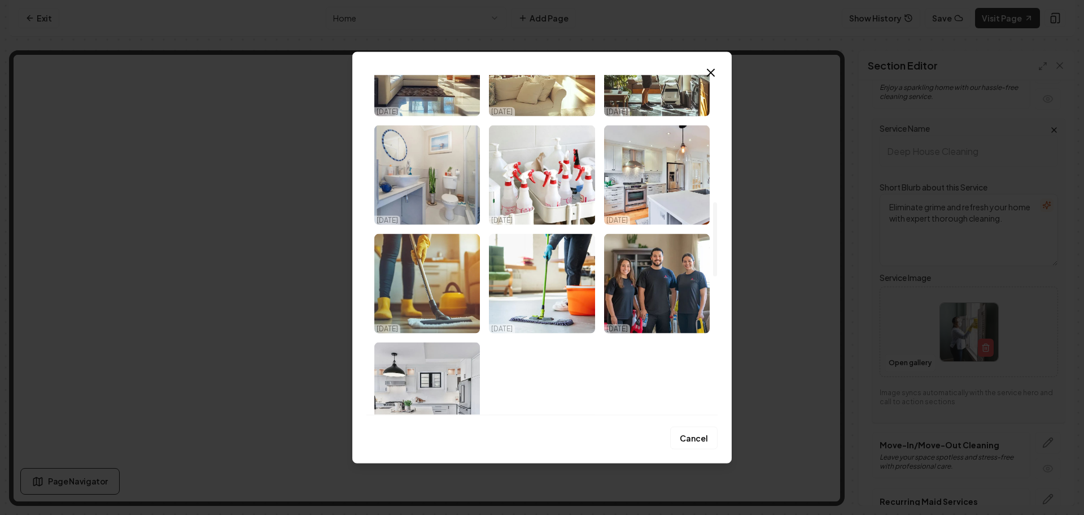
scroll to position [476, 0]
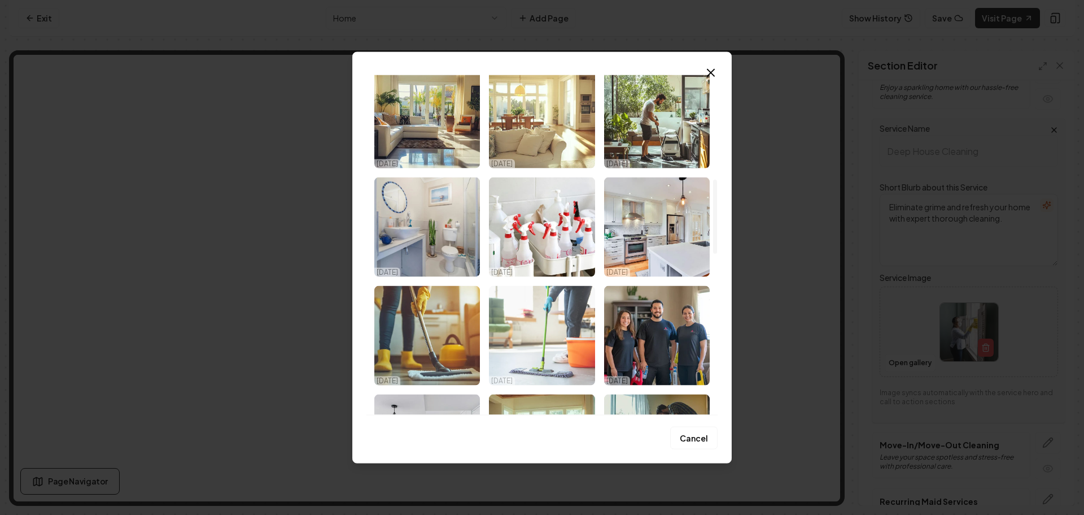
click at [539, 332] on img "Select image image_68ece0365c7cd75eb811c97b.jpeg" at bounding box center [542, 334] width 106 height 99
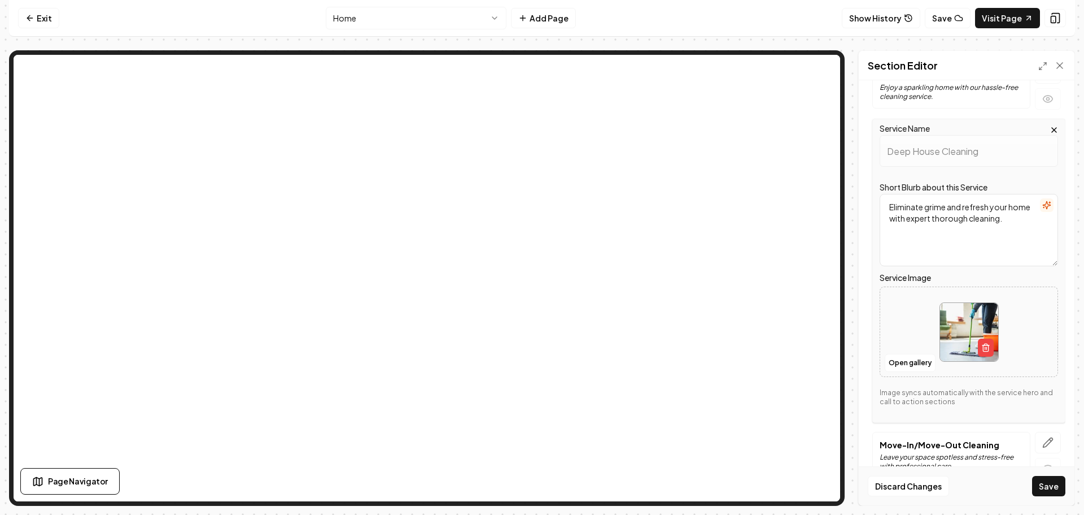
click at [1048, 486] on button "Save" at bounding box center [1049, 486] width 33 height 20
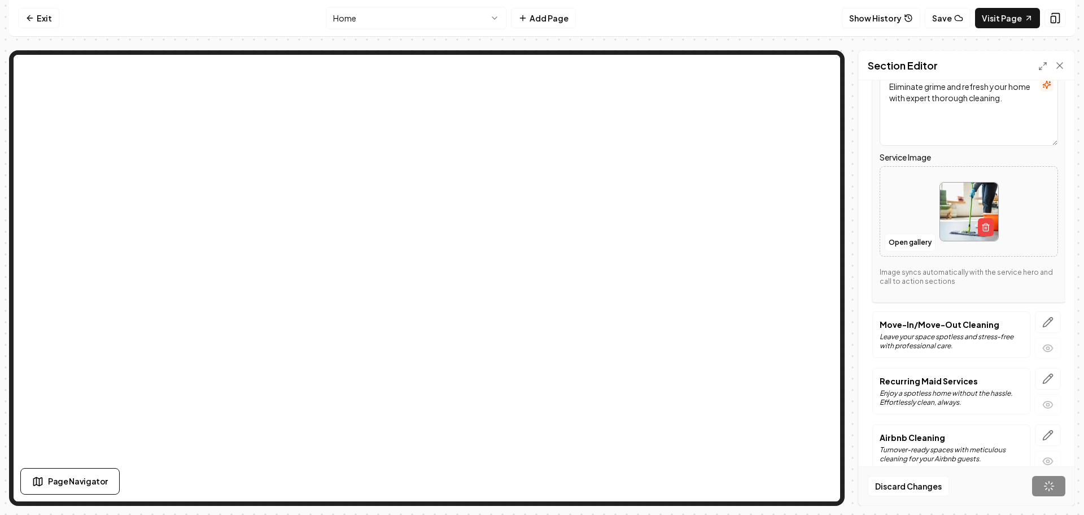
scroll to position [241, 0]
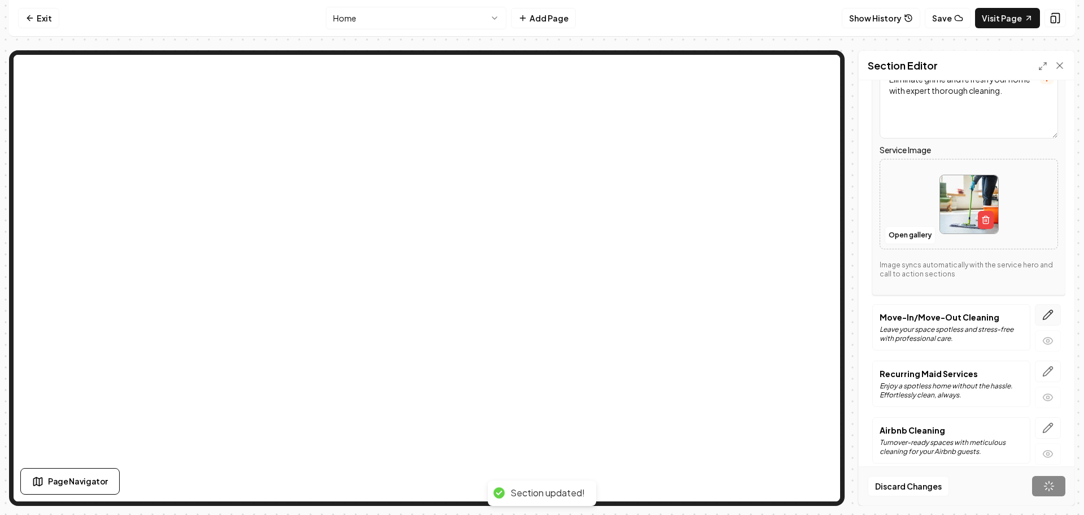
click at [1044, 312] on icon "button" at bounding box center [1049, 315] width 10 height 10
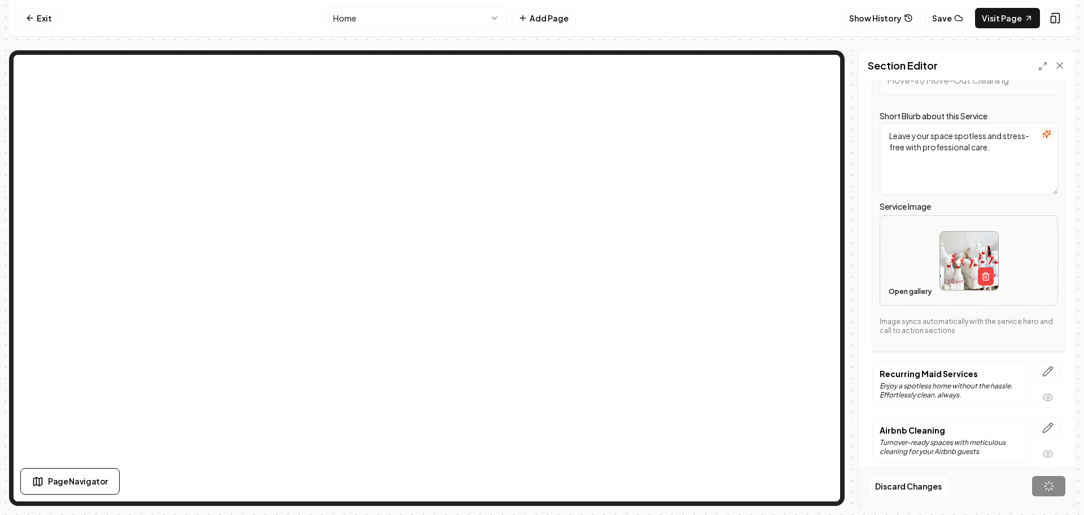
click at [913, 291] on button "Open gallery" at bounding box center [910, 291] width 51 height 18
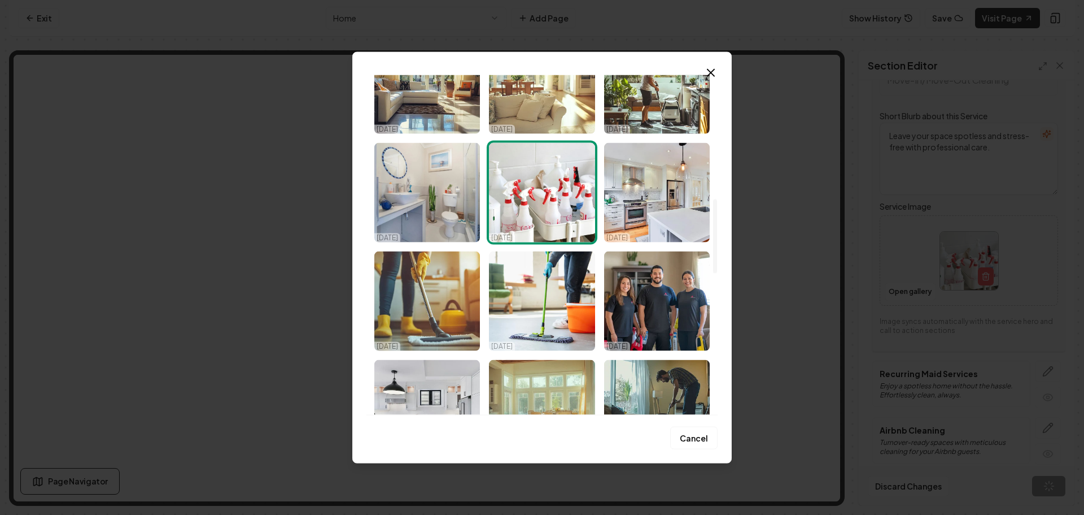
scroll to position [452, 0]
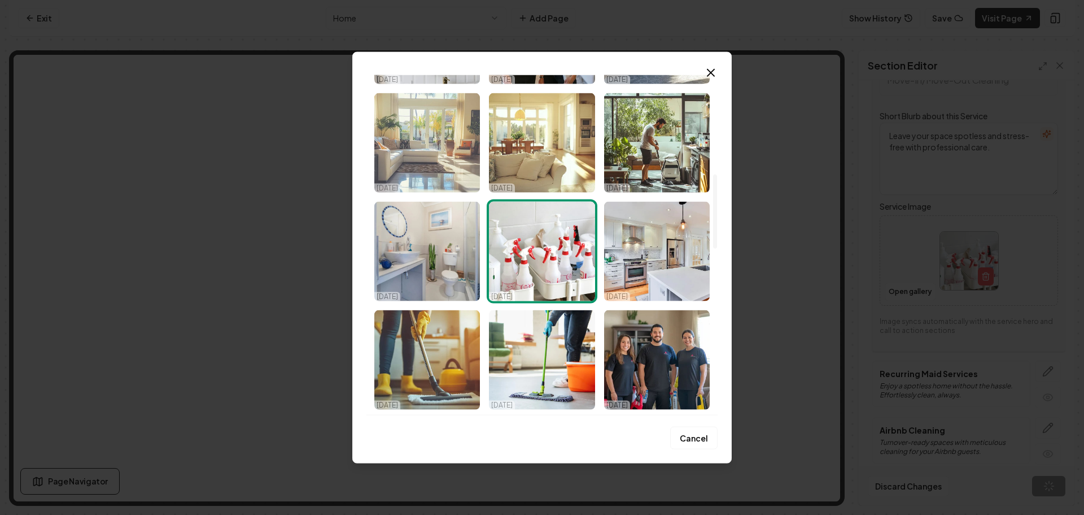
click at [427, 167] on img "Select image image_68ece0375c7cd75eb811cfee.png" at bounding box center [427, 142] width 106 height 99
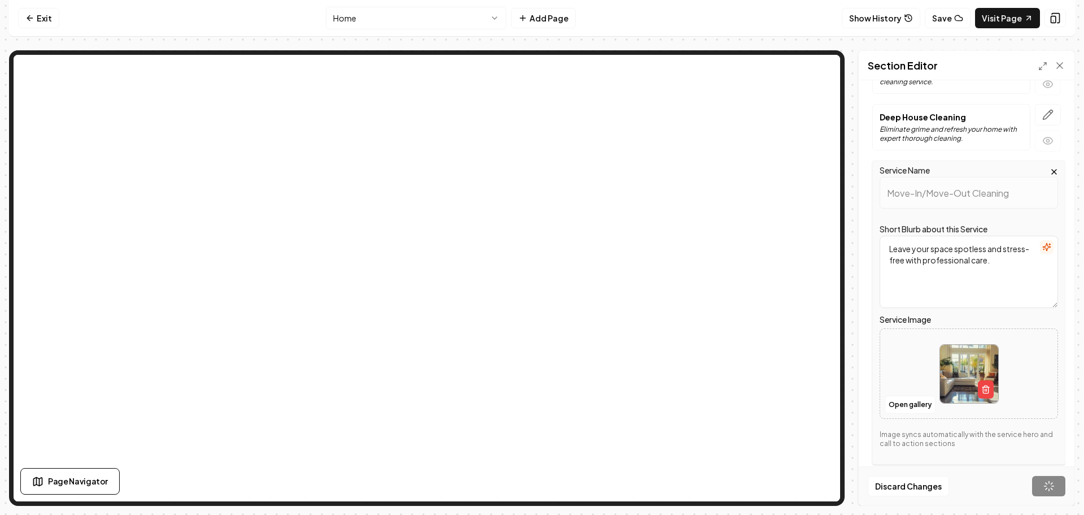
scroll to position [0, 0]
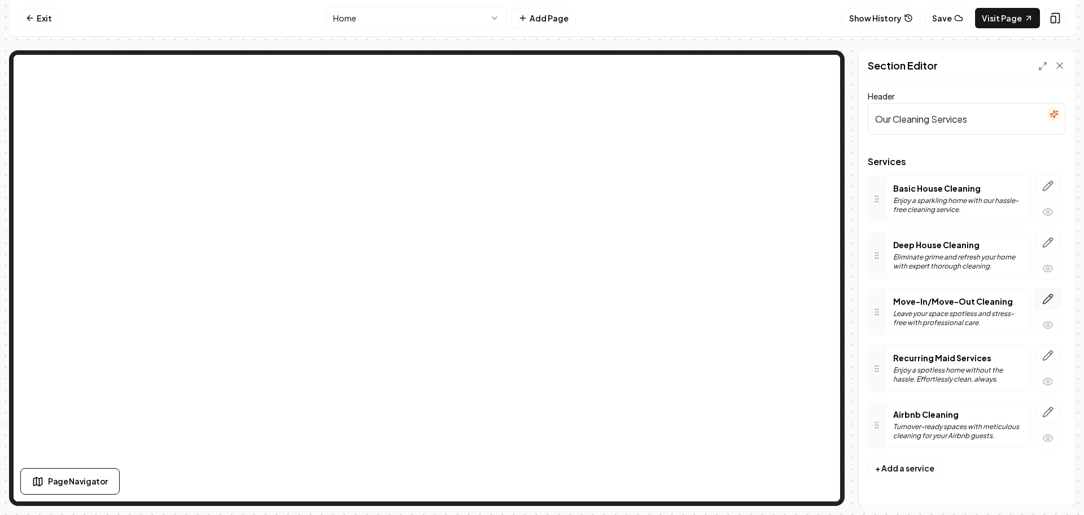
click at [1049, 295] on icon "button" at bounding box center [1048, 298] width 11 height 11
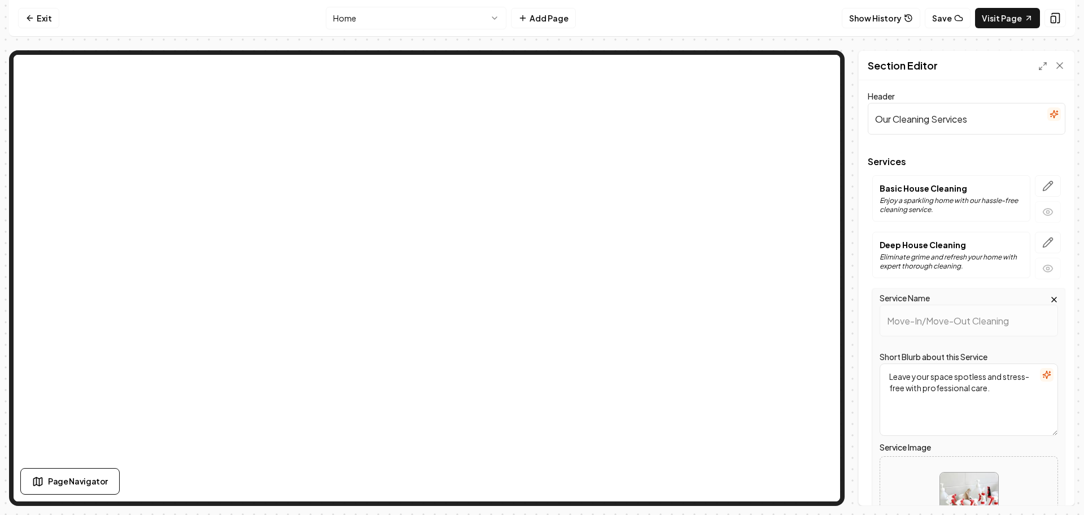
scroll to position [169, 0]
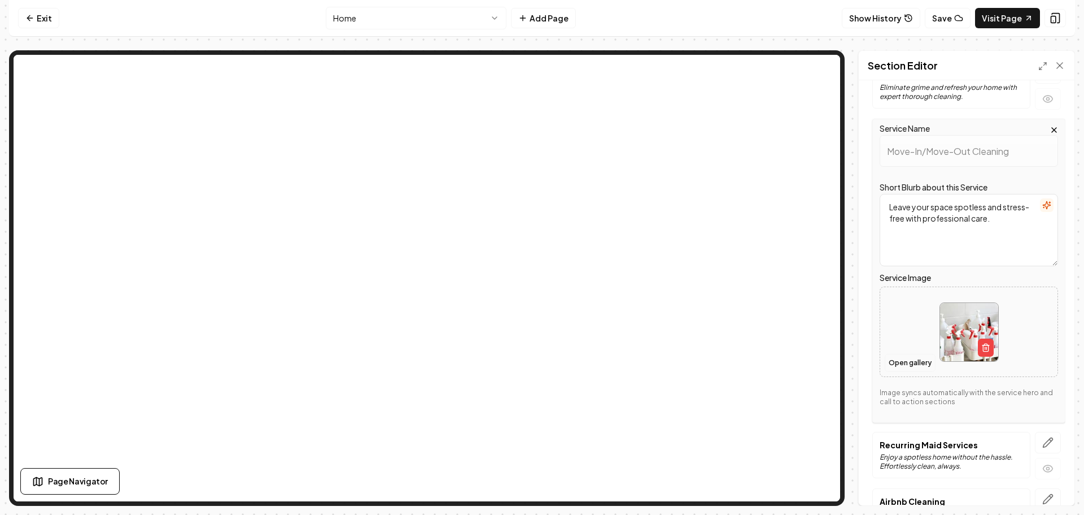
click at [917, 355] on button "Open gallery" at bounding box center [910, 363] width 51 height 18
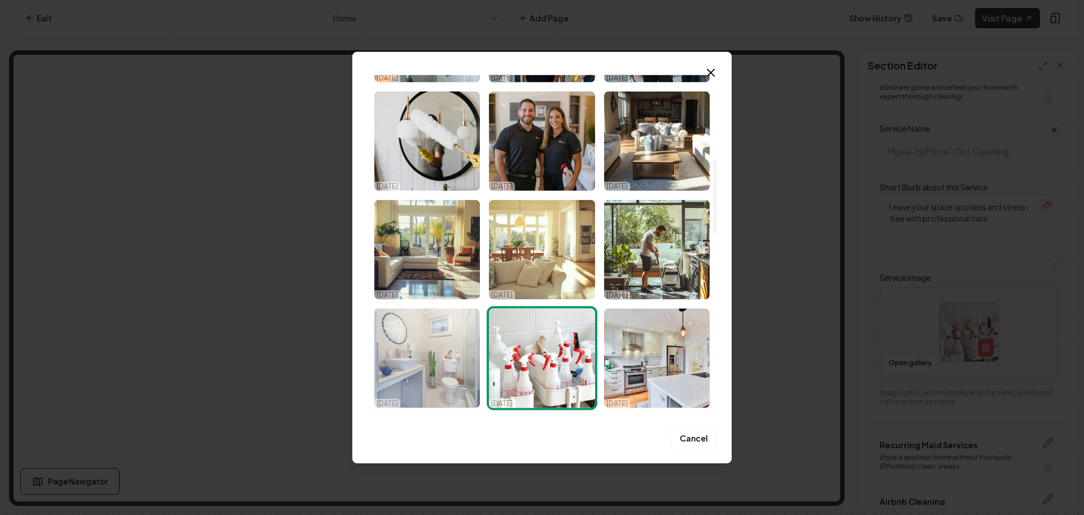
scroll to position [395, 0]
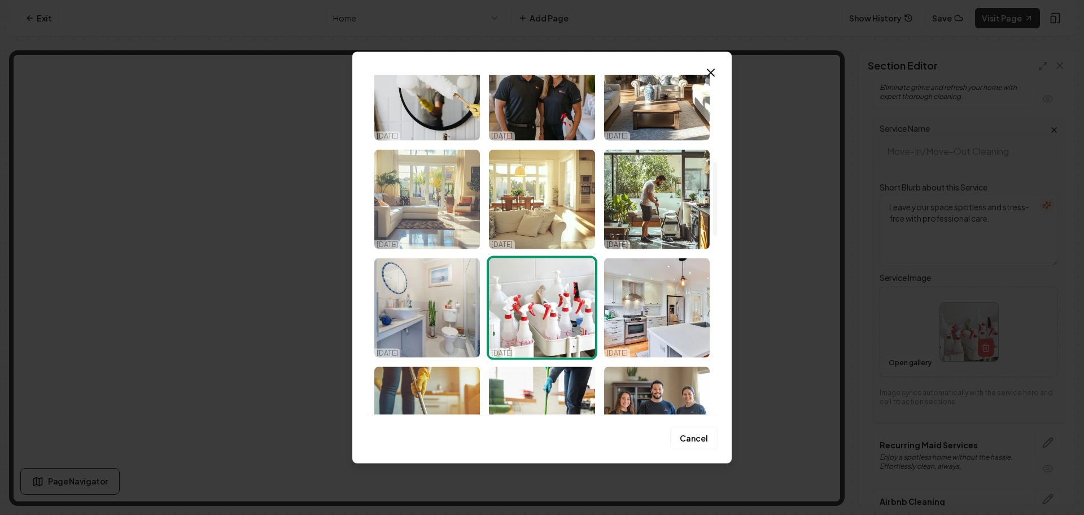
click at [408, 210] on img "Select image image_68ece0375c7cd75eb811cfee.png" at bounding box center [427, 198] width 106 height 99
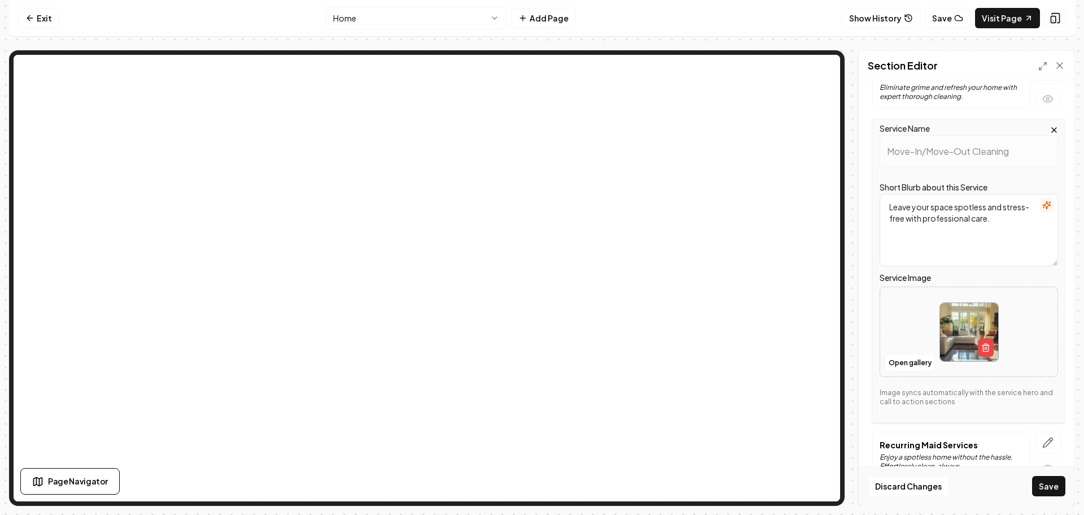
drag, startPoint x: 1052, startPoint y: 483, endPoint x: 1036, endPoint y: 468, distance: 22.4
click at [1051, 483] on button "Save" at bounding box center [1049, 486] width 33 height 20
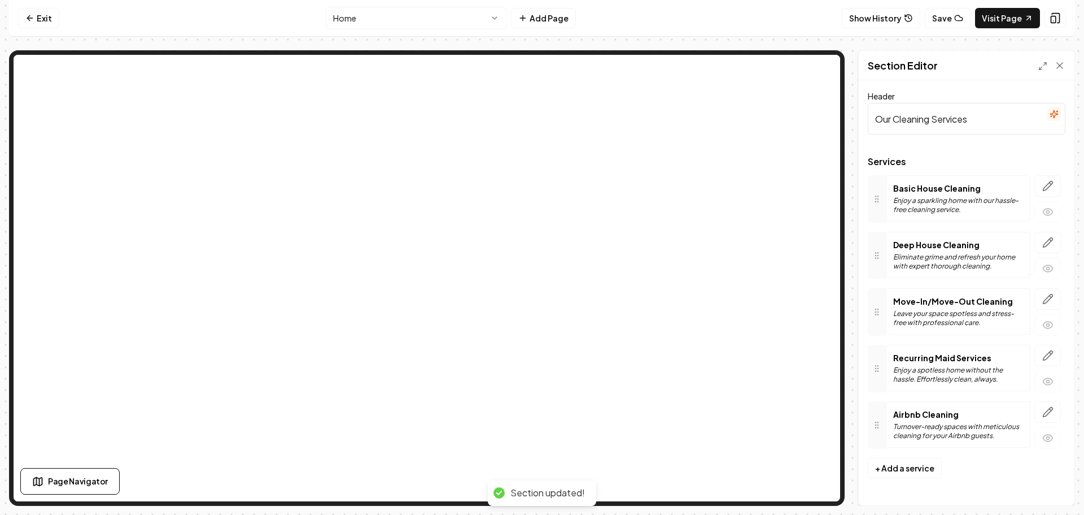
scroll to position [0, 0]
click at [1051, 354] on icon "button" at bounding box center [1051, 353] width 2 height 2
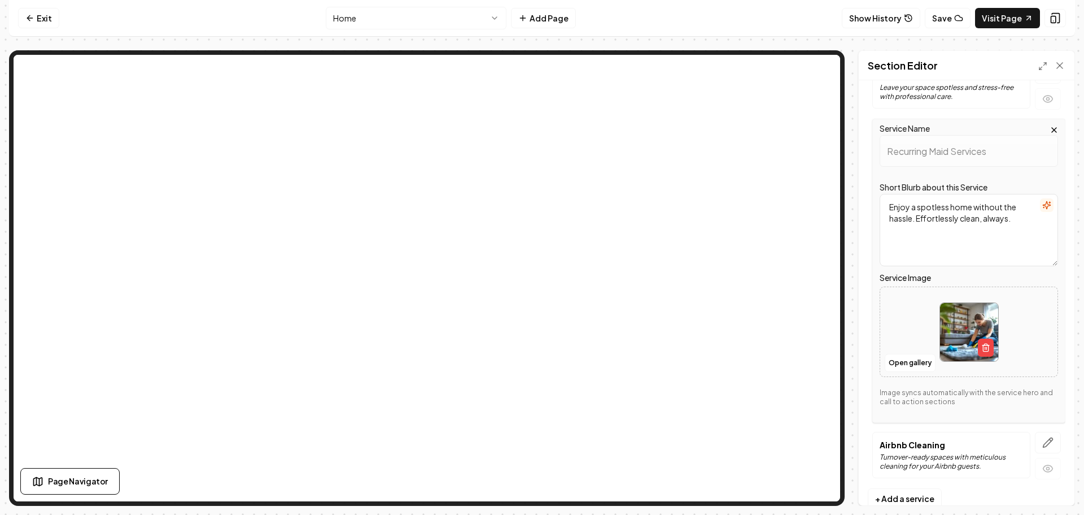
scroll to position [252, 0]
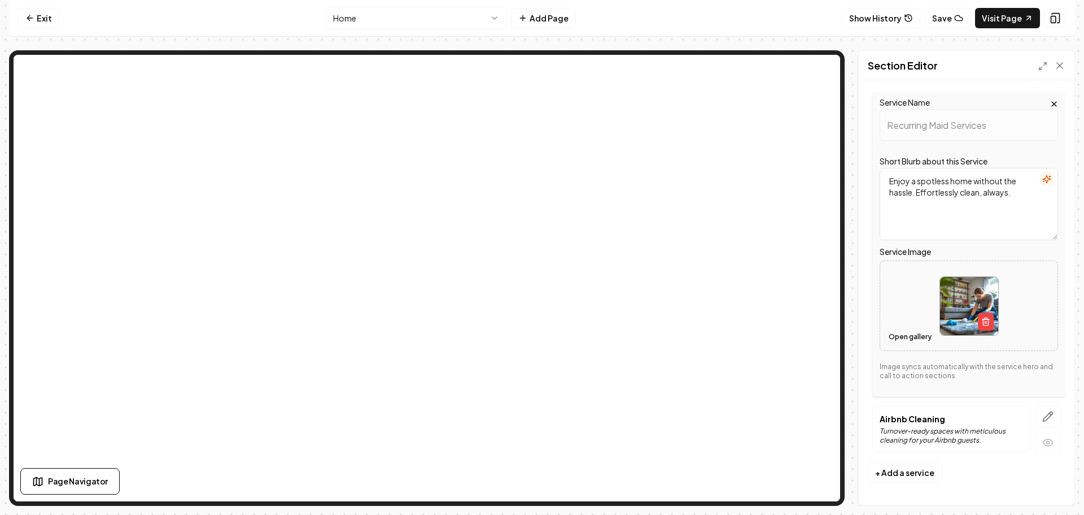
click at [904, 330] on button "Open gallery" at bounding box center [910, 337] width 51 height 18
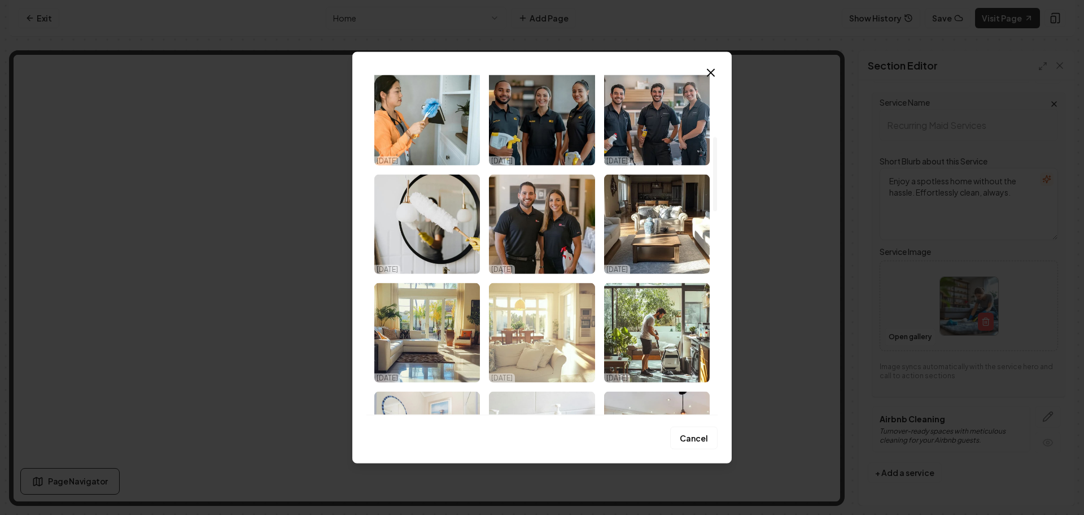
scroll to position [282, 0]
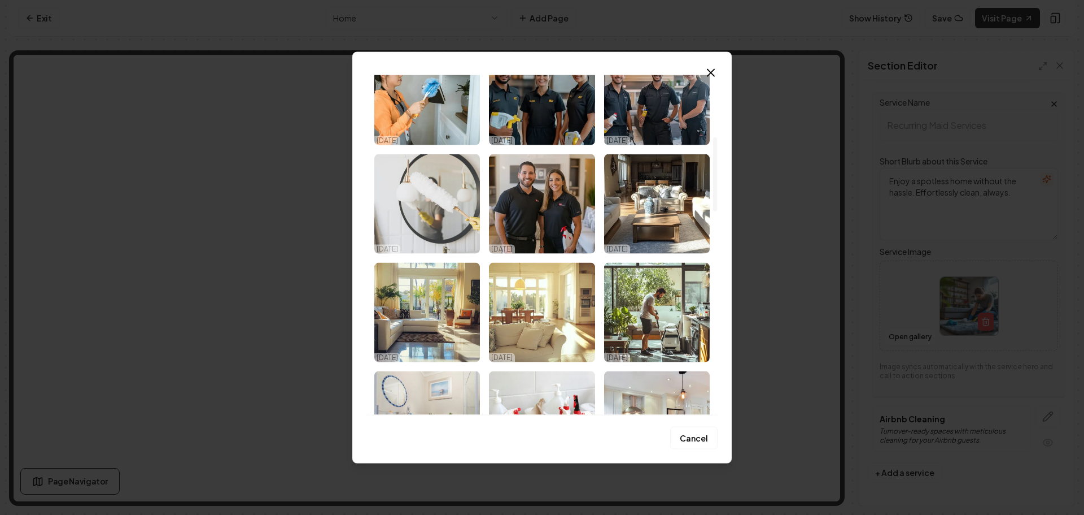
click at [445, 216] on img "Select image image_68ece0375c7cd75eb811d1f8.jpeg" at bounding box center [427, 203] width 106 height 99
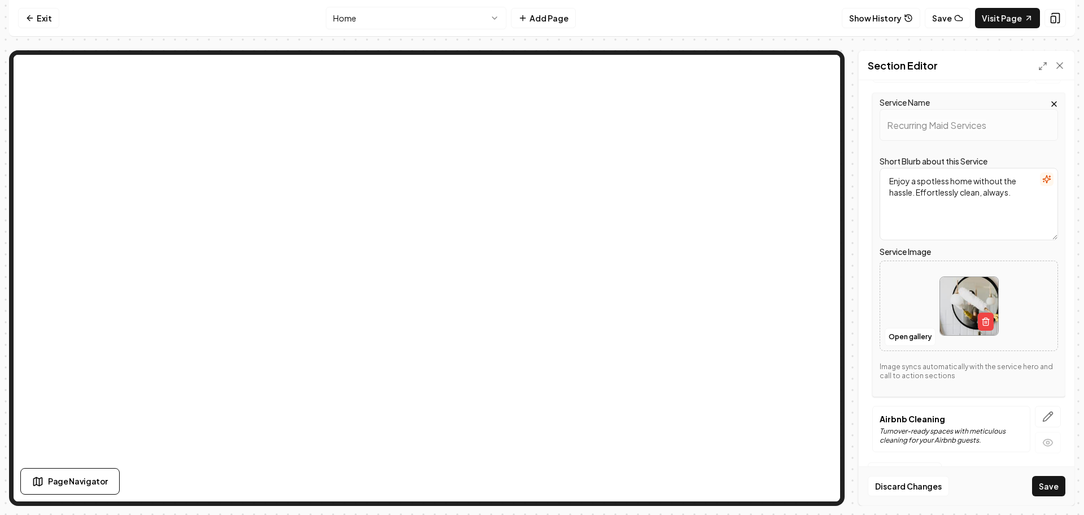
click at [1047, 483] on button "Save" at bounding box center [1049, 486] width 33 height 20
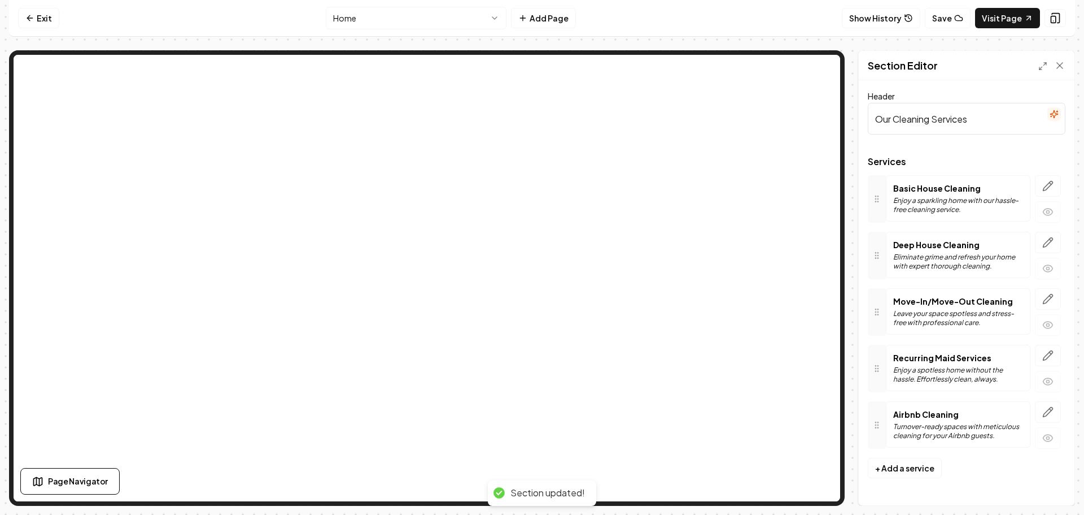
scroll to position [0, 0]
click at [1049, 409] on icon "button" at bounding box center [1048, 411] width 11 height 11
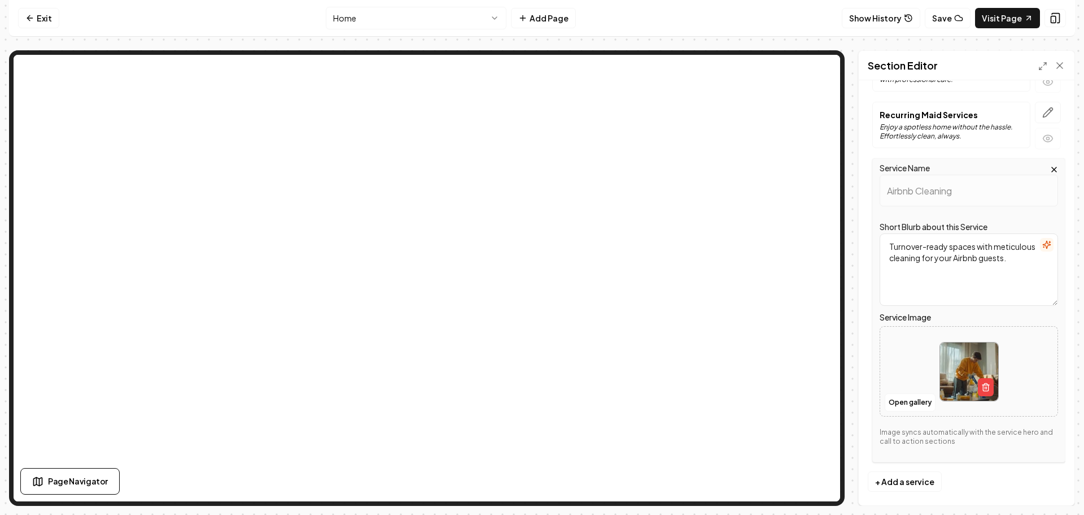
scroll to position [252, 0]
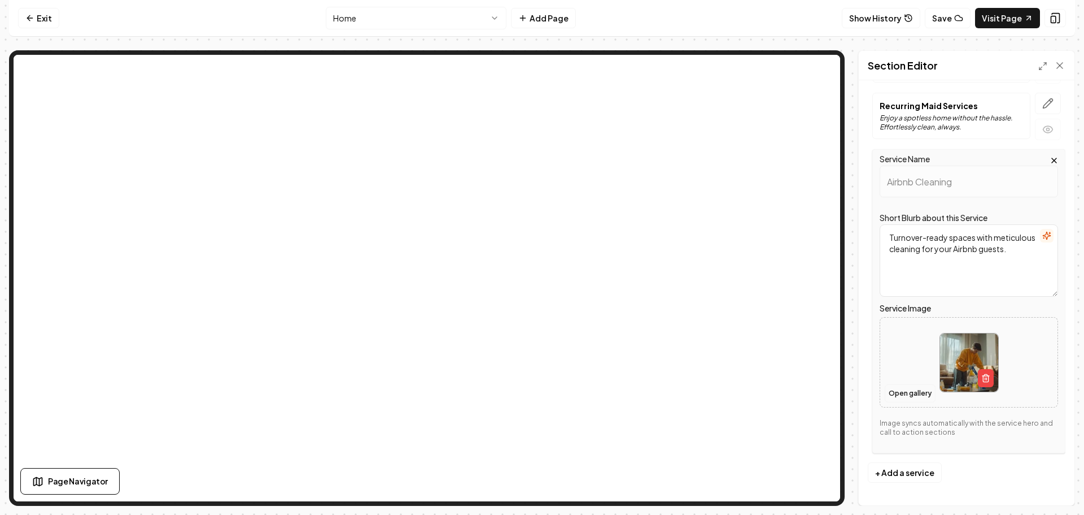
click at [904, 395] on button "Open gallery" at bounding box center [910, 393] width 51 height 18
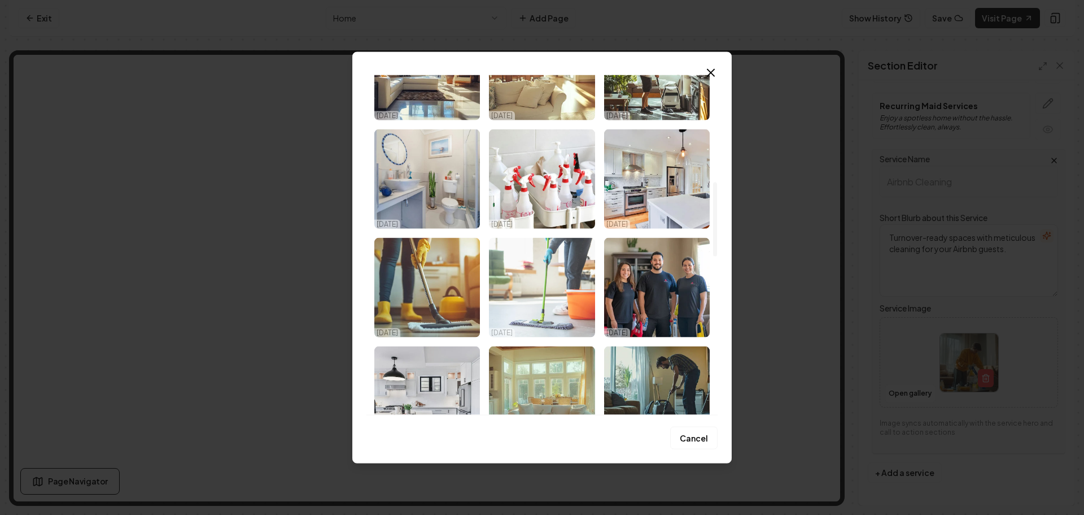
scroll to position [565, 0]
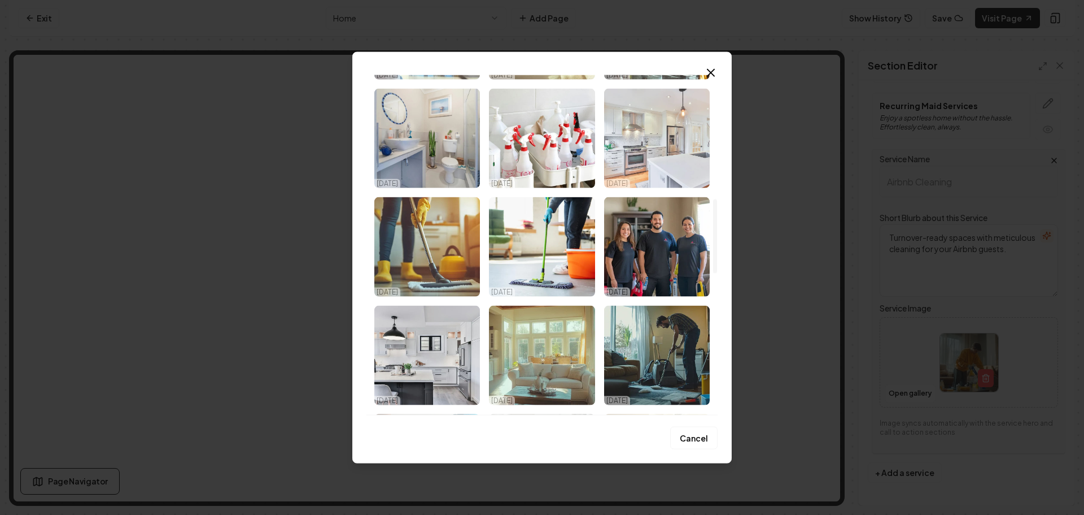
click at [633, 154] on img "Select image image_68ece0365c7cd75eb811c926.jpeg" at bounding box center [657, 137] width 106 height 99
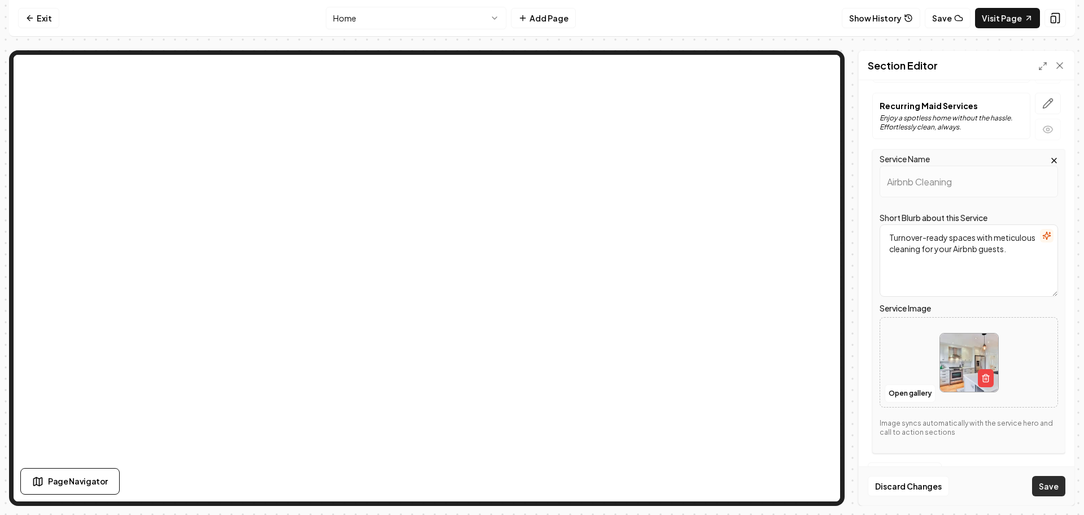
click at [1042, 480] on button "Save" at bounding box center [1049, 486] width 33 height 20
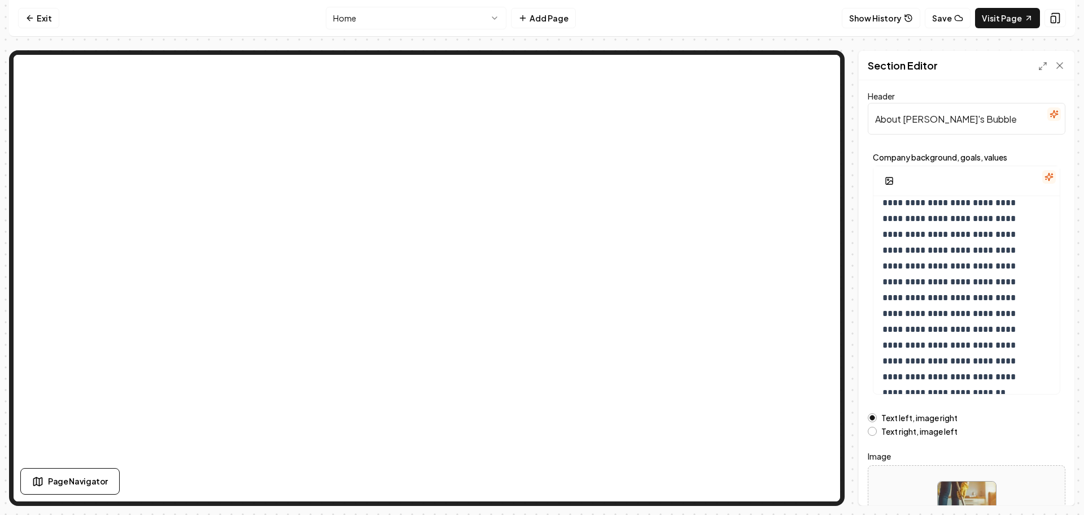
scroll to position [1, 0]
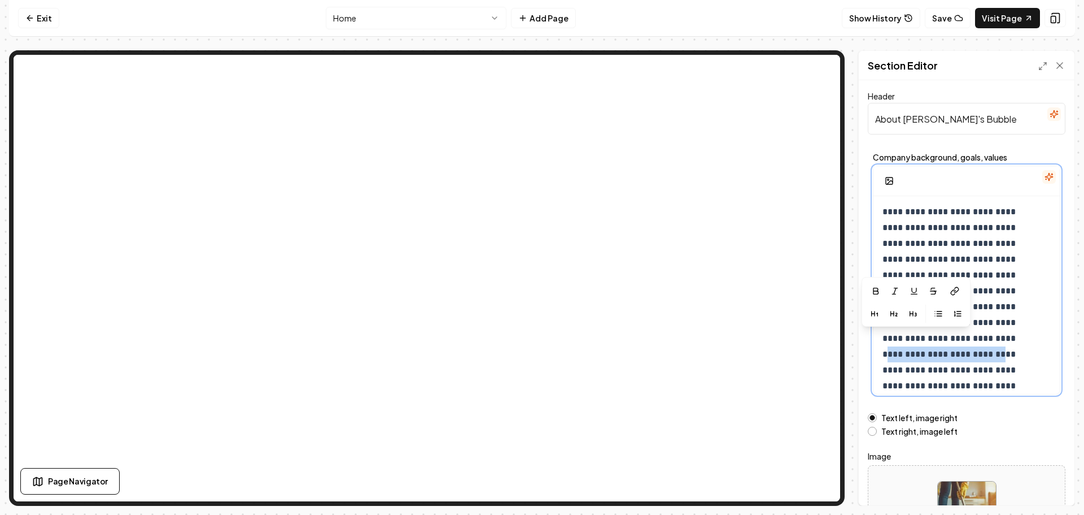
drag, startPoint x: 898, startPoint y: 353, endPoint x: 937, endPoint y: 341, distance: 40.7
click at [935, 340] on p "**********" at bounding box center [958, 322] width 151 height 237
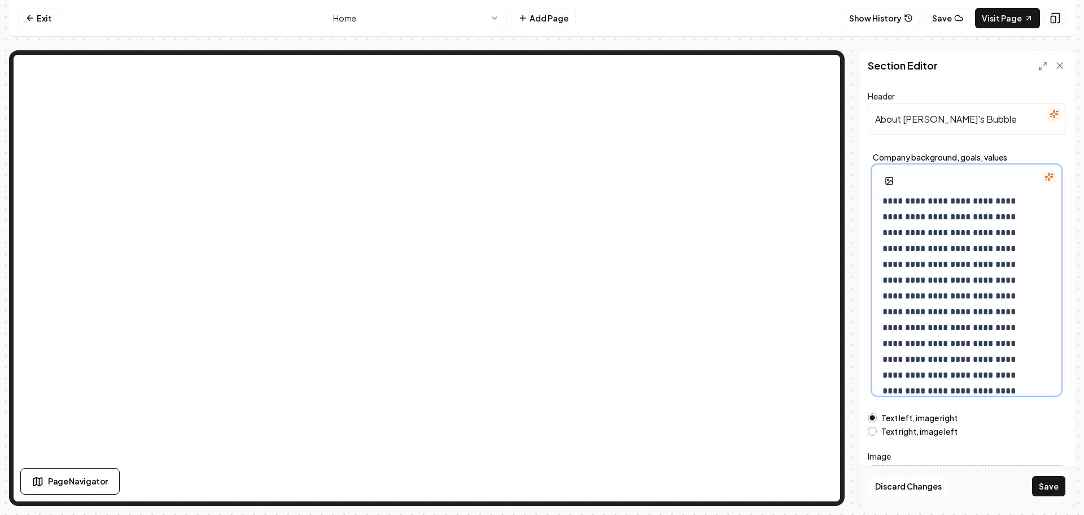
scroll to position [42, 0]
click at [1051, 481] on button "Save" at bounding box center [1049, 486] width 33 height 20
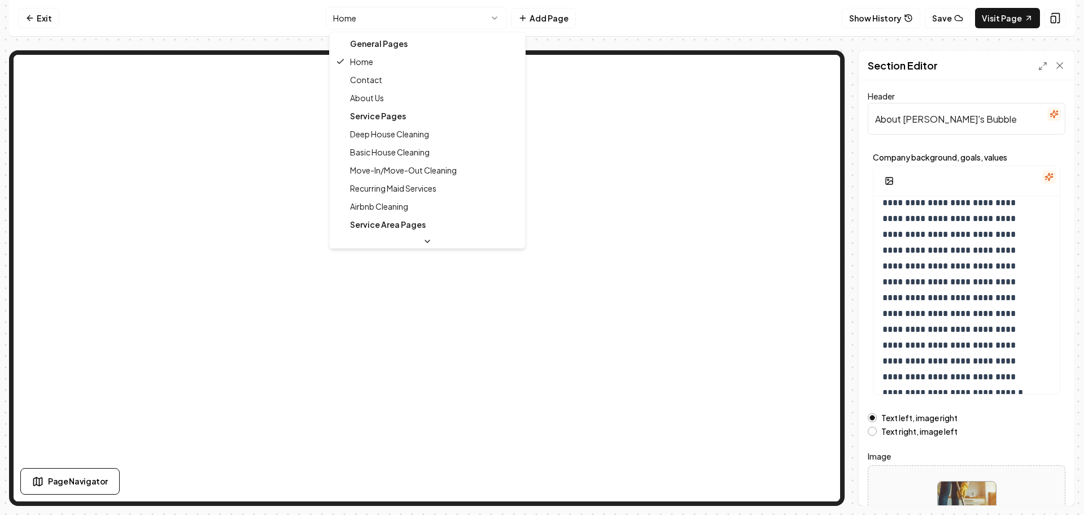
click at [438, 16] on html "**********" at bounding box center [542, 257] width 1084 height 515
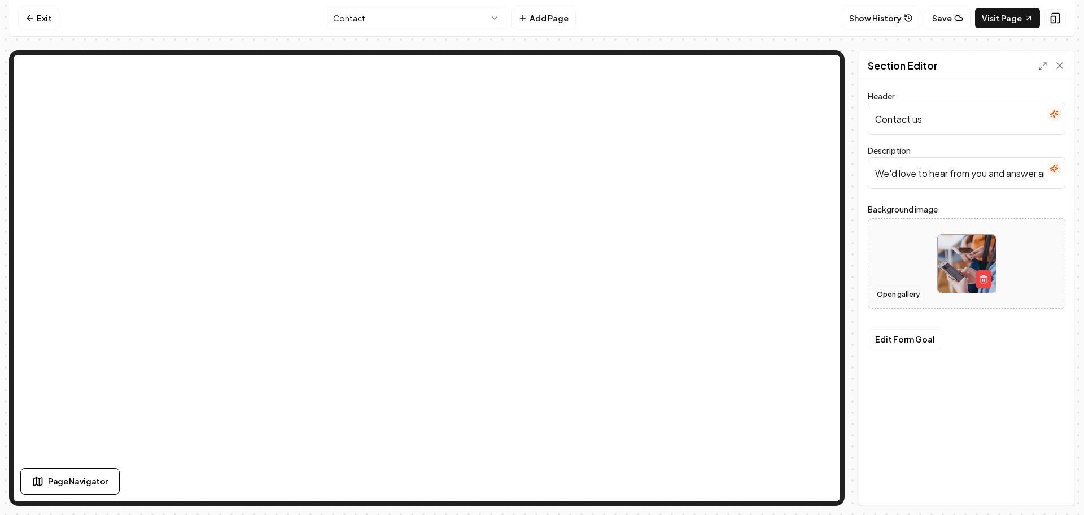
click at [896, 295] on button "Open gallery" at bounding box center [898, 294] width 51 height 18
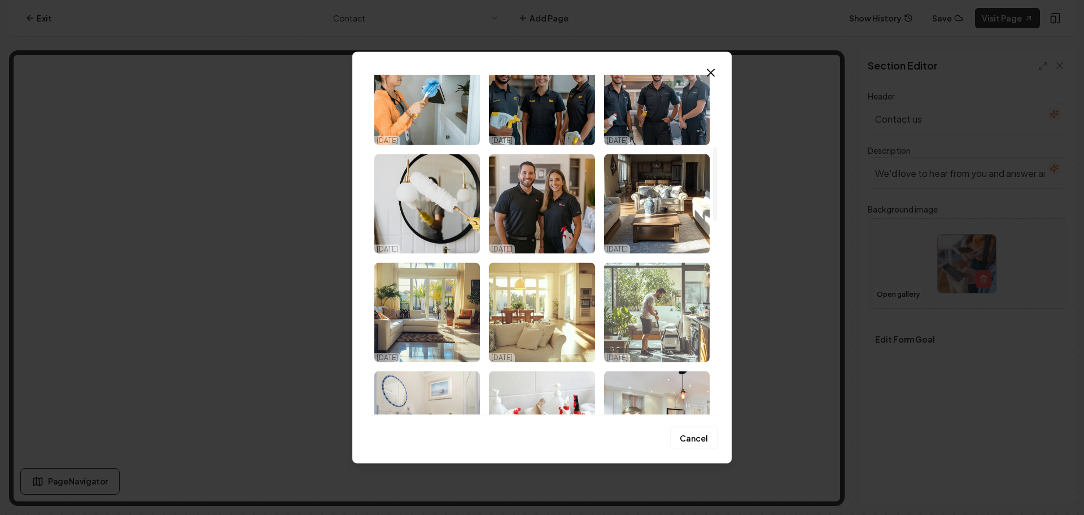
scroll to position [621, 0]
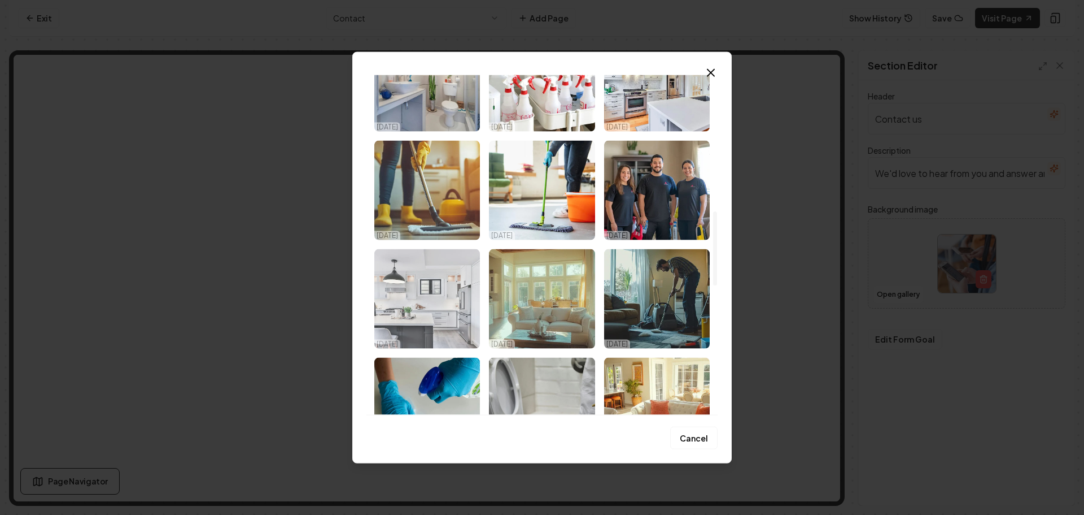
click at [445, 286] on img "Select image image_68ece0365c7cd75eb811cad0.jpeg" at bounding box center [427, 298] width 106 height 99
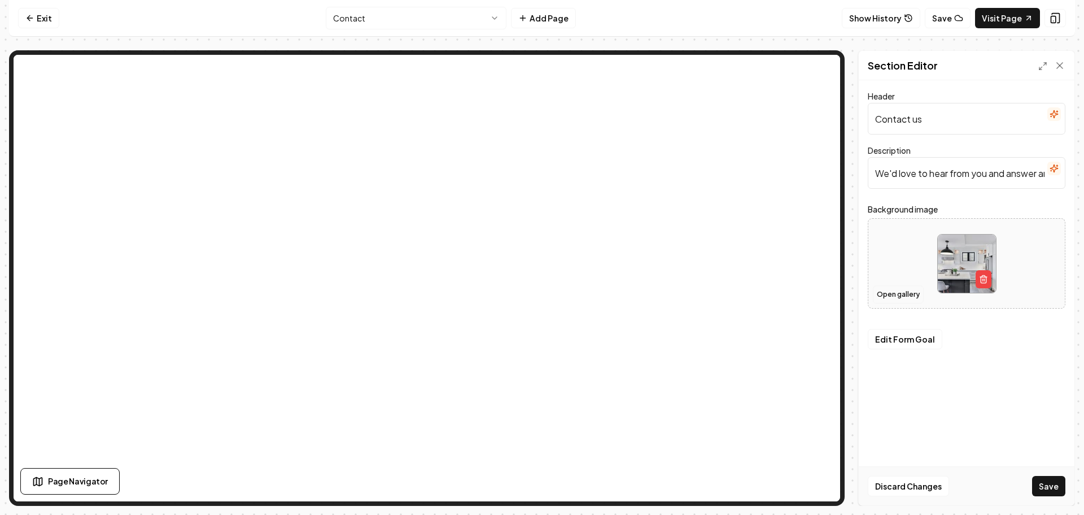
click at [891, 295] on button "Open gallery" at bounding box center [898, 294] width 51 height 18
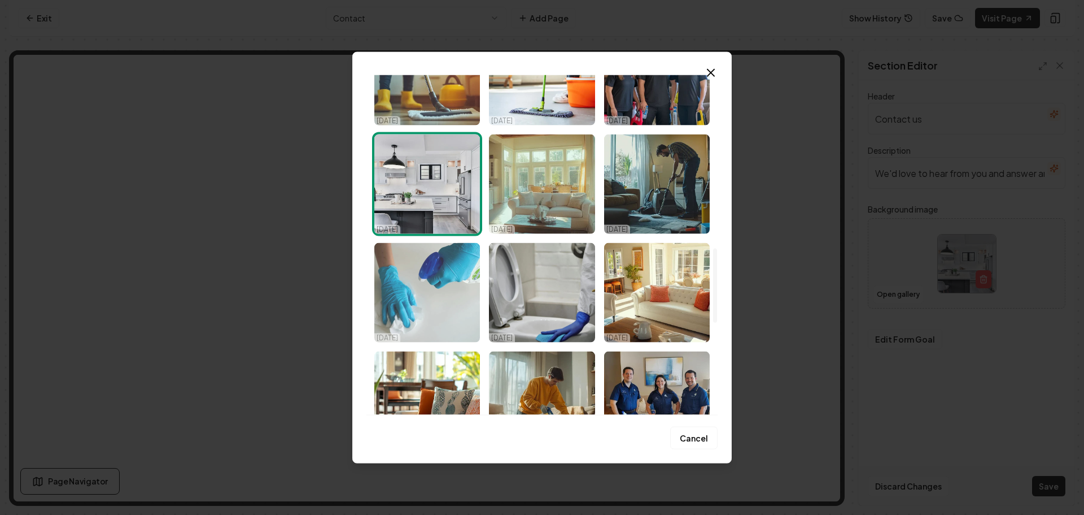
scroll to position [791, 0]
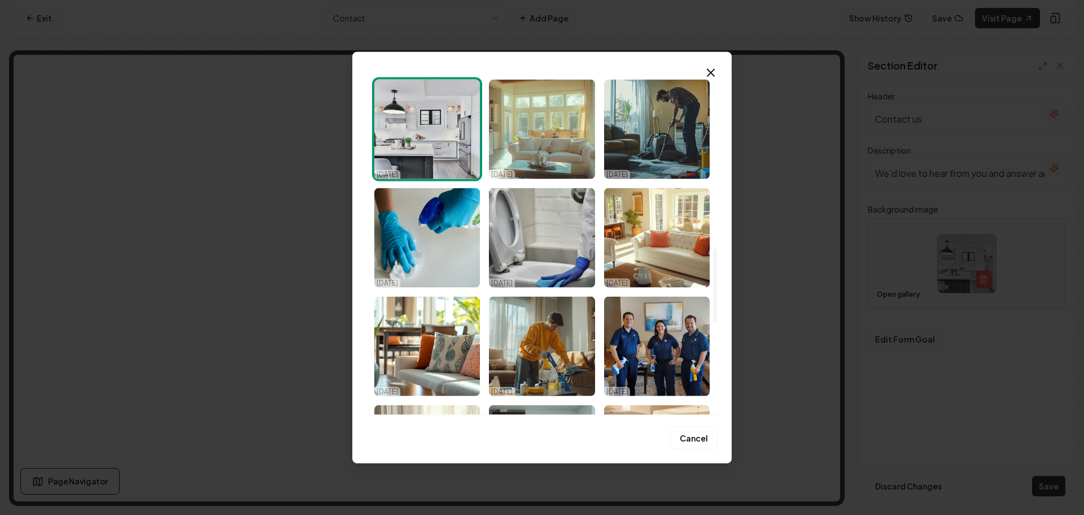
click at [426, 257] on img "Select image image_68ece0365c7cd75eb811cad7.jpeg" at bounding box center [427, 237] width 106 height 99
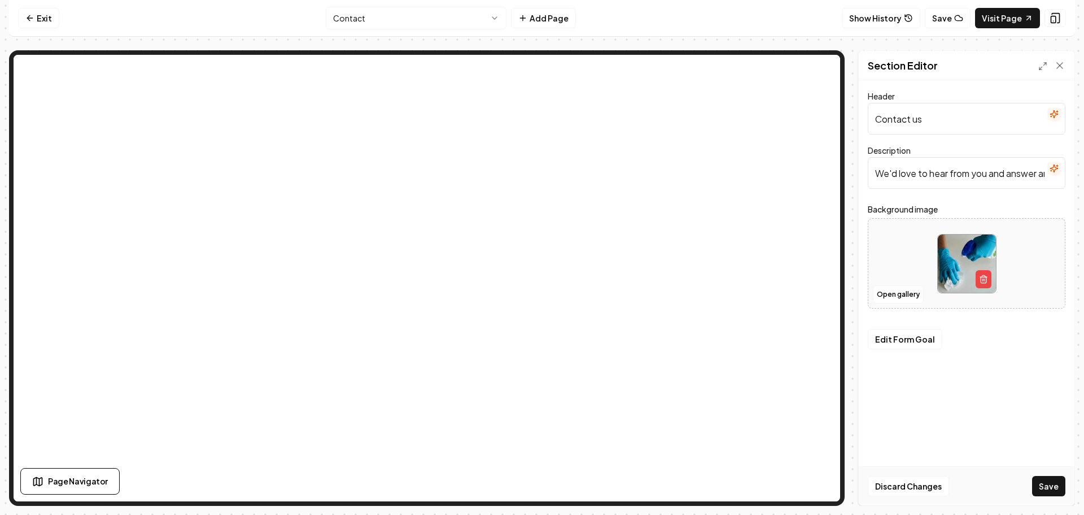
click at [1041, 482] on button "Save" at bounding box center [1049, 486] width 33 height 20
click at [445, 31] on nav "Exit Contact Add Page Show History Save Visit Page" at bounding box center [542, 18] width 1066 height 37
click at [442, 20] on html "Computer Required This feature is only available on a computer. Please switch t…" at bounding box center [542, 257] width 1084 height 515
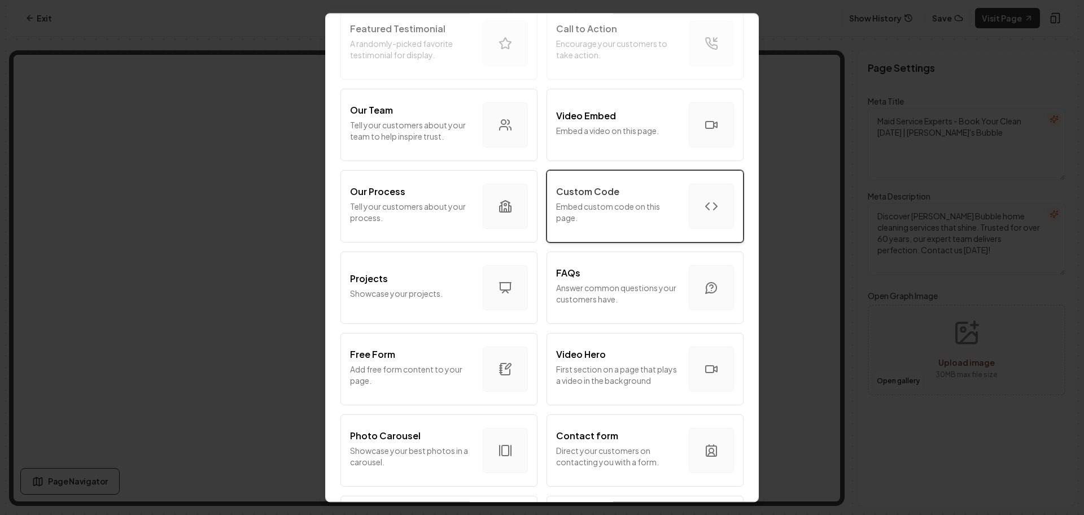
scroll to position [339, 0]
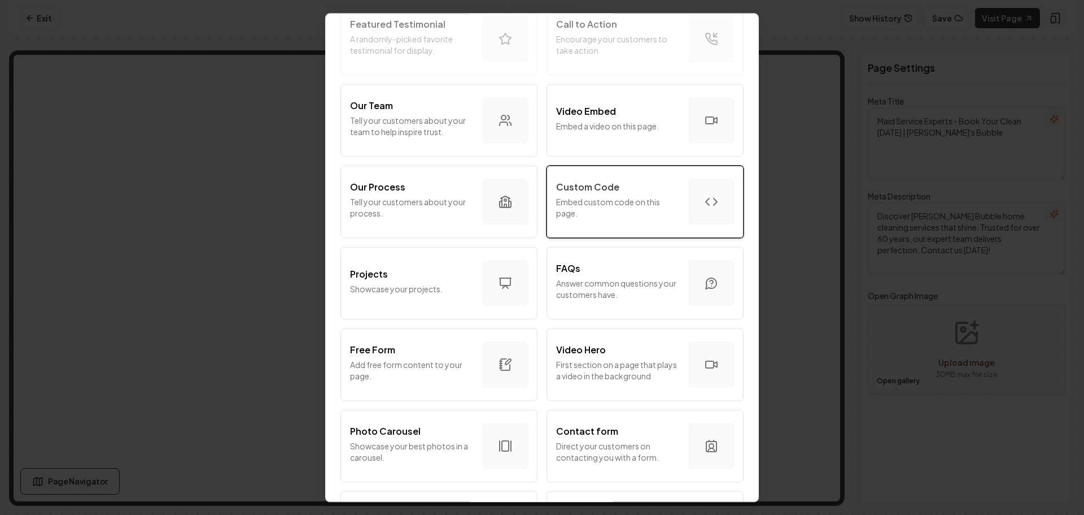
click at [602, 212] on p "Embed custom code on this page." at bounding box center [618, 207] width 124 height 23
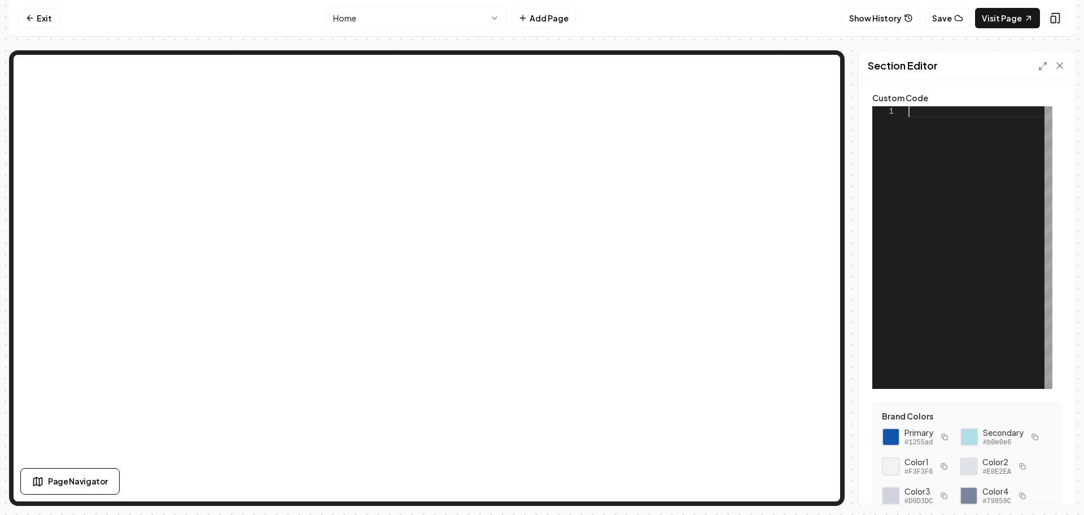
click at [943, 116] on div at bounding box center [981, 247] width 144 height 282
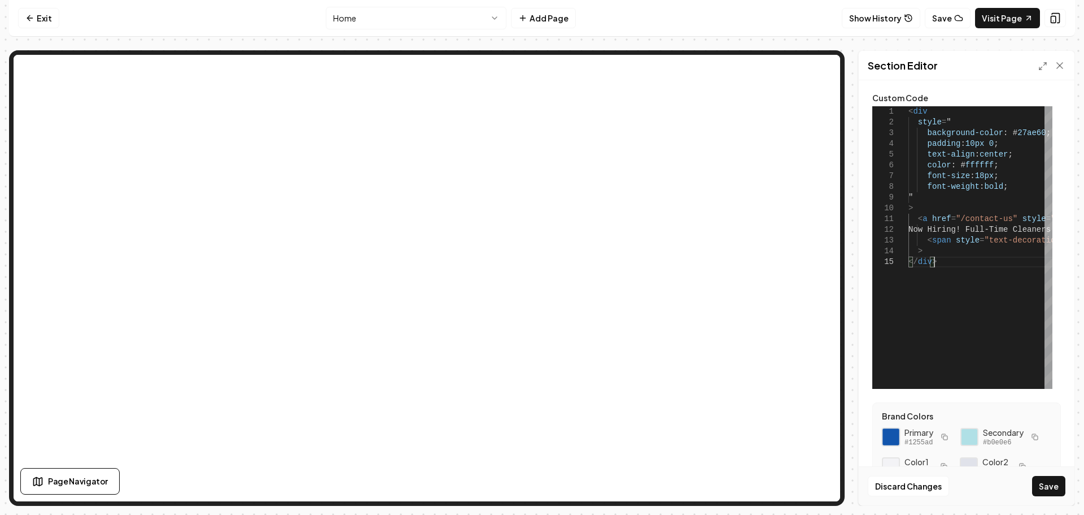
click at [890, 430] on div at bounding box center [891, 436] width 19 height 19
drag, startPoint x: 1034, startPoint y: 133, endPoint x: 1005, endPoint y: 136, distance: 28.4
click at [1005, 134] on div "< div style = " background-color : # 27ae60 ; padding : 10px 0 ; text-align : c…" at bounding box center [1073, 247] width 329 height 282
click at [1053, 483] on button "Save" at bounding box center [1049, 486] width 33 height 20
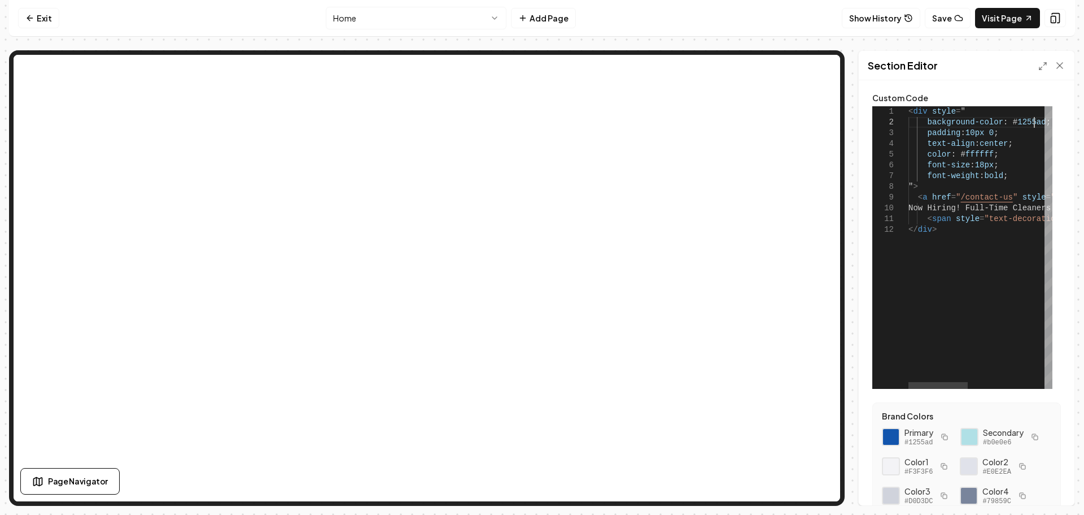
scroll to position [0, 0]
drag, startPoint x: 1034, startPoint y: 122, endPoint x: 1006, endPoint y: 121, distance: 27.7
click at [1006, 121] on div "< div style = " background-color : # 1255ad ; padding : 10px 0 ; text-align : c…" at bounding box center [1073, 247] width 329 height 282
type textarea "**********"
click at [1052, 481] on button "Save" at bounding box center [1049, 486] width 33 height 20
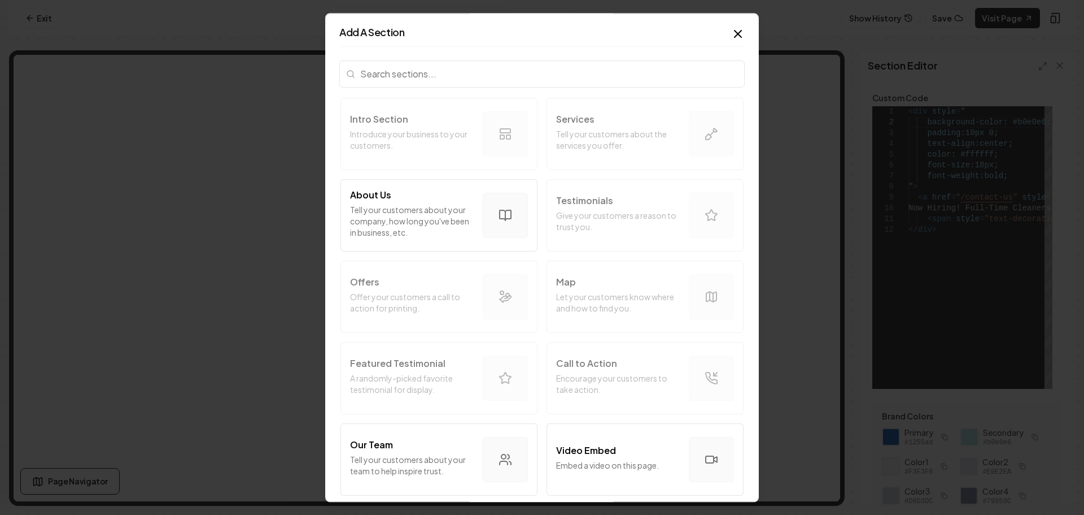
scroll to position [226, 0]
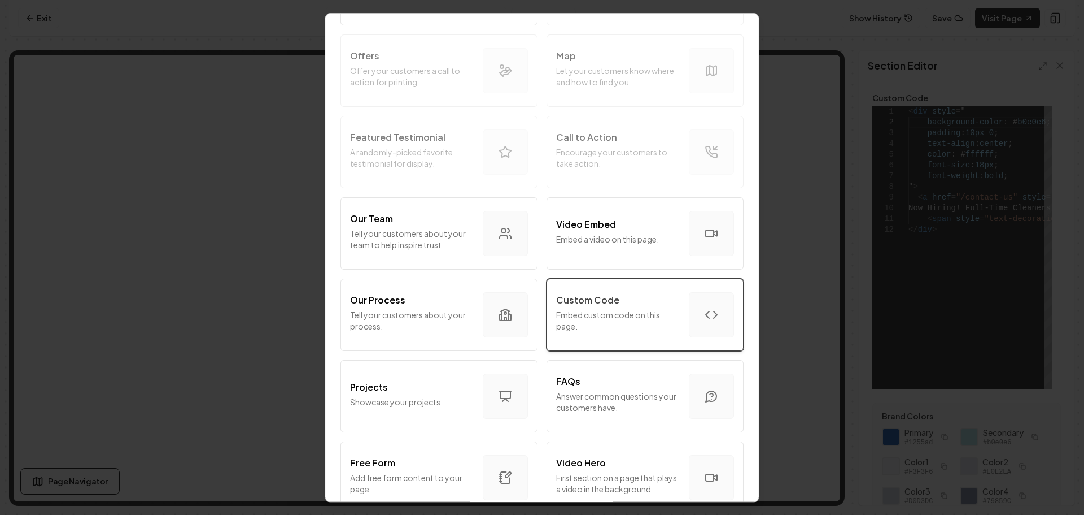
click at [608, 325] on p "Embed custom code on this page." at bounding box center [618, 320] width 124 height 23
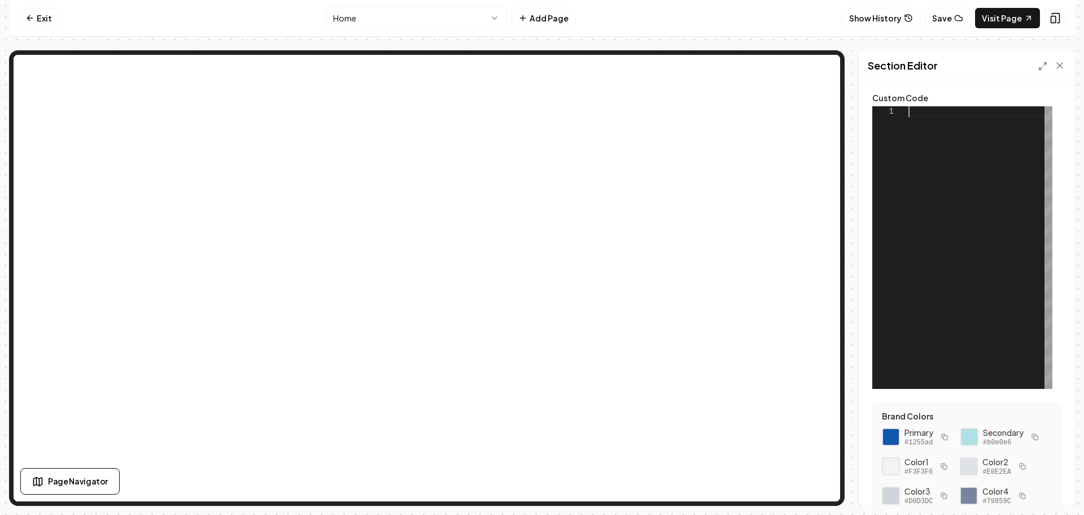
scroll to position [0, 0]
click at [929, 114] on div at bounding box center [981, 247] width 144 height 282
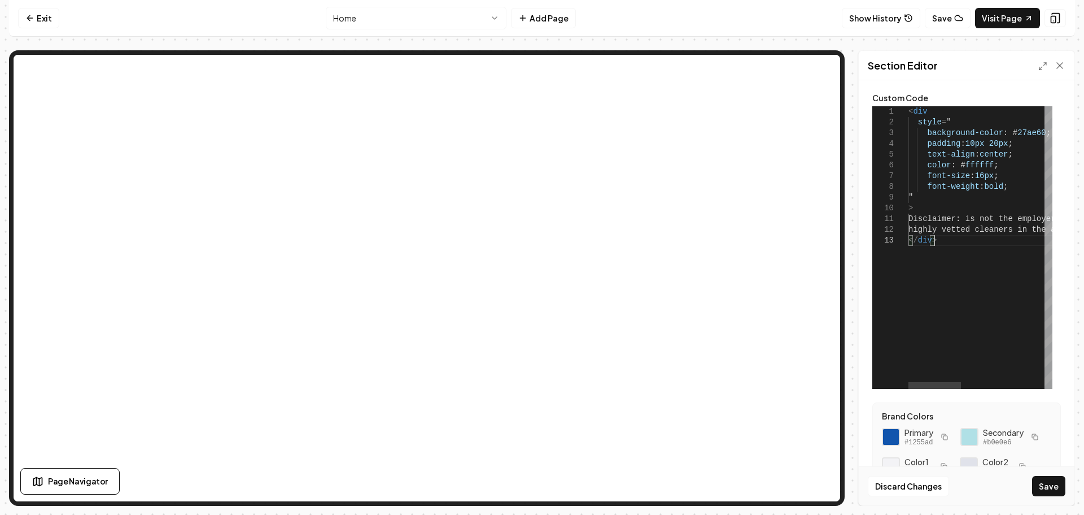
click at [965, 219] on div "< div style = " background-color : # 27ae60 ; padding : 10px 20px ; text-align …" at bounding box center [1095, 247] width 373 height 282
click at [968, 432] on div at bounding box center [969, 436] width 19 height 19
drag, startPoint x: 1034, startPoint y: 131, endPoint x: 1004, endPoint y: 134, distance: 30.1
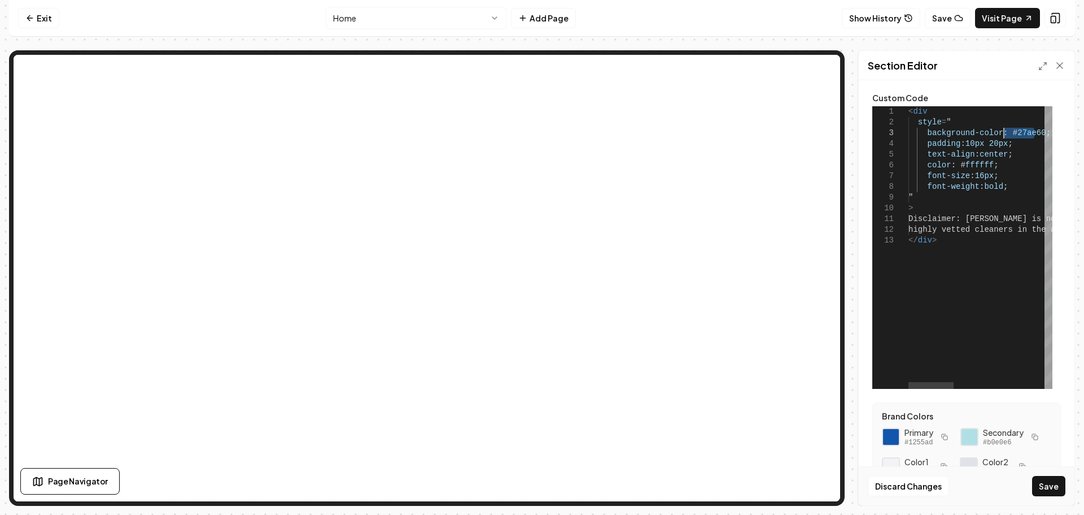
click at [892, 442] on div at bounding box center [891, 436] width 19 height 19
drag, startPoint x: 987, startPoint y: 167, endPoint x: 955, endPoint y: 165, distance: 32.2
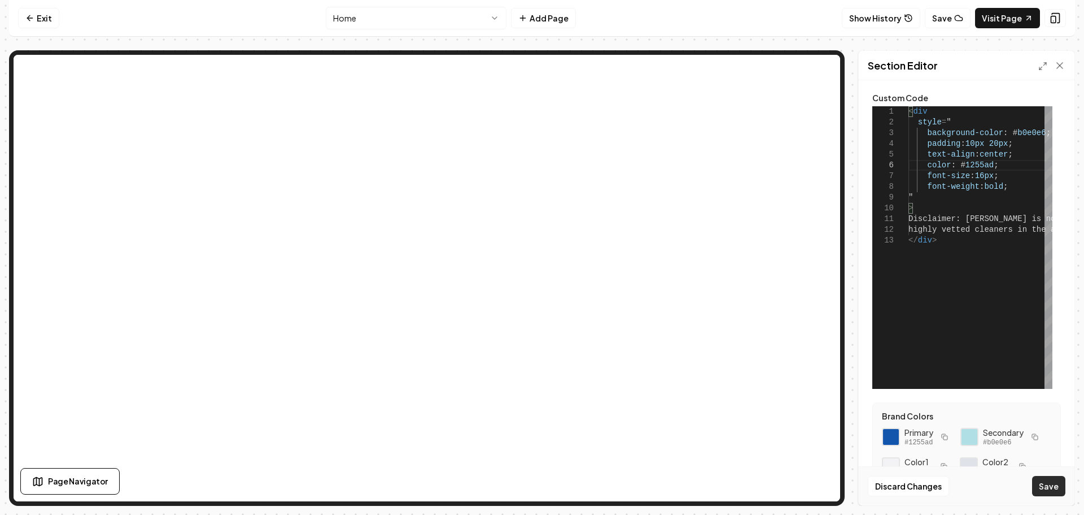
click at [1048, 484] on button "Save" at bounding box center [1049, 486] width 33 height 20
type textarea "**********"
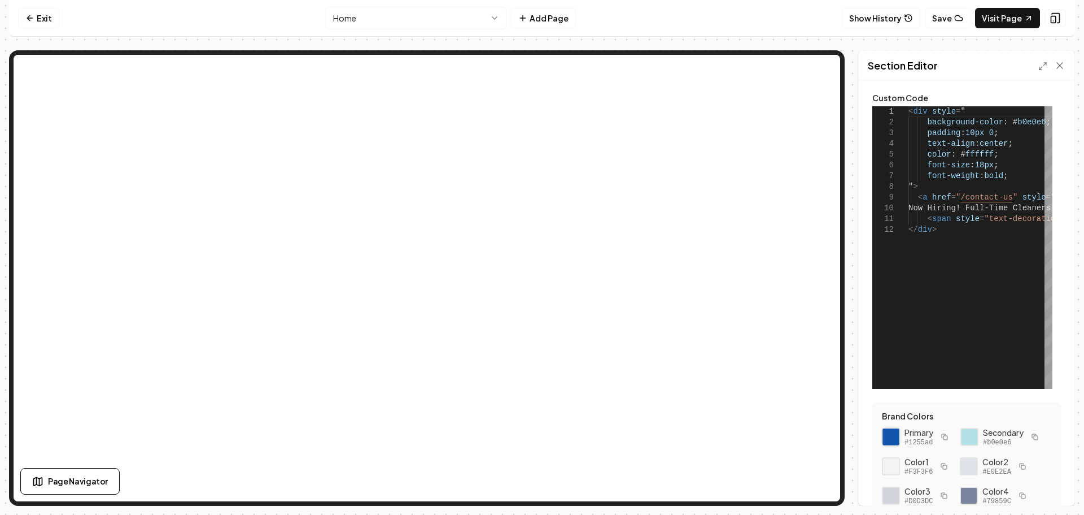
click at [894, 432] on div at bounding box center [891, 436] width 19 height 19
drag, startPoint x: 986, startPoint y: 154, endPoint x: 959, endPoint y: 154, distance: 27.1
click at [959, 154] on div "< div style = " background-color : # b0e0e6 ; padding : 10px 0 ; text-align : c…" at bounding box center [1073, 247] width 329 height 282
type textarea "**********"
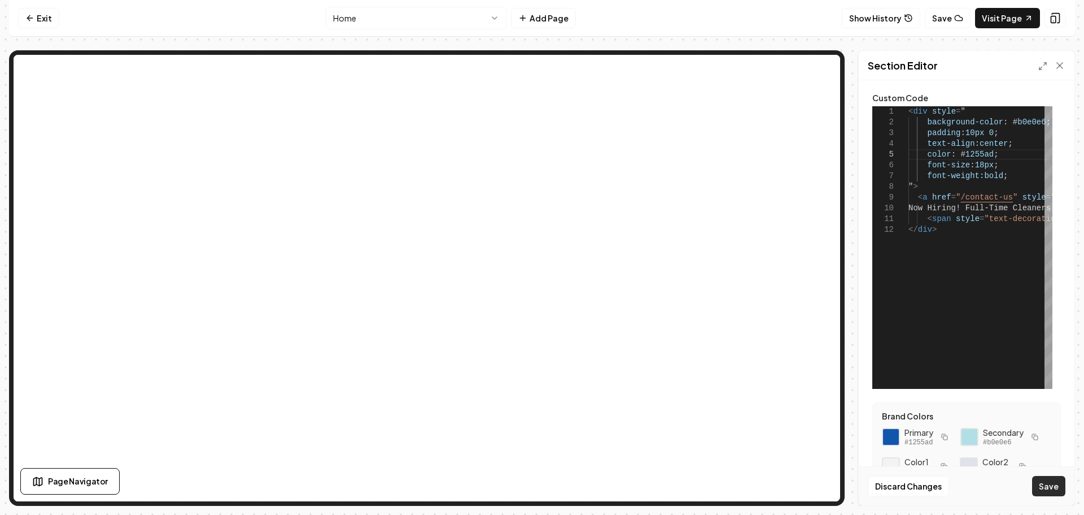
click at [1042, 484] on button "Save" at bounding box center [1049, 486] width 33 height 20
click at [892, 435] on div at bounding box center [891, 436] width 19 height 19
drag, startPoint x: 988, startPoint y: 153, endPoint x: 959, endPoint y: 153, distance: 29.4
click at [959, 153] on div "< div style = " background-color : # b0e0e6 ; padding : 10px 0 ; text-align : c…" at bounding box center [1073, 247] width 329 height 282
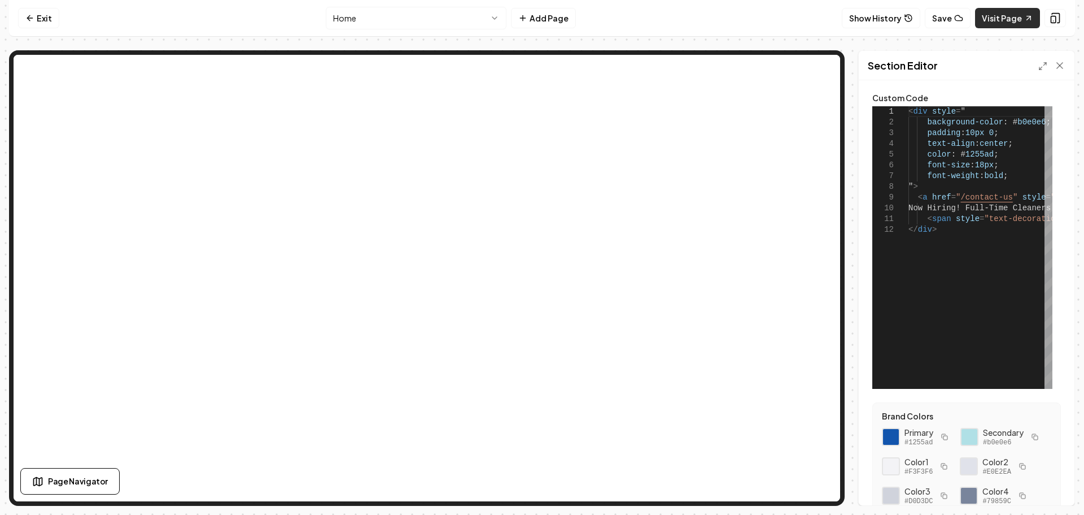
click at [1011, 14] on link "Visit Page" at bounding box center [1007, 18] width 65 height 20
click at [999, 155] on div "< div style = " background-color : # b0e0e6 ; padding : 10px 0 ; text-align : c…" at bounding box center [1073, 247] width 329 height 282
click at [955, 154] on div "< div style = " background-color : # b0e0e6 ; padding : 10px 0 ; text-align : c…" at bounding box center [1073, 247] width 329 height 282
click at [987, 155] on div "< div style = " background-color : # b0e0e6 ; padding : 10px 0 ; text-align : c…" at bounding box center [1073, 247] width 329 height 282
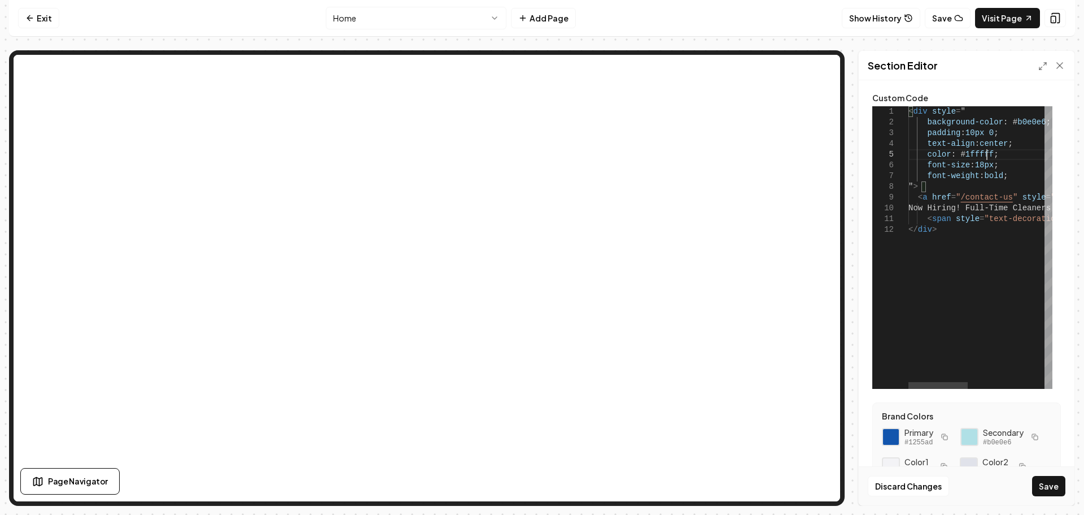
scroll to position [43, 82]
click at [1056, 486] on button "Save" at bounding box center [1049, 486] width 33 height 20
click at [987, 151] on div "< div style = " background-color : # b0e0e6 ; padding : 10px 0 ; text-align : c…" at bounding box center [1073, 247] width 329 height 282
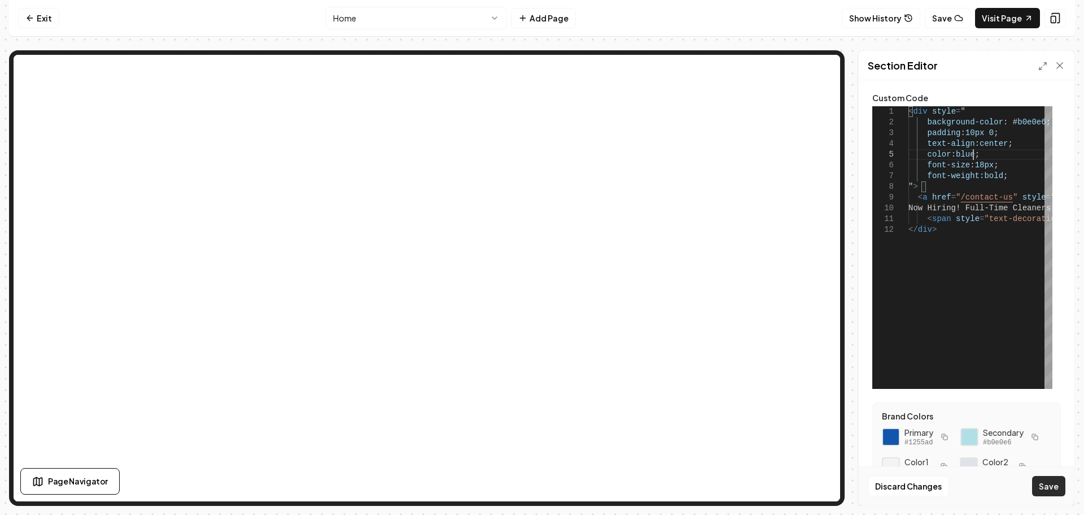
click at [1055, 484] on button "Save" at bounding box center [1049, 486] width 33 height 20
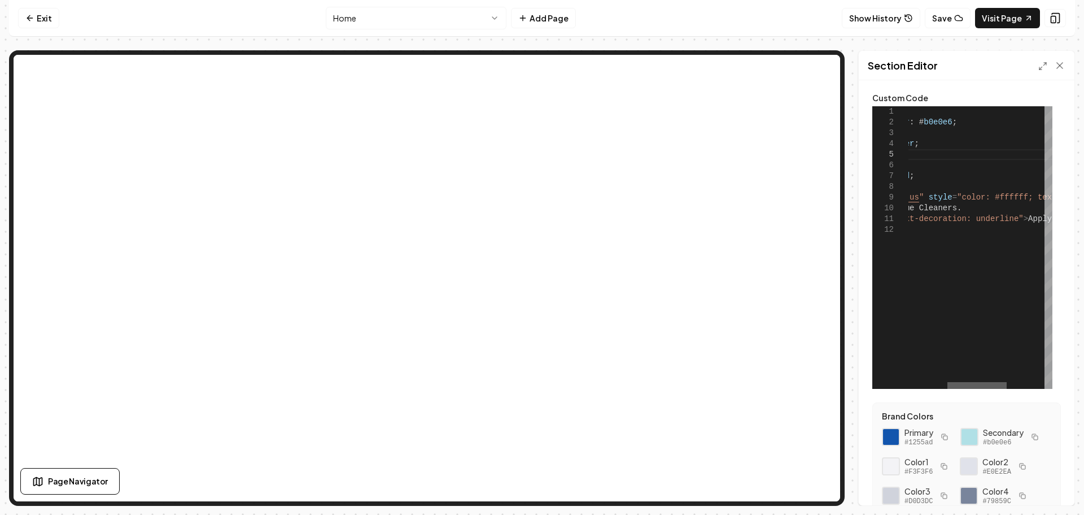
click at [992, 385] on div at bounding box center [977, 385] width 59 height 7
click at [894, 434] on div at bounding box center [891, 436] width 19 height 19
drag, startPoint x: 1012, startPoint y: 196, endPoint x: 981, endPoint y: 200, distance: 31.3
click at [981, 199] on div "< div style = " background-color : # b0e0e6 ; padding : 10px 0 ; text-align : c…" at bounding box center [980, 247] width 329 height 282
type textarea "**********"
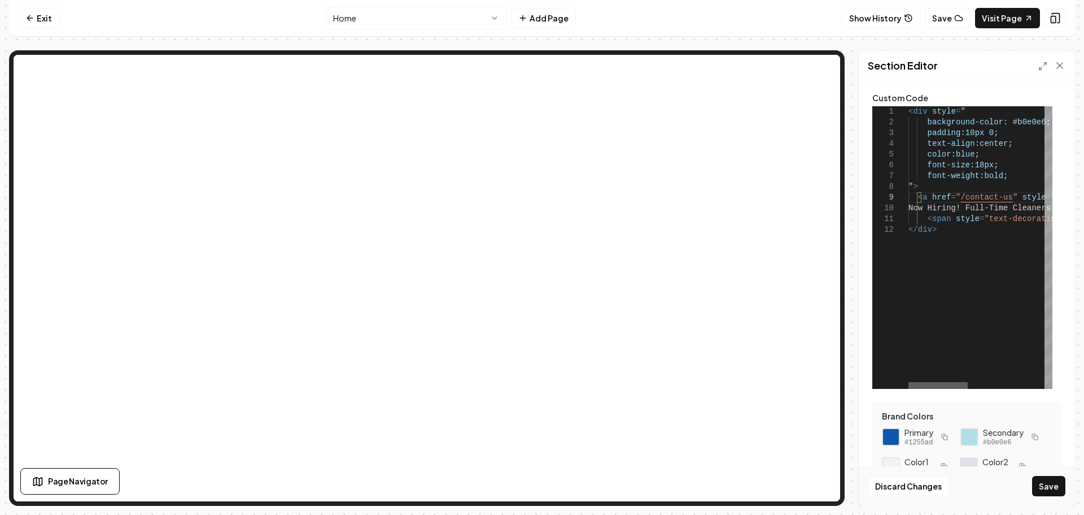
click at [925, 389] on div at bounding box center [938, 385] width 59 height 7
click at [1051, 482] on button "Save" at bounding box center [1049, 486] width 33 height 20
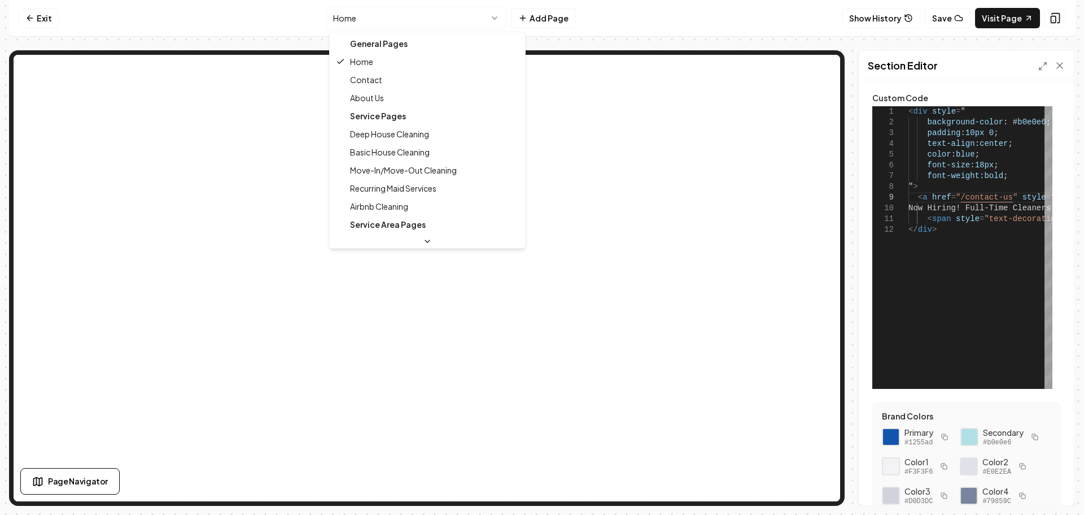
click at [464, 21] on html "**********" at bounding box center [542, 257] width 1084 height 515
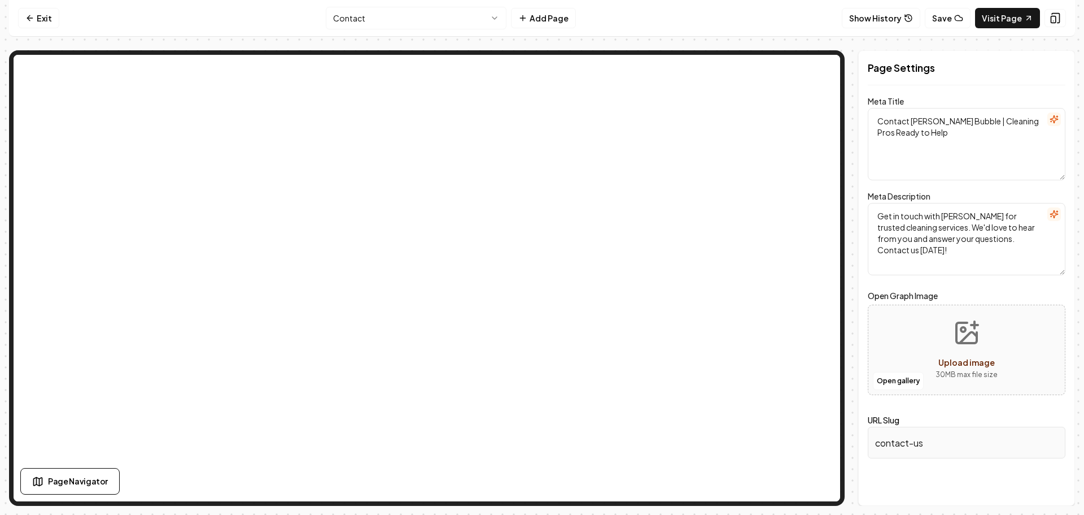
click at [462, 24] on html "Computer Required This feature is only available on a computer. Please switch t…" at bounding box center [542, 257] width 1084 height 515
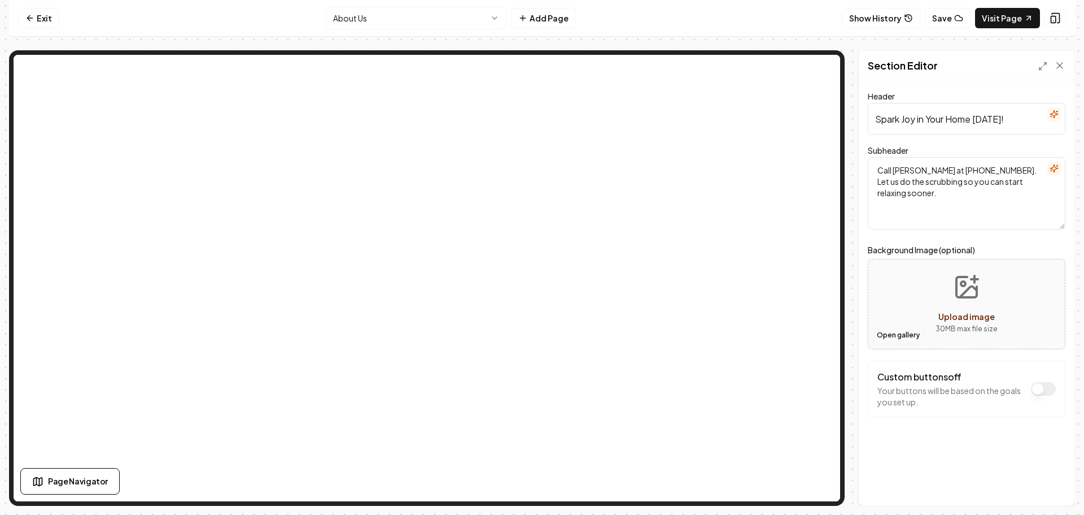
click at [896, 332] on button "Open gallery" at bounding box center [898, 335] width 51 height 18
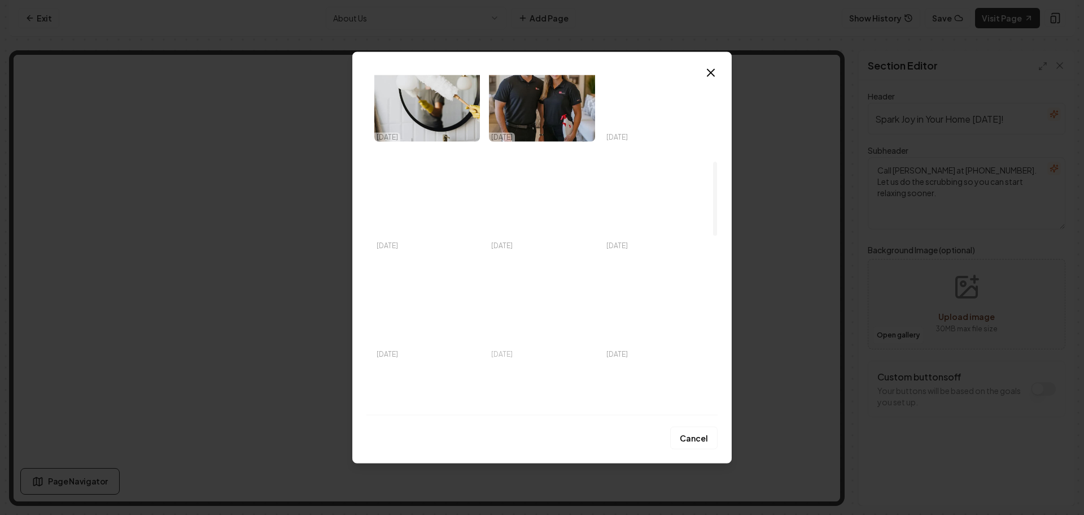
scroll to position [395, 0]
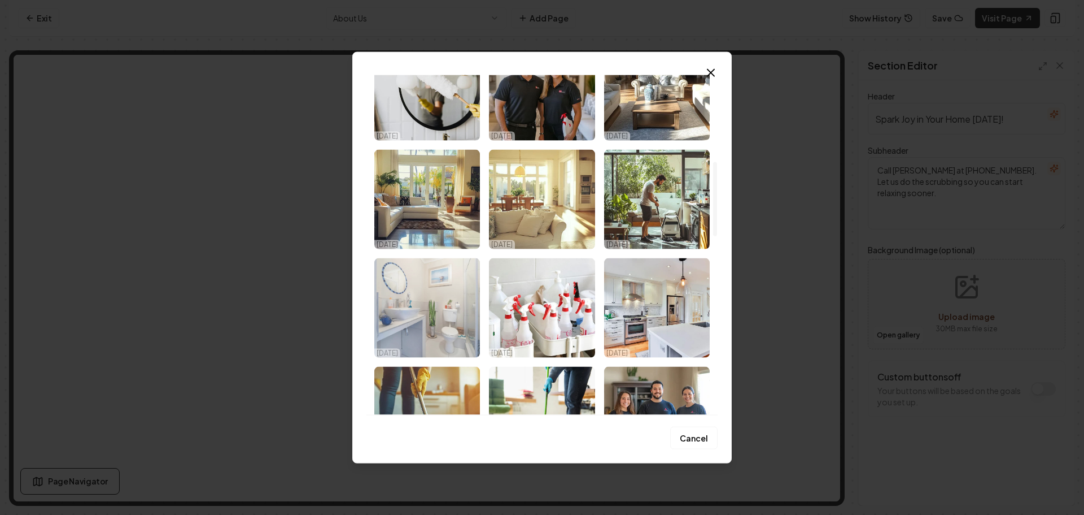
click at [453, 306] on img "Select image image_68ece0365c7cd75eb811c91d.jpeg" at bounding box center [427, 307] width 106 height 99
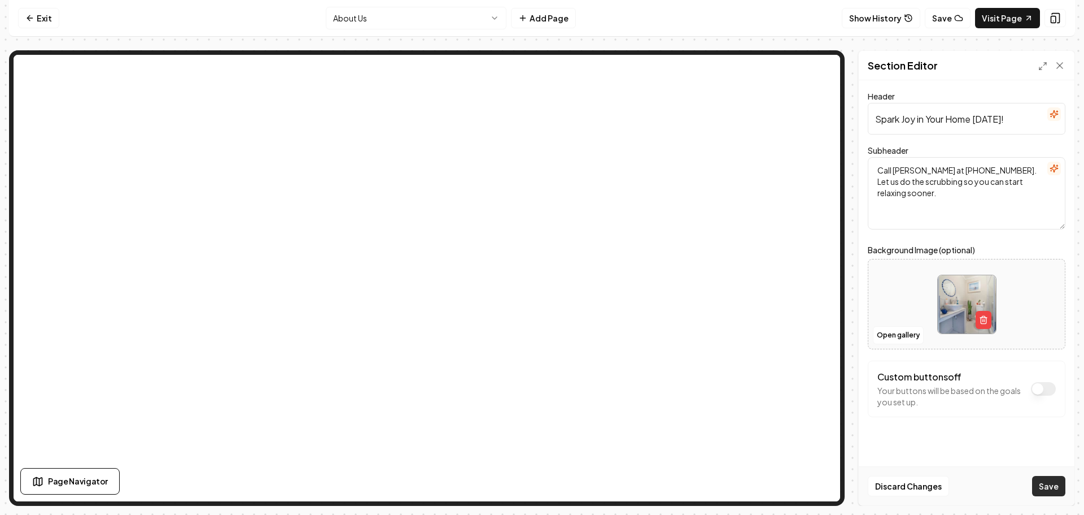
drag, startPoint x: 1057, startPoint y: 481, endPoint x: 960, endPoint y: 459, distance: 99.1
click at [1056, 481] on button "Save" at bounding box center [1049, 486] width 33 height 20
click at [437, 25] on html "Computer Required This feature is only available on a computer. Please switch t…" at bounding box center [542, 257] width 1084 height 515
click at [548, 25] on button "Add Page" at bounding box center [543, 18] width 65 height 20
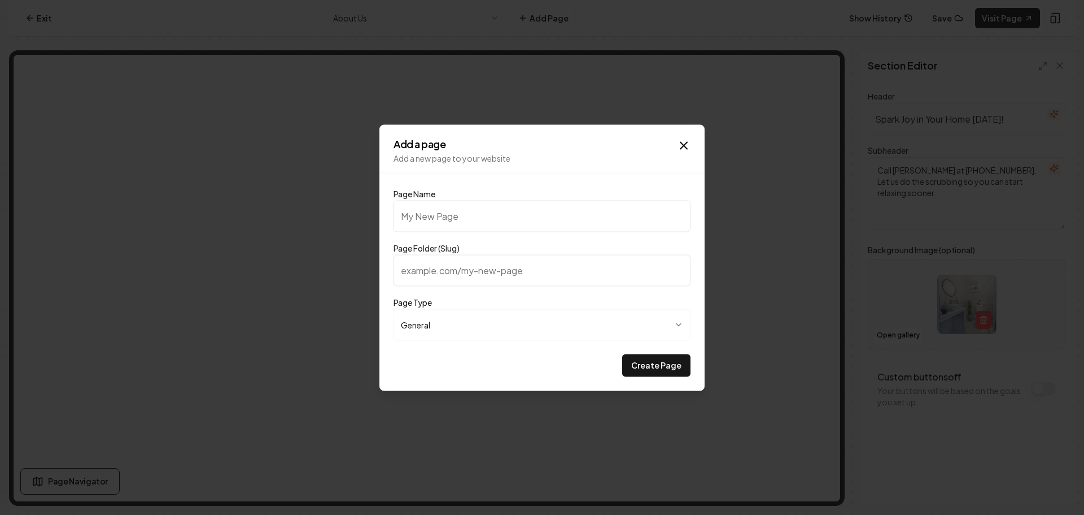
type input "C"
type input "c"
type input "Cl"
type input "cl"
type input "Cle"
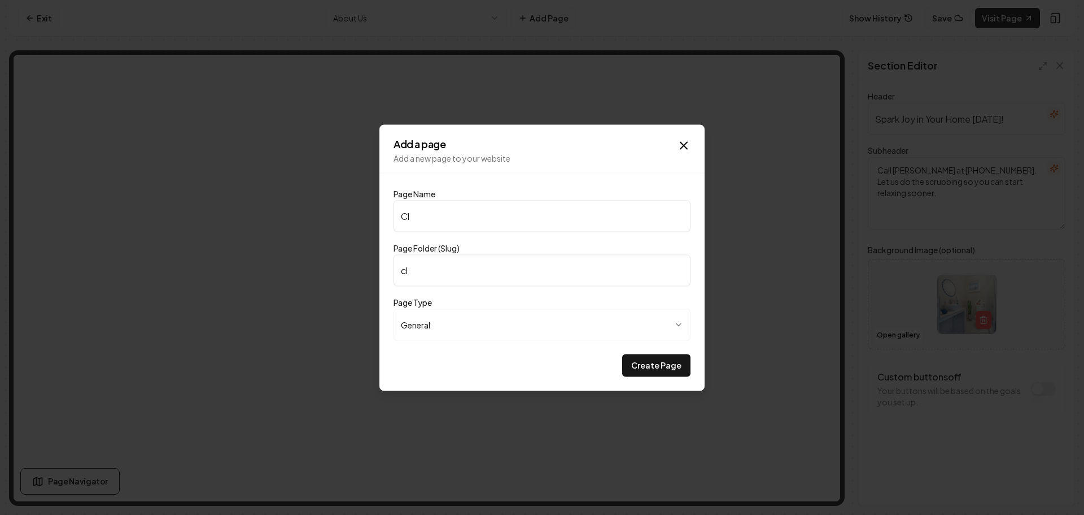
type input "cle"
type input "Clea"
type input "clea"
type input "Cleaning Checklist"
type input "cleaning-checklist"
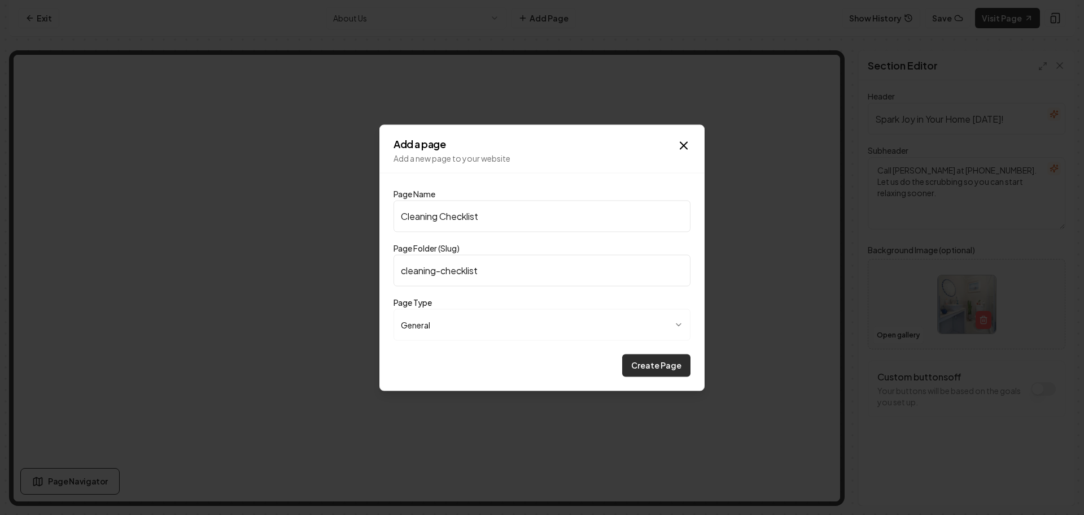
click at [651, 367] on button "Create Page" at bounding box center [656, 365] width 68 height 23
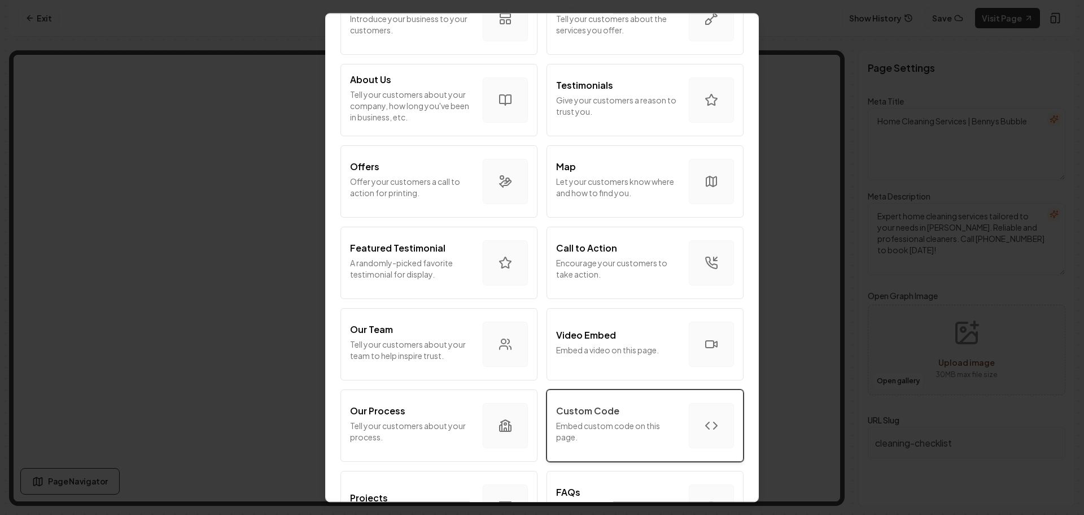
scroll to position [226, 0]
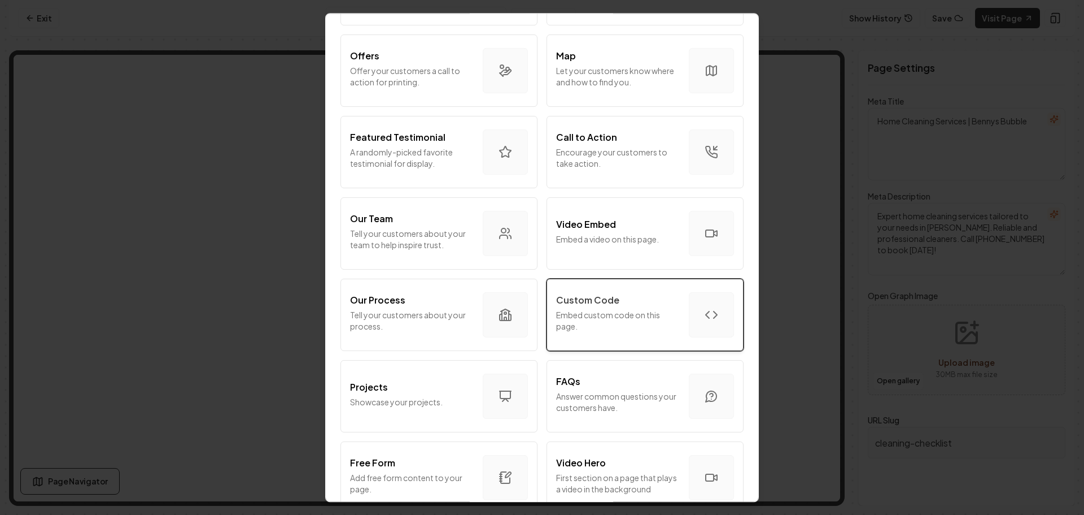
click at [617, 314] on p "Embed custom code on this page." at bounding box center [618, 320] width 124 height 23
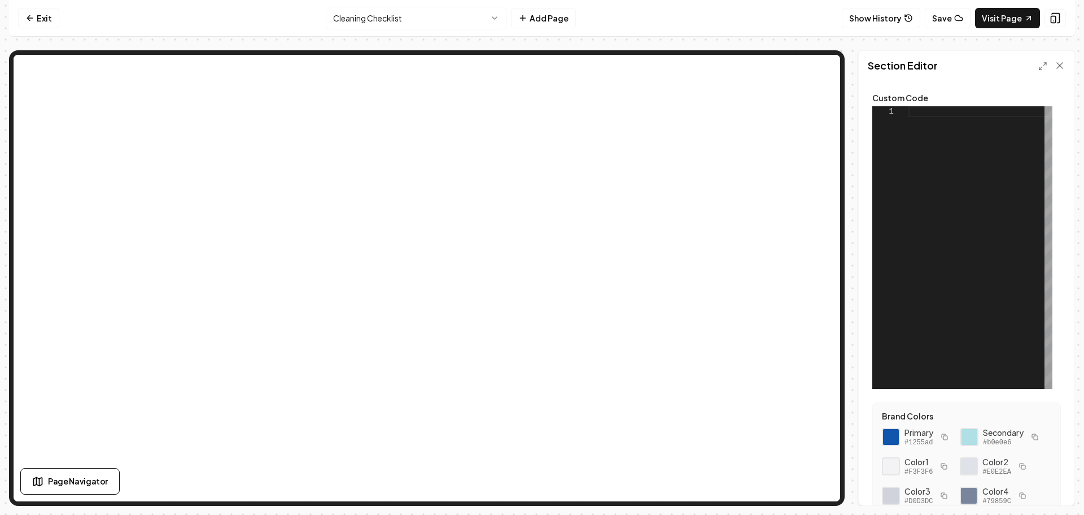
scroll to position [0, 0]
click at [942, 112] on div at bounding box center [981, 247] width 144 height 282
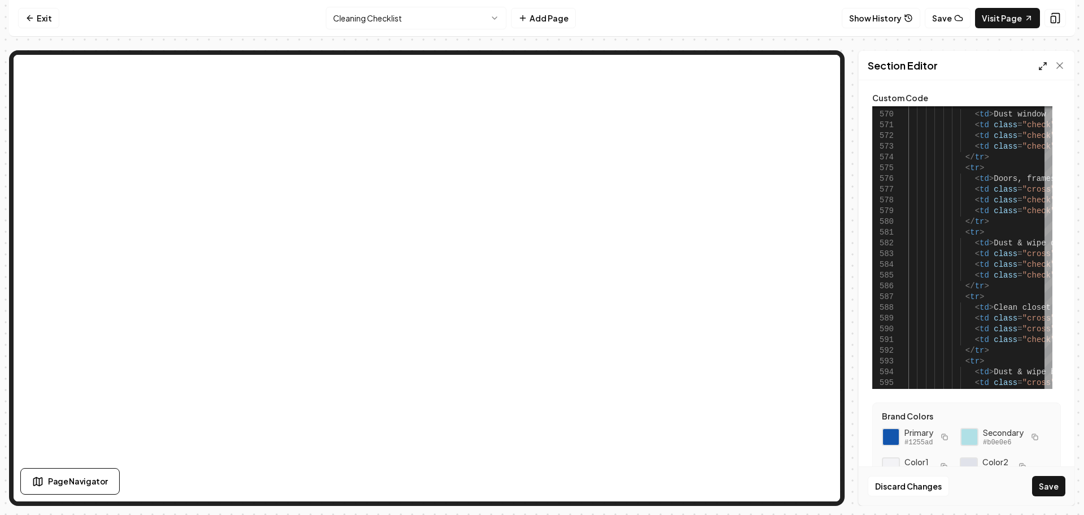
click at [1042, 66] on icon at bounding box center [1043, 66] width 9 height 9
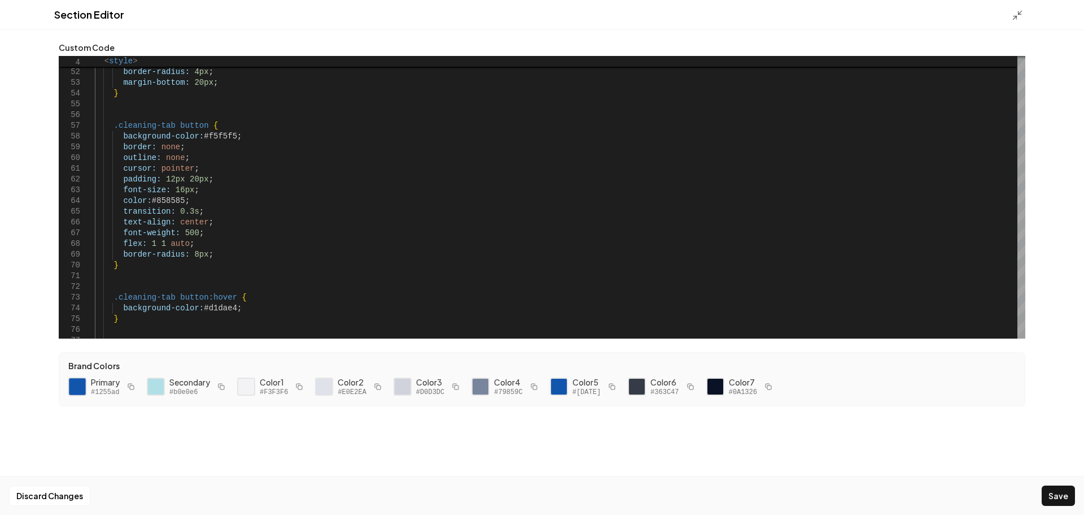
click at [71, 386] on div at bounding box center [77, 386] width 19 height 19
drag, startPoint x: 230, startPoint y: 135, endPoint x: 201, endPoint y: 134, distance: 29.9
drag, startPoint x: 181, startPoint y: 201, endPoint x: 162, endPoint y: 201, distance: 19.2
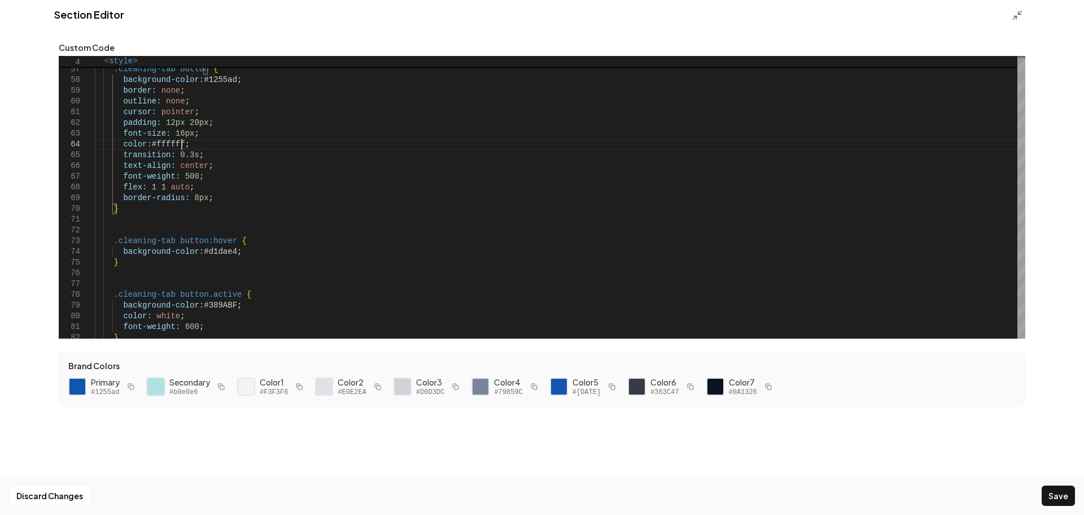
click at [157, 386] on div at bounding box center [155, 386] width 19 height 19
drag, startPoint x: 228, startPoint y: 253, endPoint x: 201, endPoint y: 252, distance: 27.7
drag, startPoint x: 230, startPoint y: 305, endPoint x: 203, endPoint y: 307, distance: 27.8
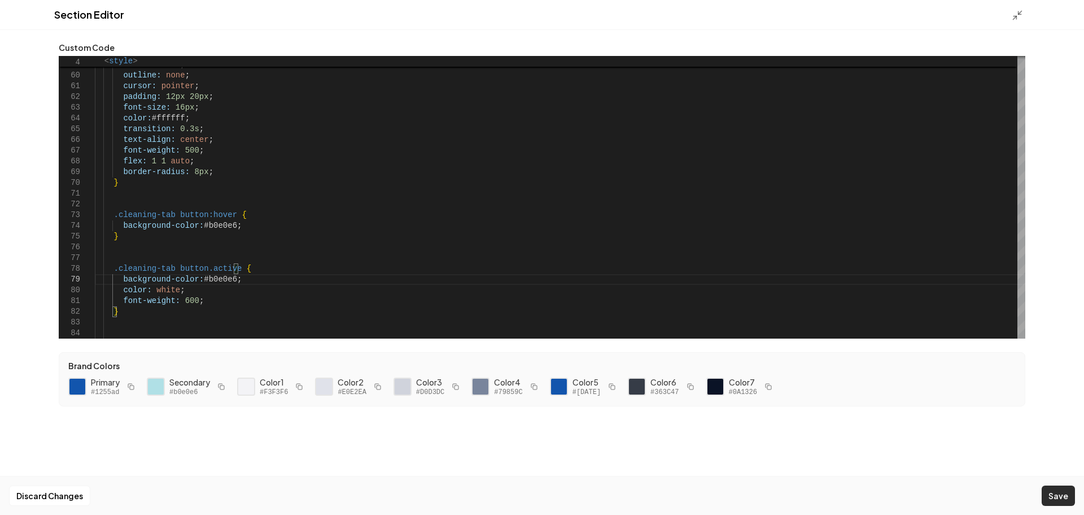
click at [1056, 496] on button "Save" at bounding box center [1058, 495] width 33 height 20
click at [1019, 15] on icon at bounding box center [1017, 15] width 11 height 11
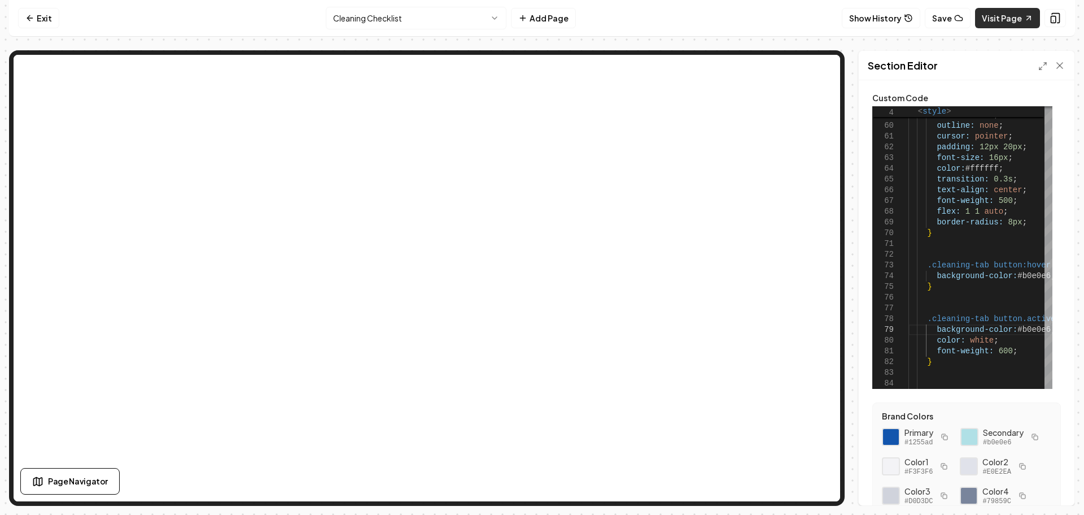
click at [1010, 21] on link "Visit Page" at bounding box center [1007, 18] width 65 height 20
click at [1036, 66] on div "Section Editor" at bounding box center [967, 65] width 216 height 29
click at [1040, 66] on icon at bounding box center [1043, 66] width 9 height 9
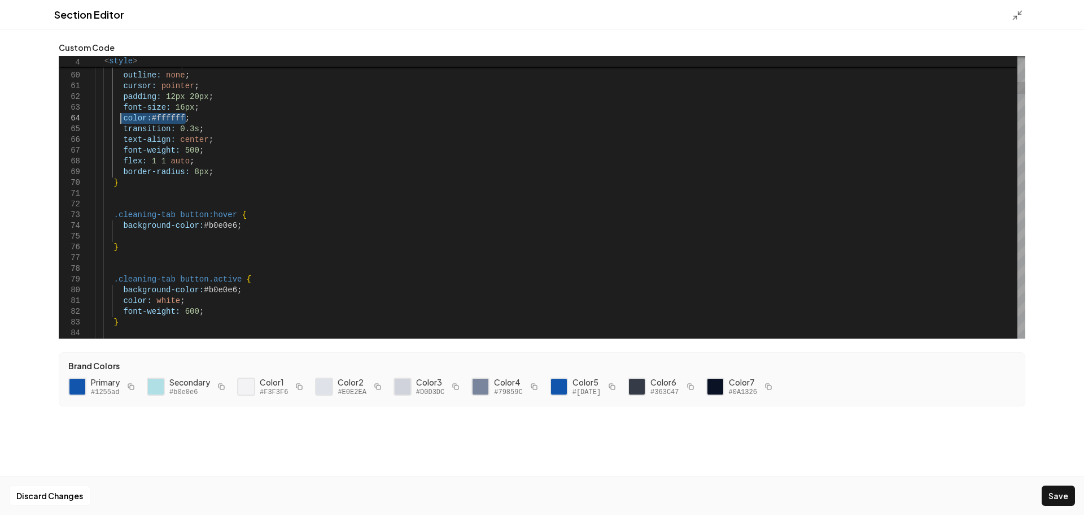
drag, startPoint x: 186, startPoint y: 115, endPoint x: 120, endPoint y: 119, distance: 66.7
click at [77, 386] on div at bounding box center [77, 386] width 19 height 19
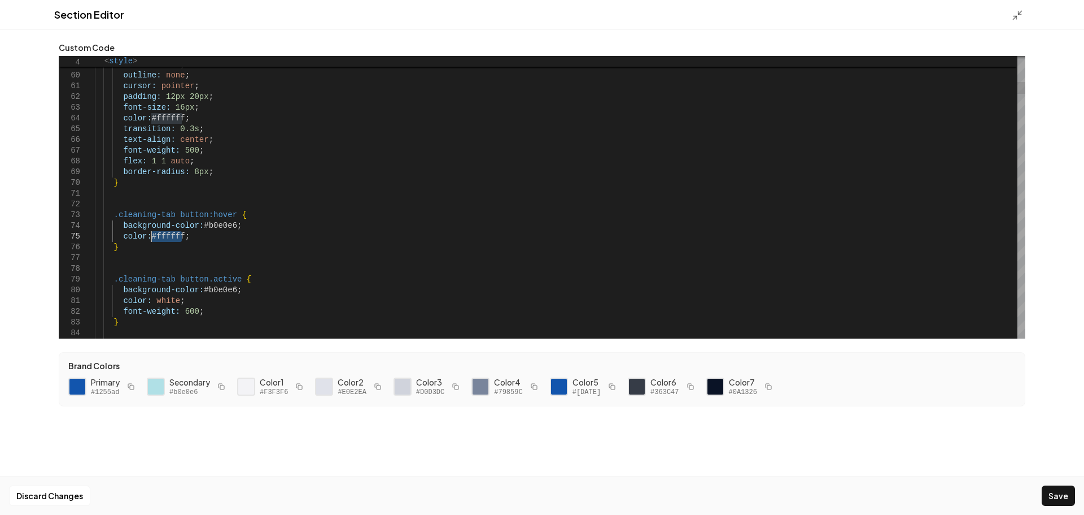
drag, startPoint x: 182, startPoint y: 238, endPoint x: 150, endPoint y: 237, distance: 32.8
drag, startPoint x: 173, startPoint y: 299, endPoint x: 153, endPoint y: 299, distance: 20.9
type textarea "**********"
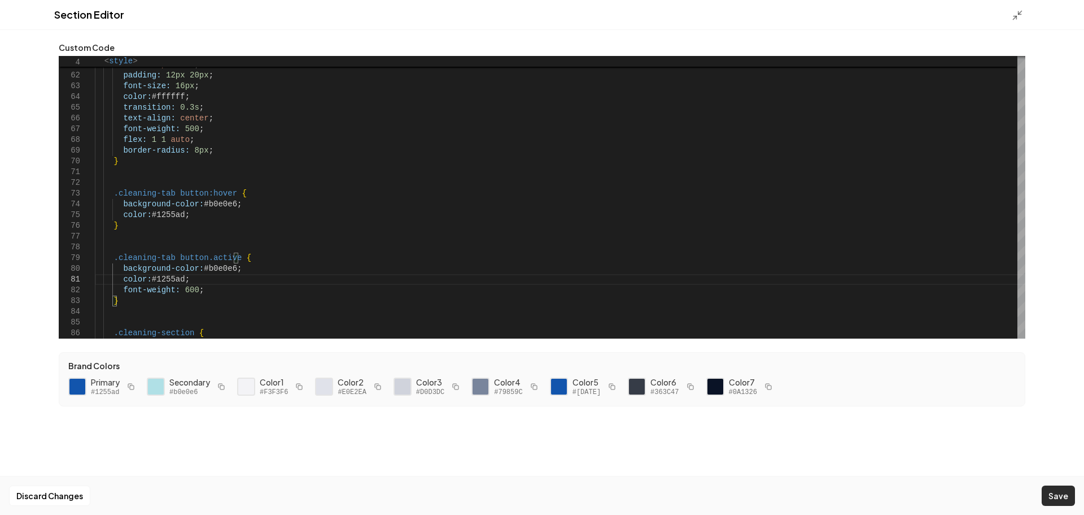
click at [1050, 491] on button "Save" at bounding box center [1058, 495] width 33 height 20
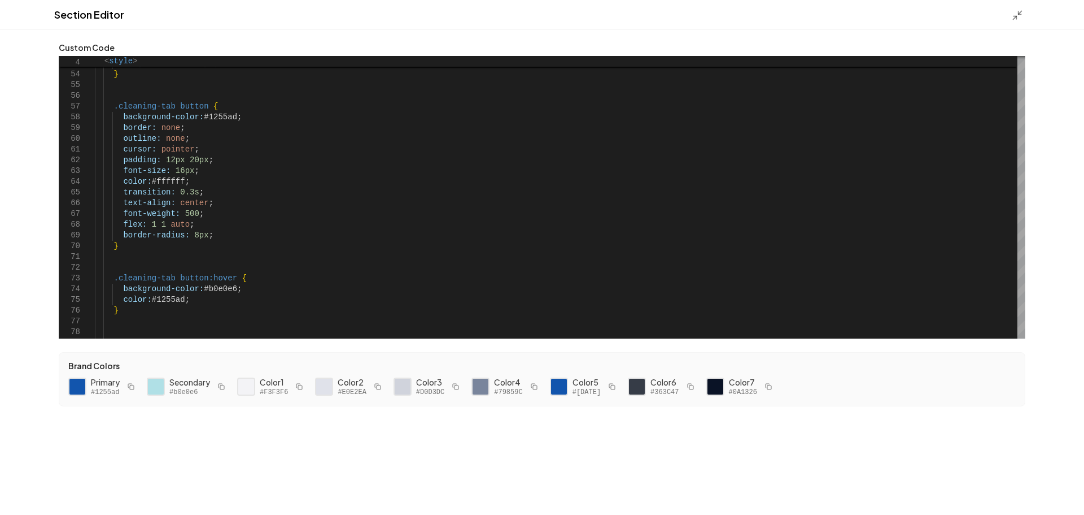
click at [1017, 22] on div "Section Editor" at bounding box center [542, 15] width 1084 height 30
click at [1017, 19] on polyline at bounding box center [1015, 17] width 3 height 3
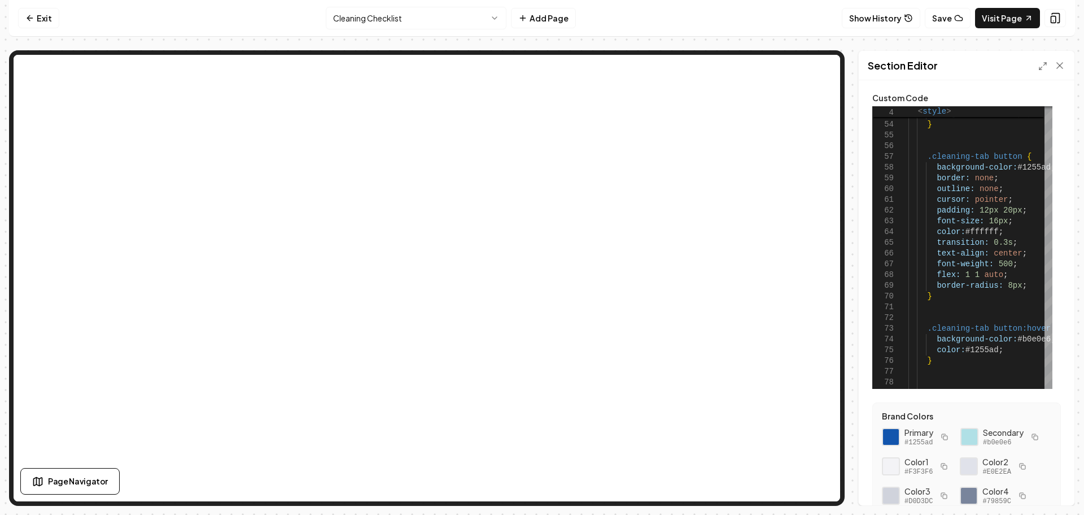
click at [410, 21] on html "Computer Required This feature is only available on a computer. Please switch t…" at bounding box center [542, 257] width 1084 height 515
